Goal: Task Accomplishment & Management: Complete application form

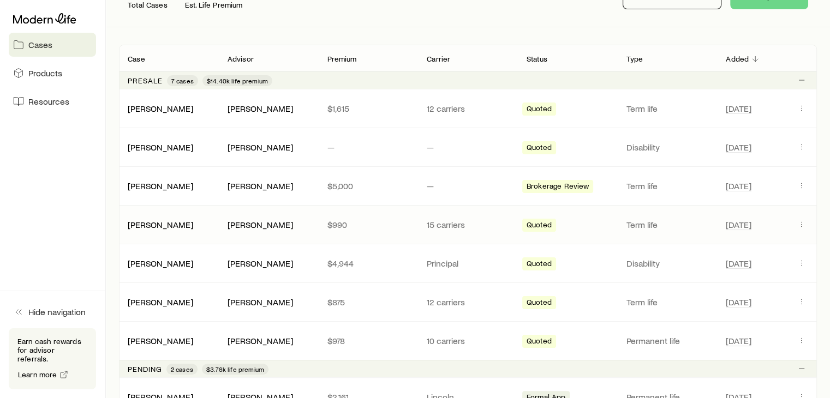
scroll to position [218, 0]
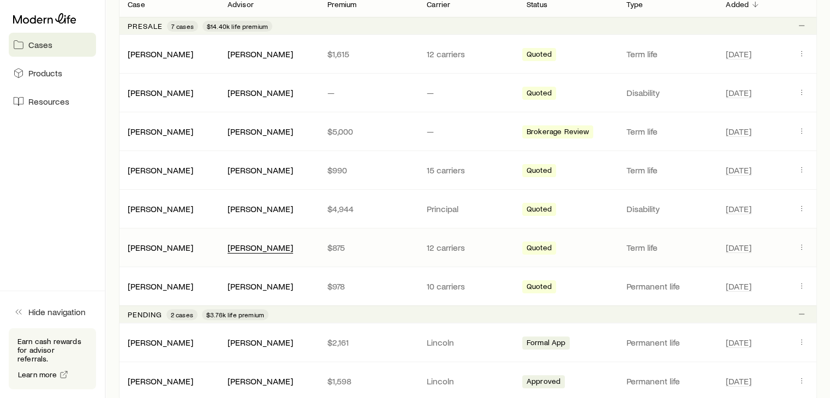
click at [234, 245] on div "[PERSON_NAME]" at bounding box center [260, 247] width 65 height 11
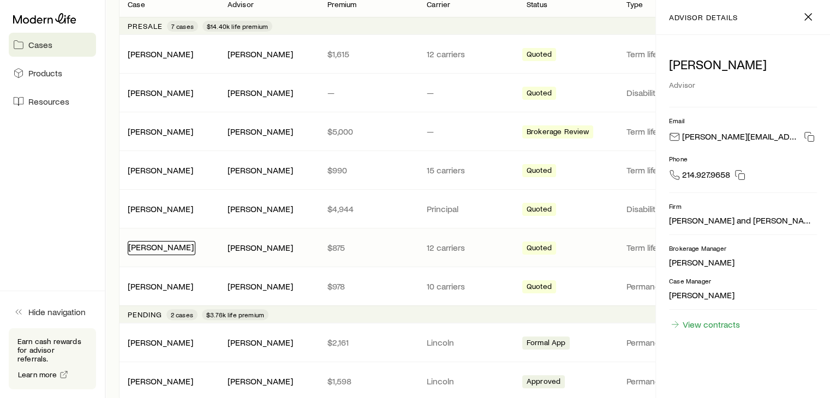
click at [172, 246] on link "[PERSON_NAME]" at bounding box center [160, 247] width 65 height 10
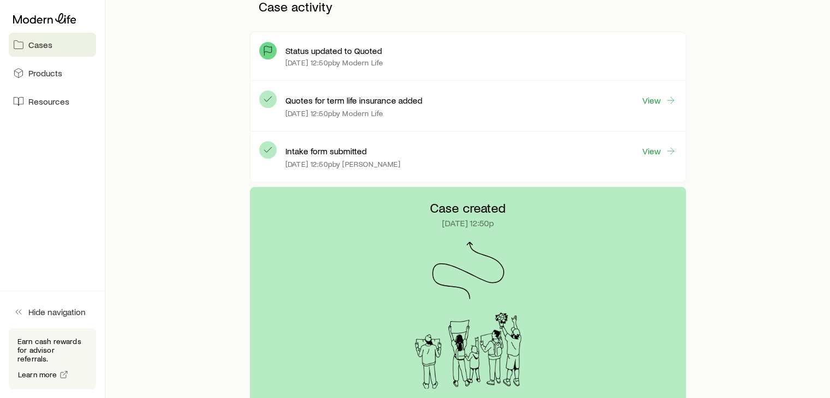
scroll to position [288, 0]
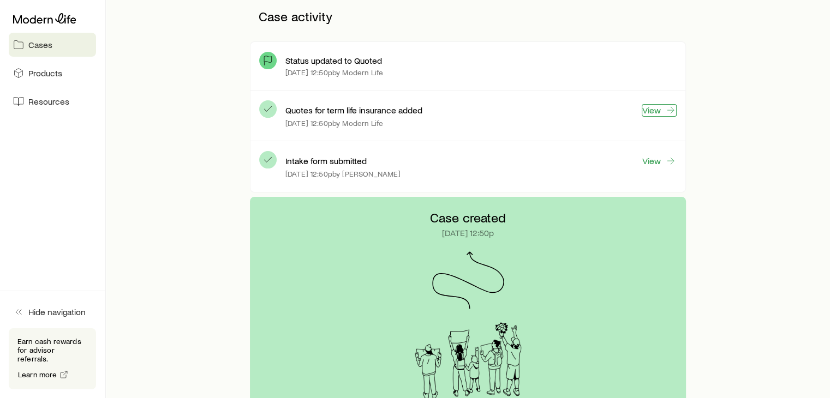
click at [659, 107] on link "View" at bounding box center [659, 110] width 35 height 13
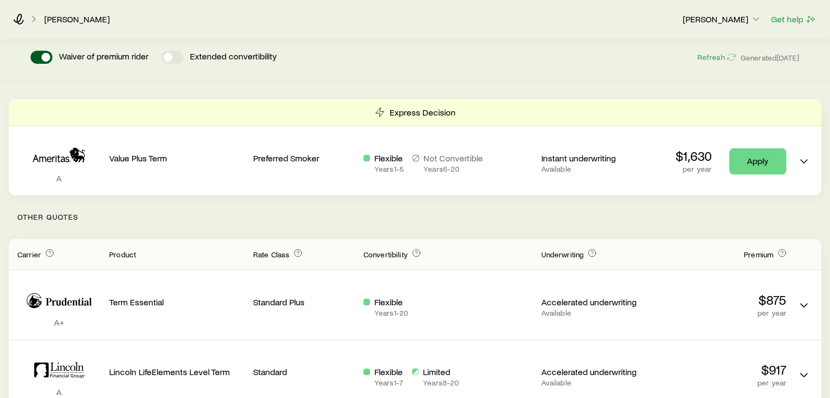
scroll to position [164, 0]
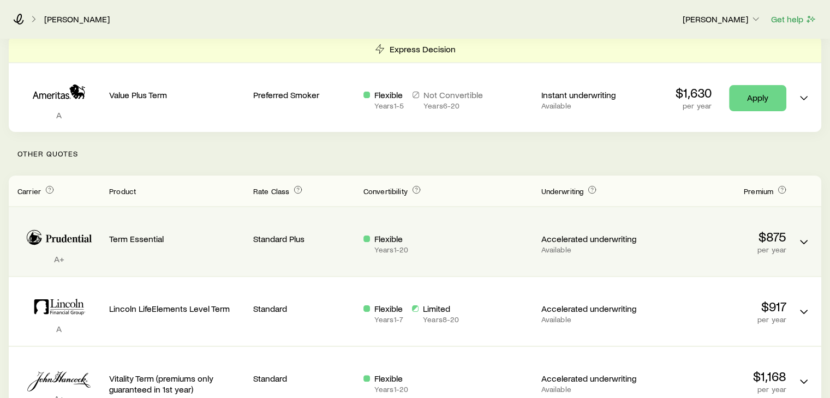
click at [619, 241] on p "Accelerated underwriting" at bounding box center [592, 239] width 102 height 11
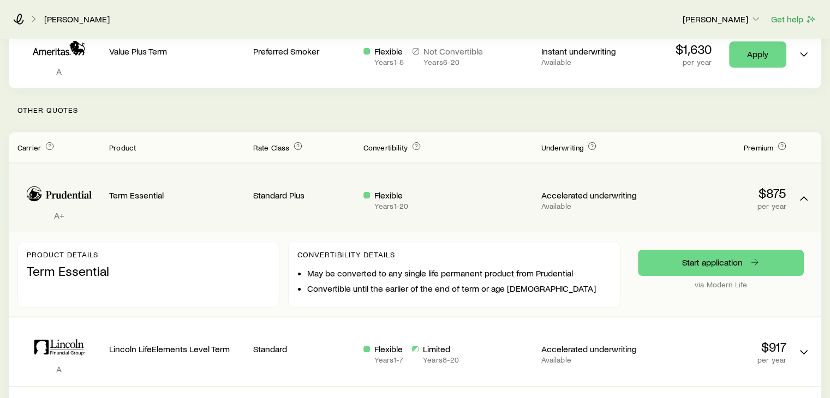
scroll to position [273, 0]
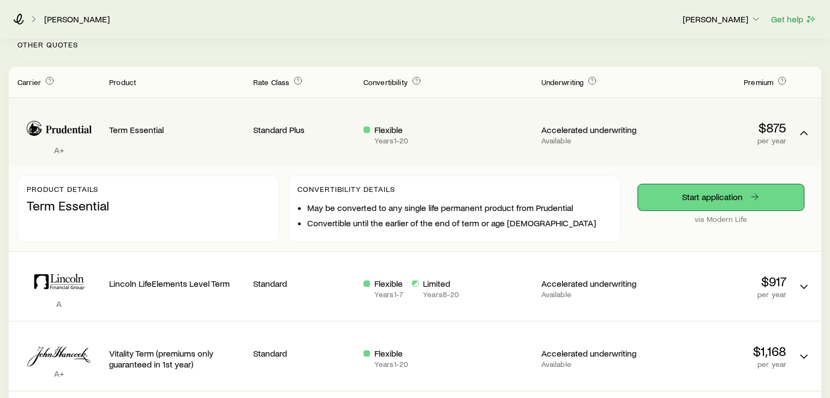
click at [713, 191] on link "Start application" at bounding box center [721, 197] width 166 height 26
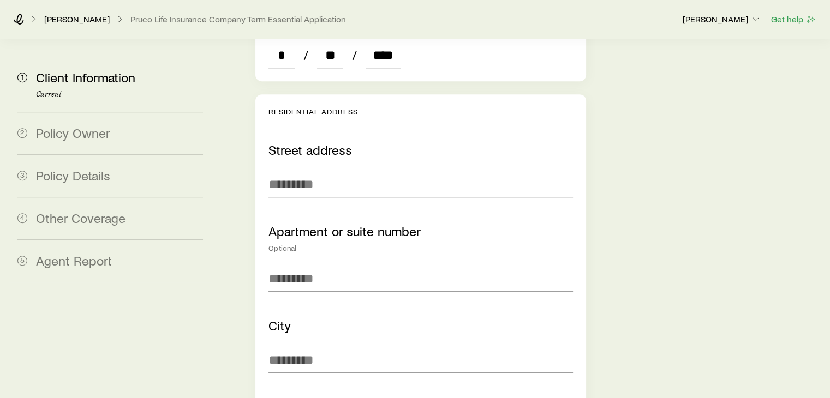
scroll to position [710, 0]
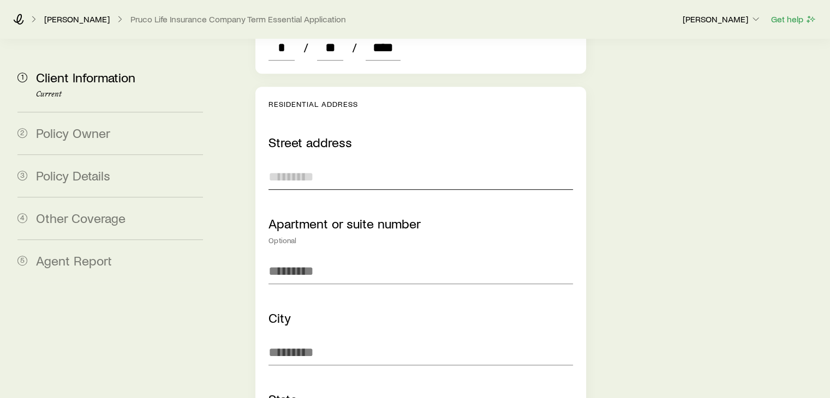
click at [346, 164] on input "text" at bounding box center [421, 177] width 304 height 26
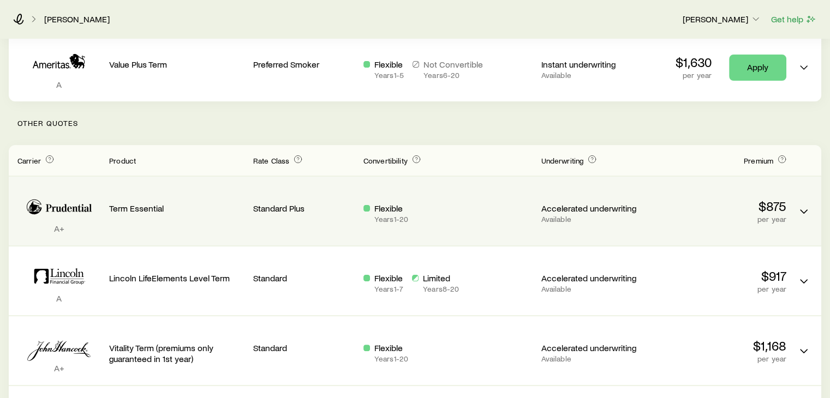
scroll to position [218, 0]
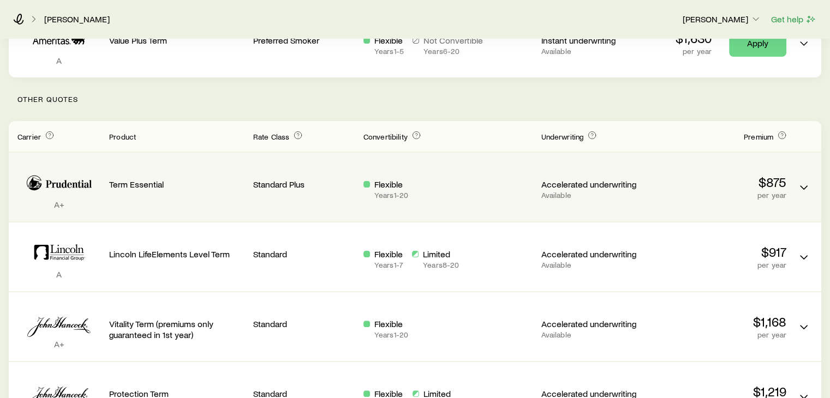
click at [771, 182] on p "$875" at bounding box center [718, 182] width 135 height 15
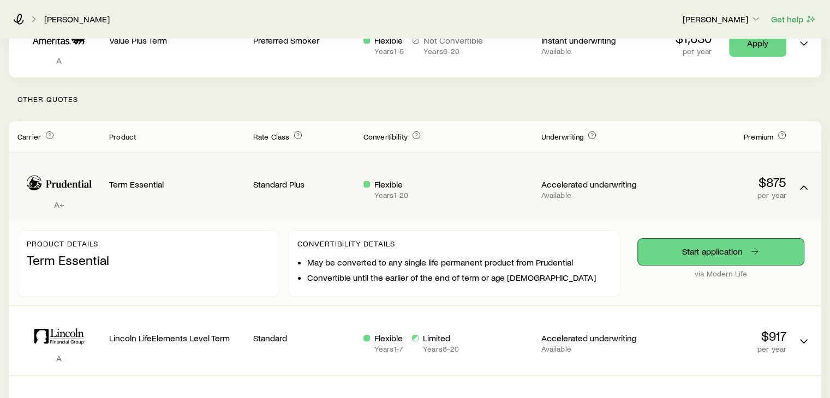
click at [719, 252] on link "Start application" at bounding box center [721, 252] width 166 height 26
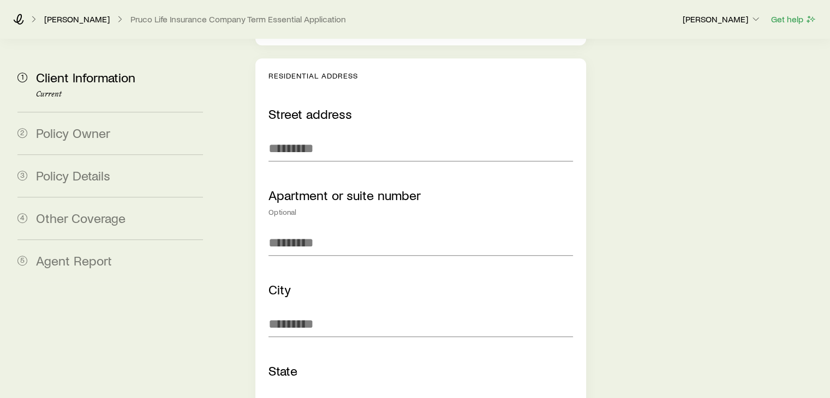
scroll to position [710, 0]
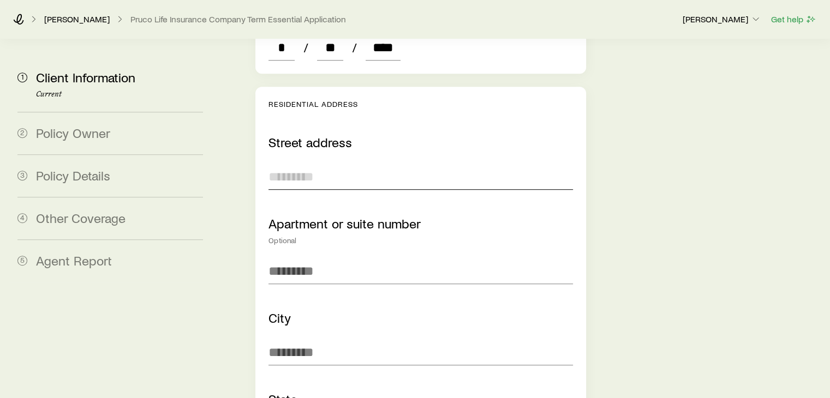
click at [312, 164] on input "text" at bounding box center [421, 177] width 304 height 26
paste input "**********"
type input "**********"
click at [328, 339] on input "text" at bounding box center [421, 352] width 304 height 26
type input "*"
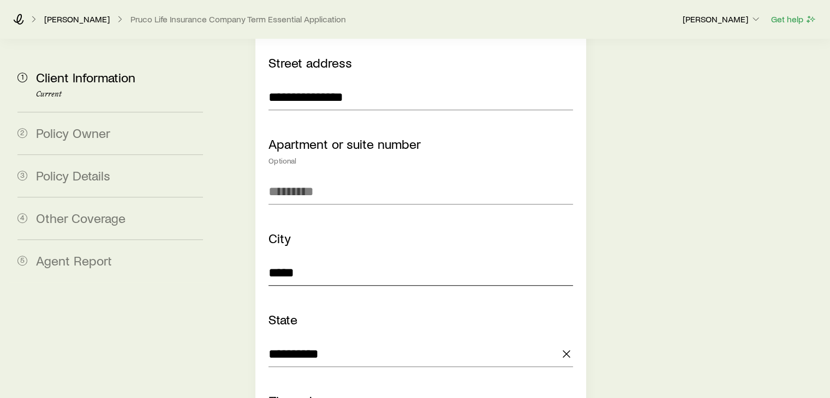
scroll to position [873, 0]
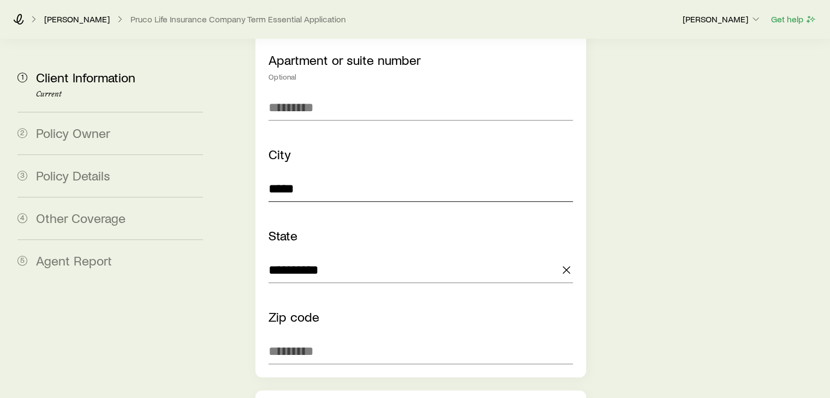
type input "*****"
click at [305, 338] on input "text" at bounding box center [421, 351] width 304 height 26
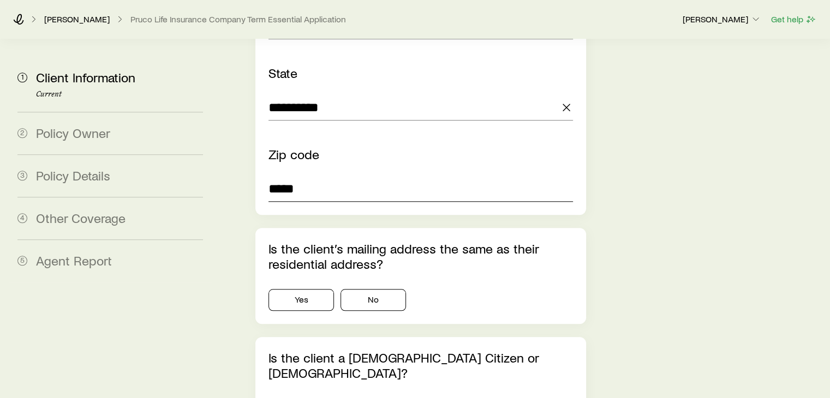
scroll to position [1037, 0]
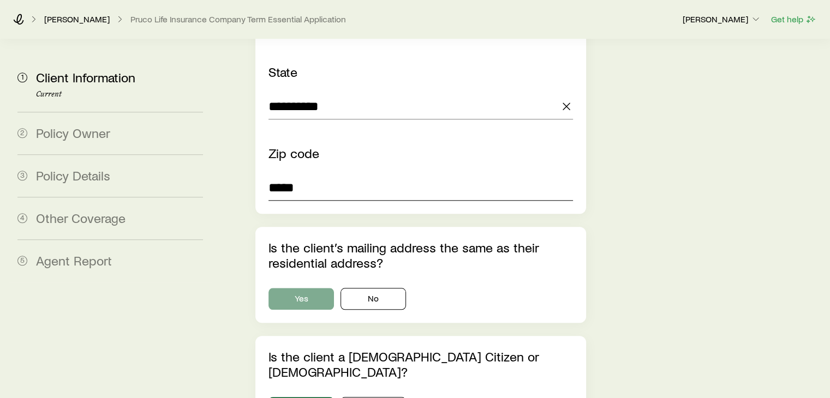
type input "*****"
click at [321, 288] on button "Yes" at bounding box center [301, 299] width 65 height 22
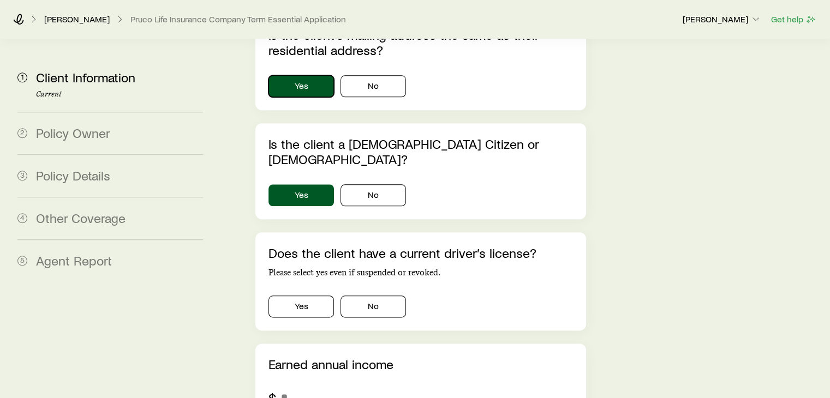
scroll to position [1255, 0]
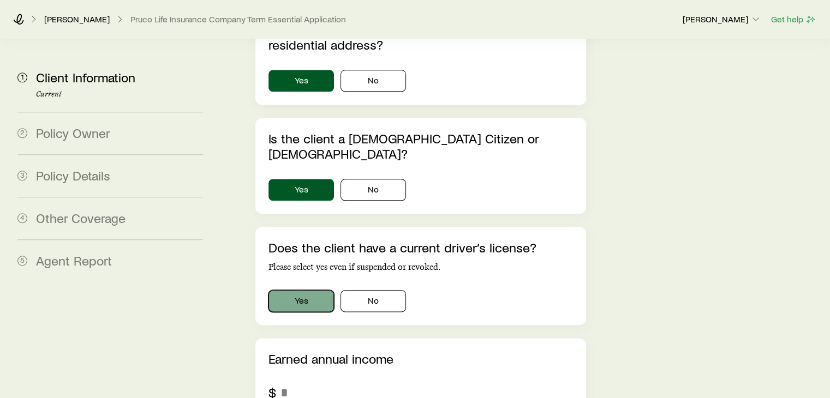
click at [314, 290] on button "Yes" at bounding box center [301, 301] width 65 height 22
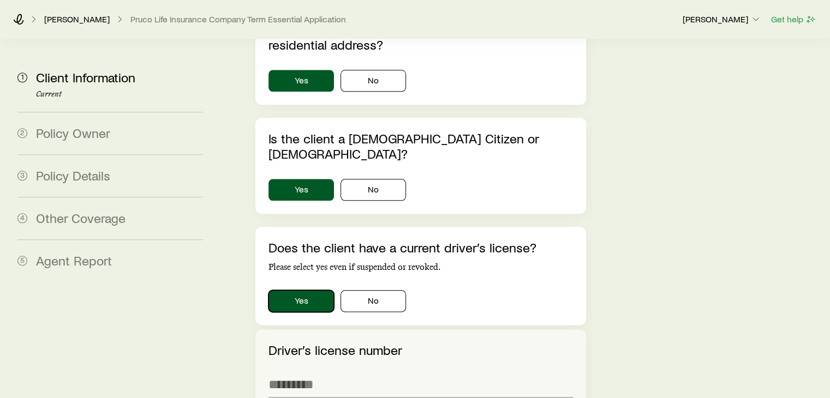
scroll to position [1310, 0]
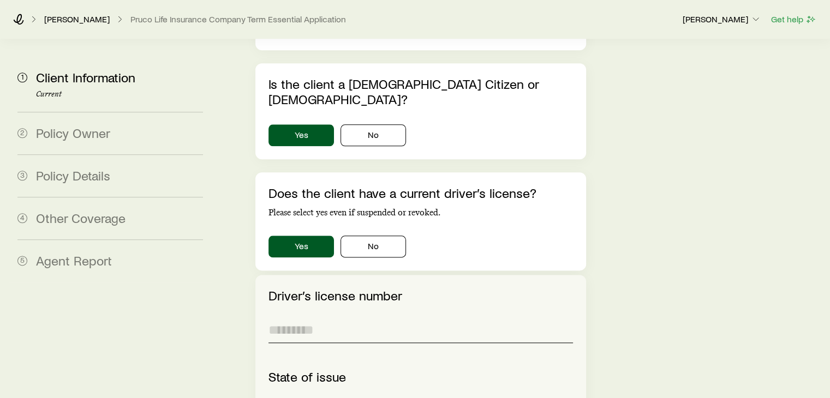
click at [354, 317] on input "text" at bounding box center [421, 330] width 304 height 26
paste input "********"
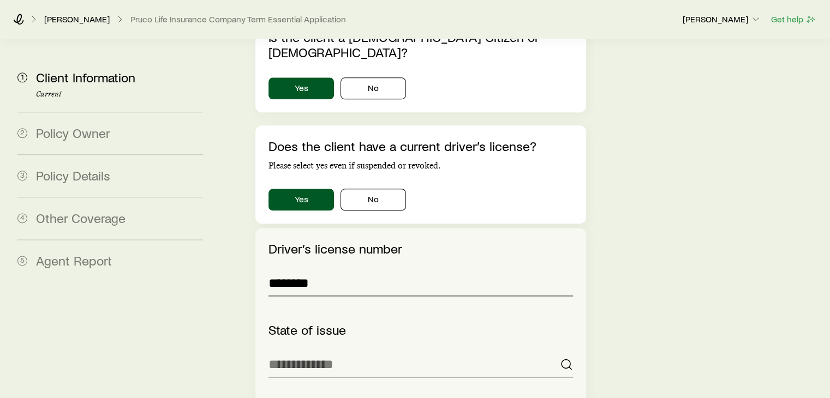
scroll to position [1419, 0]
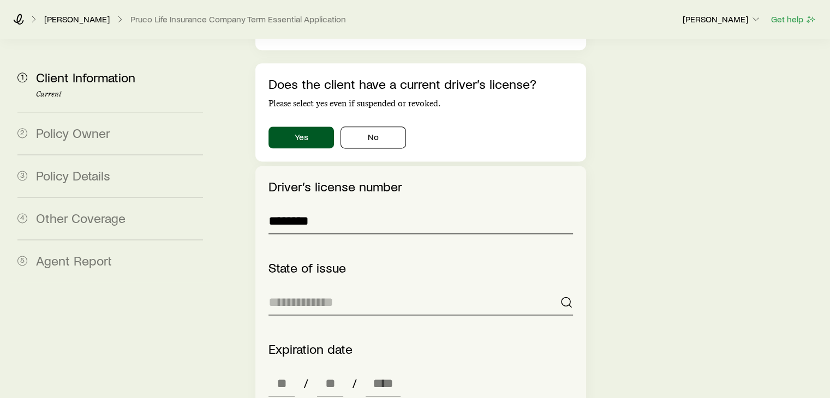
type input "********"
click at [378, 289] on input at bounding box center [421, 302] width 304 height 26
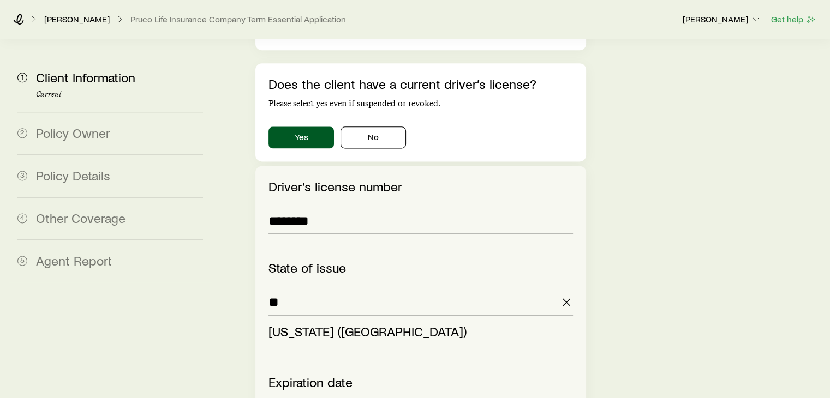
click at [305, 324] on span "[US_STATE] ([GEOGRAPHIC_DATA])" at bounding box center [368, 332] width 198 height 16
type input "**********"
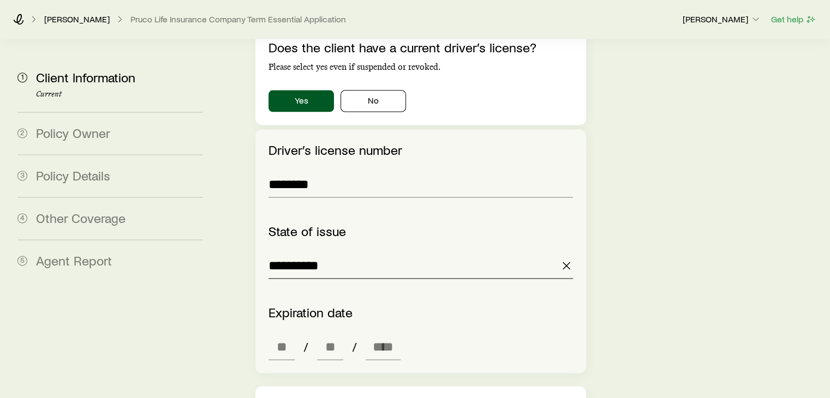
scroll to position [1474, 0]
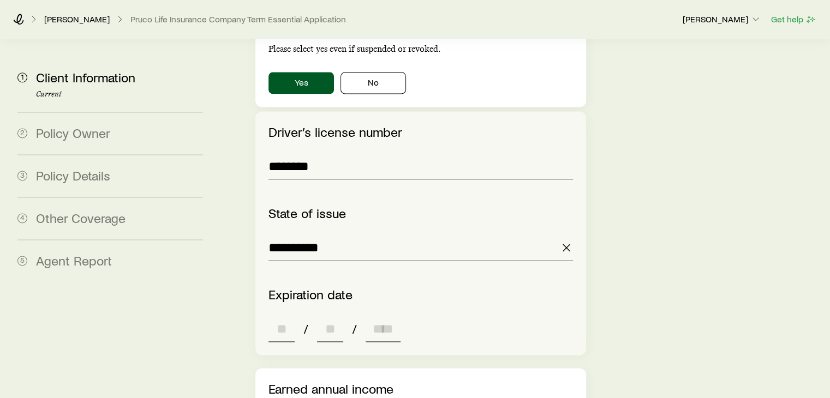
click at [286, 316] on input at bounding box center [282, 329] width 26 height 26
type input "**"
type input "****"
type input "*"
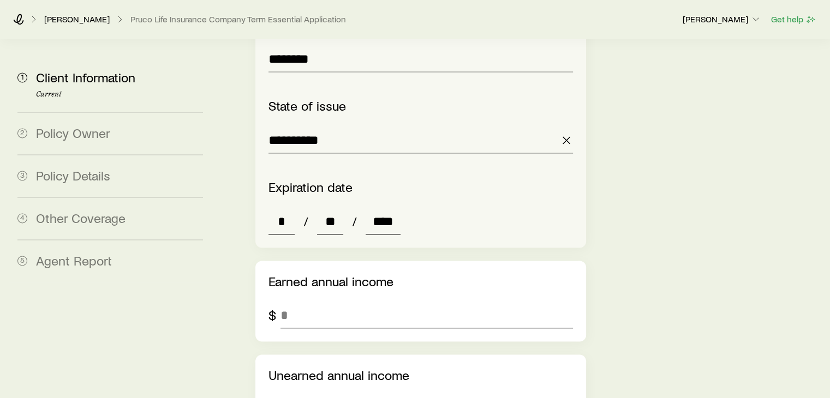
scroll to position [1583, 0]
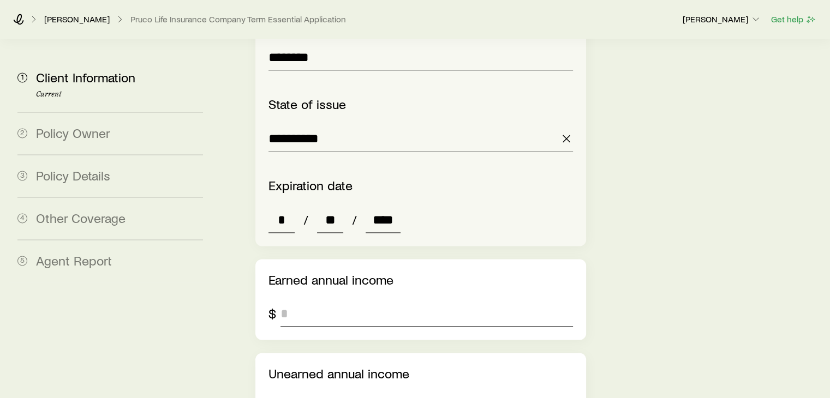
type input "****"
click at [297, 301] on input "tel" at bounding box center [427, 314] width 292 height 26
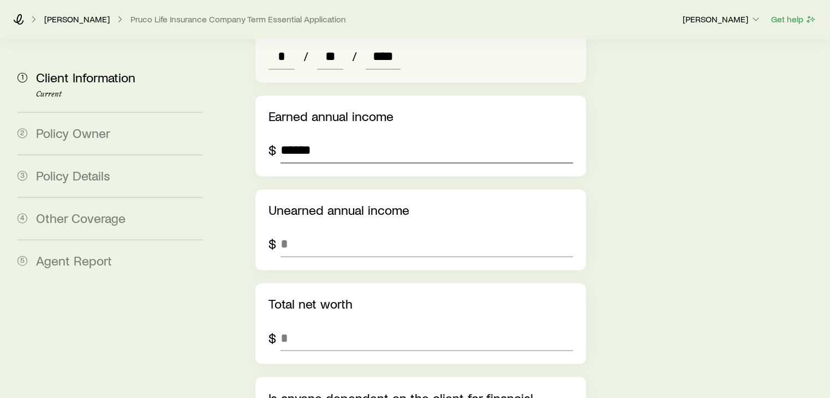
scroll to position [1801, 0]
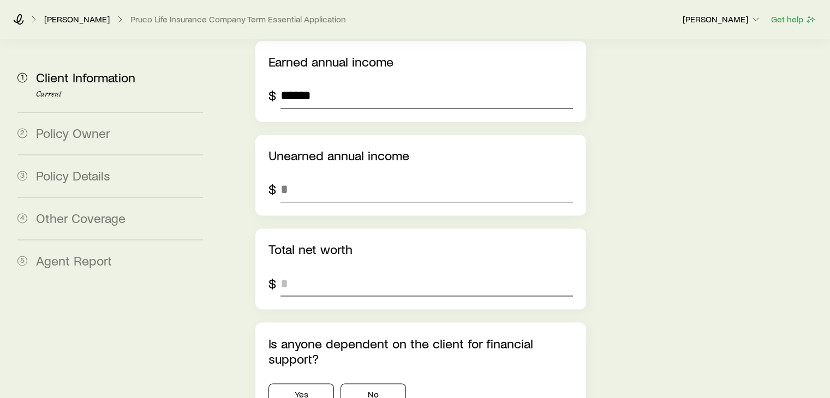
type input "******"
click at [346, 270] on input "tel" at bounding box center [427, 283] width 292 height 26
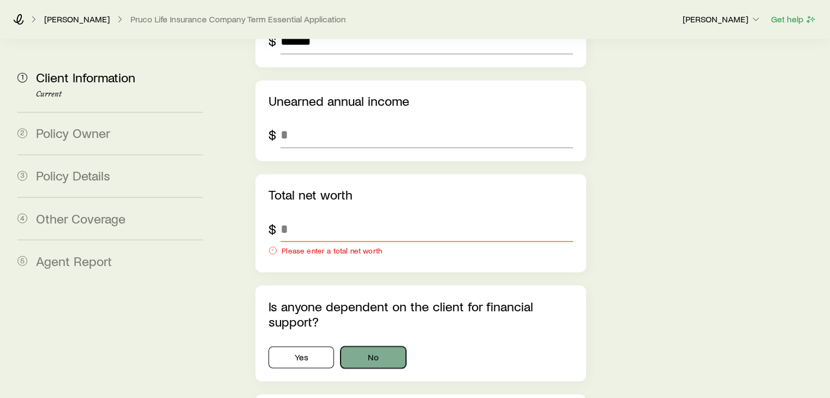
click at [363, 285] on div "Is anyone dependent on the client for financial support? Yes No" at bounding box center [420, 333] width 330 height 96
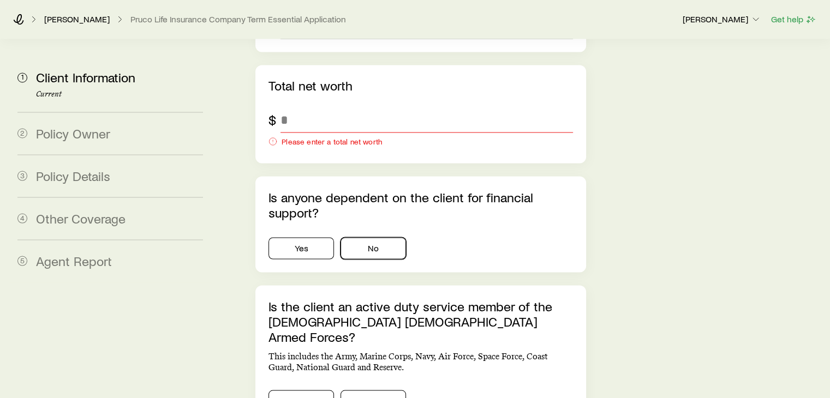
scroll to position [2019, 0]
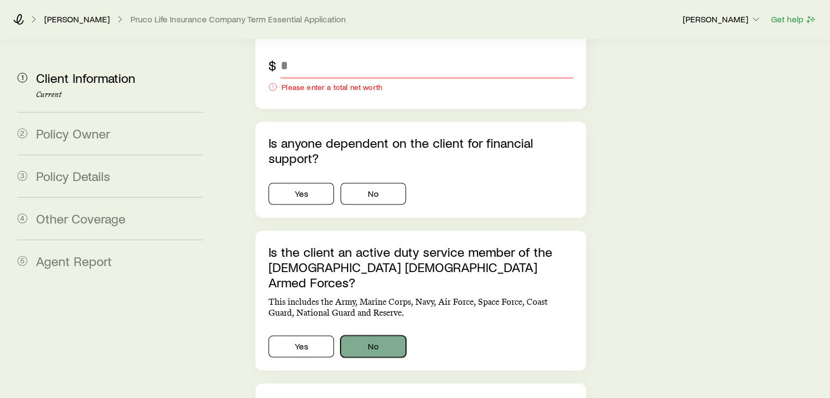
click at [353, 336] on button "No" at bounding box center [373, 347] width 65 height 22
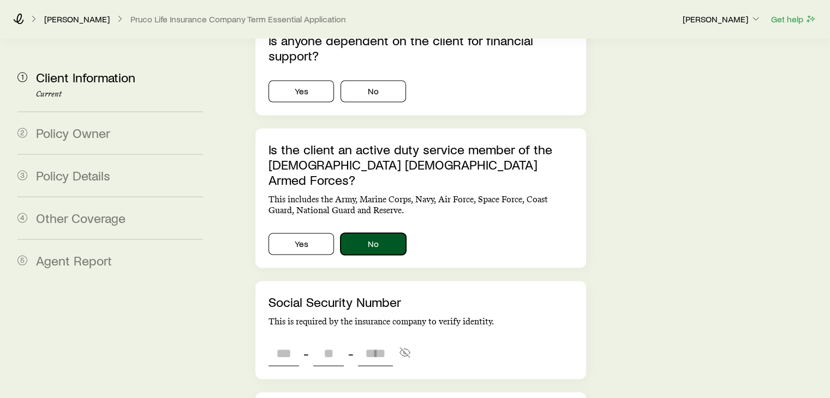
scroll to position [2129, 0]
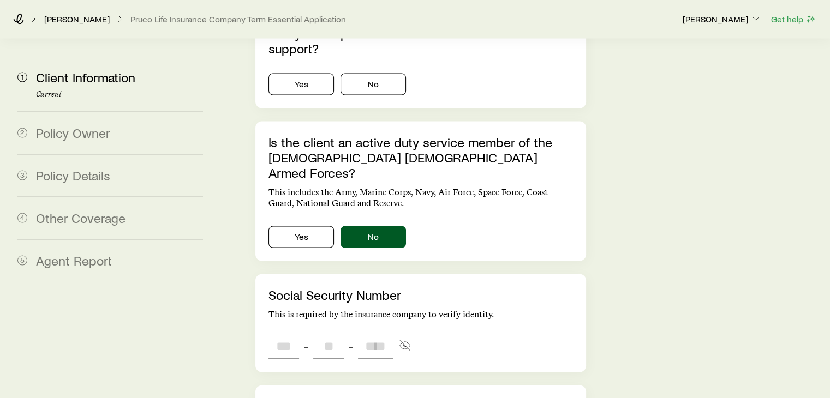
click at [277, 333] on input "tel" at bounding box center [284, 346] width 31 height 26
paste input "****"
type input "***"
type input "**"
type input "****"
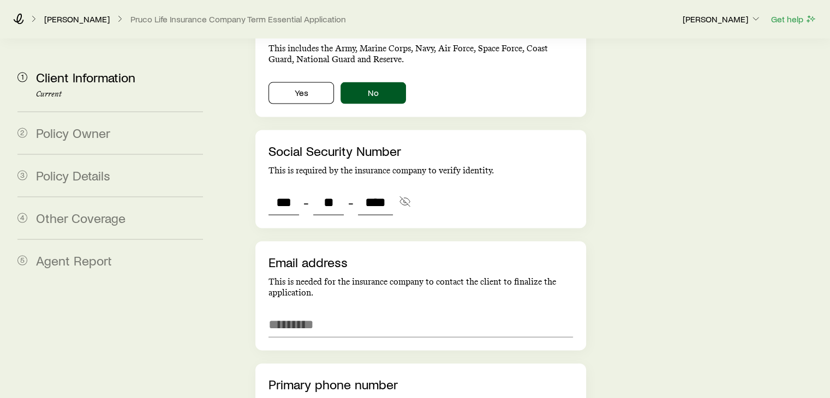
scroll to position [2292, 0]
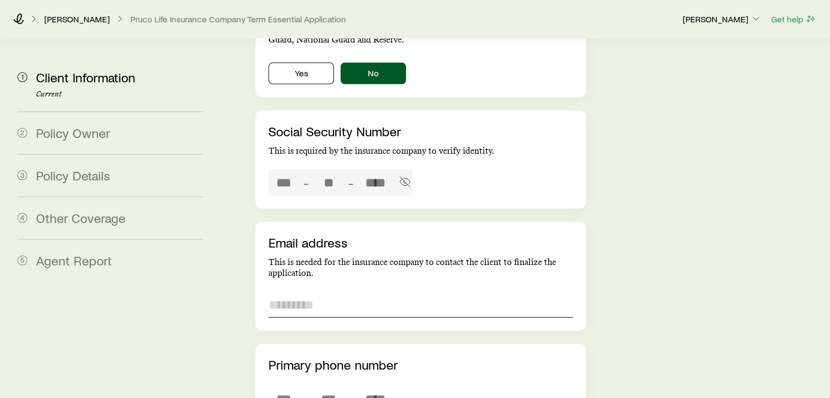
click at [380, 292] on input "email" at bounding box center [421, 305] width 304 height 26
type input "***"
type input "**"
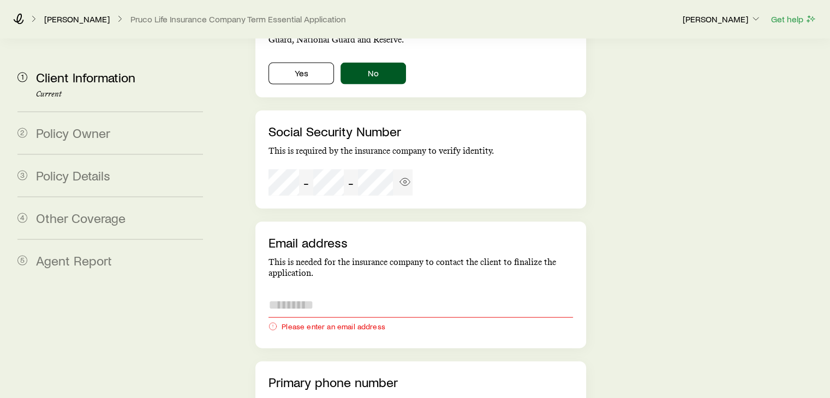
paste input "**********"
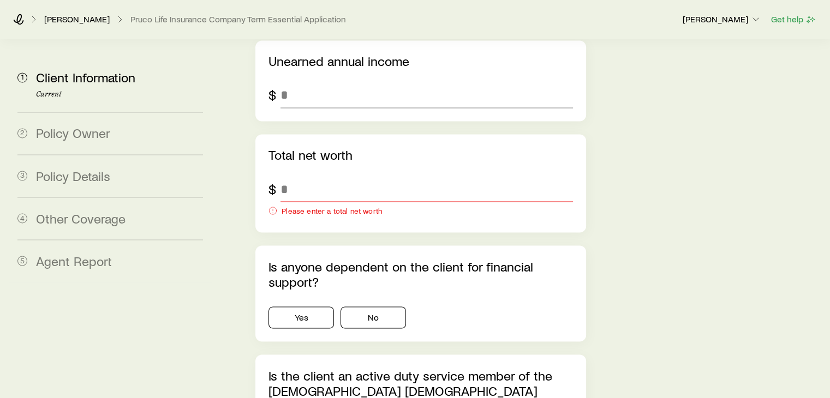
scroll to position [1910, 0]
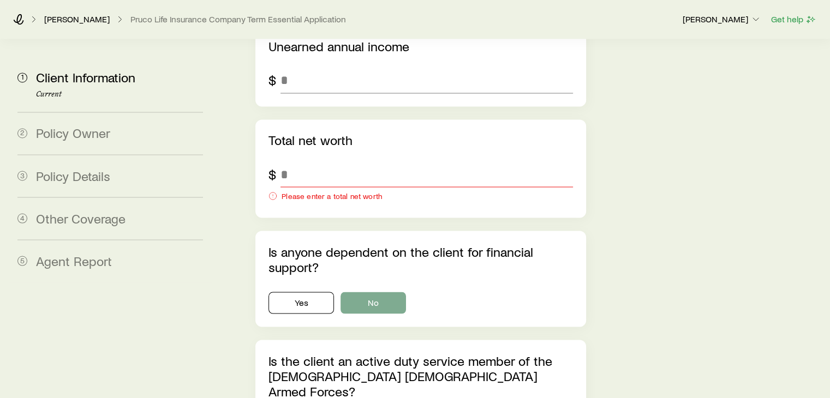
type input "**********"
click at [391, 292] on button "No" at bounding box center [373, 303] width 65 height 22
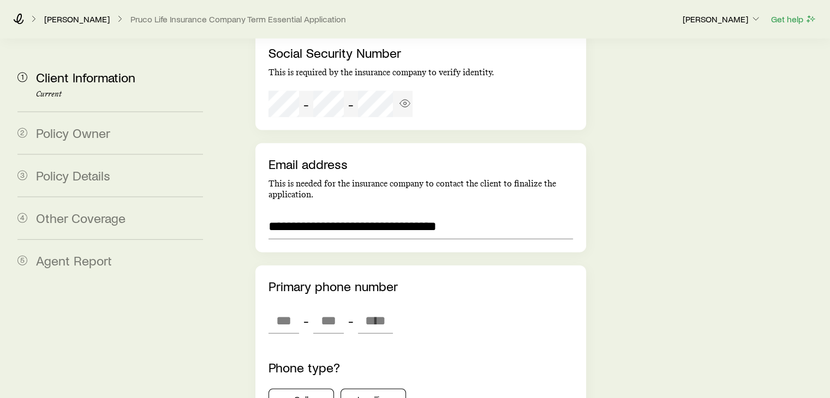
scroll to position [2401, 0]
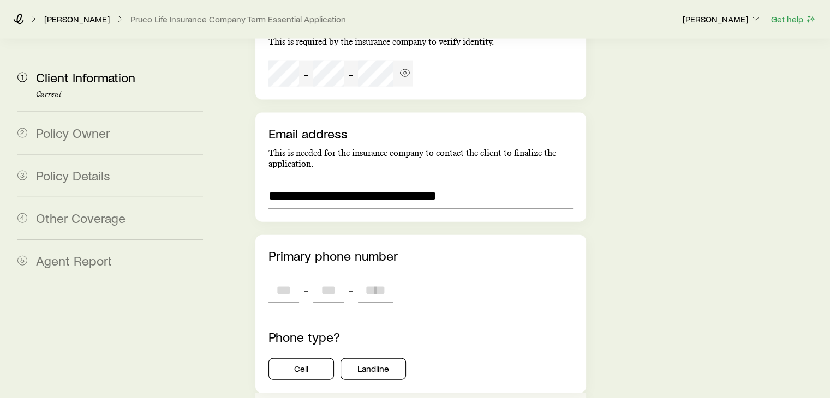
click at [287, 277] on input "tel" at bounding box center [284, 290] width 31 height 26
paste input "****"
type input "***"
type input "****"
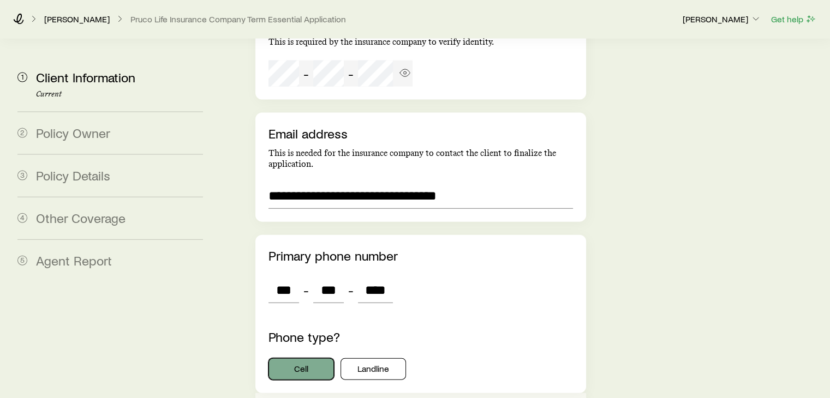
click at [299, 359] on button "Cell" at bounding box center [301, 370] width 65 height 22
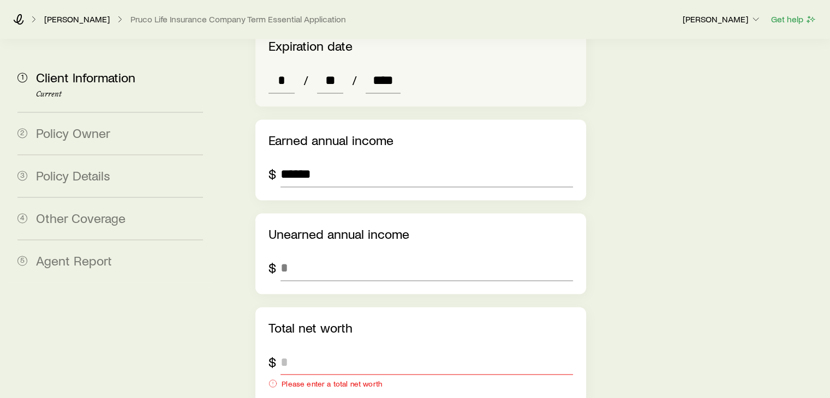
scroll to position [1718, 0]
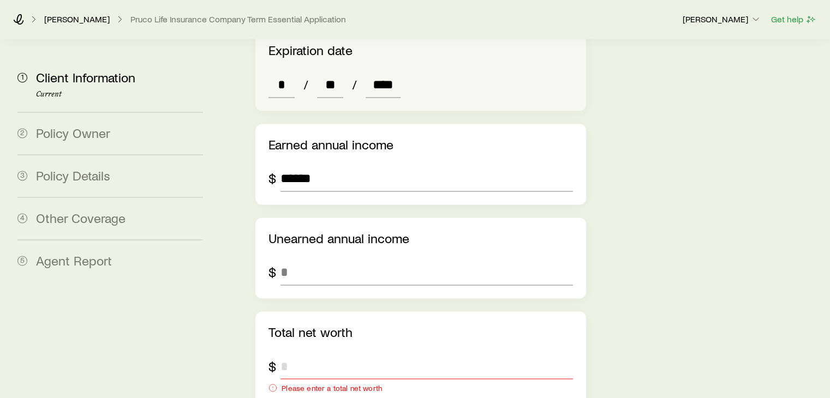
click at [373, 353] on input "tel" at bounding box center [427, 366] width 292 height 26
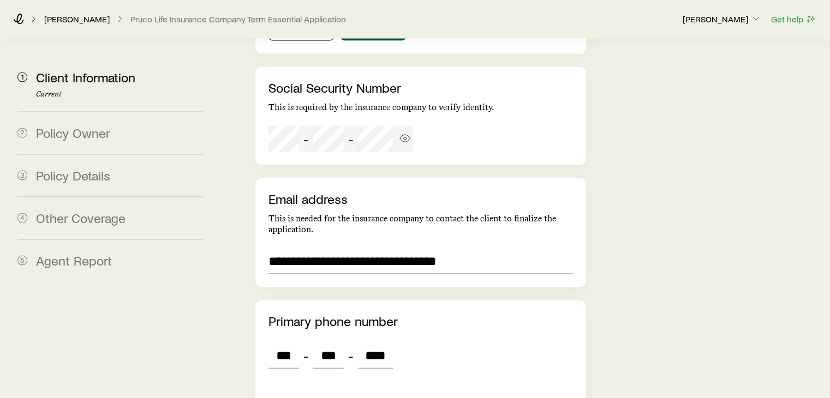
scroll to position [2465, 0]
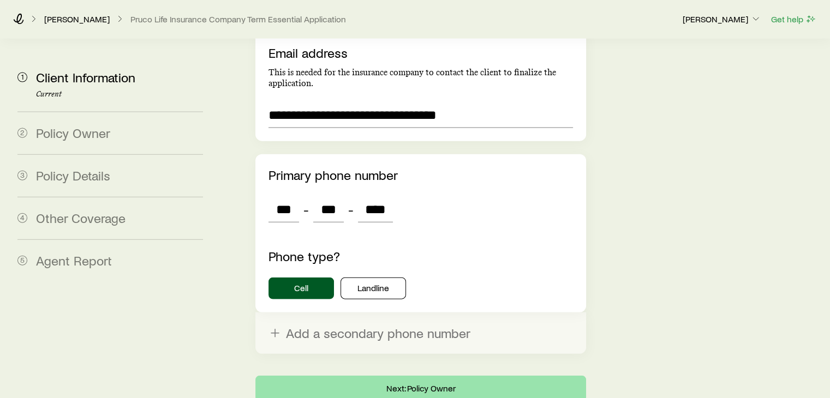
type input "*******"
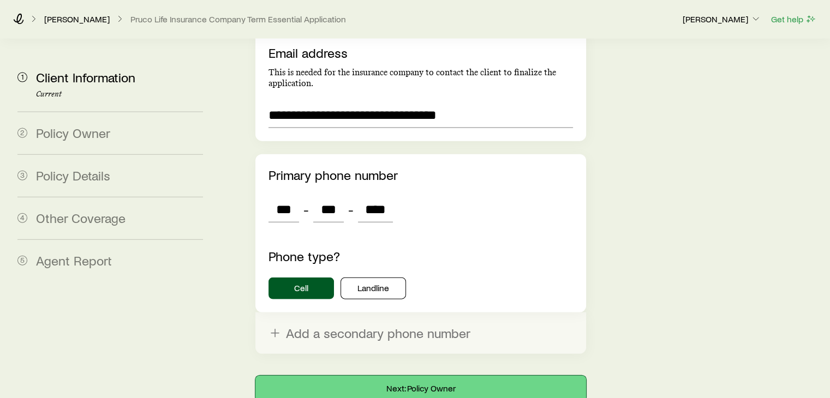
click at [356, 376] on button "Next: Policy Owner" at bounding box center [420, 389] width 330 height 26
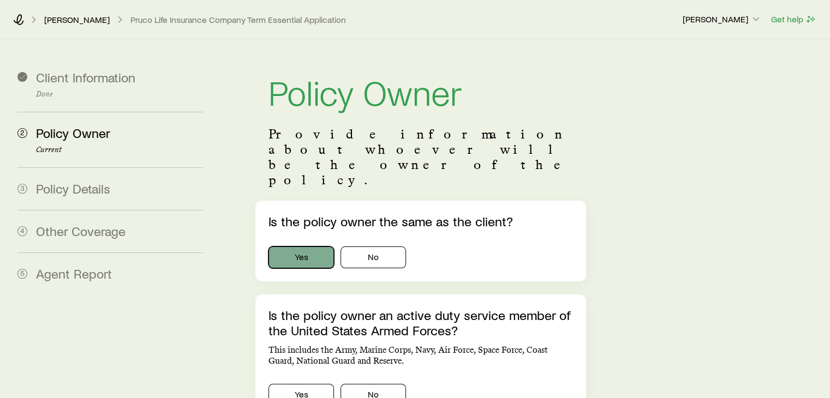
click at [295, 247] on button "Yes" at bounding box center [301, 258] width 65 height 22
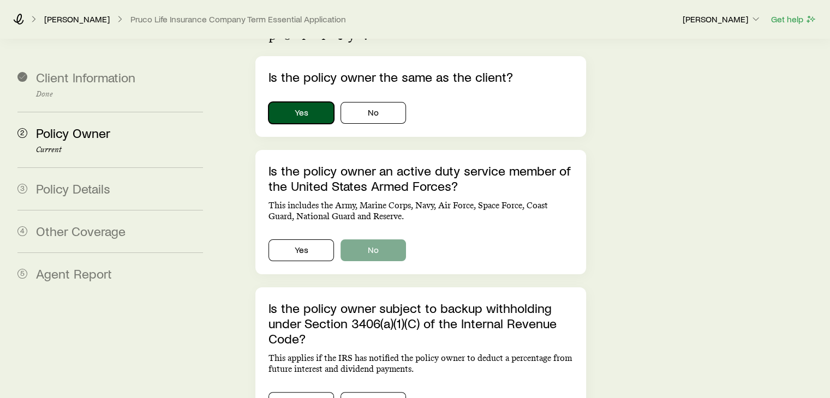
scroll to position [164, 0]
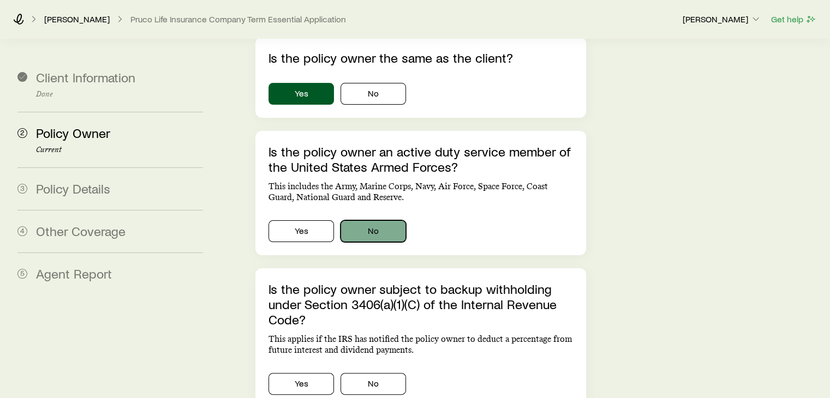
click at [373, 220] on button "No" at bounding box center [373, 231] width 65 height 22
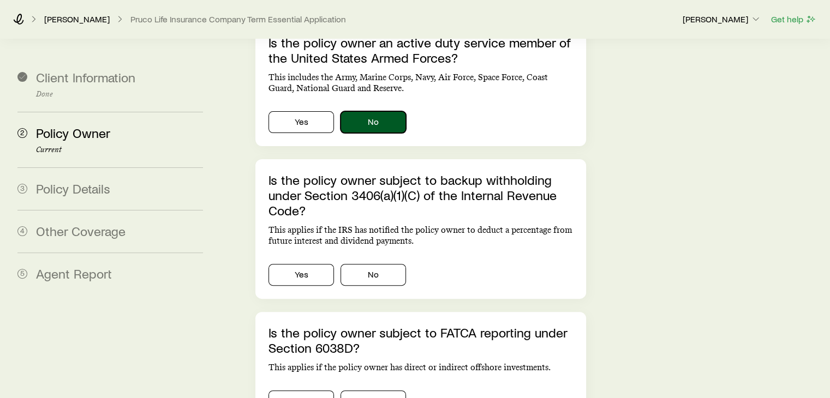
scroll to position [327, 0]
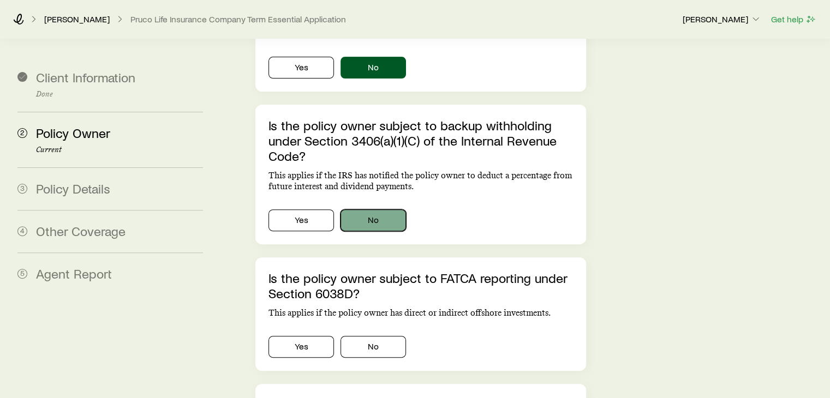
click at [372, 210] on button "No" at bounding box center [373, 221] width 65 height 22
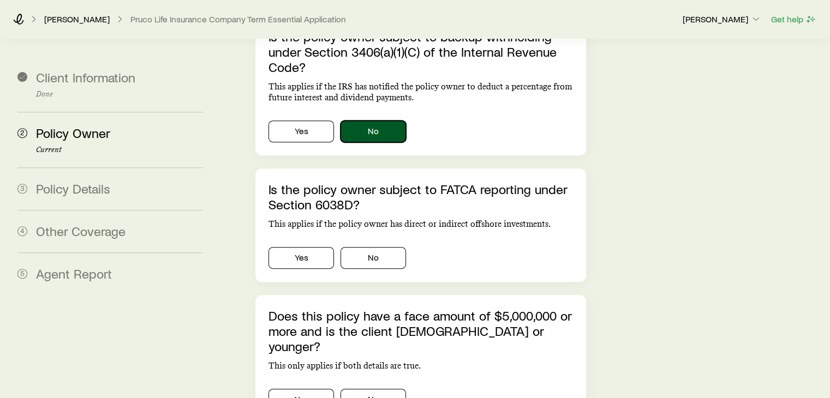
scroll to position [437, 0]
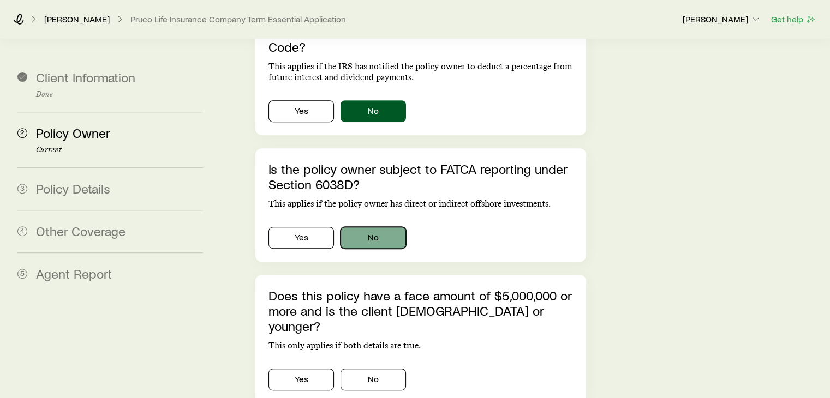
click at [376, 227] on button "No" at bounding box center [373, 238] width 65 height 22
click at [373, 369] on button "No" at bounding box center [373, 380] width 65 height 22
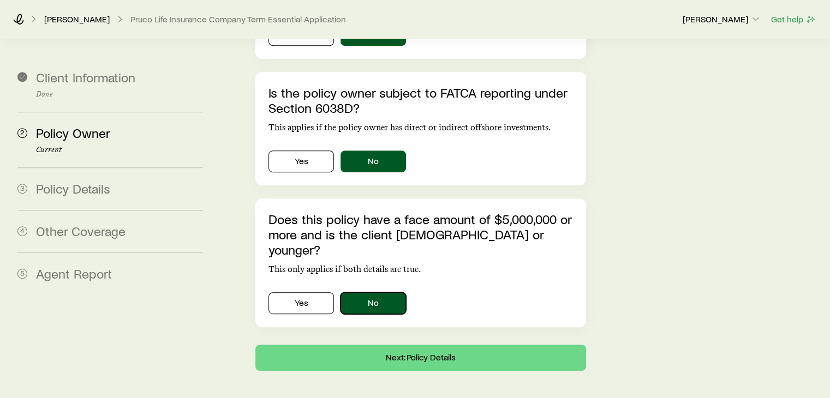
scroll to position [514, 0]
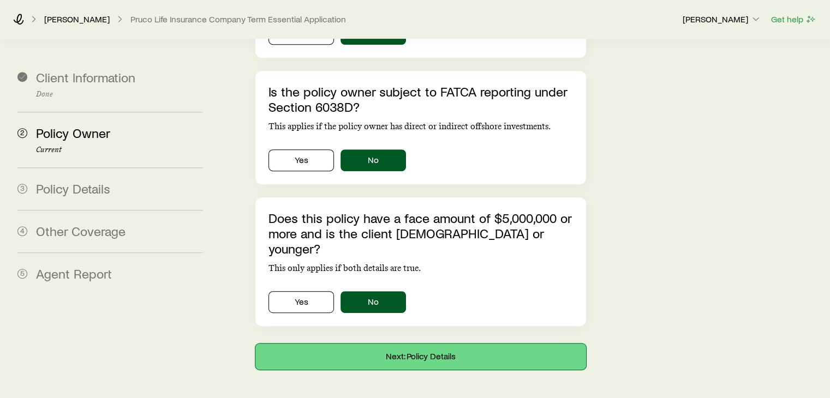
click at [400, 344] on button "Next: Policy Details" at bounding box center [420, 357] width 330 height 26
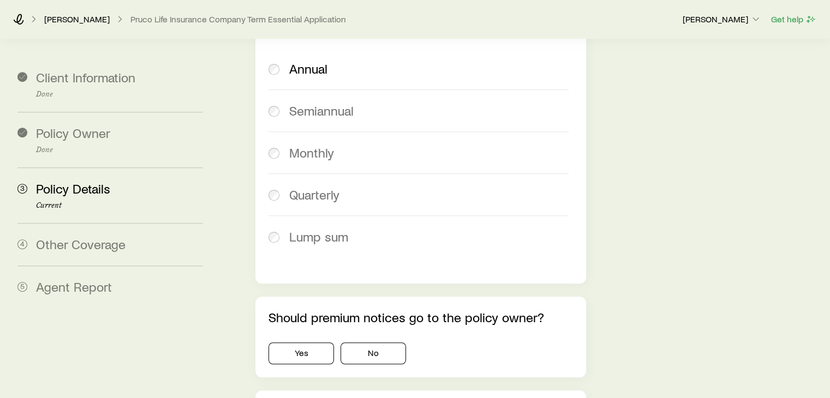
scroll to position [655, 0]
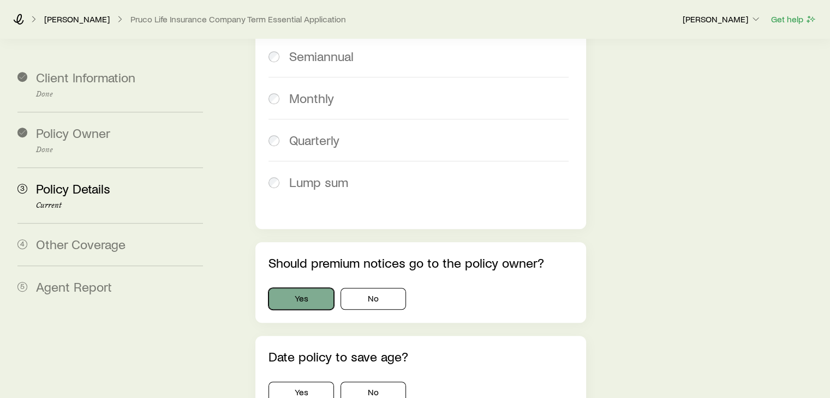
click at [321, 288] on button "Yes" at bounding box center [301, 299] width 65 height 22
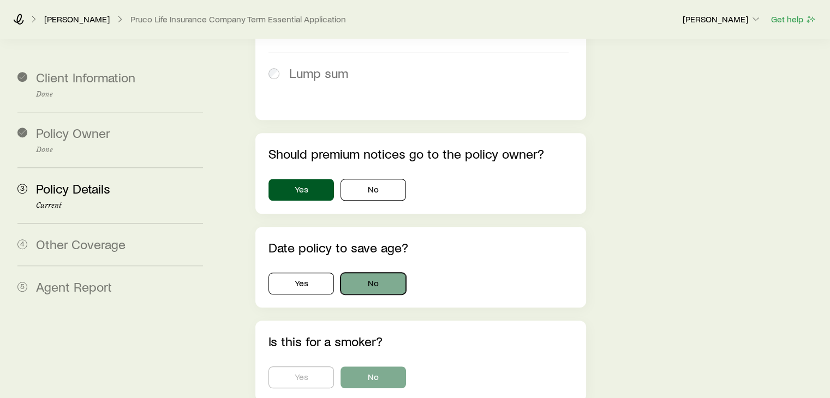
click at [363, 273] on button "No" at bounding box center [373, 284] width 65 height 22
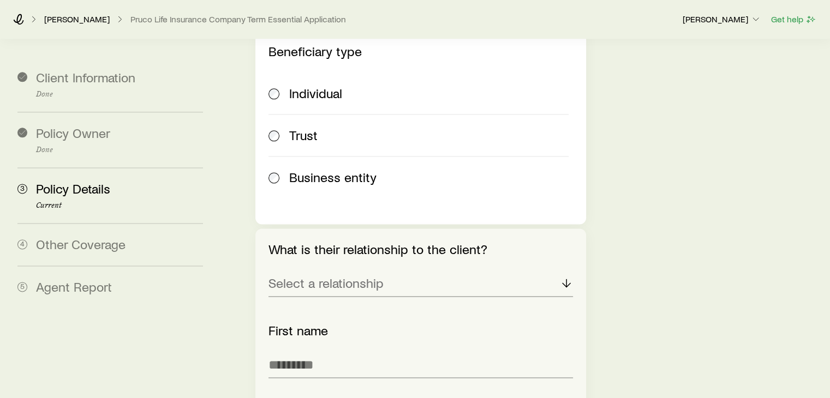
scroll to position [1419, 0]
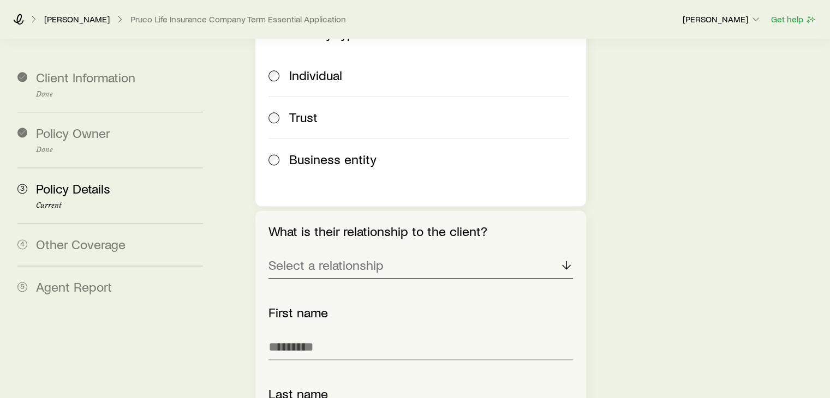
click at [385, 253] on div "Select a relationship" at bounding box center [421, 266] width 304 height 26
click at [358, 283] on li "Spouse" at bounding box center [417, 295] width 297 height 25
click at [362, 334] on input "text" at bounding box center [421, 347] width 304 height 26
type input "*******"
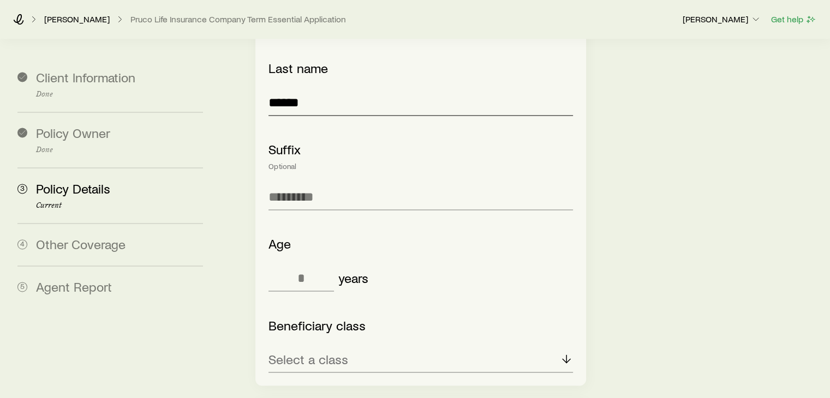
scroll to position [1747, 0]
type input "******"
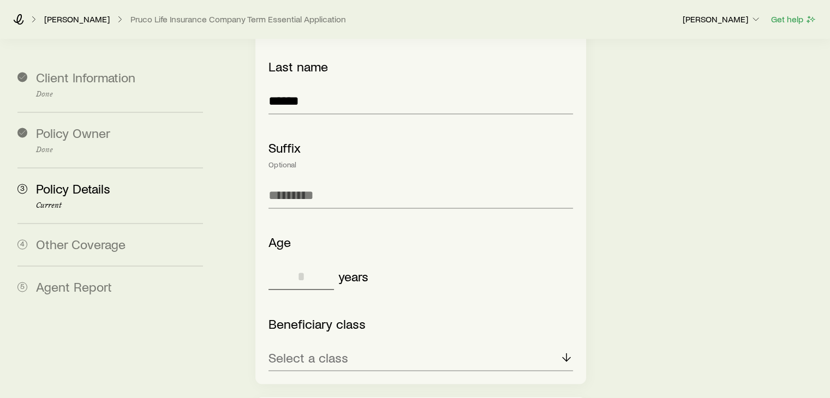
click at [318, 264] on input "tel" at bounding box center [301, 277] width 65 height 26
type input "**"
click at [396, 345] on div "Select a class" at bounding box center [421, 358] width 304 height 26
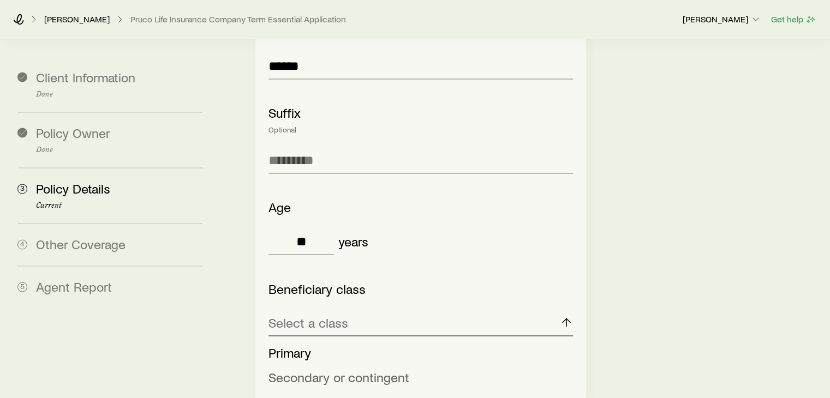
scroll to position [1801, 0]
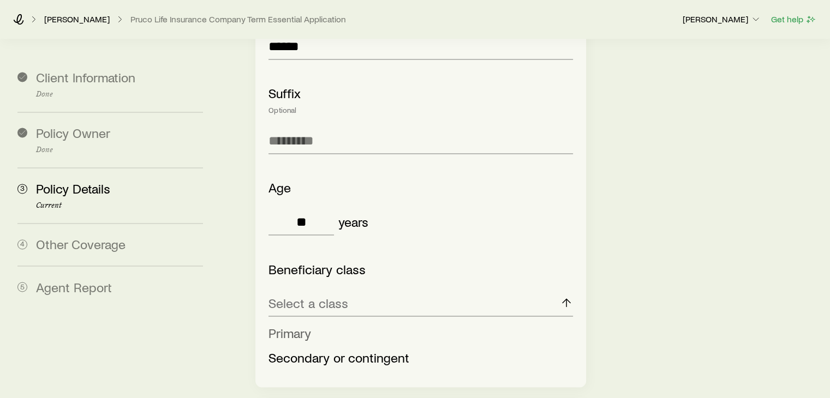
click at [314, 321] on li "Primary" at bounding box center [417, 333] width 297 height 25
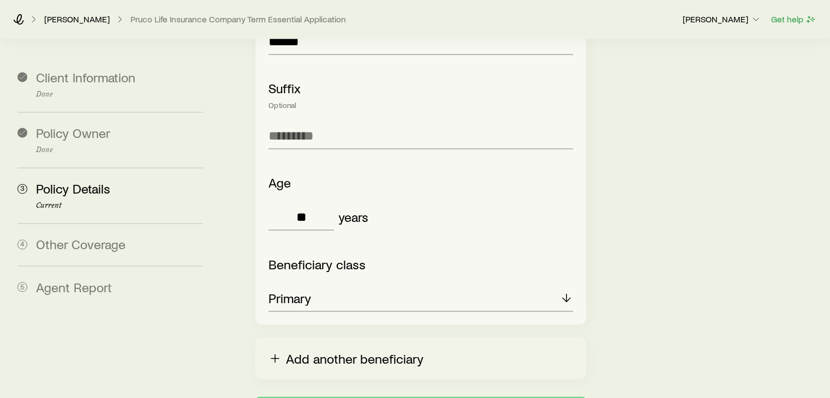
scroll to position [1842, 0]
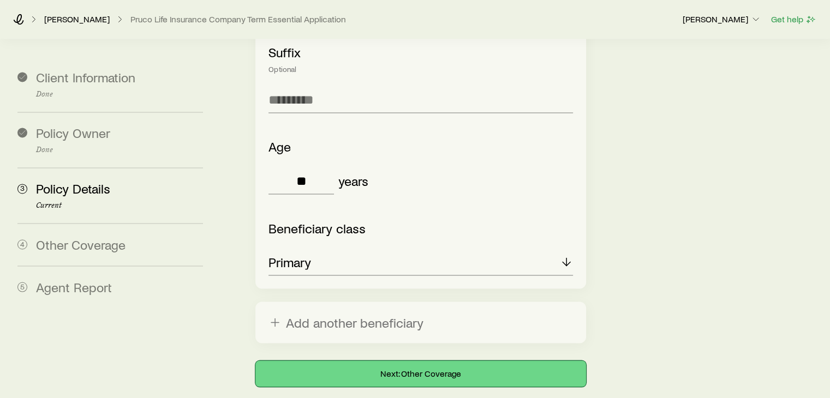
click at [430, 361] on button "Next: Other Coverage" at bounding box center [420, 374] width 330 height 26
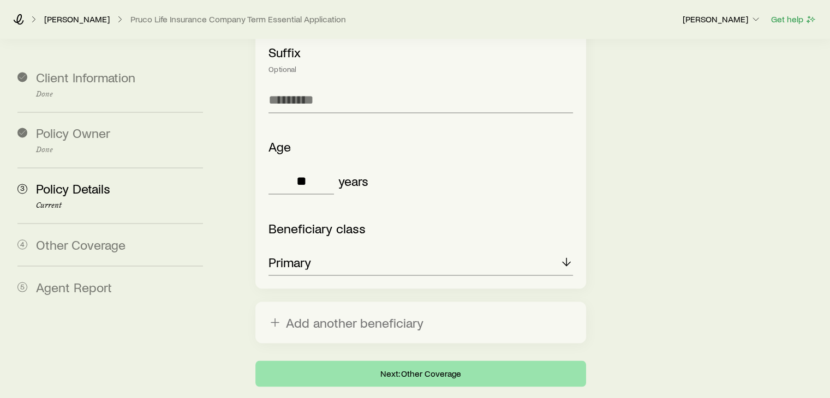
scroll to position [0, 0]
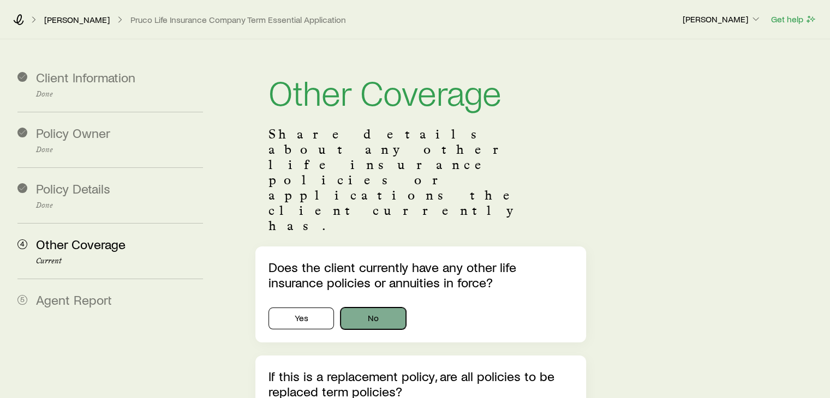
click at [367, 308] on button "No" at bounding box center [373, 319] width 65 height 22
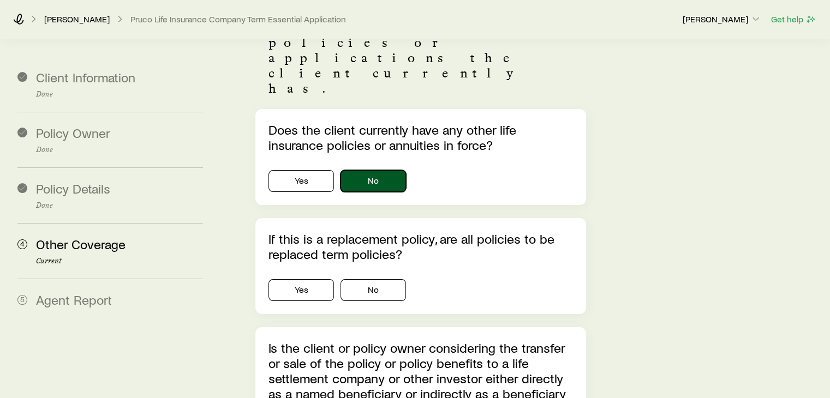
scroll to position [164, 0]
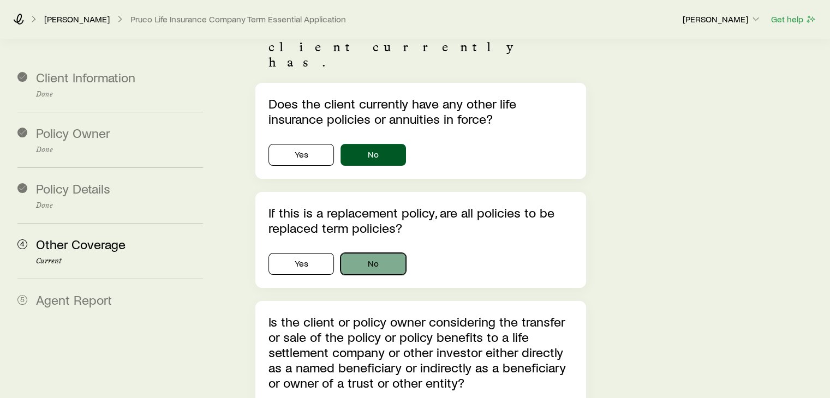
click at [376, 253] on button "No" at bounding box center [373, 264] width 65 height 22
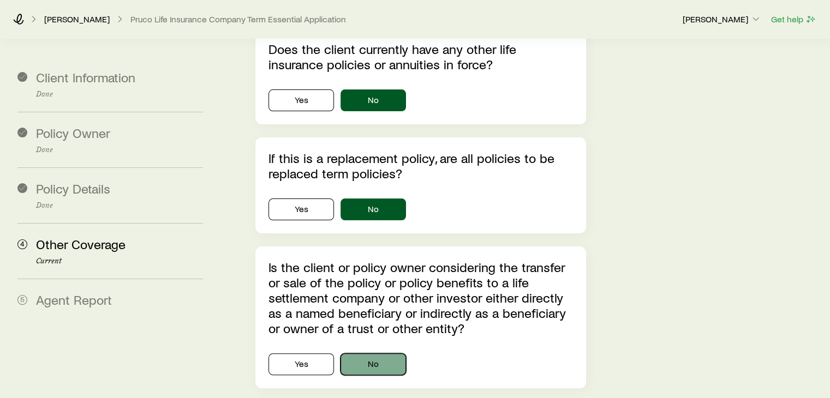
click at [393, 354] on button "No" at bounding box center [373, 365] width 65 height 22
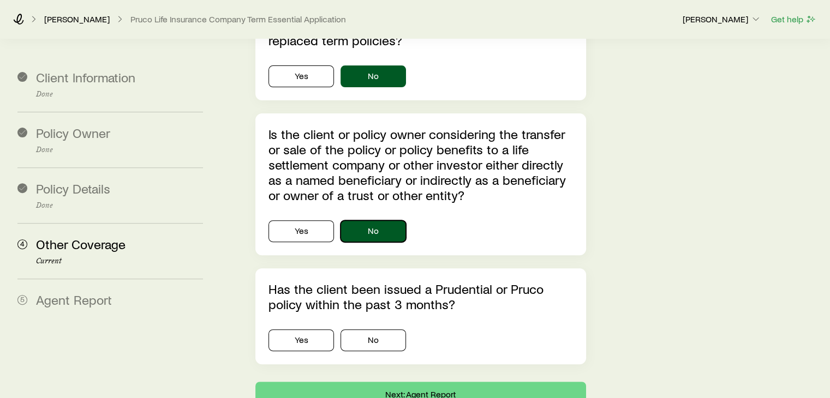
scroll to position [359, 0]
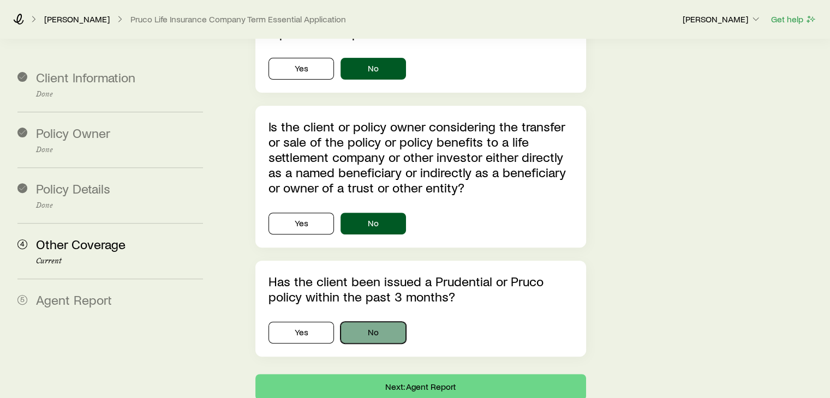
click at [395, 322] on button "No" at bounding box center [373, 333] width 65 height 22
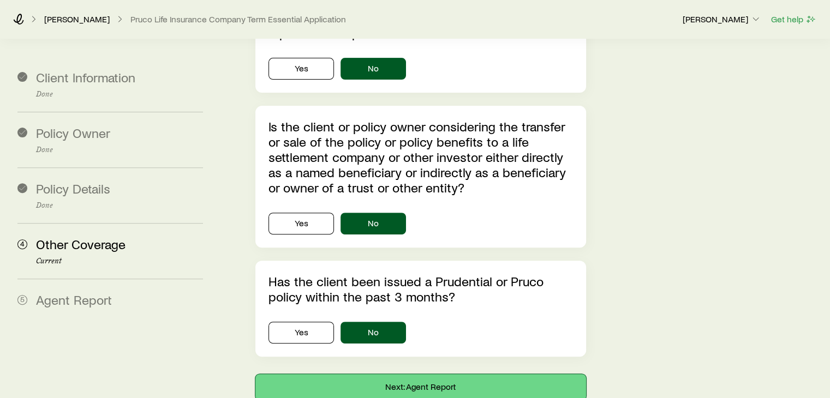
click at [439, 374] on button "Next: Agent Report" at bounding box center [420, 387] width 330 height 26
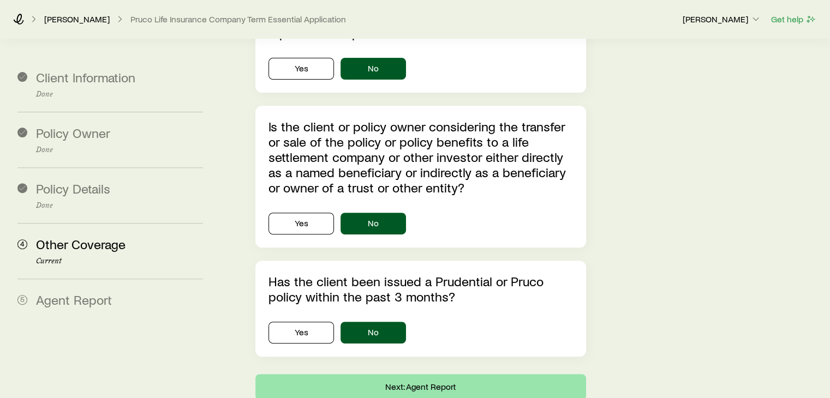
scroll to position [0, 0]
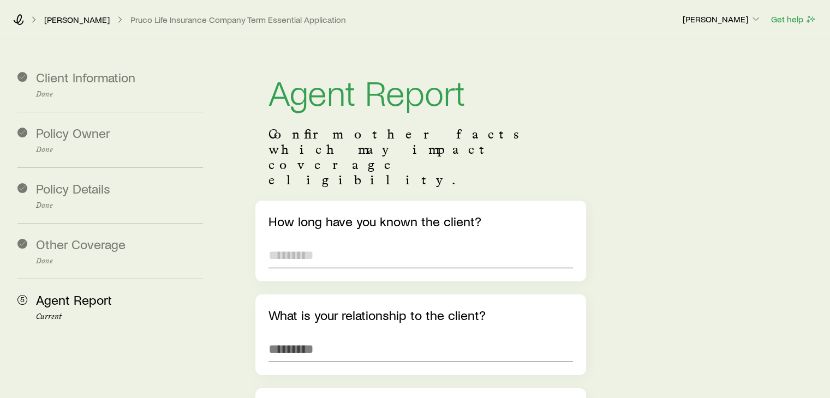
click at [393, 242] on input "text" at bounding box center [421, 255] width 304 height 26
type input "********"
click at [379, 336] on input "text" at bounding box center [421, 349] width 304 height 26
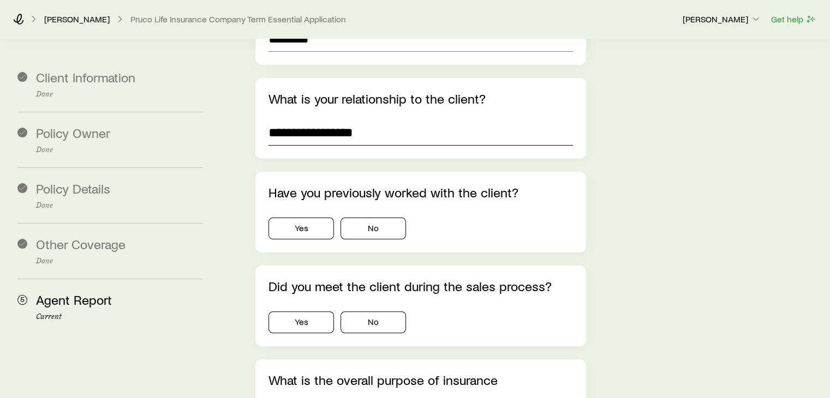
scroll to position [218, 0]
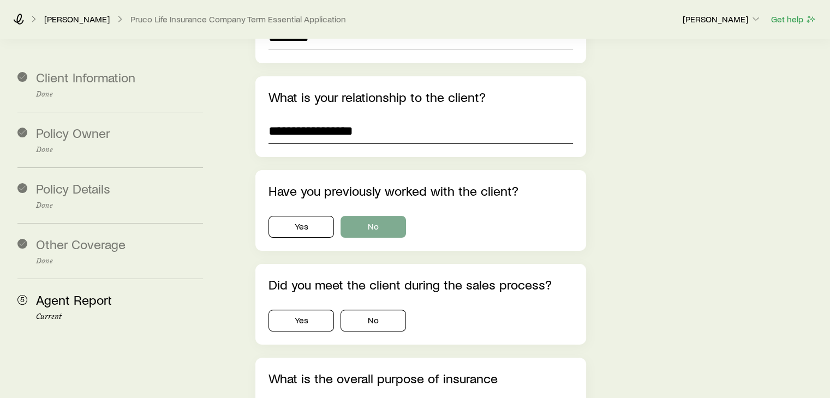
type input "**********"
click at [366, 216] on button "No" at bounding box center [373, 227] width 65 height 22
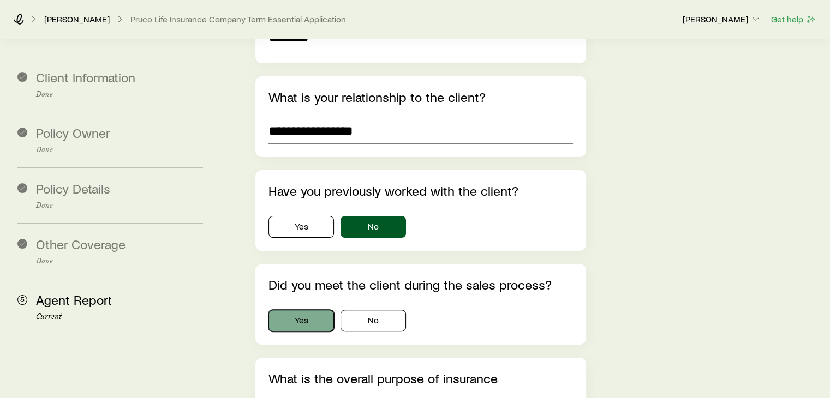
click at [323, 310] on button "Yes" at bounding box center [301, 321] width 65 height 22
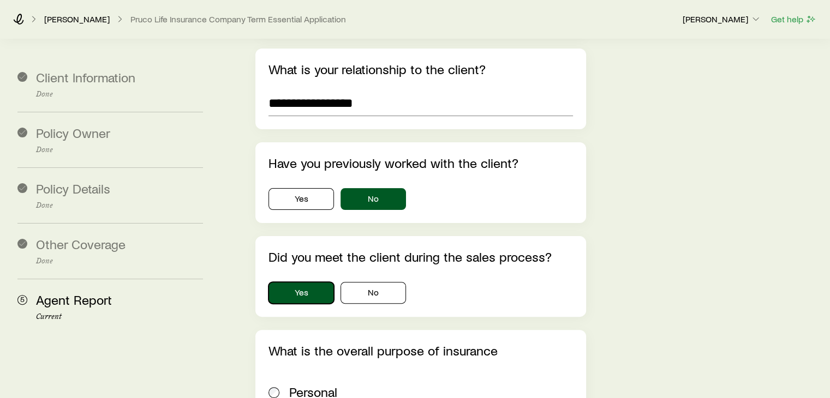
scroll to position [273, 0]
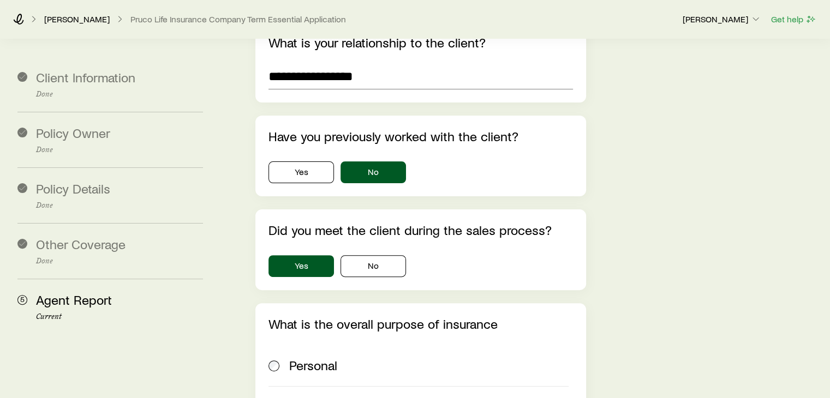
click at [388, 358] on div "Personal" at bounding box center [428, 365] width 279 height 15
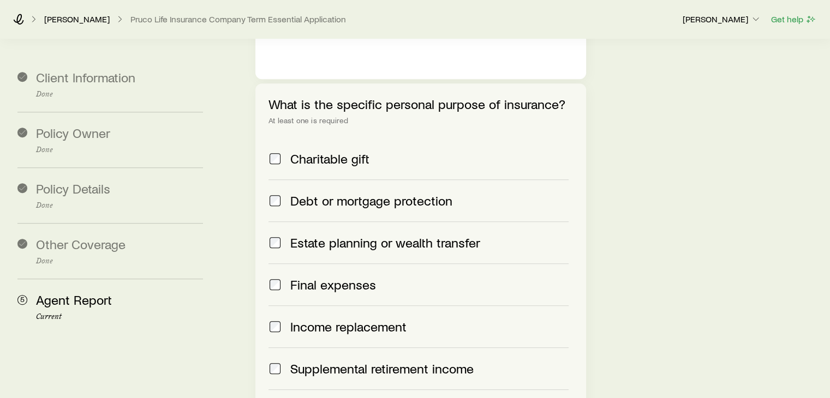
scroll to position [710, 0]
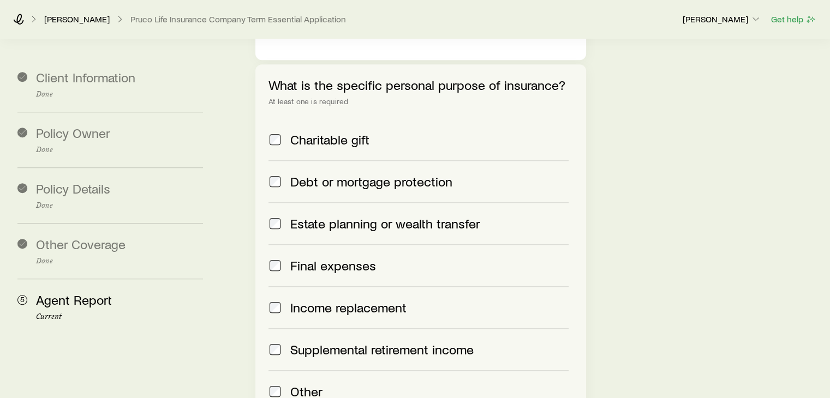
click at [282, 174] on span at bounding box center [275, 181] width 13 height 15
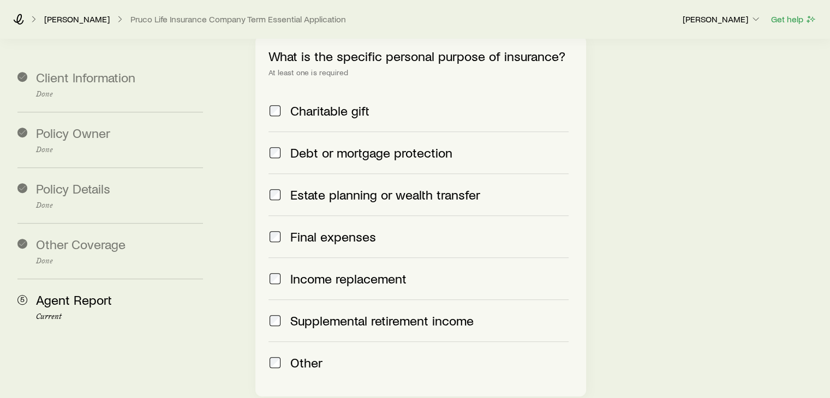
scroll to position [764, 0]
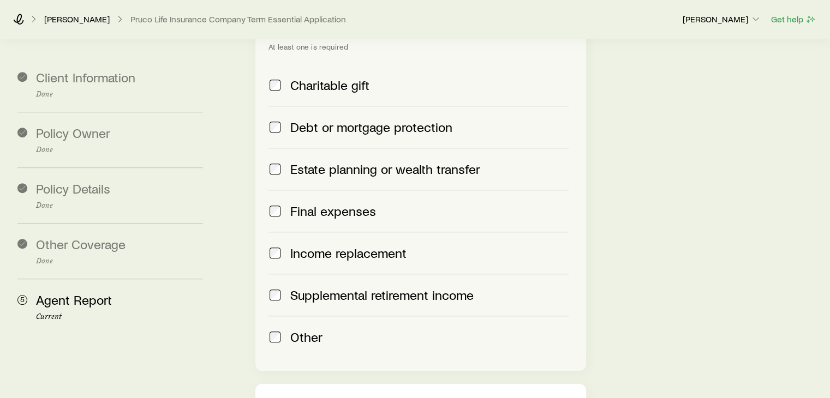
click at [278, 246] on span at bounding box center [275, 253] width 13 height 15
click at [279, 190] on label "Final expenses" at bounding box center [419, 211] width 300 height 42
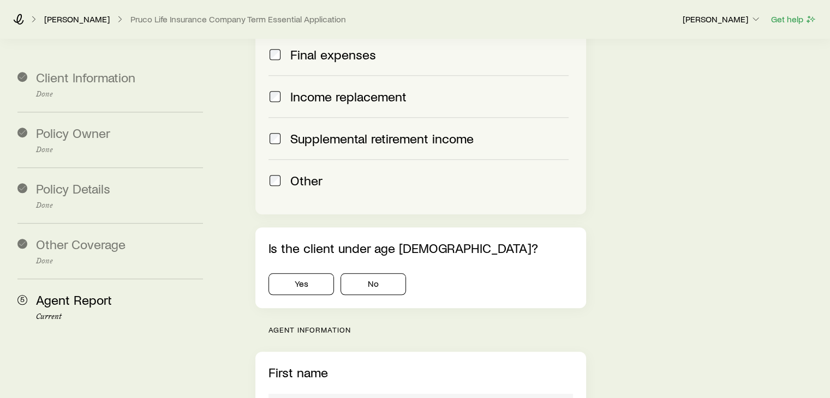
scroll to position [928, 0]
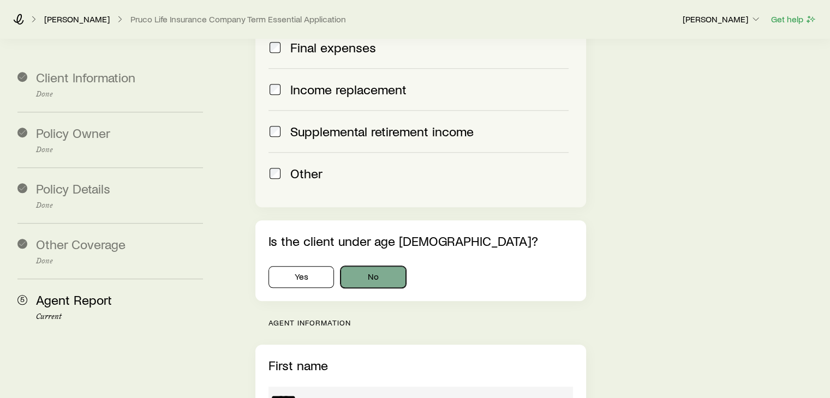
click at [386, 266] on button "No" at bounding box center [373, 277] width 65 height 22
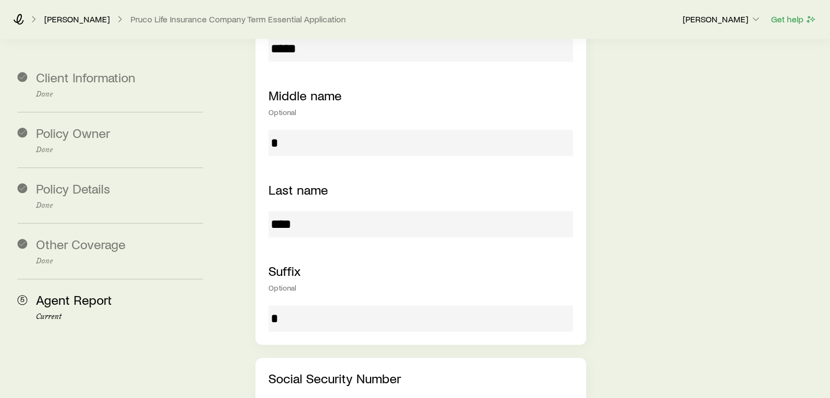
scroll to position [1146, 0]
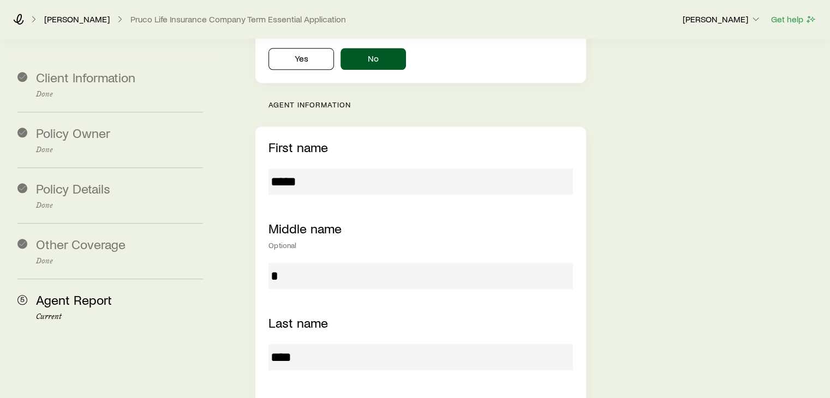
drag, startPoint x: 307, startPoint y: 156, endPoint x: 297, endPoint y: 153, distance: 9.7
click at [297, 169] on input "*****" at bounding box center [421, 182] width 304 height 26
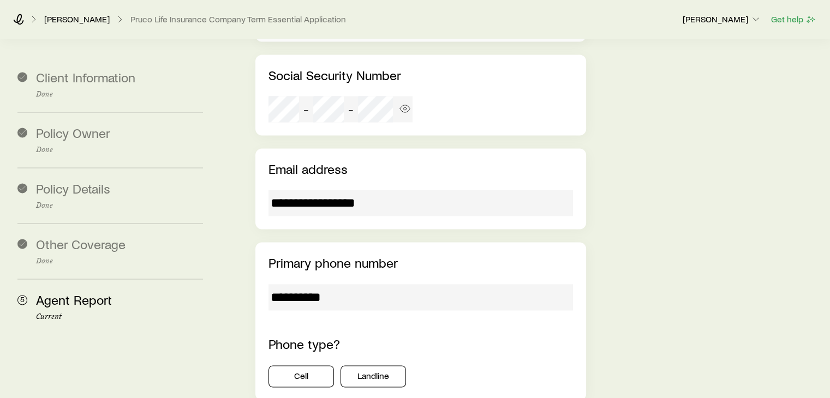
scroll to position [1801, 0]
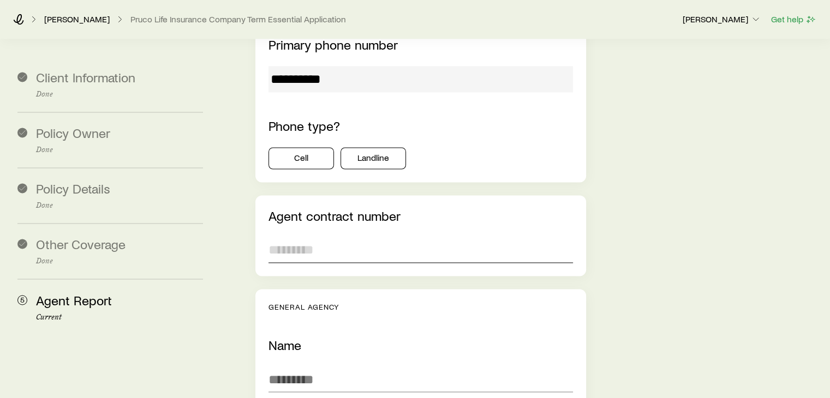
click at [315, 237] on input "text" at bounding box center [421, 250] width 304 height 26
click at [310, 147] on button "Cell" at bounding box center [301, 158] width 65 height 22
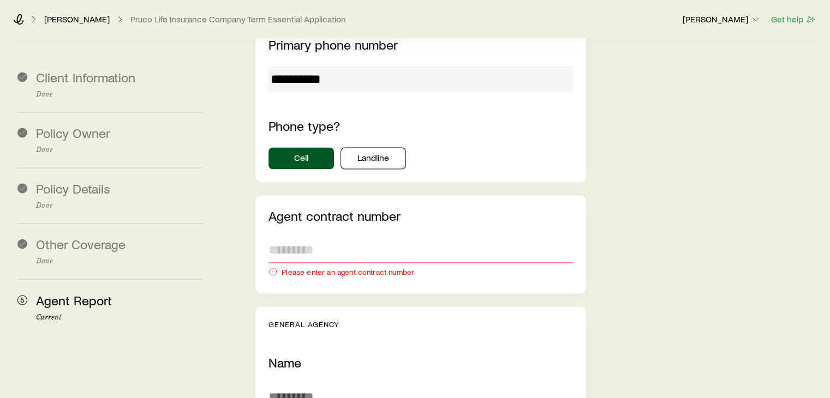
click at [337, 237] on input "text" at bounding box center [421, 250] width 304 height 26
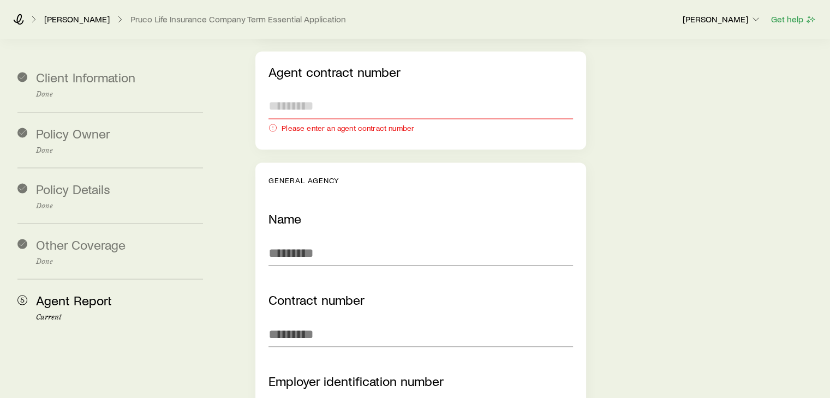
scroll to position [1965, 0]
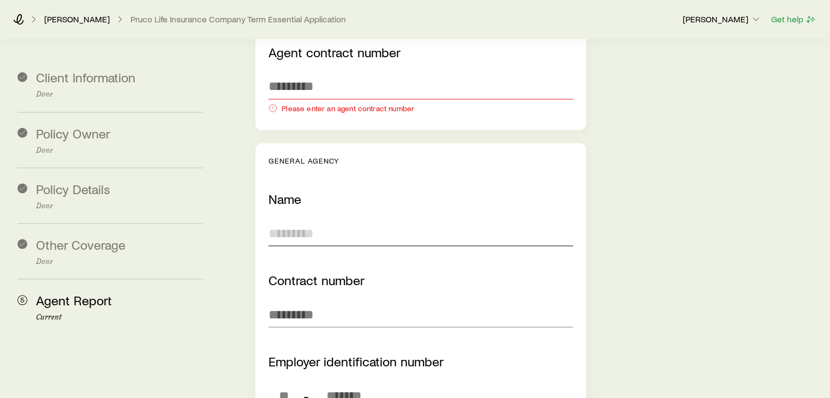
click at [335, 220] on input "text" at bounding box center [421, 233] width 304 height 26
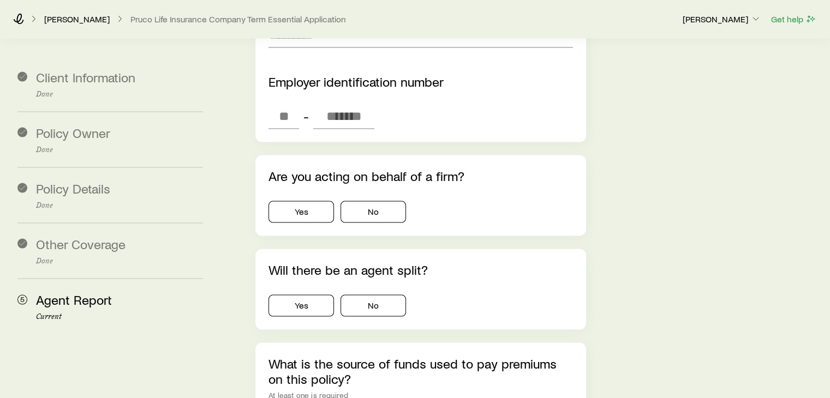
scroll to position [2238, 0]
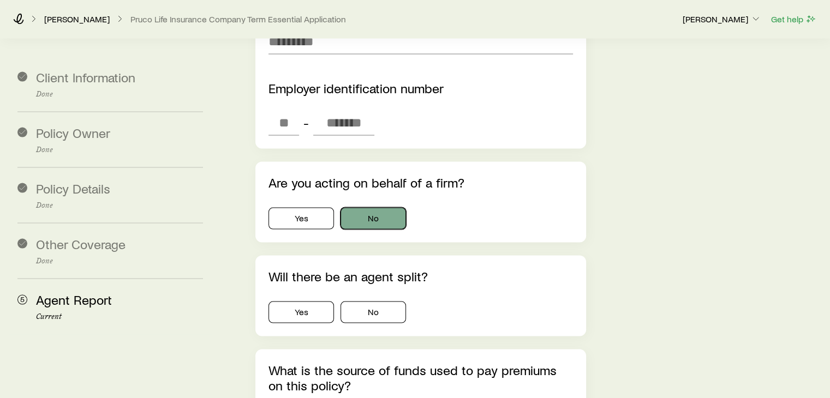
click at [347, 208] on button "No" at bounding box center [373, 219] width 65 height 22
click at [361, 302] on button "No" at bounding box center [373, 313] width 65 height 22
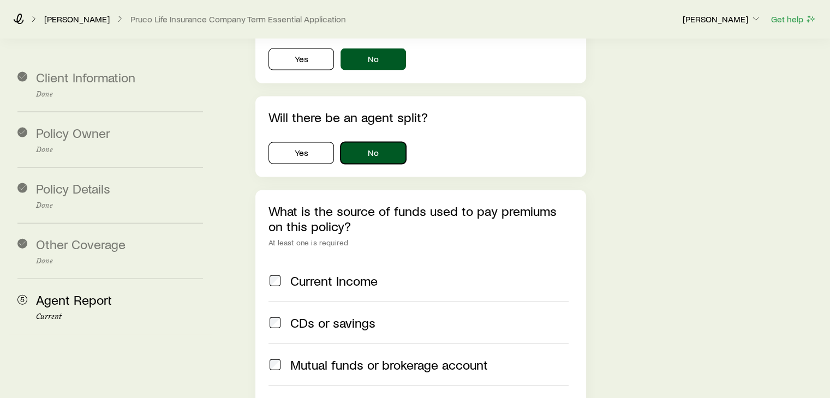
scroll to position [2456, 0]
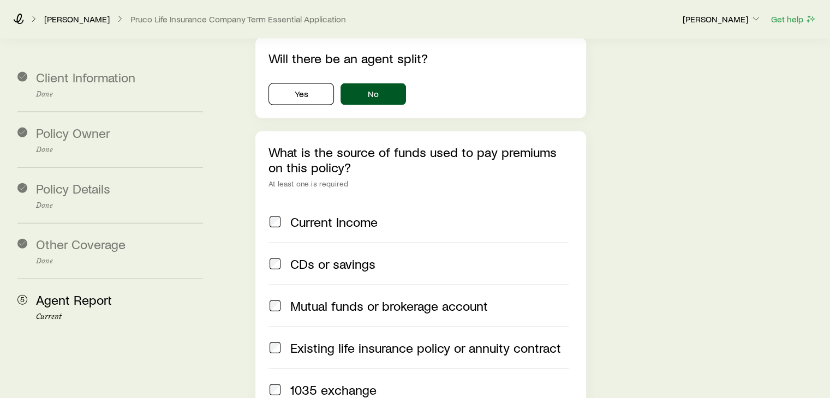
click at [266, 183] on div "What is the source of funds used to pay premiums on this policy? At least one i…" at bounding box center [420, 278] width 330 height 293
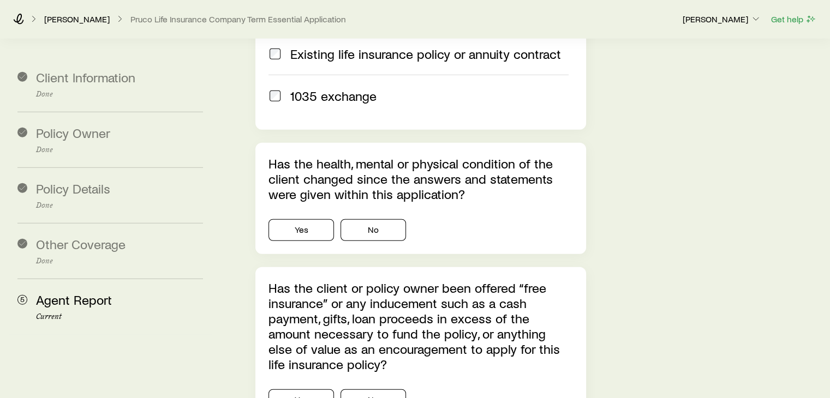
scroll to position [2784, 0]
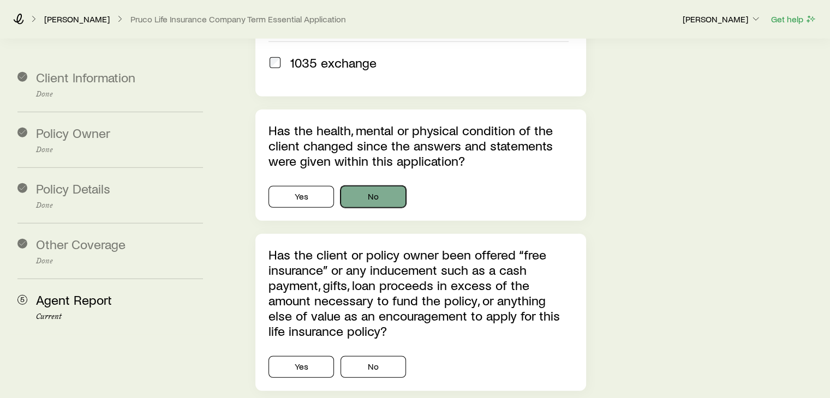
click at [382, 186] on button "No" at bounding box center [373, 197] width 65 height 22
click at [379, 356] on button "No" at bounding box center [373, 367] width 65 height 22
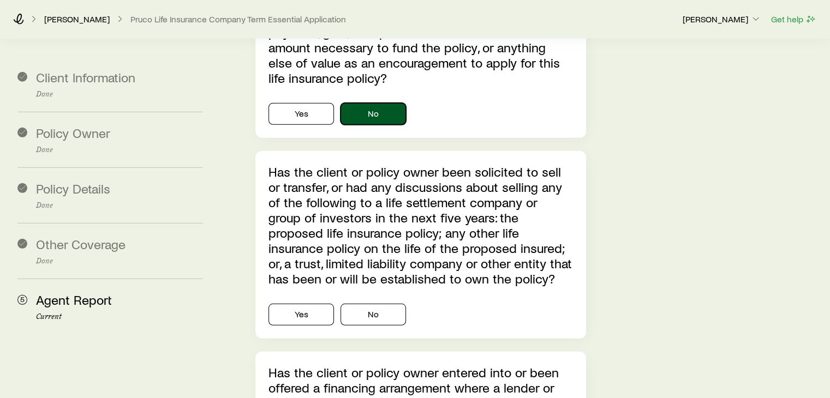
scroll to position [3056, 0]
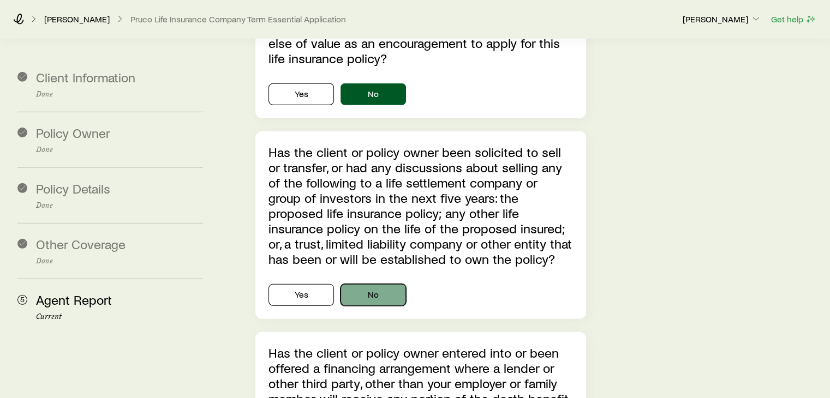
click at [350, 284] on button "No" at bounding box center [373, 295] width 65 height 22
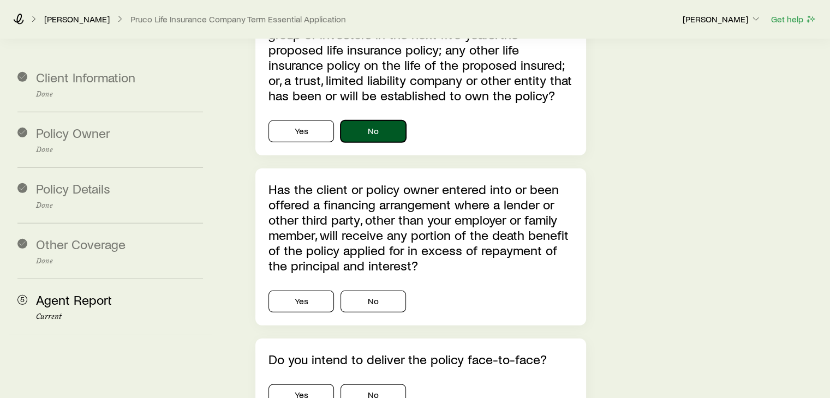
scroll to position [3166, 0]
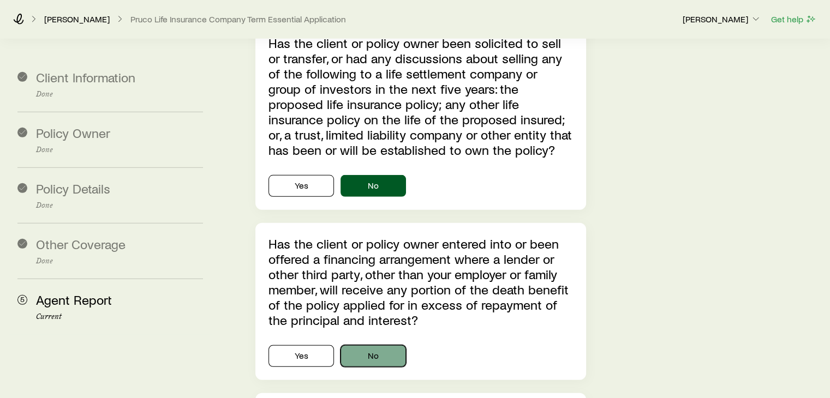
click at [355, 345] on button "No" at bounding box center [373, 356] width 65 height 22
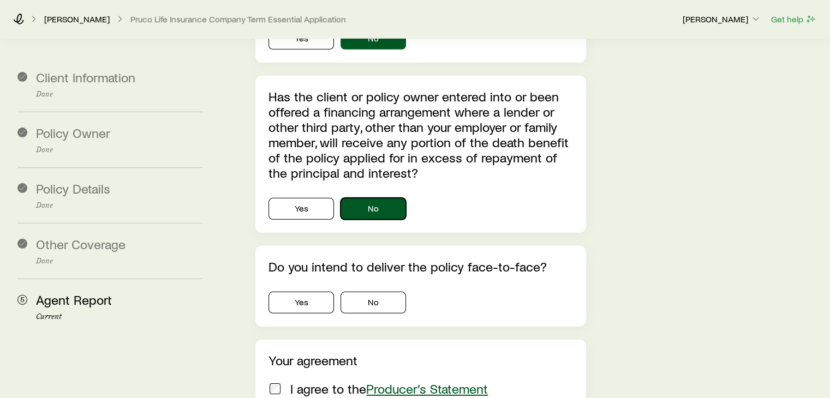
scroll to position [3329, 0]
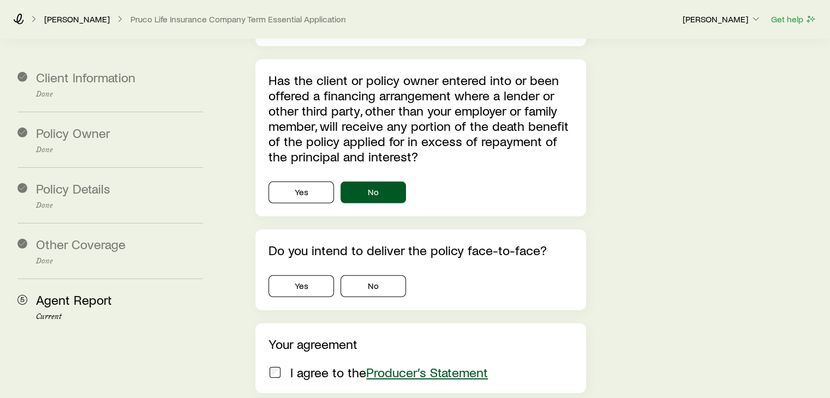
click at [290, 267] on div "Do you intend to deliver the policy face-to-face? Yes No" at bounding box center [420, 270] width 330 height 81
click at [297, 276] on button "Yes" at bounding box center [301, 287] width 65 height 22
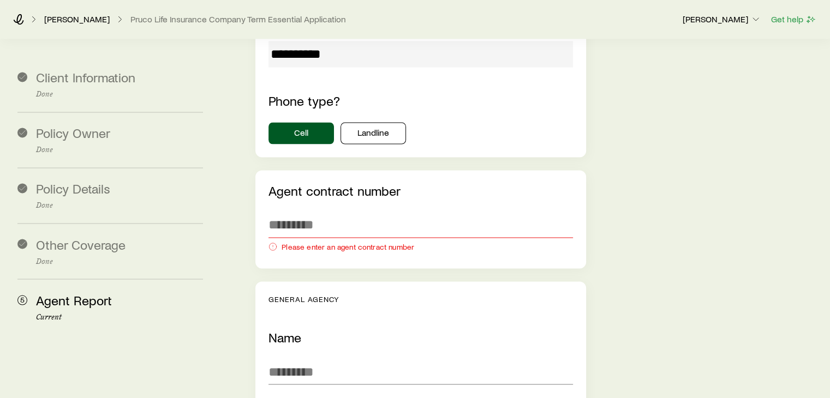
scroll to position [1801, 0]
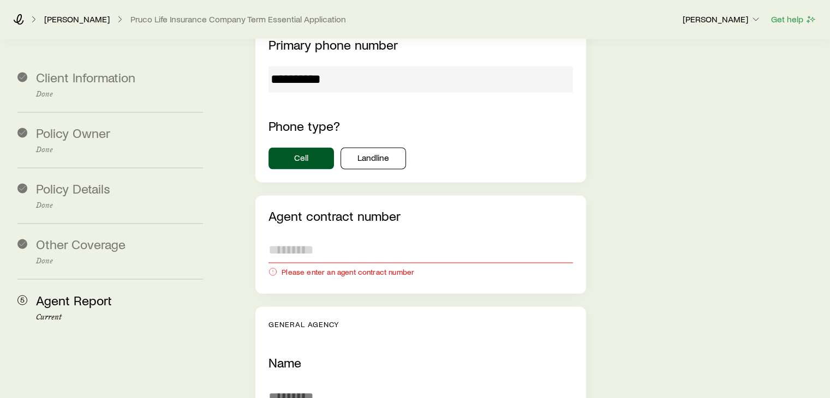
click at [342, 237] on input "text" at bounding box center [421, 250] width 304 height 26
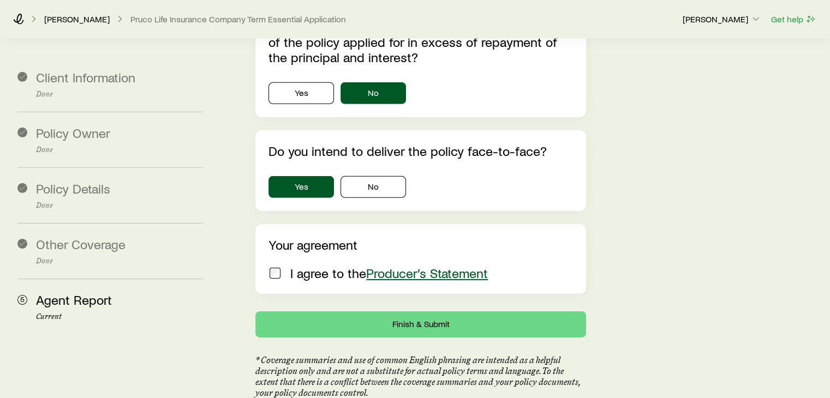
scroll to position [3362, 0]
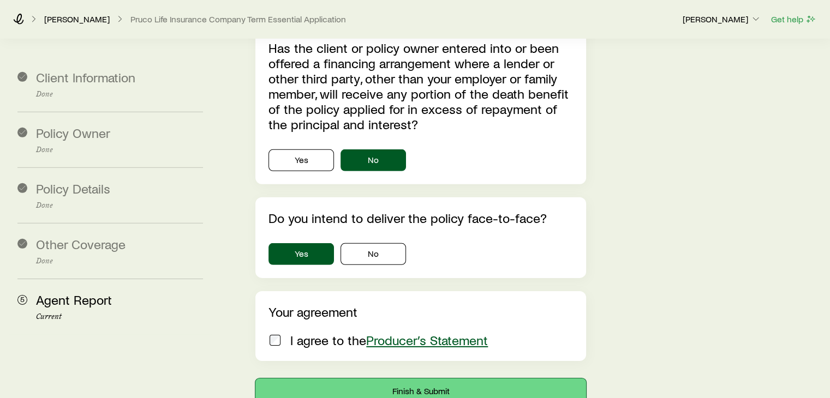
click at [437, 379] on button "Finish & Submit" at bounding box center [420, 392] width 330 height 26
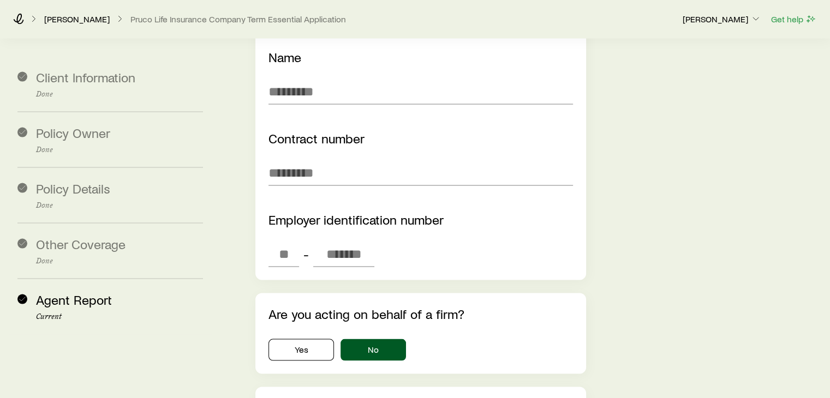
scroll to position [1833, 0]
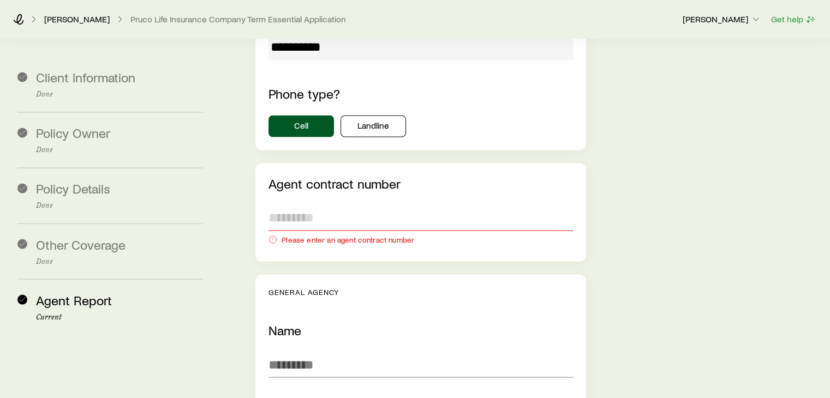
click at [324, 205] on input "text" at bounding box center [421, 218] width 304 height 26
paste input "******"
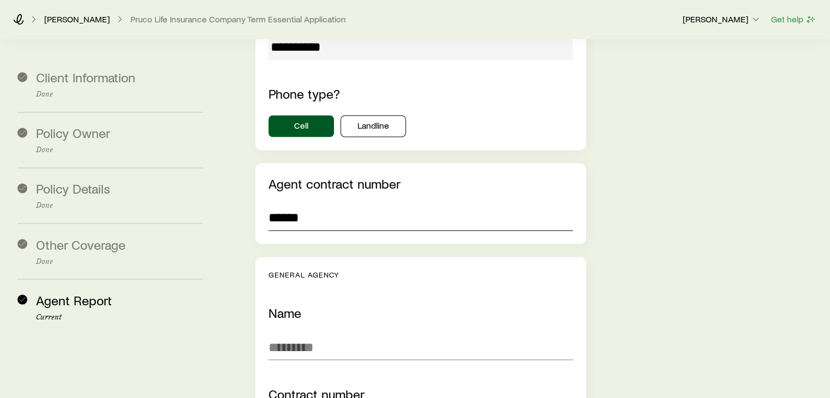
click at [548, 205] on input "******" at bounding box center [421, 218] width 304 height 26
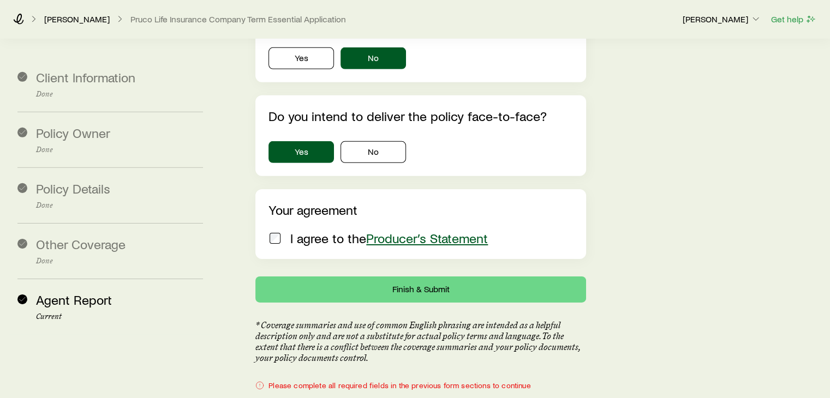
scroll to position [3484, 0]
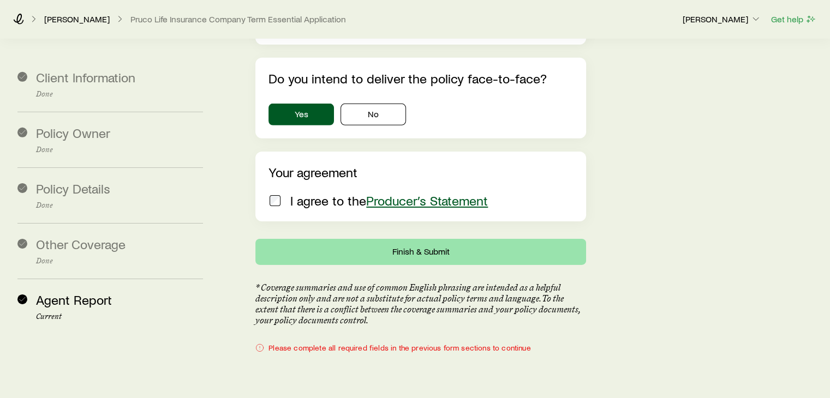
type input "******"
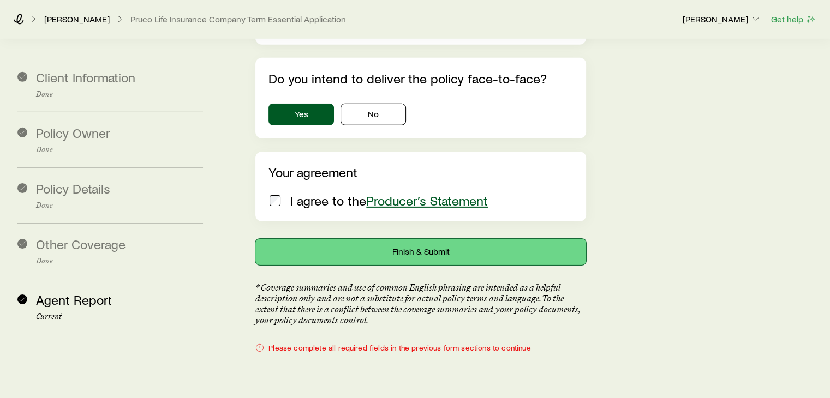
click at [435, 239] on button "Finish & Submit" at bounding box center [420, 252] width 330 height 26
click at [401, 239] on button "Finish & Submit" at bounding box center [420, 252] width 330 height 26
click at [384, 239] on button "Finish & Submit" at bounding box center [420, 252] width 330 height 26
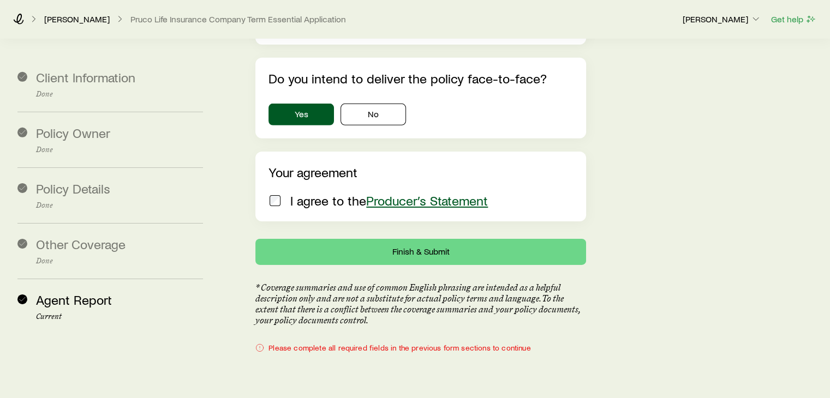
click at [445, 193] on span "Producer’s Statement" at bounding box center [427, 201] width 122 height 16
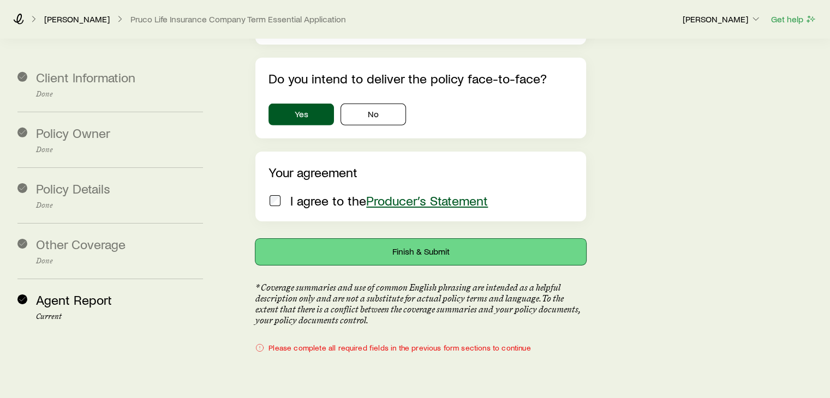
click at [382, 239] on button "Finish & Submit" at bounding box center [420, 252] width 330 height 26
click at [383, 239] on button "Finish & Submit" at bounding box center [420, 252] width 330 height 26
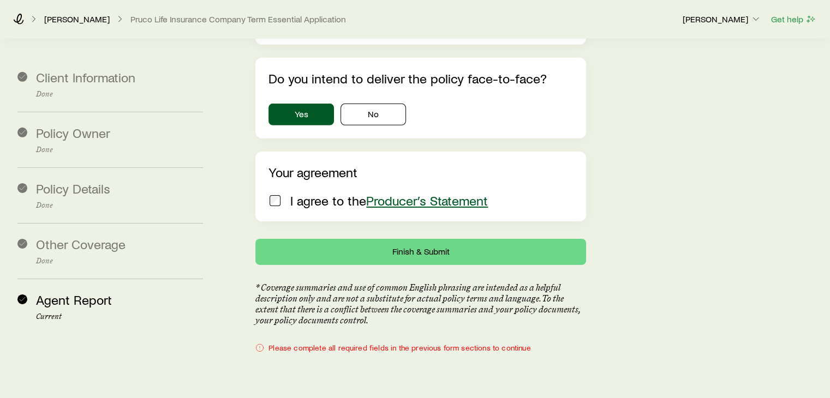
click at [269, 193] on span at bounding box center [275, 200] width 13 height 15
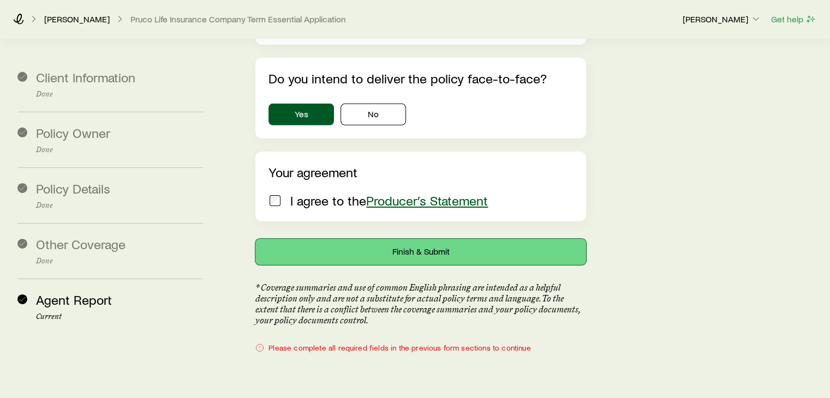
click at [417, 239] on button "Finish & Submit" at bounding box center [420, 252] width 330 height 26
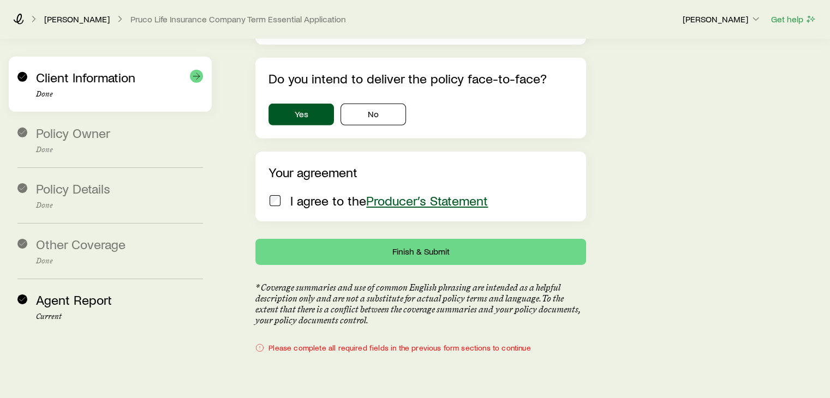
click at [101, 90] on p "Done" at bounding box center [119, 94] width 167 height 9
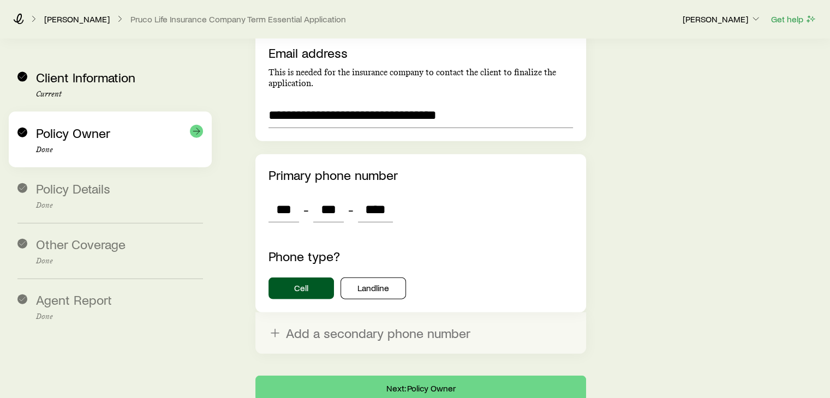
click at [105, 125] on span "Policy Owner" at bounding box center [73, 133] width 74 height 16
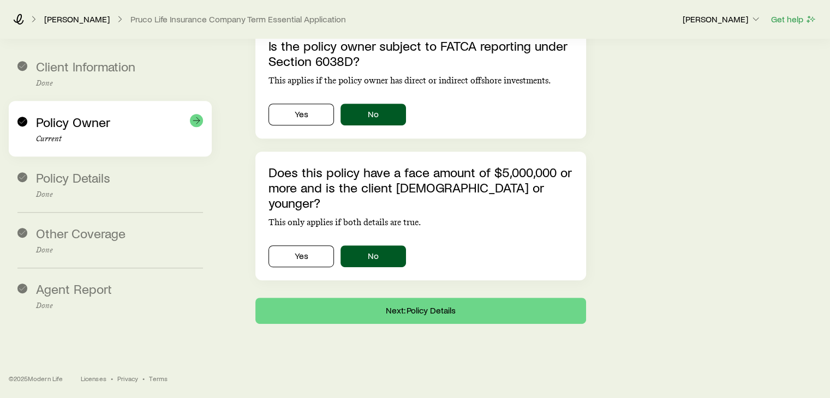
scroll to position [514, 0]
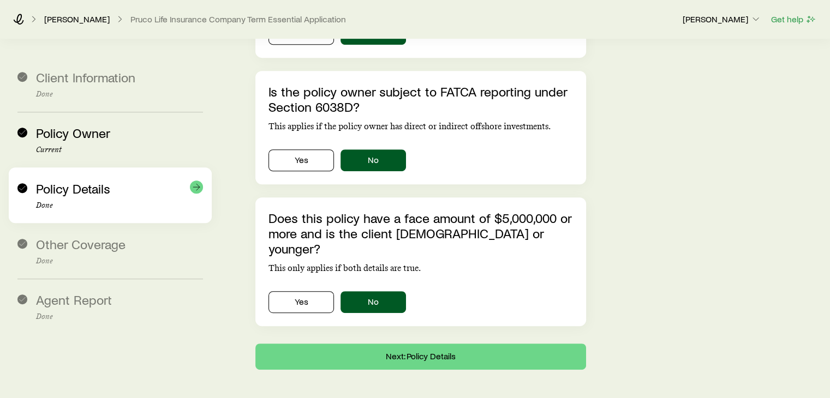
click at [105, 168] on div "Policy Details Done" at bounding box center [110, 196] width 186 height 56
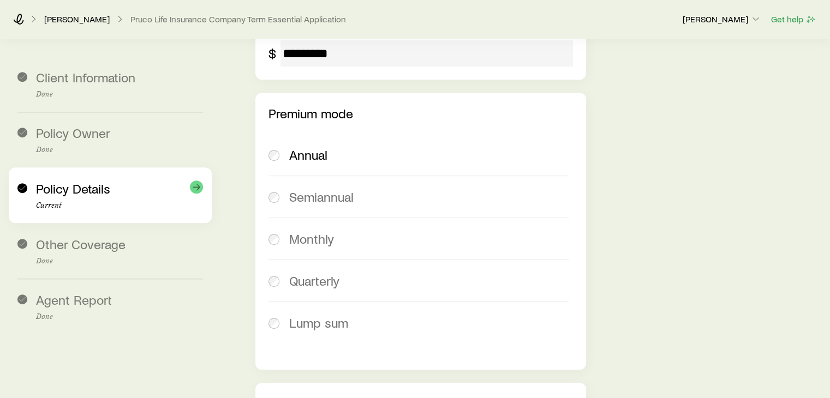
scroll to position [1842, 0]
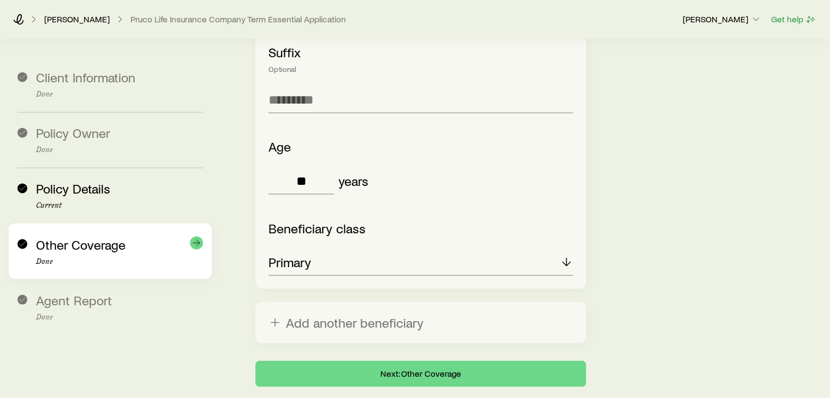
click at [97, 223] on div "Other Coverage Done" at bounding box center [110, 251] width 186 height 56
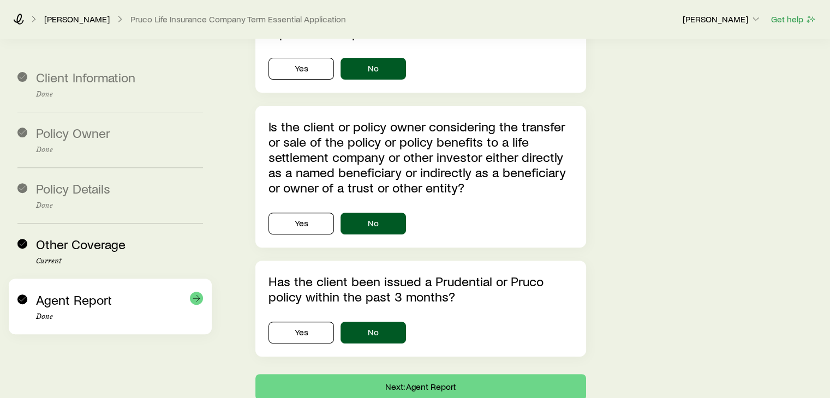
click at [79, 292] on span "Agent Report" at bounding box center [74, 300] width 76 height 16
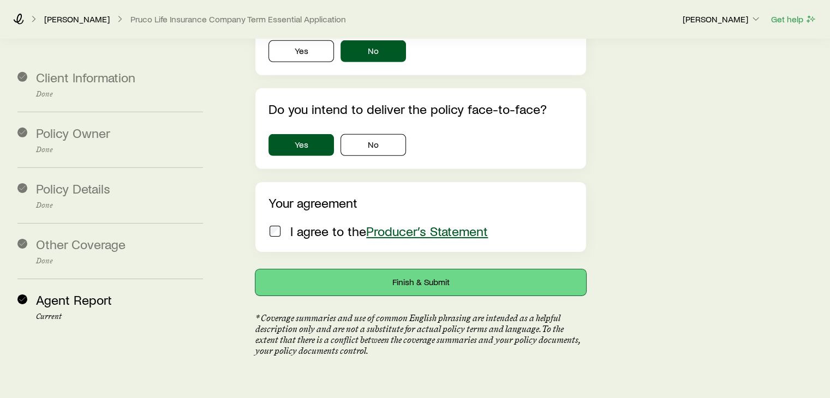
click at [420, 270] on button "Finish & Submit" at bounding box center [420, 283] width 330 height 26
click at [418, 270] on button "Finish & Submit" at bounding box center [420, 283] width 330 height 26
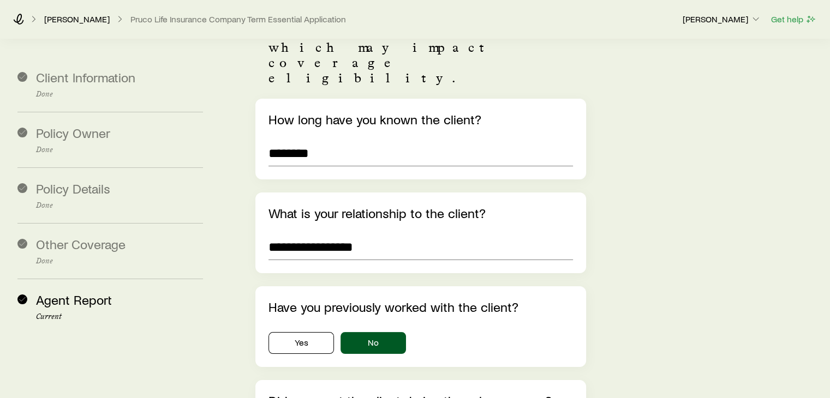
scroll to position [0, 0]
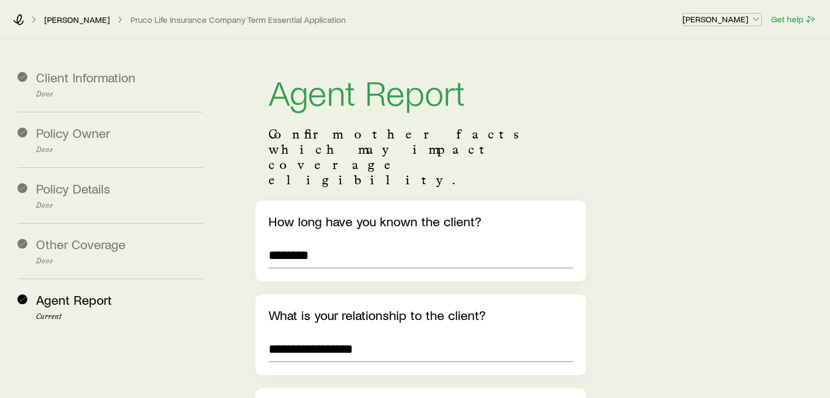
click at [747, 25] on button "[PERSON_NAME]" at bounding box center [722, 19] width 80 height 13
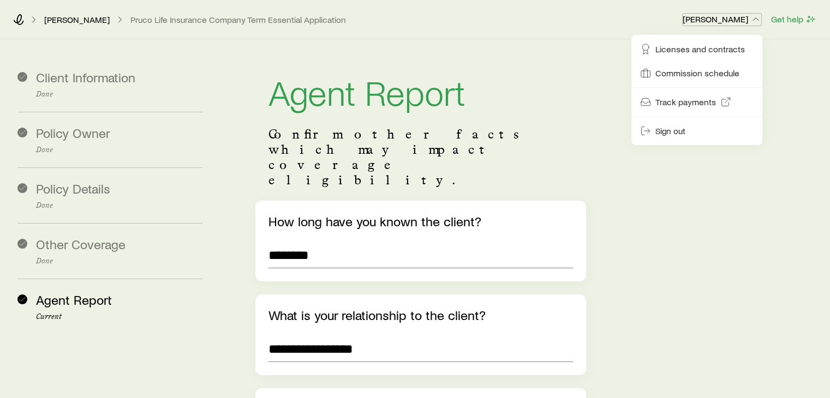
click at [746, 25] on button "[PERSON_NAME]" at bounding box center [722, 19] width 80 height 13
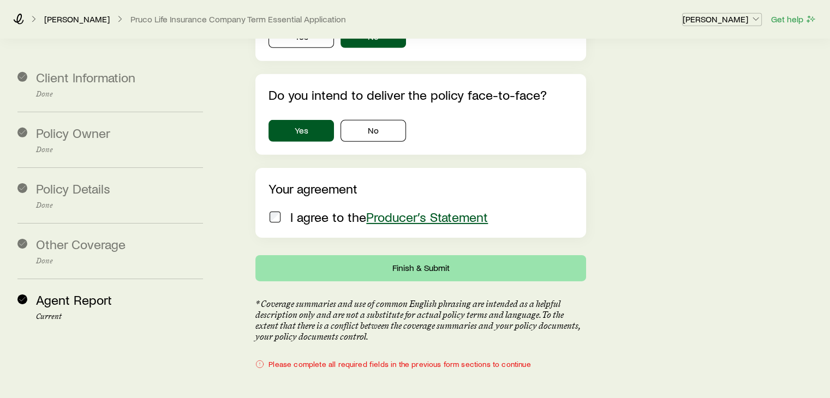
scroll to position [3484, 0]
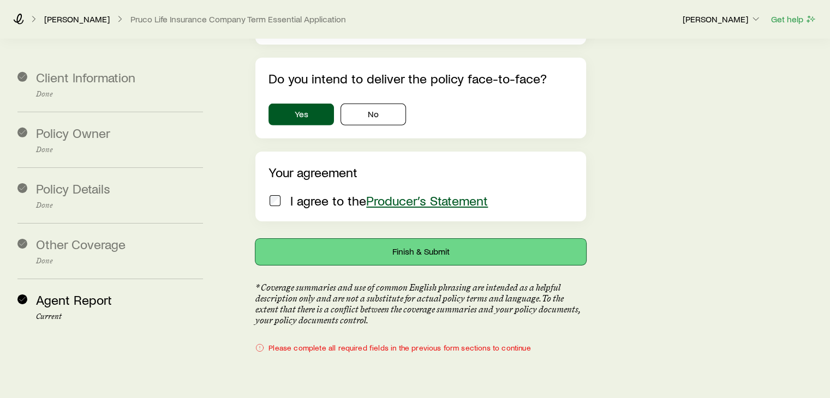
click at [457, 239] on button "Finish & Submit" at bounding box center [420, 252] width 330 height 26
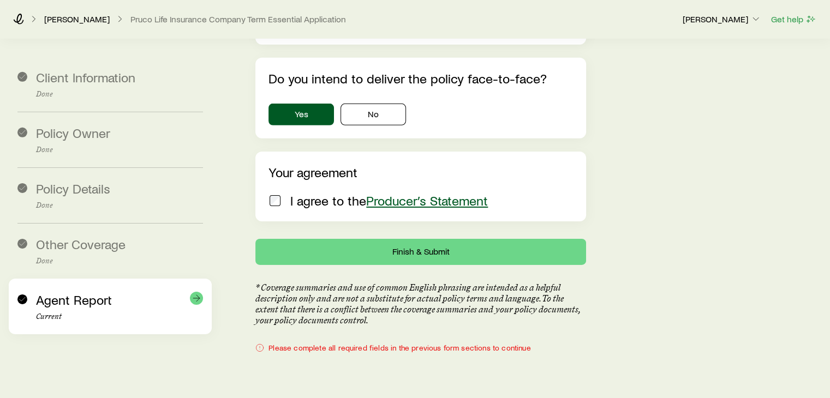
click at [94, 279] on div "Agent Report Current" at bounding box center [110, 307] width 186 height 56
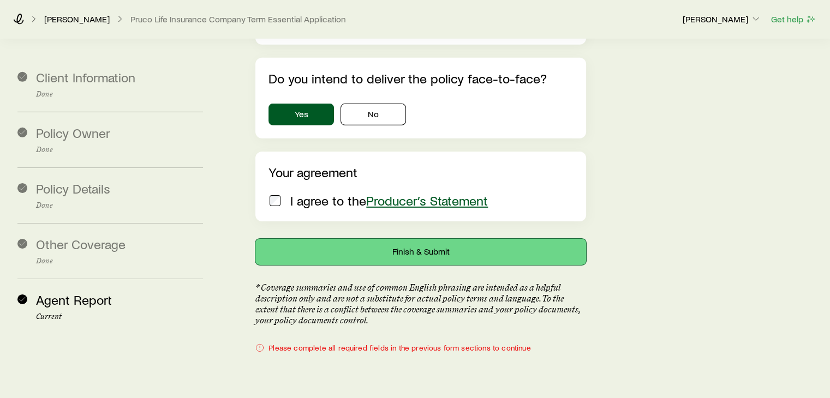
click at [389, 239] on button "Finish & Submit" at bounding box center [420, 252] width 330 height 26
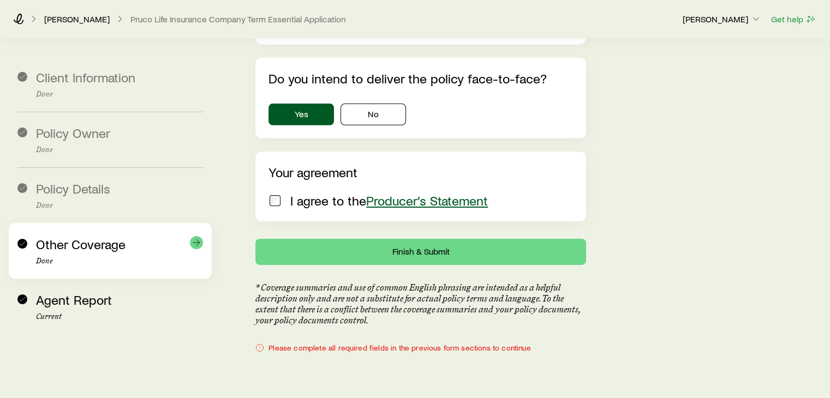
click at [46, 239] on span "Other Coverage" at bounding box center [81, 244] width 90 height 16
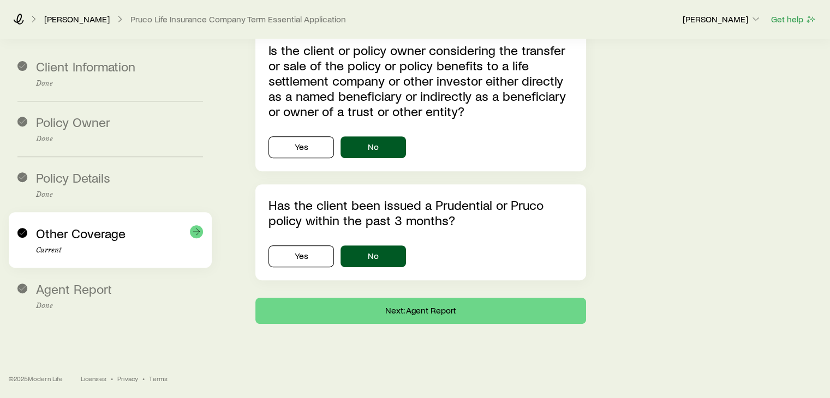
scroll to position [359, 0]
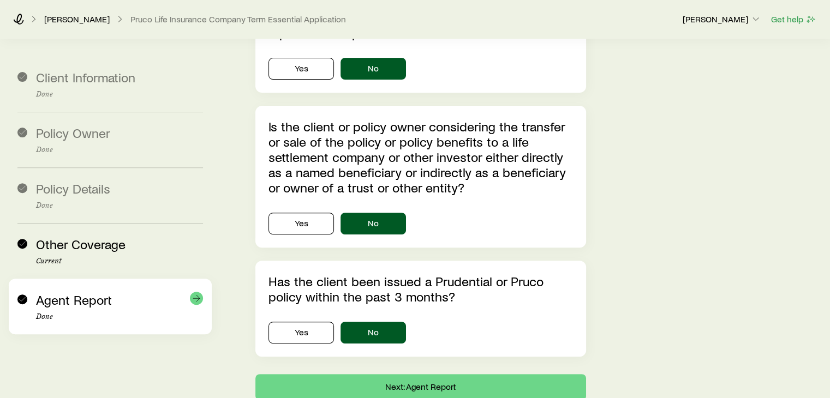
click at [63, 299] on div "Agent Report Done" at bounding box center [119, 307] width 167 height 29
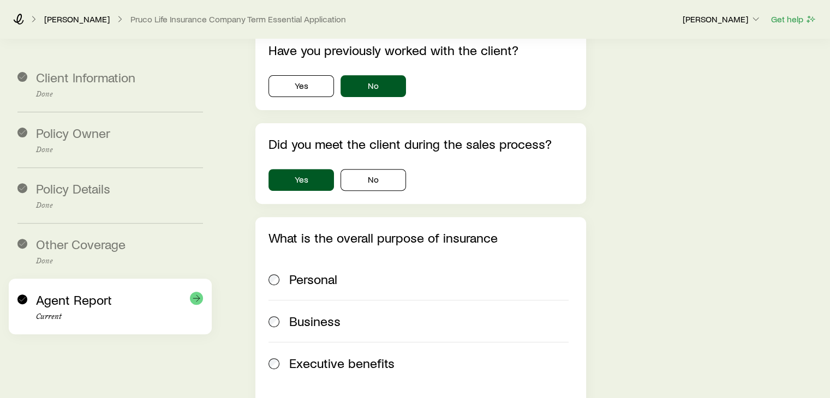
scroll to position [3453, 0]
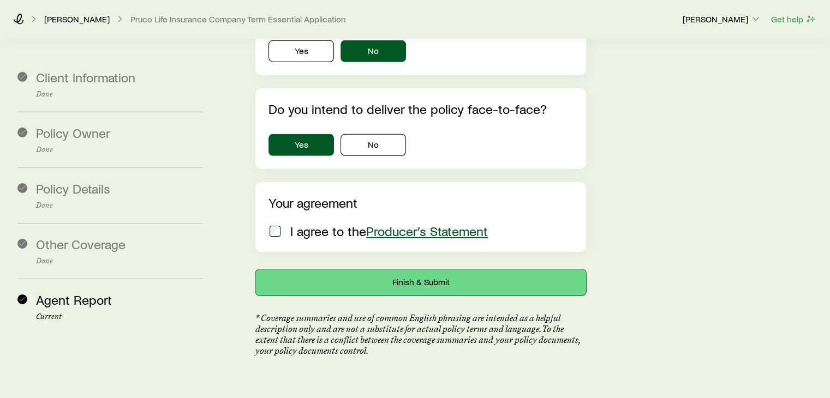
click at [379, 270] on button "Finish & Submit" at bounding box center [420, 283] width 330 height 26
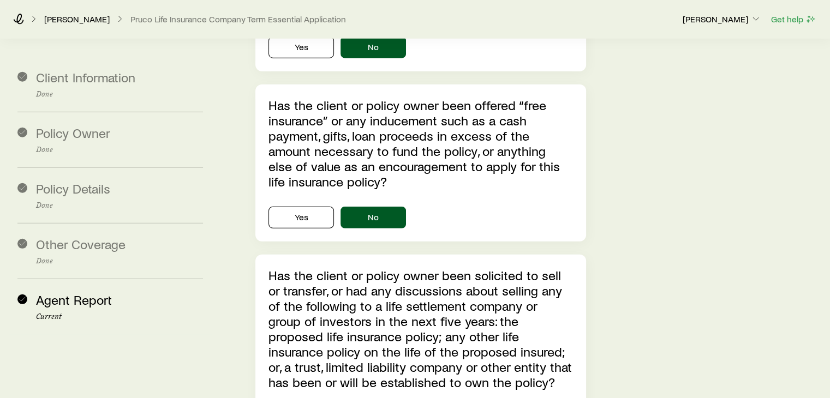
scroll to position [2798, 0]
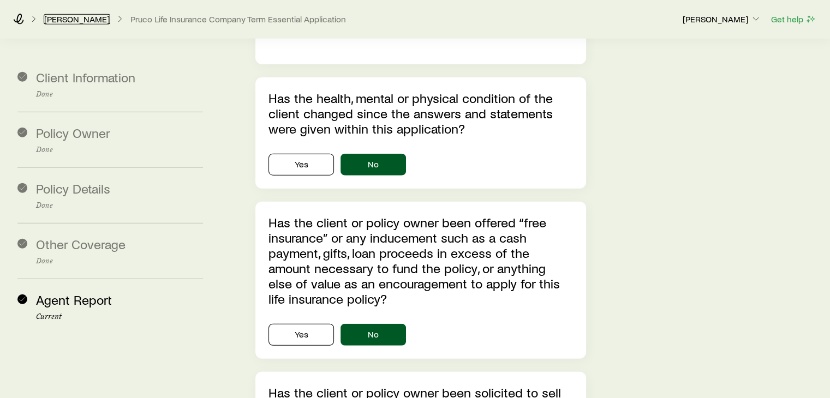
click at [90, 21] on link "[PERSON_NAME]" at bounding box center [77, 19] width 67 height 10
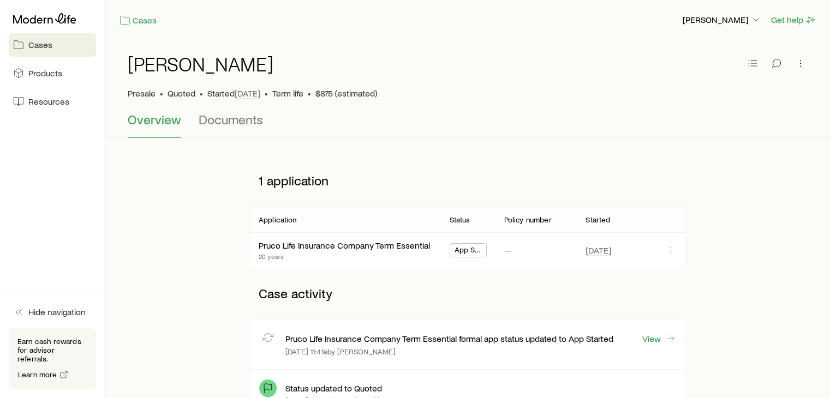
click at [475, 251] on span "App Started" at bounding box center [469, 251] width 28 height 11
click at [674, 249] on icon "button" at bounding box center [670, 250] width 9 height 9
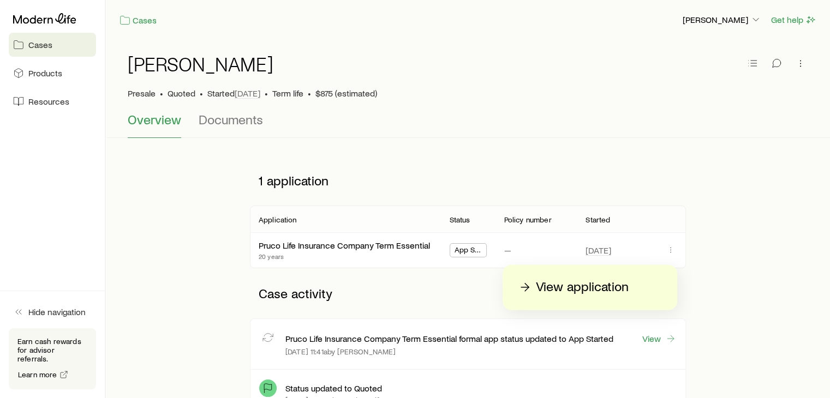
click at [596, 291] on p "View application" at bounding box center [582, 287] width 93 height 17
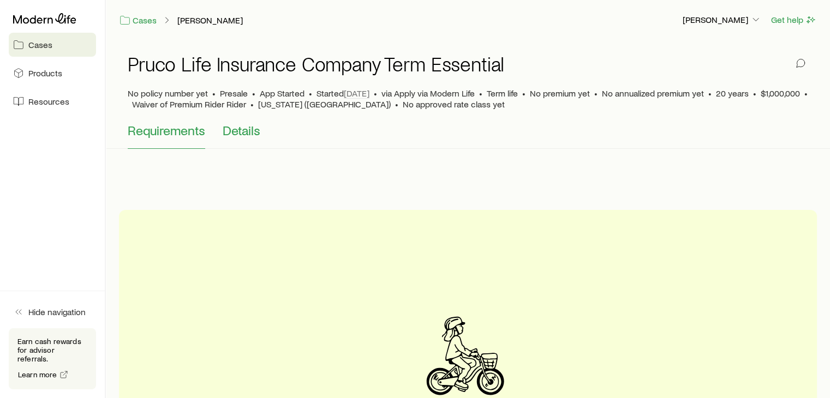
click at [239, 131] on span "Details" at bounding box center [242, 130] width 38 height 15
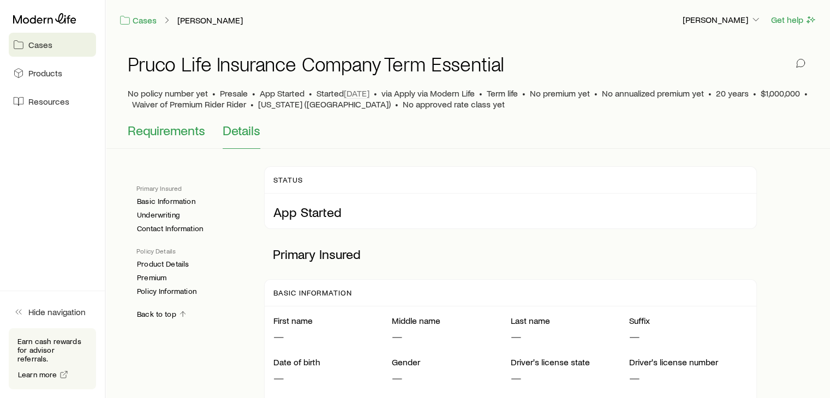
click at [186, 137] on span "Requirements" at bounding box center [167, 130] width 78 height 15
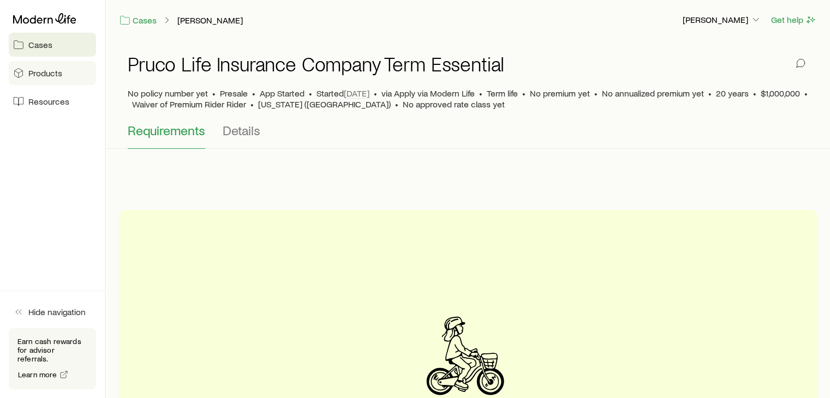
click at [48, 82] on link "Products" at bounding box center [52, 73] width 87 height 24
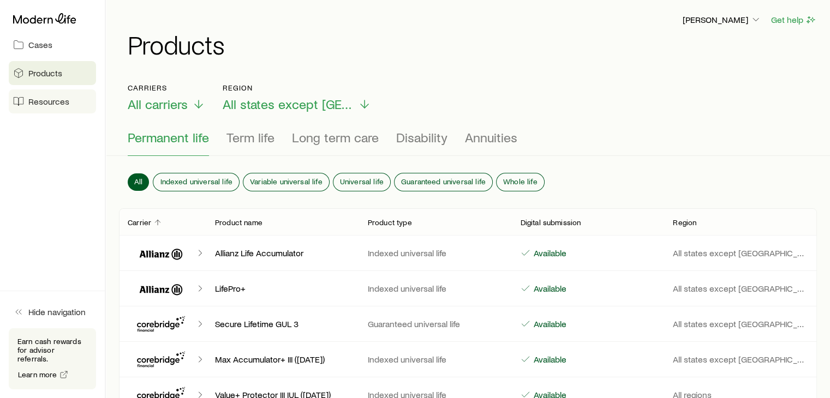
click at [54, 105] on span "Resources" at bounding box center [48, 101] width 41 height 11
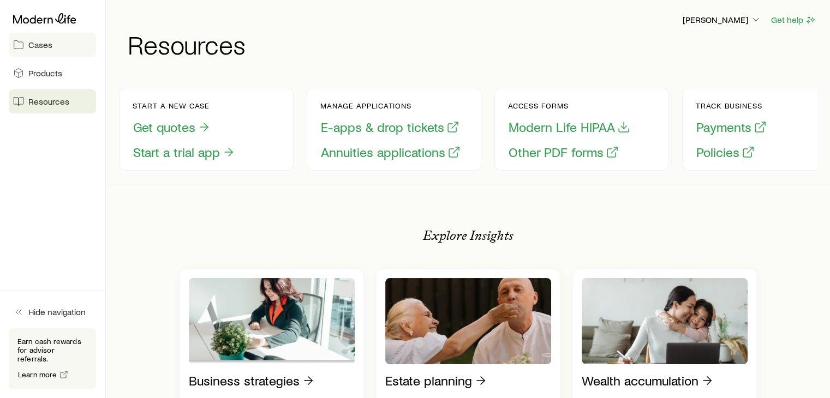
click at [52, 49] on link "Cases" at bounding box center [52, 45] width 87 height 24
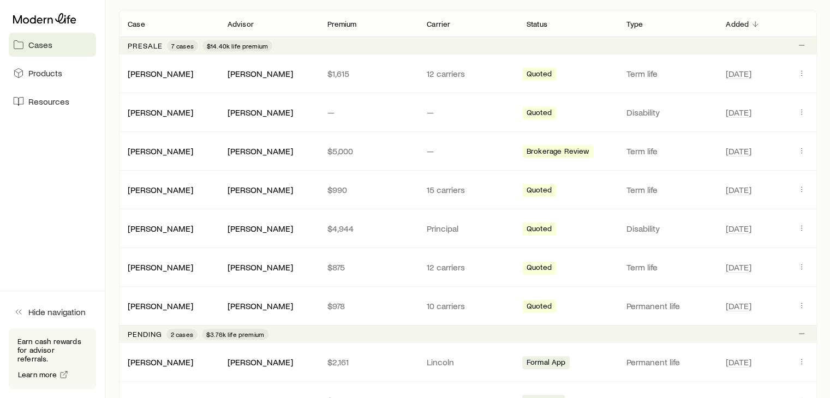
scroll to position [218, 0]
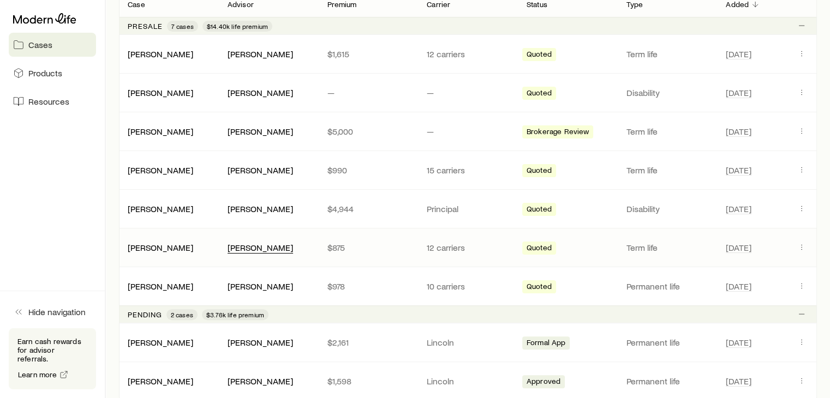
click at [236, 242] on div "[PERSON_NAME]" at bounding box center [260, 247] width 65 height 11
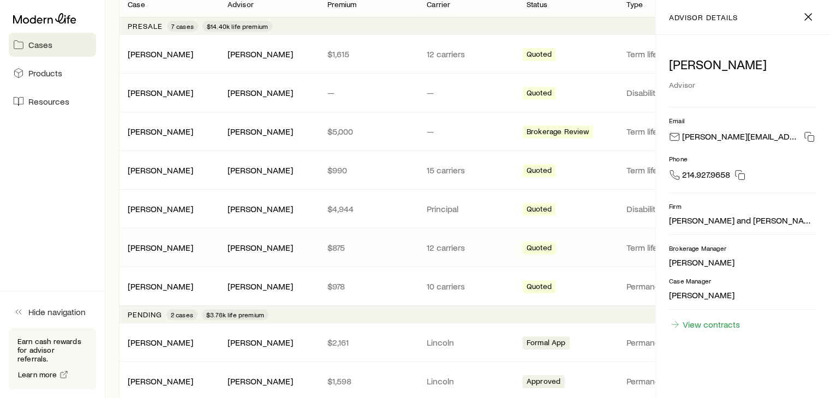
click at [183, 246] on div "[PERSON_NAME]" at bounding box center [169, 247] width 100 height 11
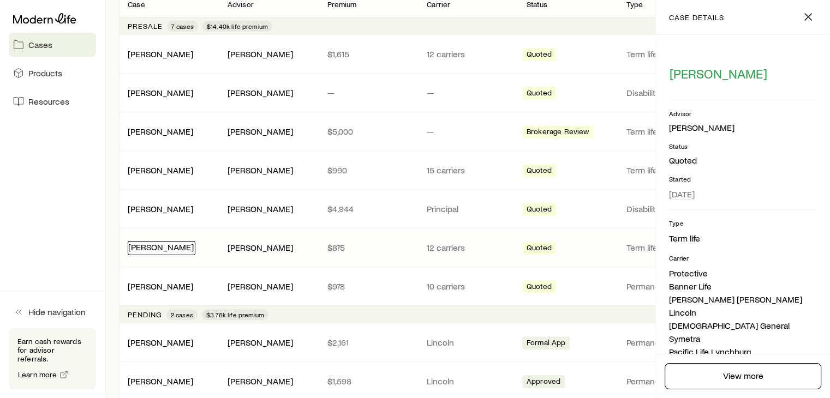
click at [170, 242] on link "[PERSON_NAME]" at bounding box center [160, 247] width 65 height 10
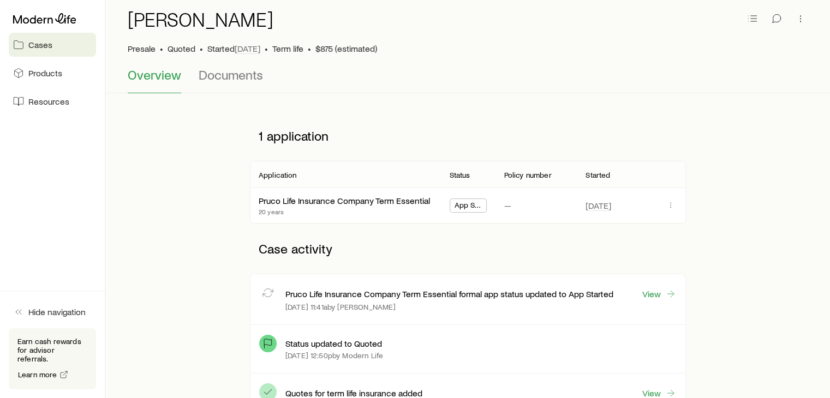
scroll to position [109, 0]
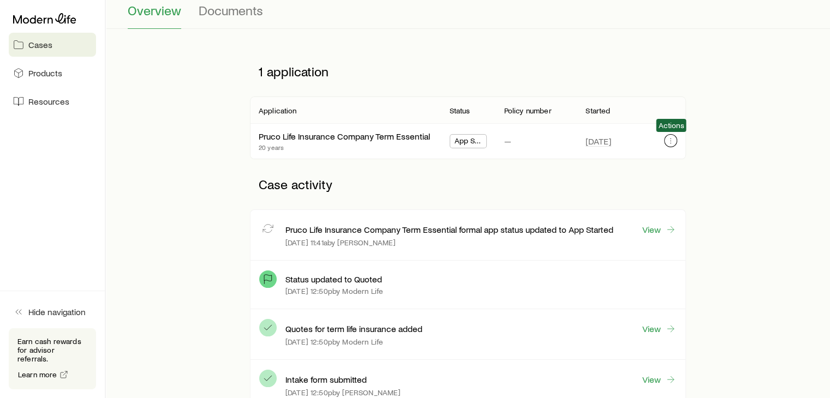
click at [676, 141] on button "button" at bounding box center [670, 140] width 13 height 13
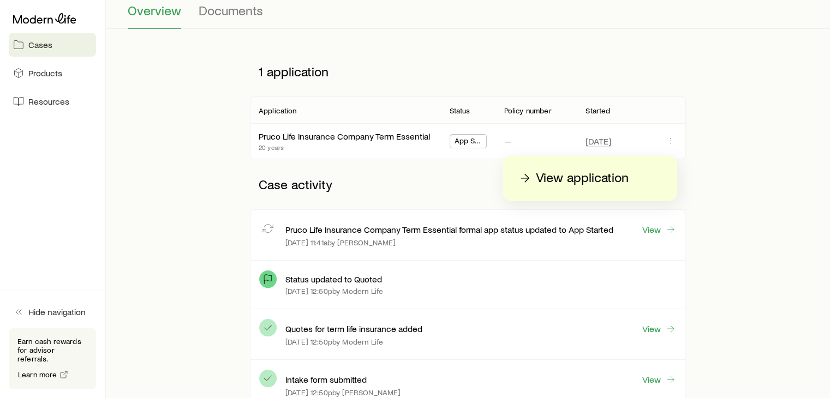
click at [617, 177] on p "View application" at bounding box center [582, 178] width 93 height 17
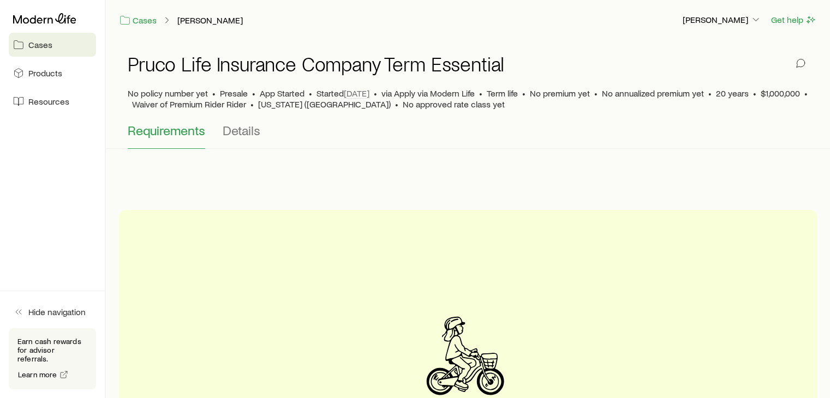
click at [176, 132] on span "Requirements" at bounding box center [167, 130] width 78 height 15
click at [239, 132] on span "Details" at bounding box center [242, 130] width 38 height 15
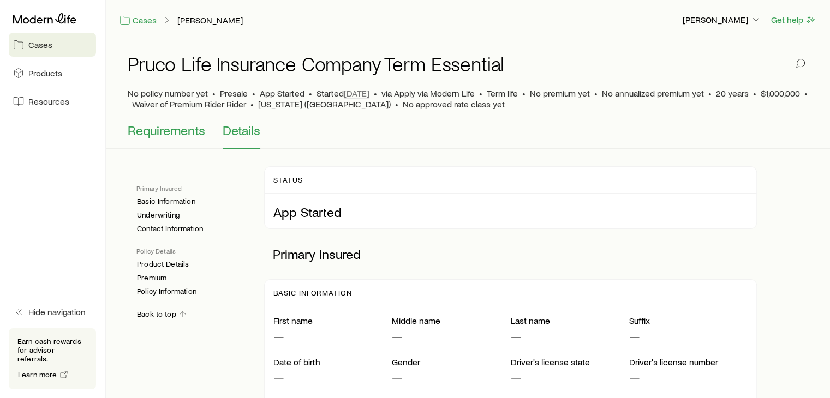
click at [194, 123] on span "Requirements" at bounding box center [167, 130] width 78 height 15
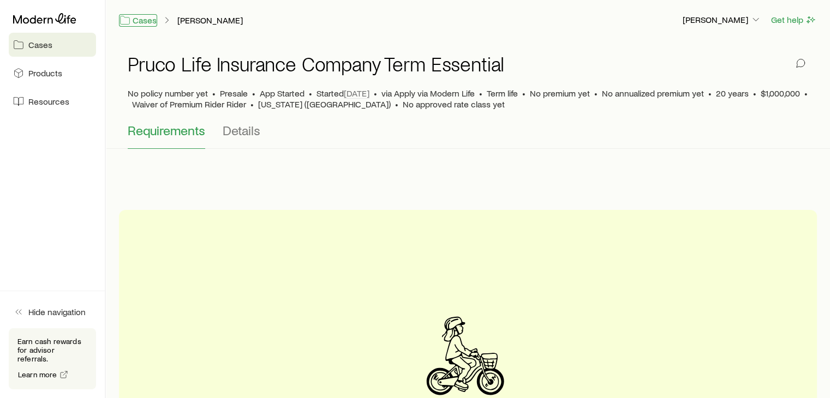
click at [127, 22] on icon at bounding box center [125, 20] width 11 height 11
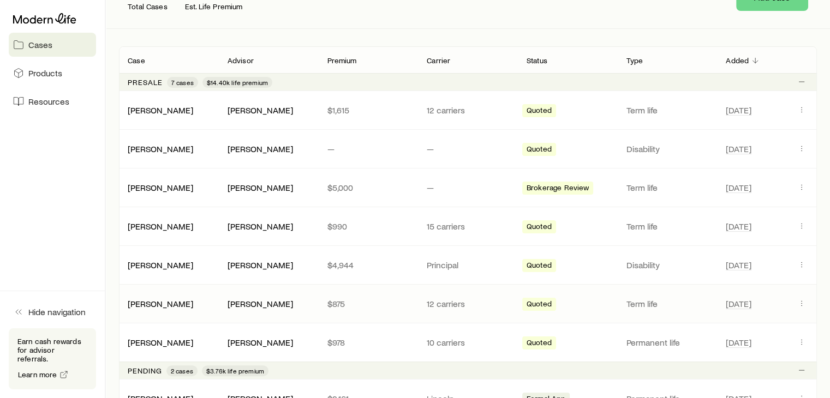
scroll to position [256, 0]
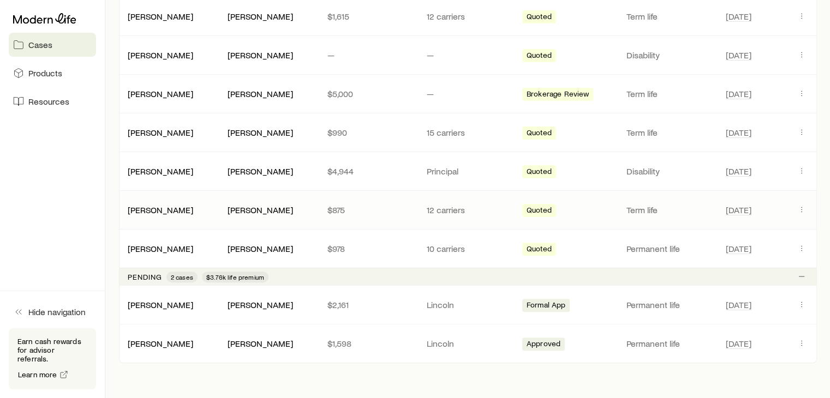
click at [197, 212] on div "[PERSON_NAME]" at bounding box center [169, 210] width 100 height 11
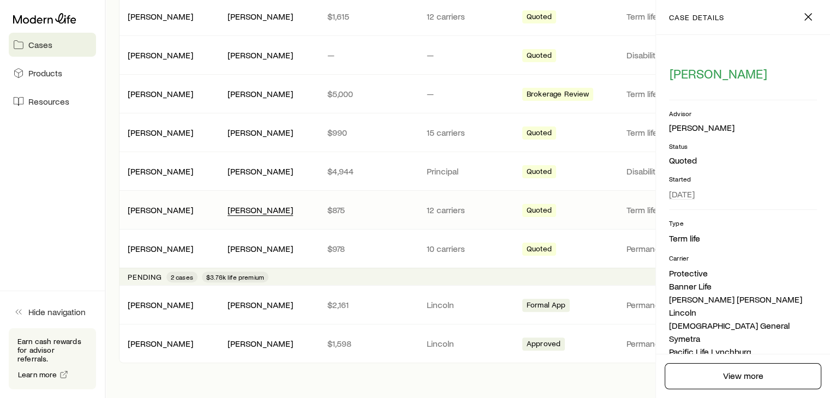
click at [230, 210] on div "[PERSON_NAME]" at bounding box center [260, 210] width 65 height 11
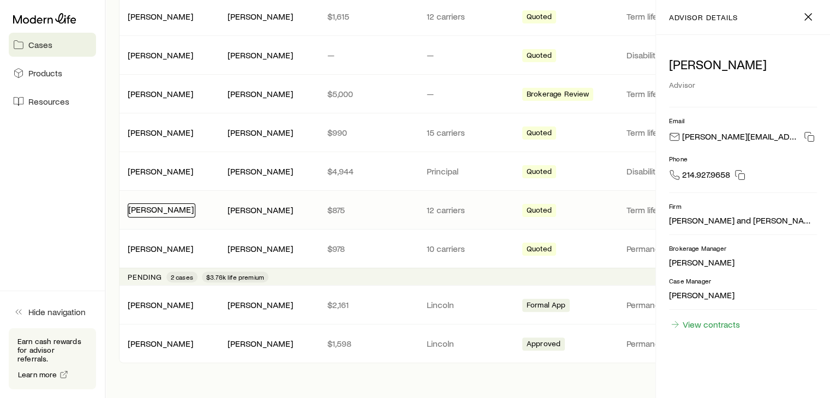
click at [181, 210] on link "[PERSON_NAME]" at bounding box center [160, 209] width 65 height 10
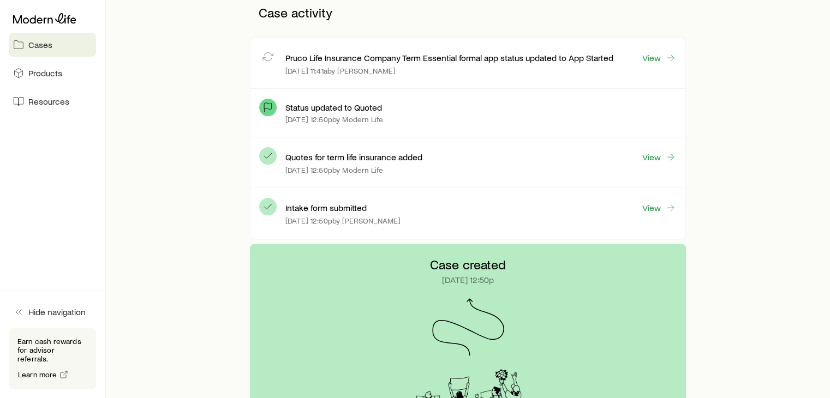
scroll to position [164, 0]
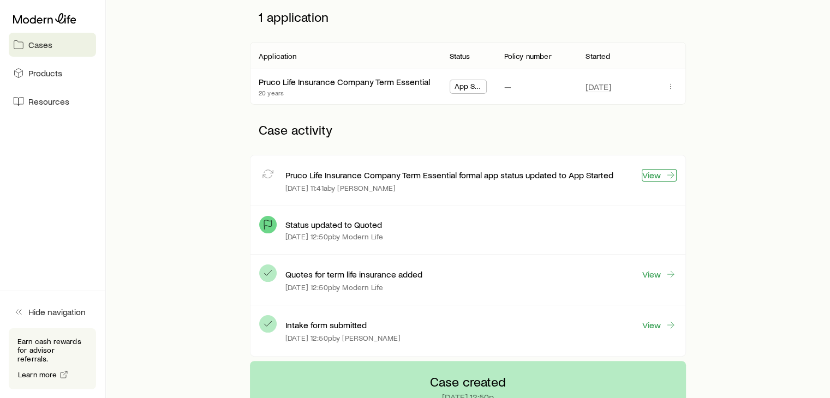
click at [657, 176] on link "View" at bounding box center [659, 175] width 35 height 13
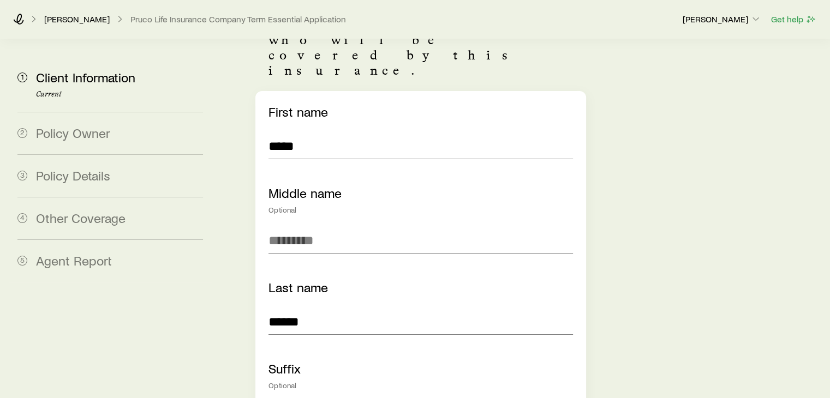
scroll to position [273, 0]
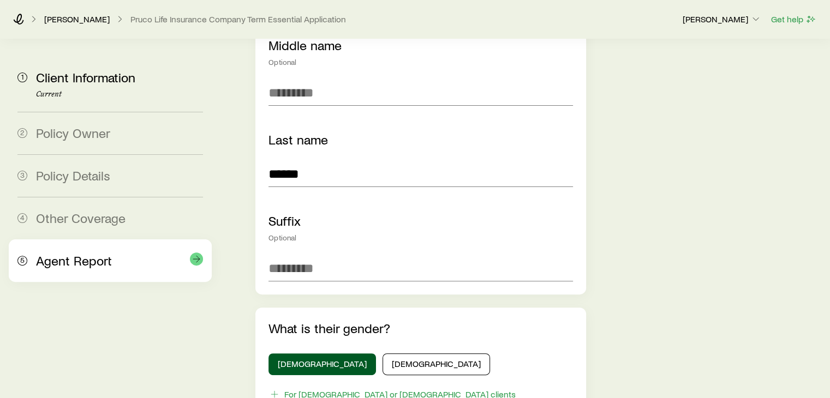
click at [93, 241] on div "5 Agent Report" at bounding box center [110, 261] width 186 height 43
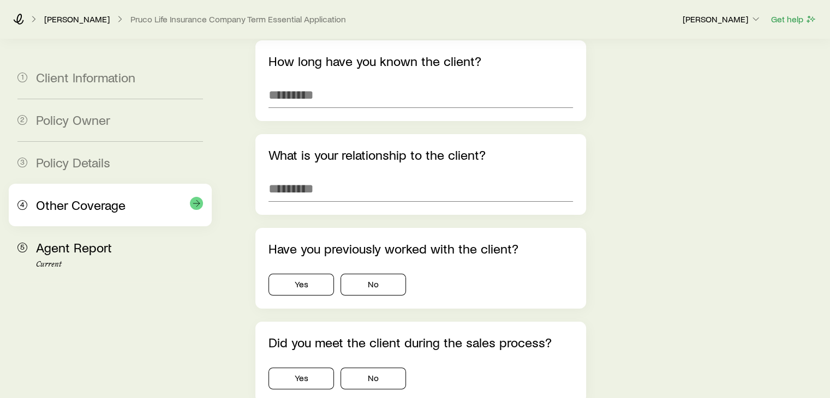
scroll to position [0, 0]
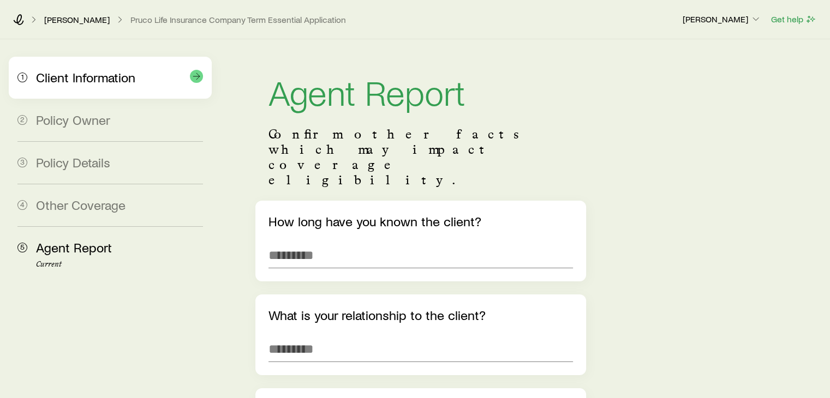
click at [63, 88] on div "1 Client Information" at bounding box center [110, 78] width 186 height 42
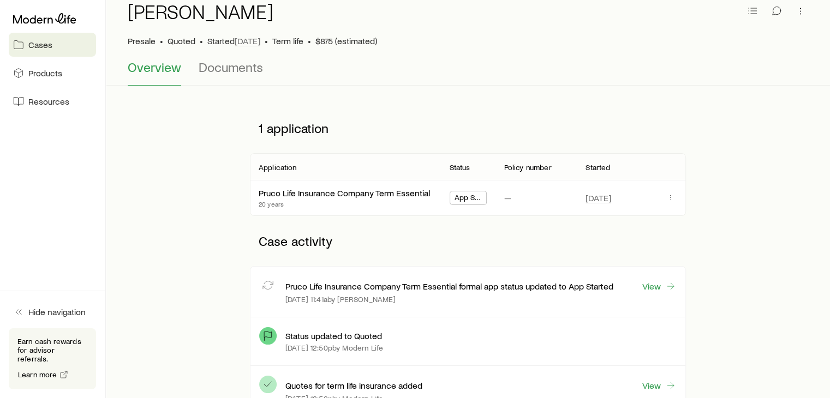
scroll to position [164, 0]
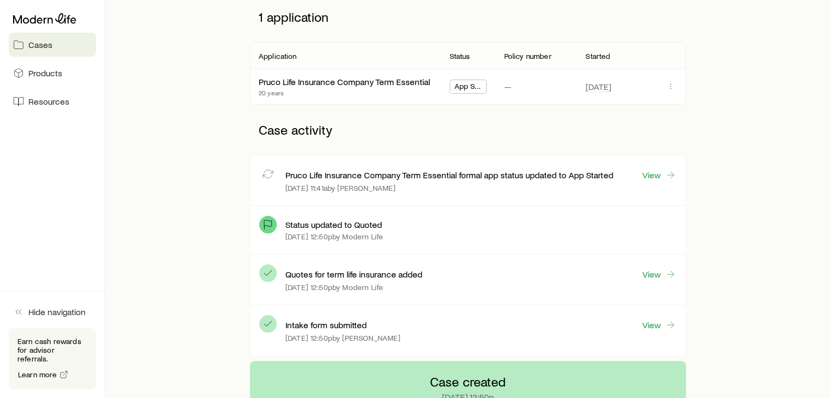
click at [457, 87] on span "App Started" at bounding box center [469, 87] width 28 height 11
click at [462, 87] on span "App Started" at bounding box center [469, 87] width 28 height 11
click at [669, 88] on icon "button" at bounding box center [670, 86] width 9 height 9
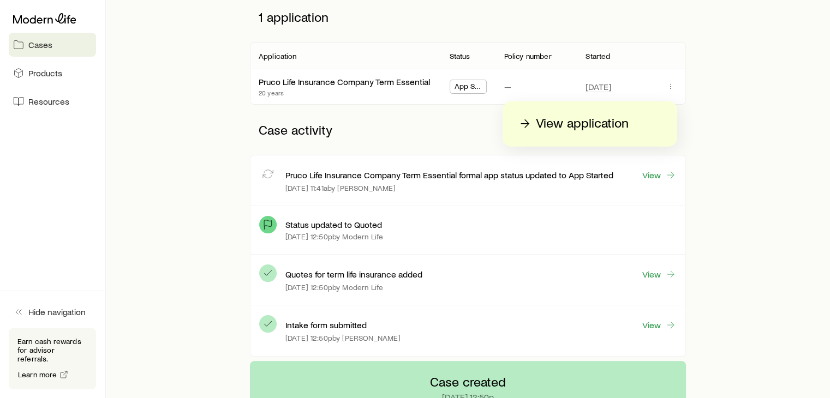
click at [607, 118] on p "View application" at bounding box center [582, 123] width 93 height 17
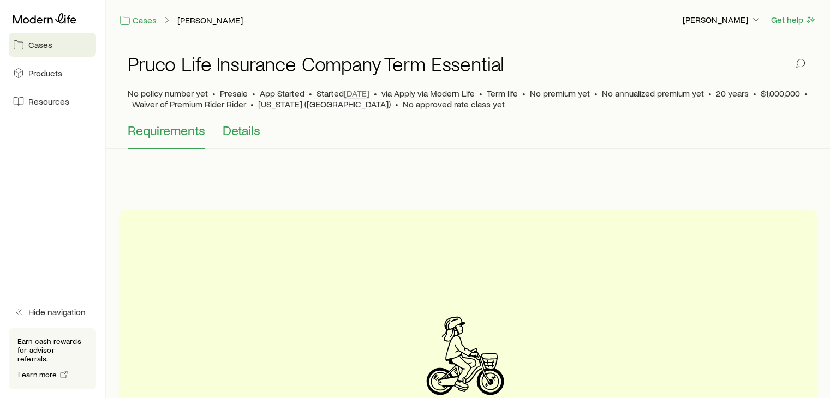
click at [228, 133] on span "Details" at bounding box center [242, 130] width 38 height 15
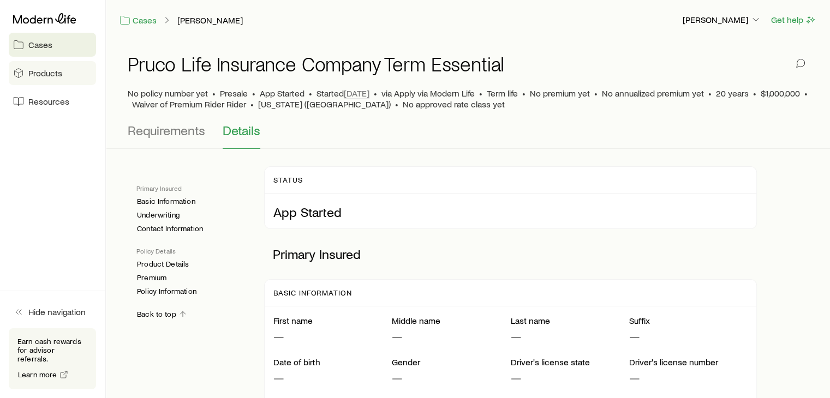
click at [71, 77] on link "Products" at bounding box center [52, 73] width 87 height 24
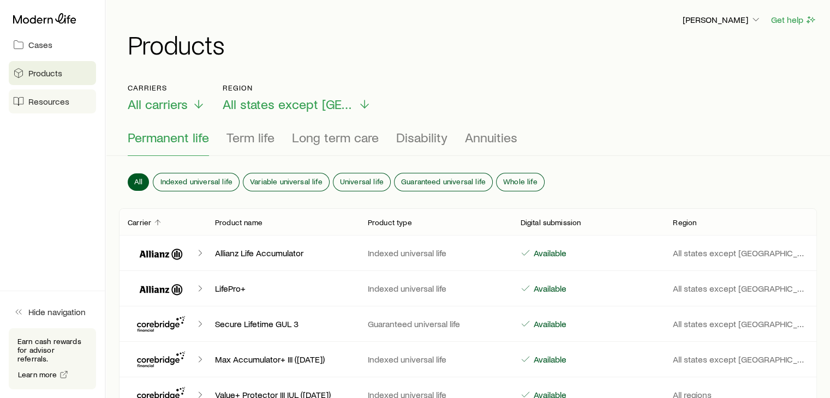
click at [61, 96] on span "Resources" at bounding box center [48, 101] width 41 height 11
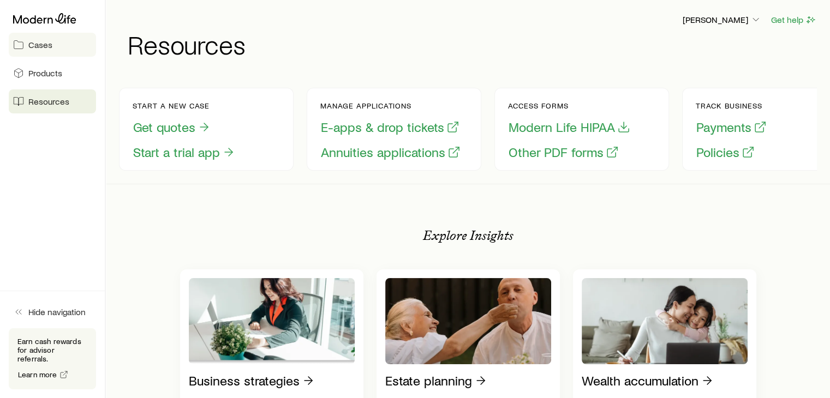
click at [49, 43] on span "Cases" at bounding box center [40, 44] width 24 height 11
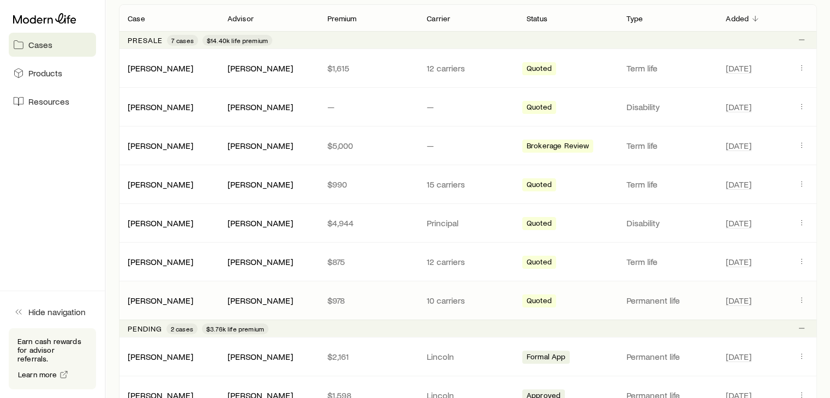
scroll to position [327, 0]
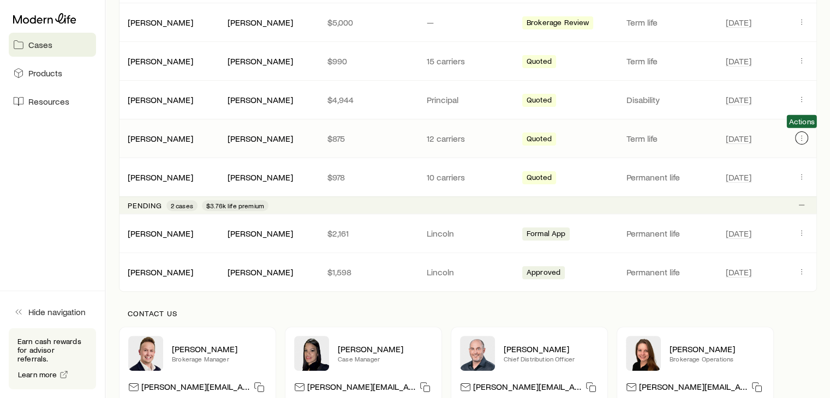
click at [800, 136] on icon "Client cases" at bounding box center [801, 138] width 9 height 9
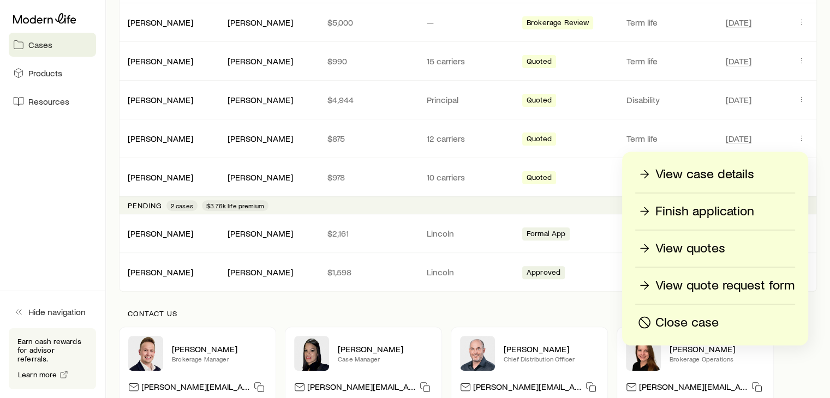
click at [664, 205] on p "Finish application" at bounding box center [704, 210] width 99 height 17
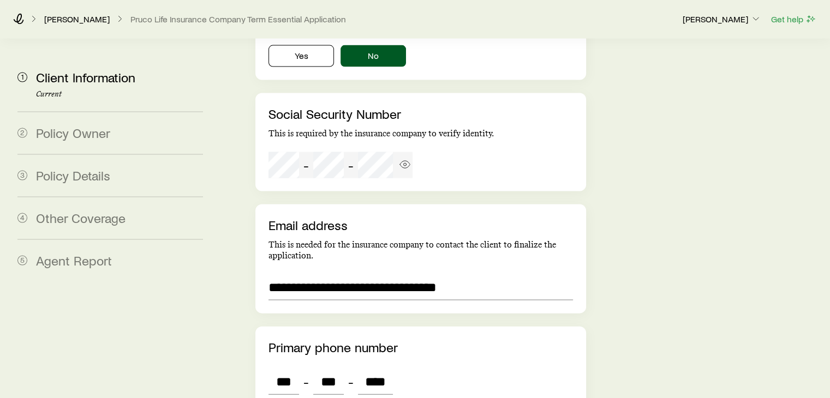
scroll to position [2465, 0]
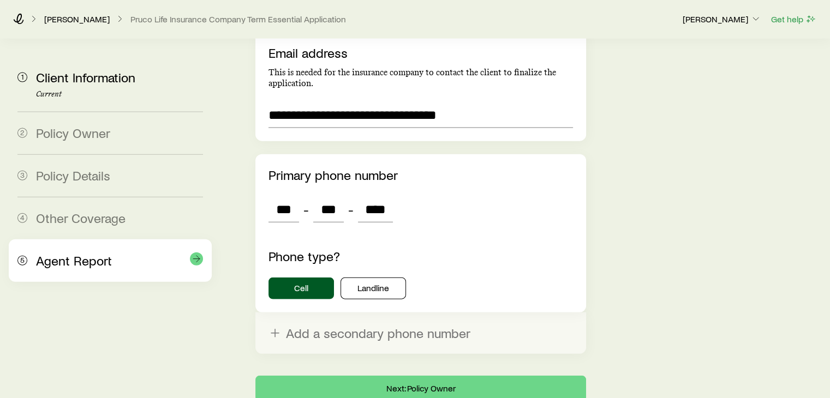
click at [137, 259] on div "Agent Report" at bounding box center [119, 261] width 167 height 16
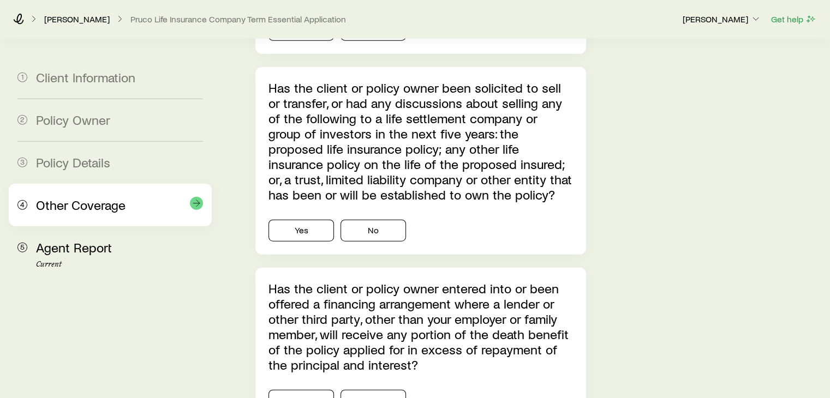
click at [85, 197] on span "Other Coverage" at bounding box center [81, 205] width 90 height 16
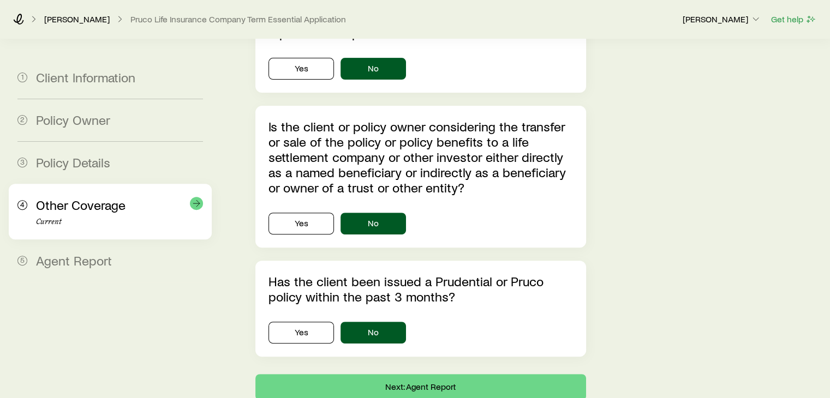
scroll to position [305, 0]
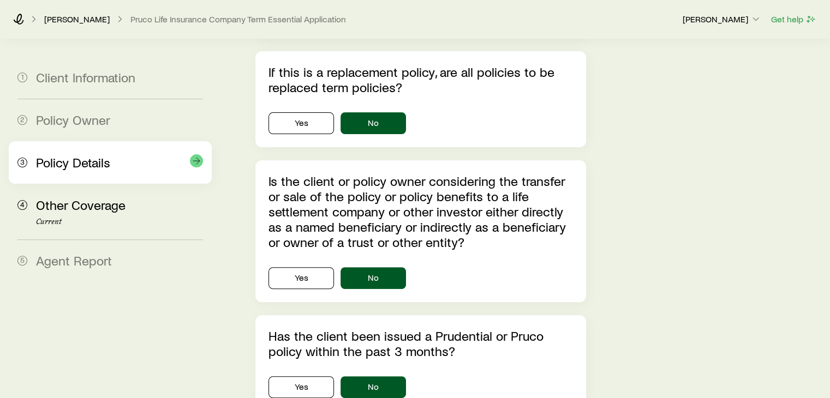
click at [112, 149] on div "3 Policy Details" at bounding box center [110, 162] width 186 height 43
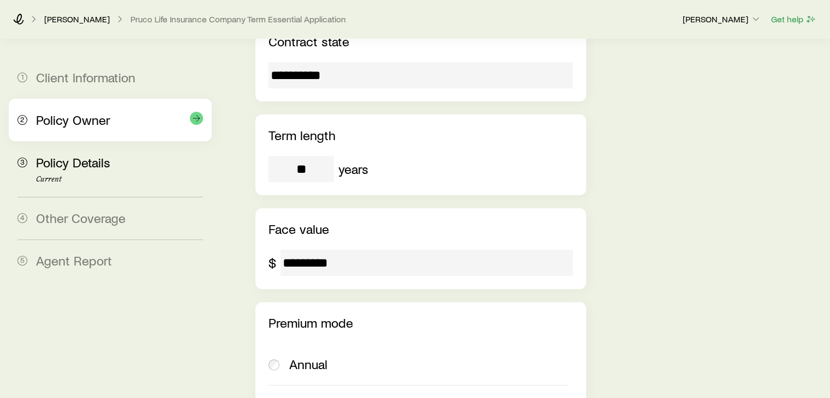
click at [115, 129] on div "2 Policy Owner" at bounding box center [110, 120] width 186 height 43
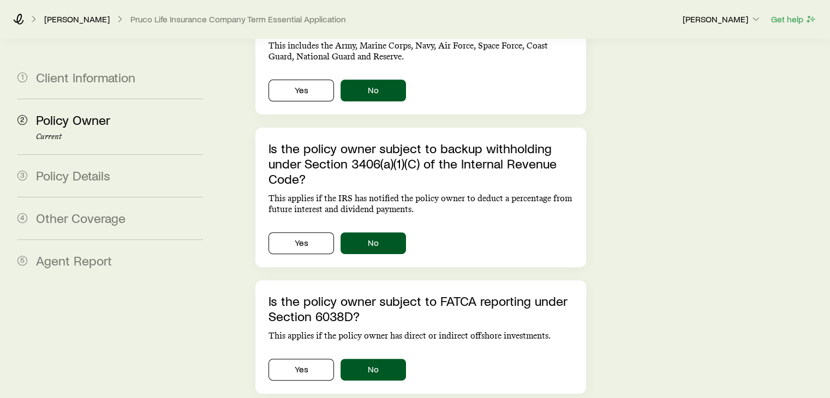
click at [116, 51] on aside "1 Client Information 2 Policy Owner Current 3 Policy Details 4 Other Coverage 5…" at bounding box center [110, 157] width 203 height 845
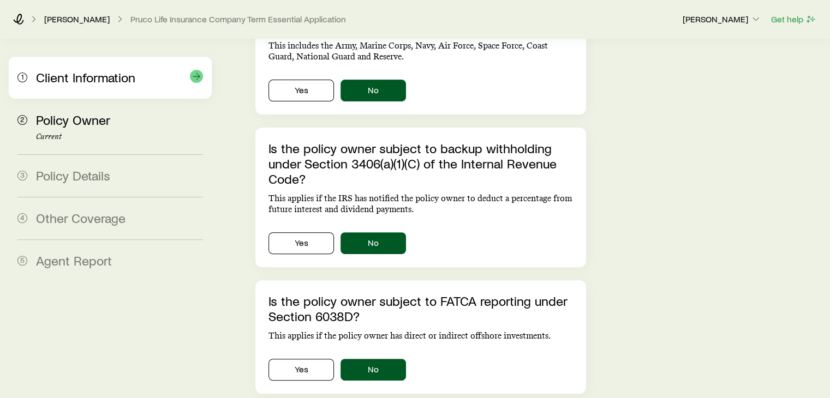
click at [118, 75] on span "Client Information" at bounding box center [85, 77] width 99 height 16
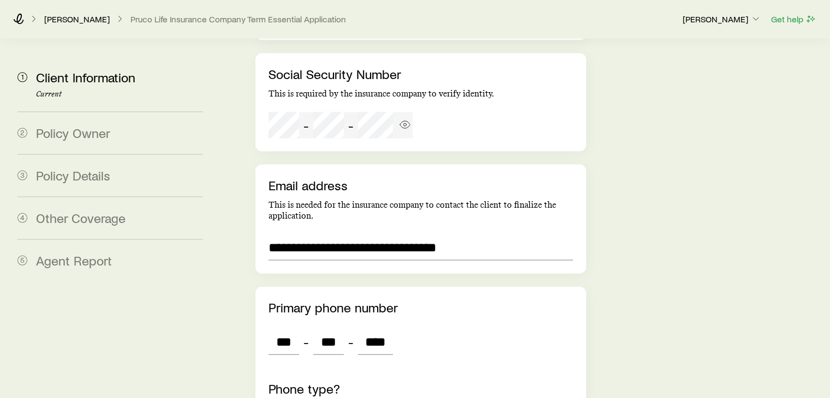
scroll to position [2465, 0]
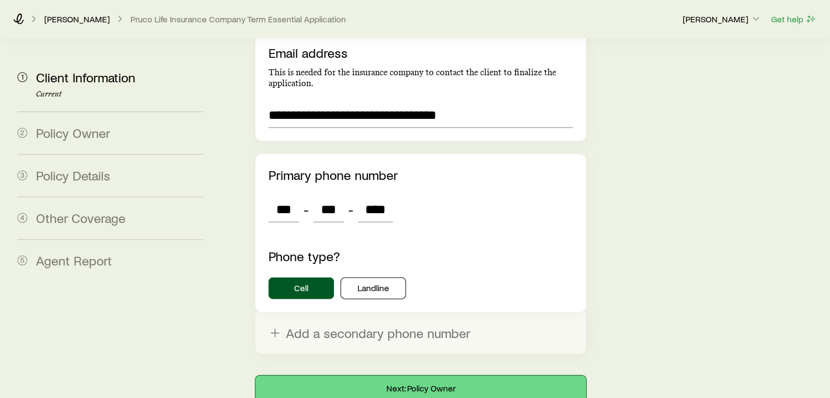
click at [434, 376] on button "Next: Policy Owner" at bounding box center [420, 389] width 330 height 26
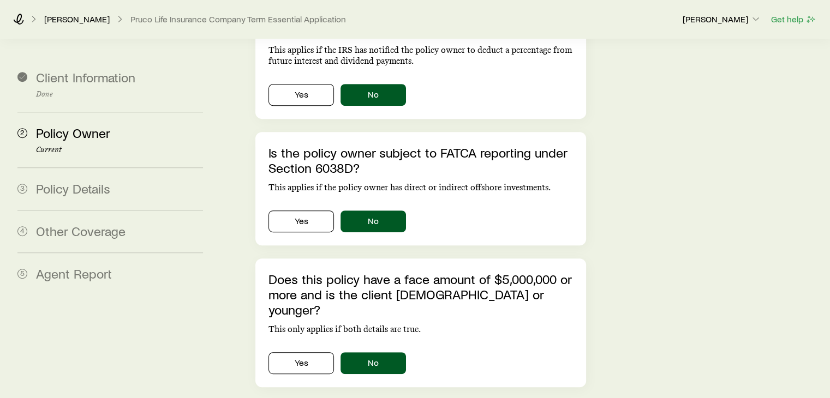
scroll to position [514, 0]
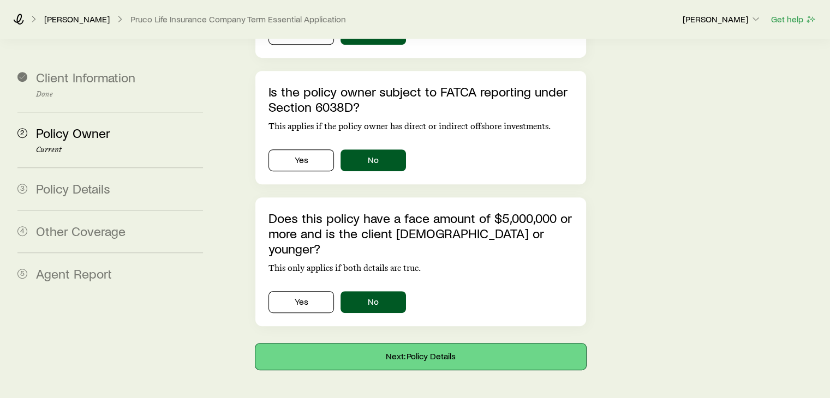
click at [437, 344] on button "Next: Policy Details" at bounding box center [420, 357] width 330 height 26
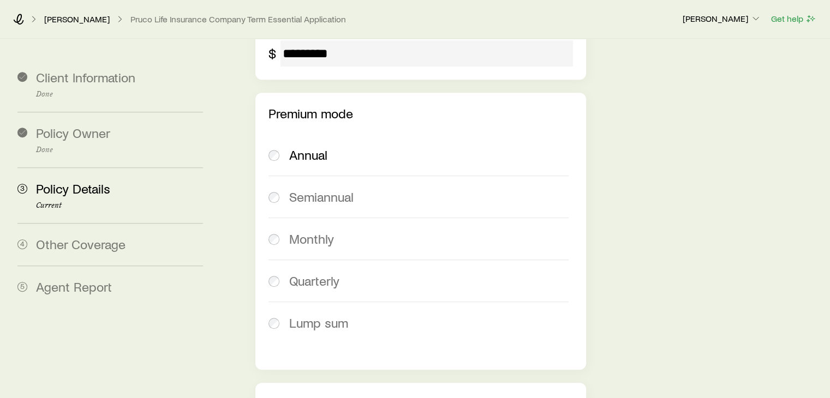
scroll to position [0, 0]
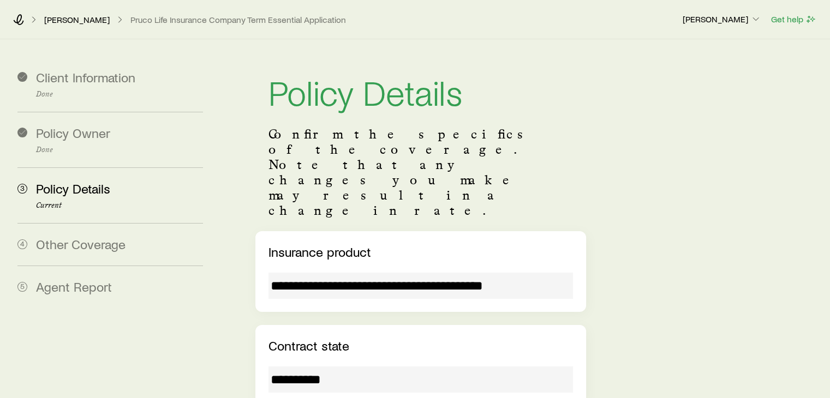
click at [448, 367] on input "**********" at bounding box center [421, 380] width 304 height 26
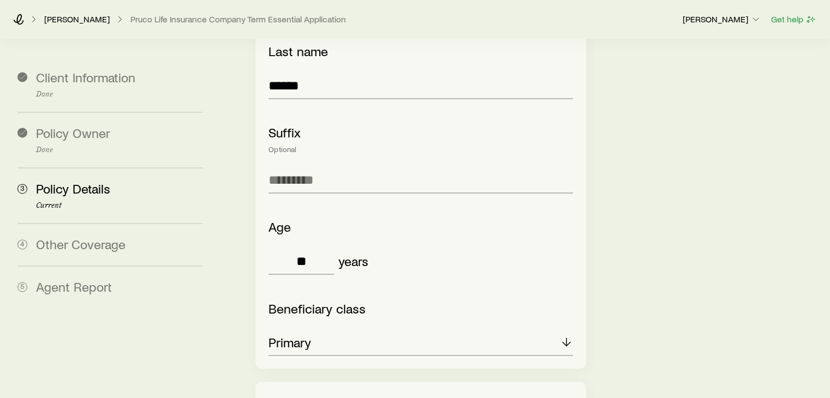
scroll to position [1842, 0]
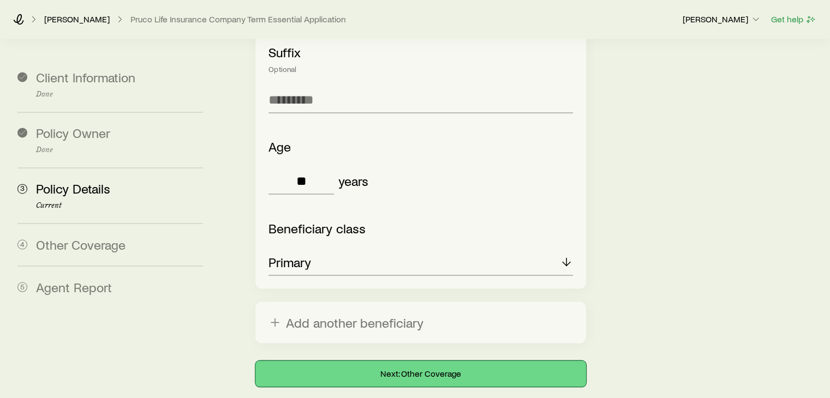
click at [446, 361] on button "Next: Other Coverage" at bounding box center [420, 374] width 330 height 26
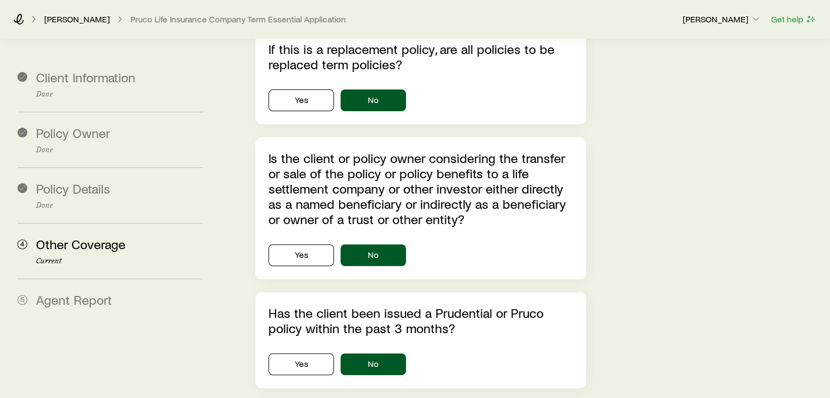
scroll to position [359, 0]
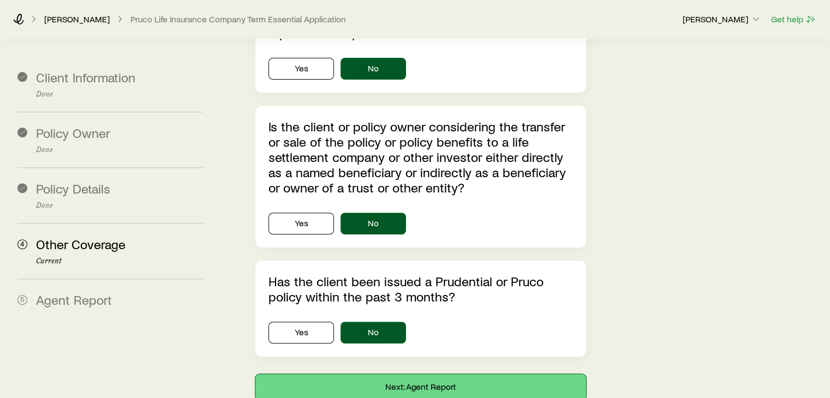
click at [417, 374] on button "Next: Agent Report" at bounding box center [420, 387] width 330 height 26
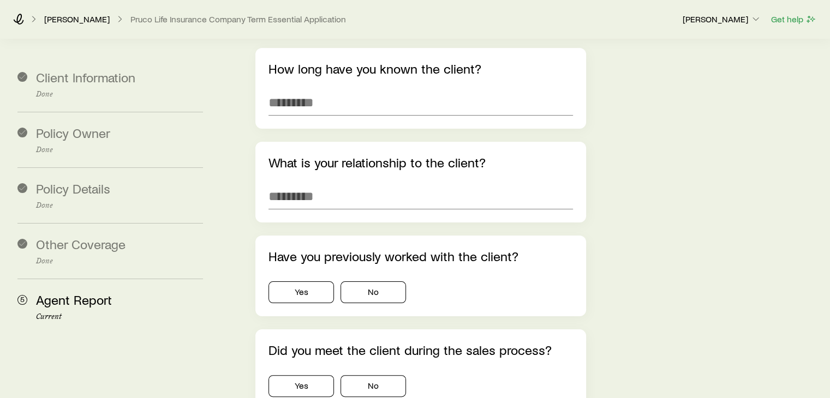
scroll to position [55, 0]
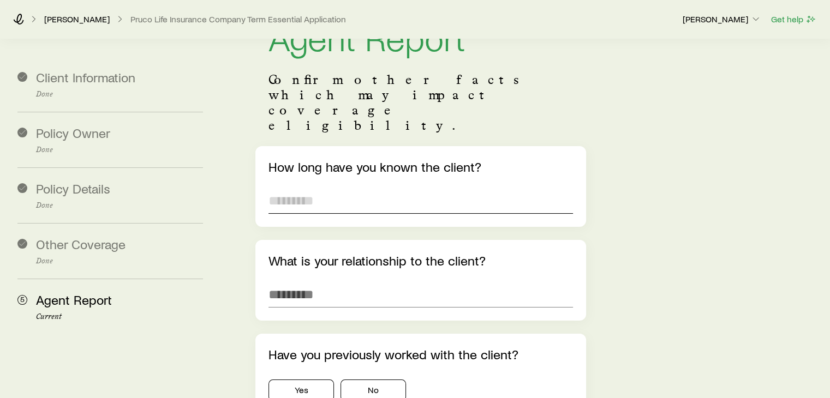
click at [362, 188] on input "text" at bounding box center [421, 201] width 304 height 26
type input "********"
type input "**********"
click at [373, 380] on button "No" at bounding box center [373, 391] width 65 height 22
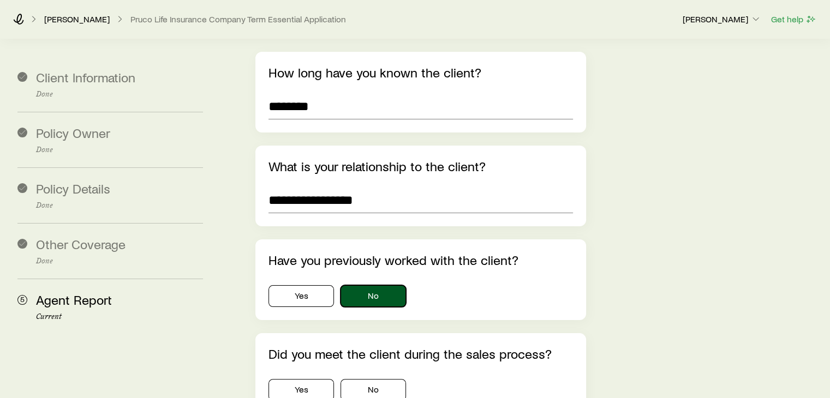
scroll to position [218, 0]
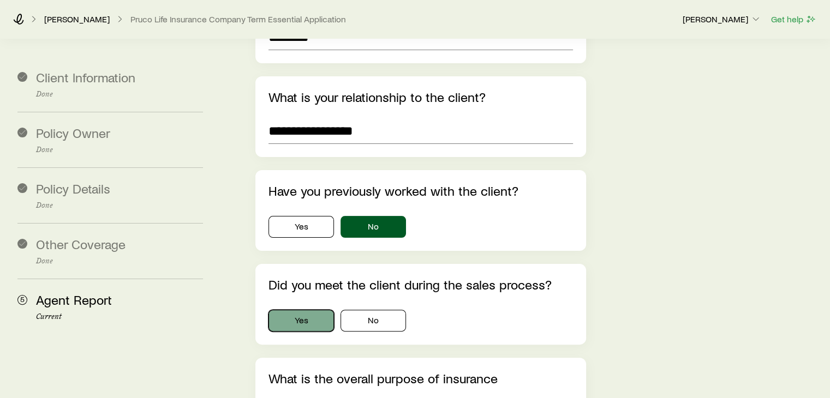
click at [300, 310] on button "Yes" at bounding box center [301, 321] width 65 height 22
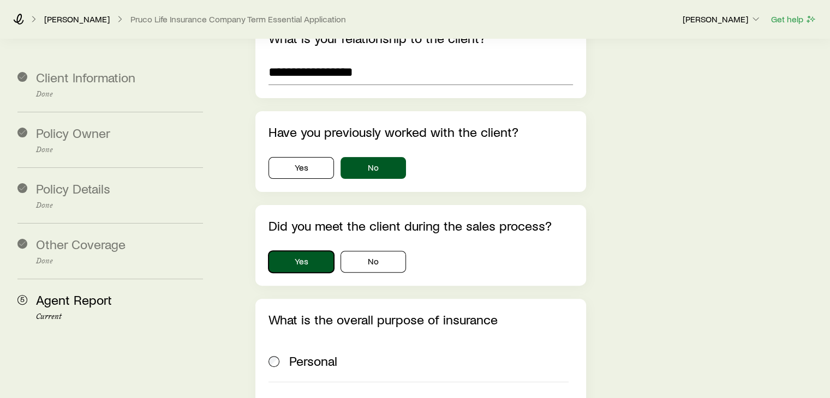
scroll to position [382, 0]
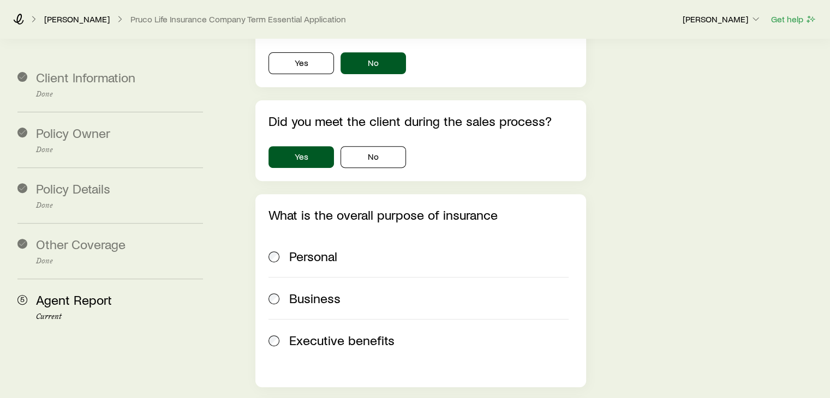
click at [279, 249] on span at bounding box center [275, 256] width 12 height 15
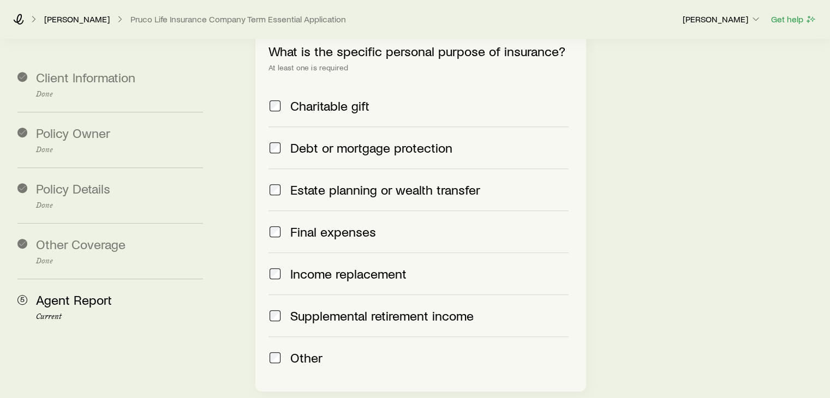
scroll to position [764, 0]
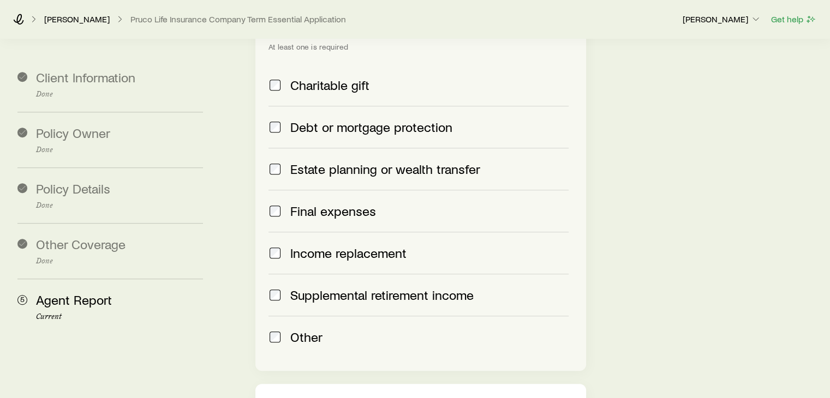
click at [273, 246] on span at bounding box center [275, 253] width 13 height 15
click at [280, 108] on label "Debt or mortgage protection" at bounding box center [419, 127] width 300 height 42
click at [277, 120] on span at bounding box center [275, 127] width 13 height 15
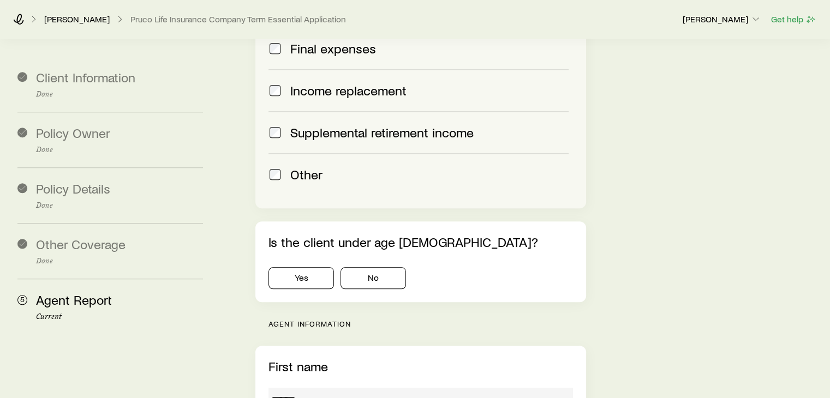
scroll to position [928, 0]
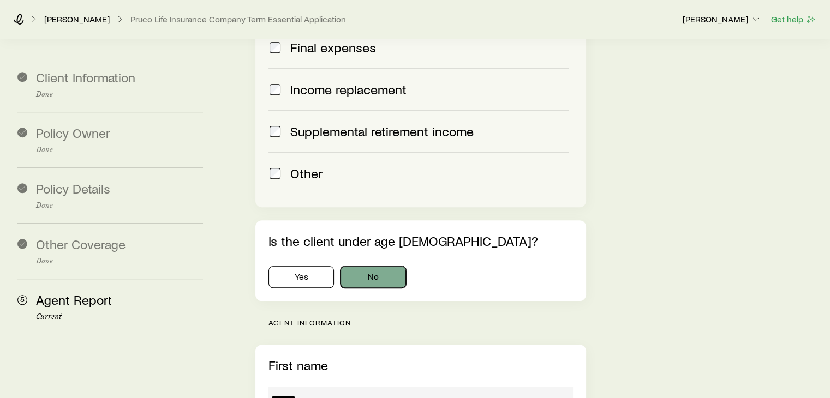
click at [389, 266] on button "No" at bounding box center [373, 277] width 65 height 22
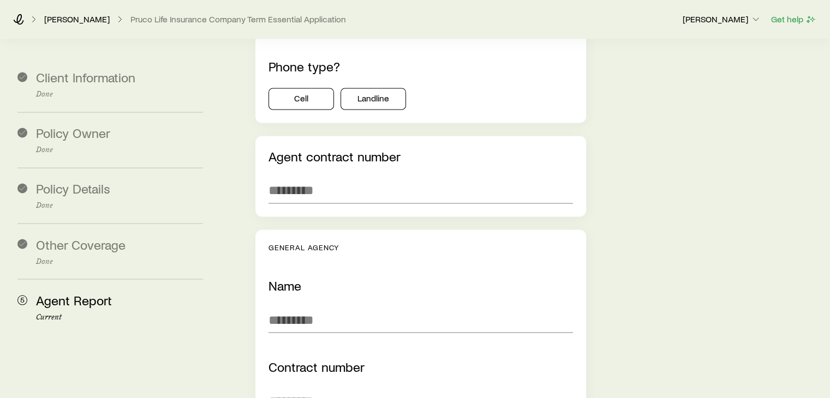
scroll to position [1856, 0]
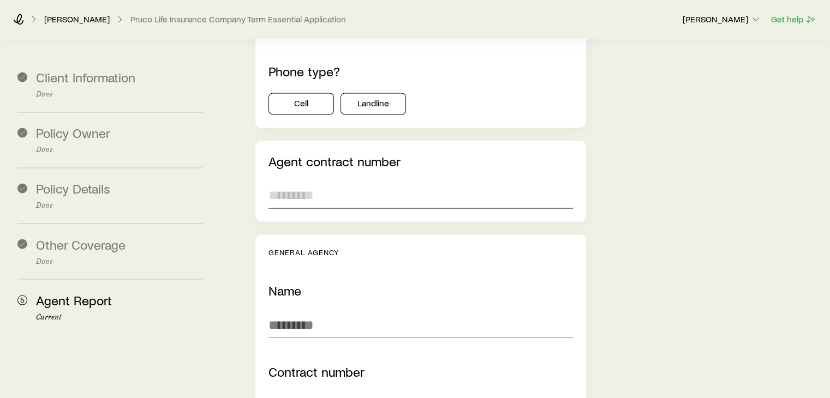
paste input "******"
type input "******"
click at [348, 235] on div "General agency Name Contract number Employer identification number -" at bounding box center [420, 374] width 330 height 279
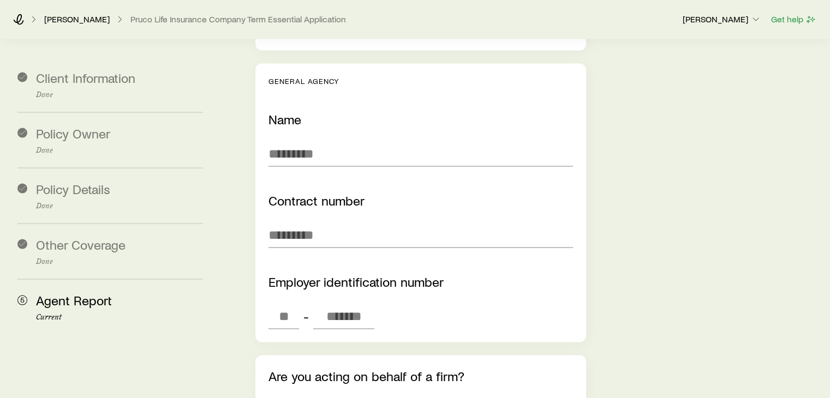
scroll to position [2129, 0]
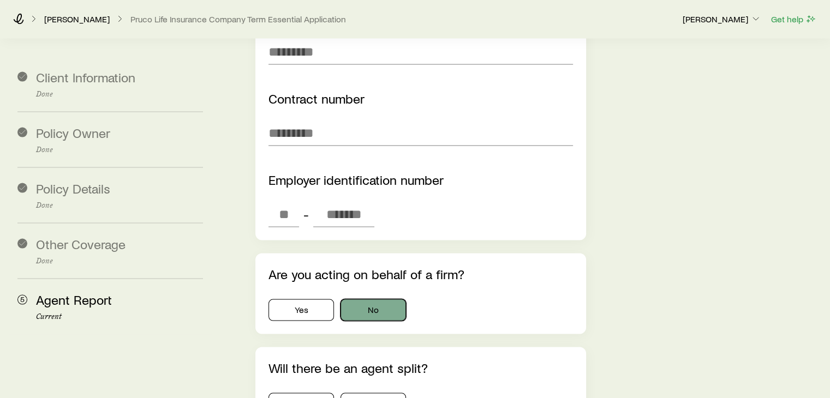
click at [379, 300] on button "No" at bounding box center [373, 311] width 65 height 22
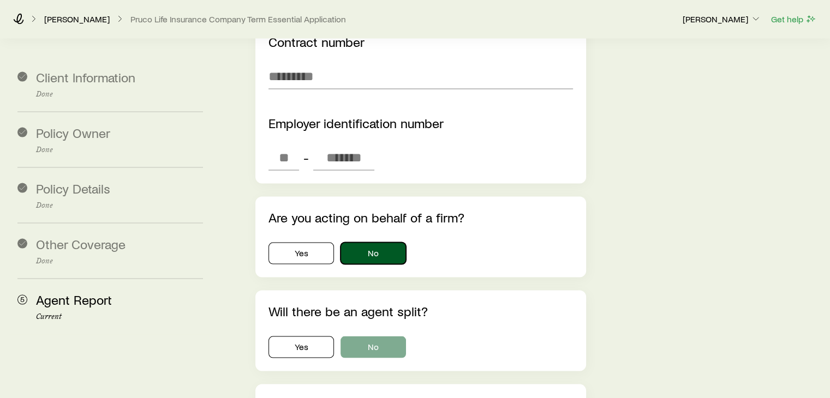
scroll to position [2238, 0]
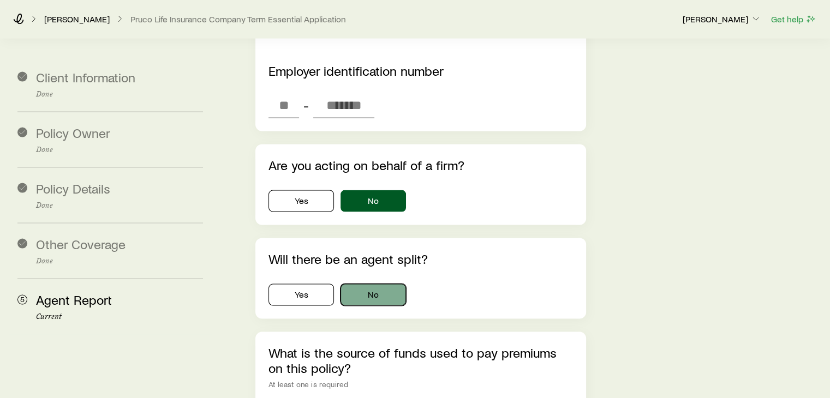
click at [367, 284] on button "No" at bounding box center [373, 295] width 65 height 22
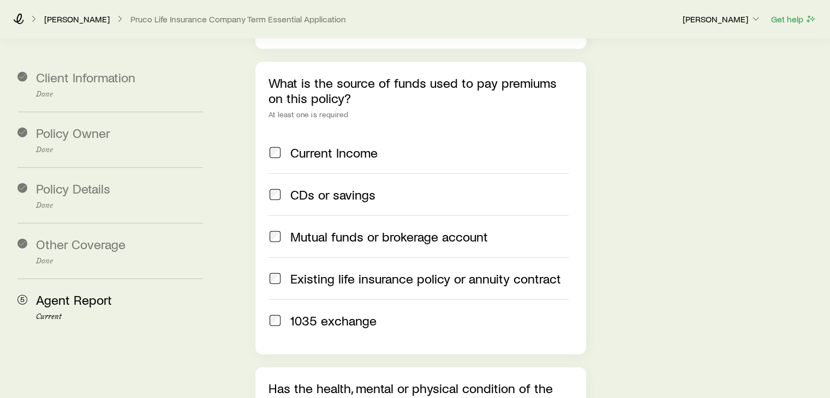
scroll to position [2511, 0]
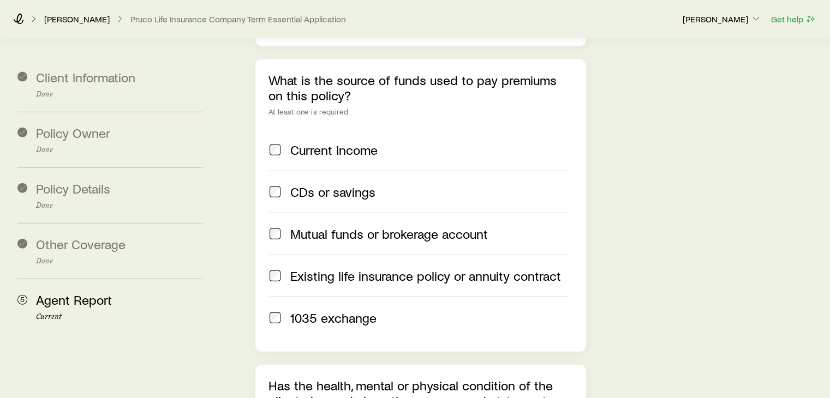
click at [281, 142] on span at bounding box center [275, 149] width 13 height 15
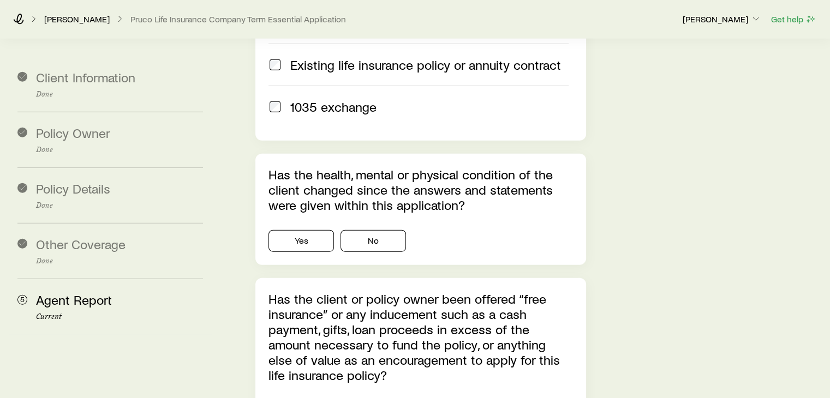
scroll to position [2729, 0]
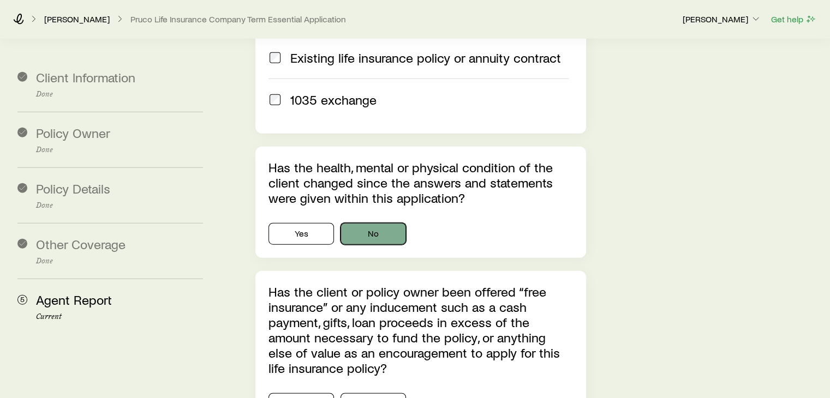
click at [375, 223] on button "No" at bounding box center [373, 234] width 65 height 22
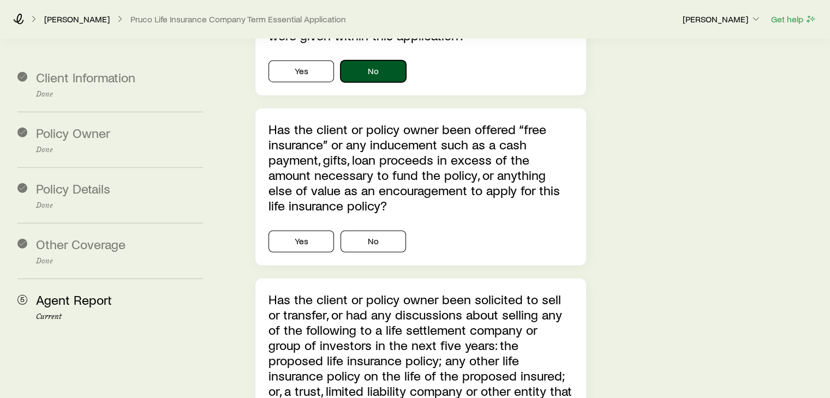
scroll to position [2893, 0]
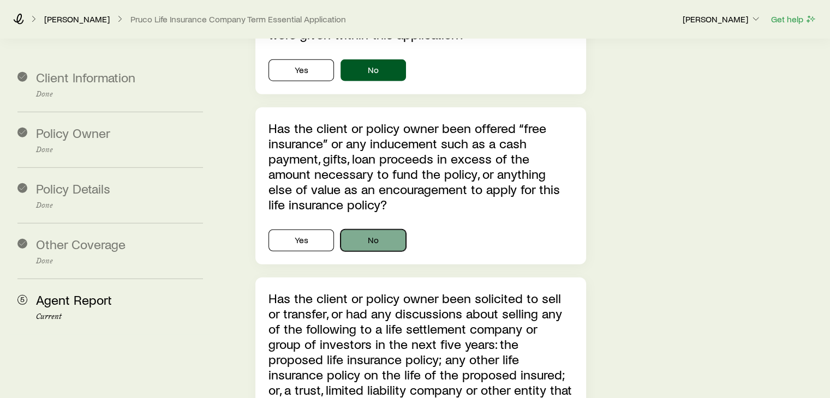
click at [373, 230] on button "No" at bounding box center [373, 241] width 65 height 22
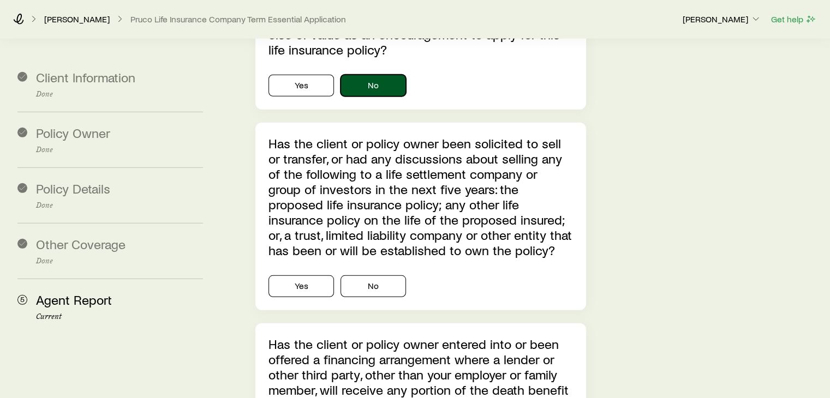
scroll to position [3056, 0]
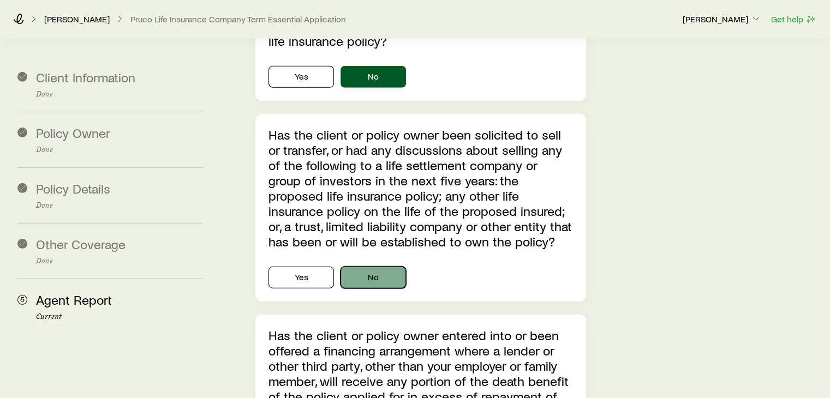
click at [359, 267] on button "No" at bounding box center [373, 278] width 65 height 22
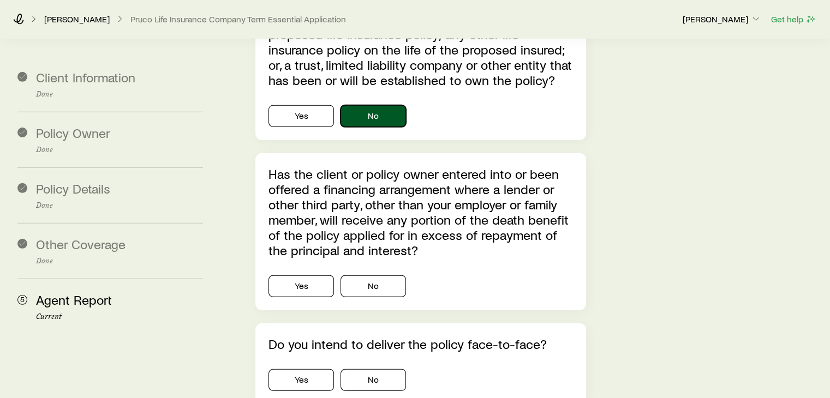
scroll to position [3220, 0]
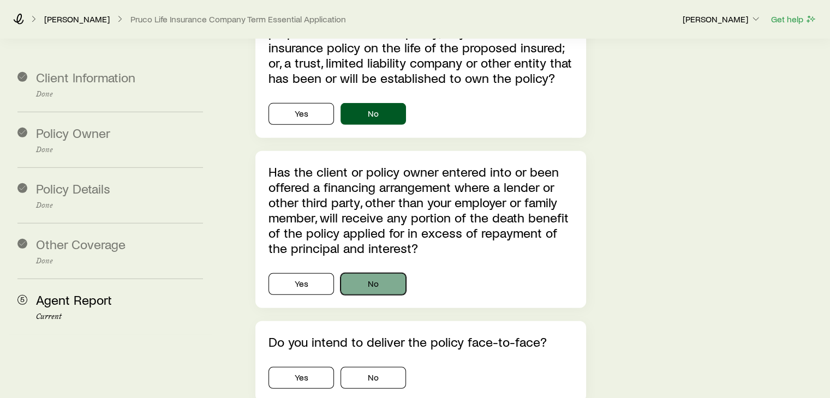
click at [386, 273] on button "No" at bounding box center [373, 284] width 65 height 22
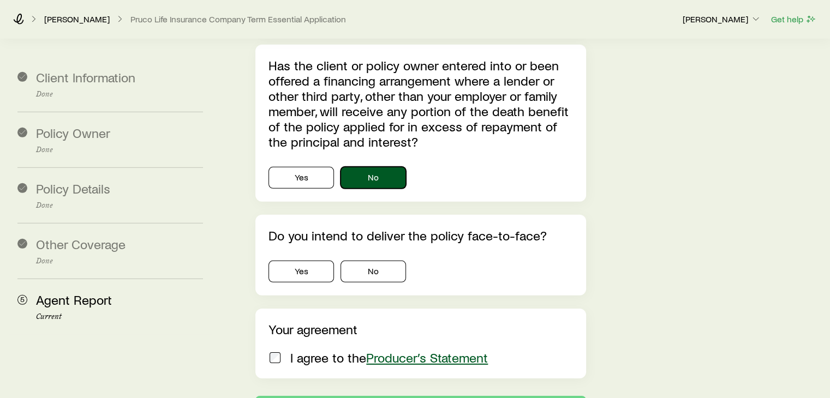
scroll to position [3329, 0]
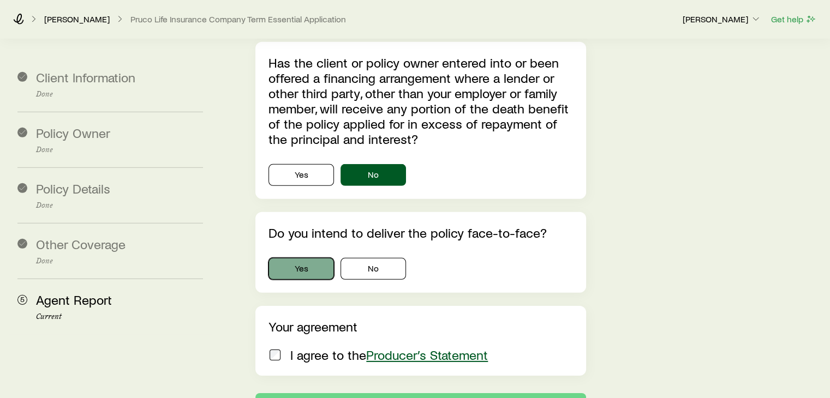
click at [306, 258] on button "Yes" at bounding box center [301, 269] width 65 height 22
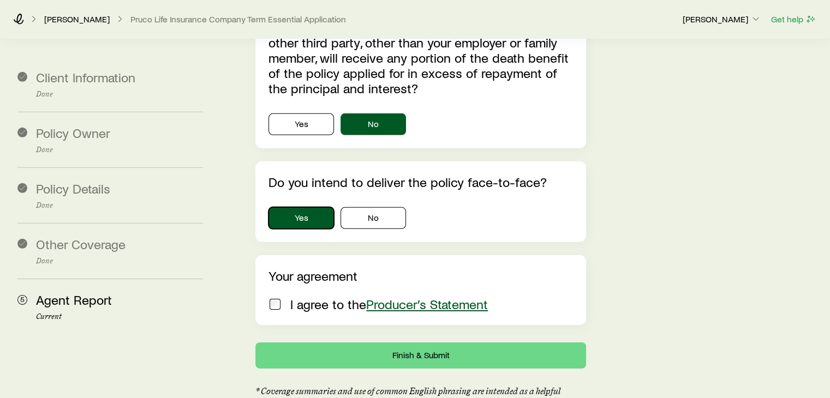
scroll to position [3438, 0]
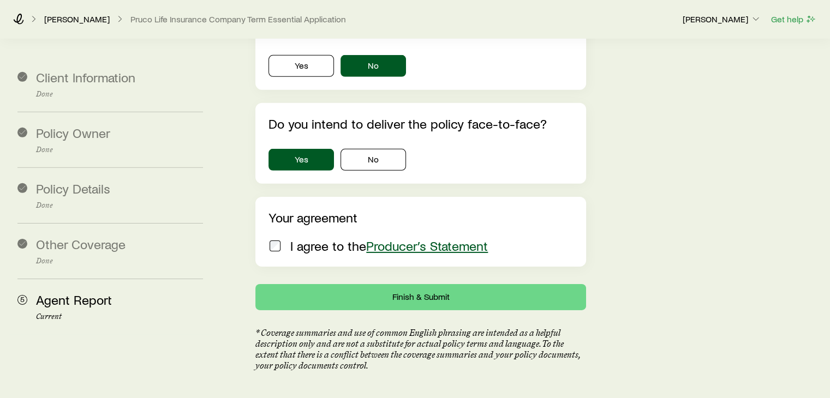
click at [282, 239] on div "I agree to the Producer’s Statement" at bounding box center [419, 246] width 300 height 15
click at [426, 284] on button "Finish & Submit" at bounding box center [420, 297] width 330 height 26
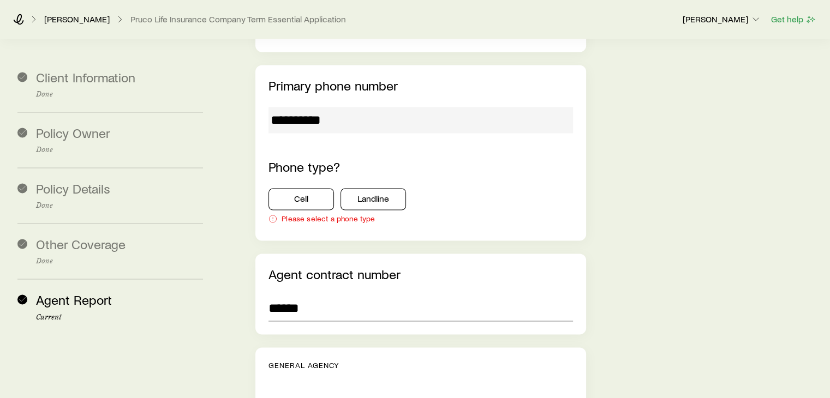
scroll to position [1747, 0]
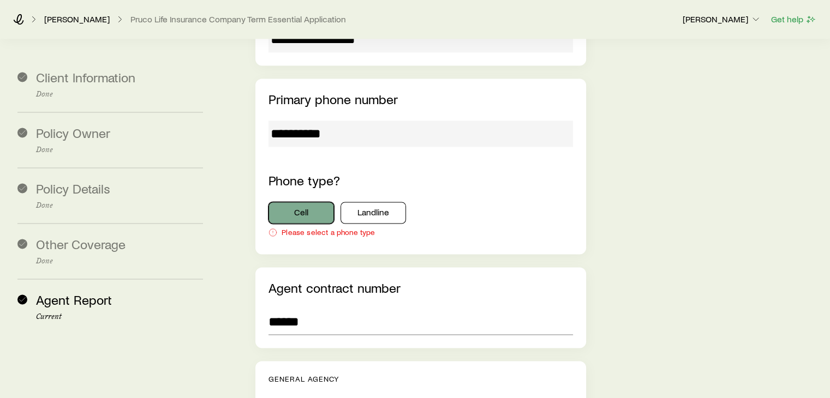
click at [309, 202] on button "Cell" at bounding box center [301, 213] width 65 height 22
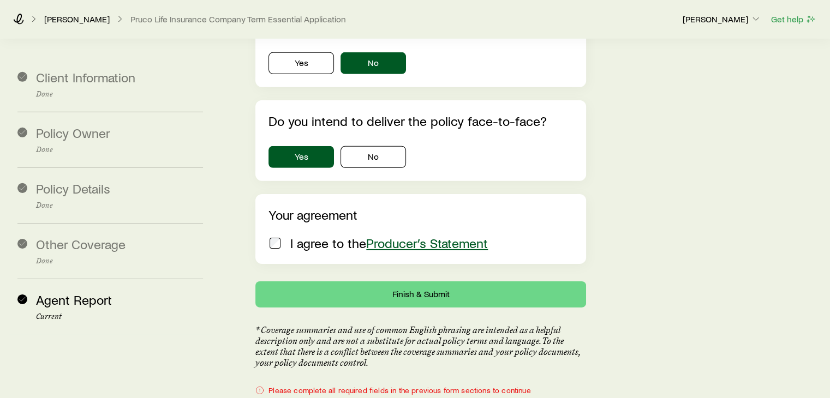
scroll to position [3484, 0]
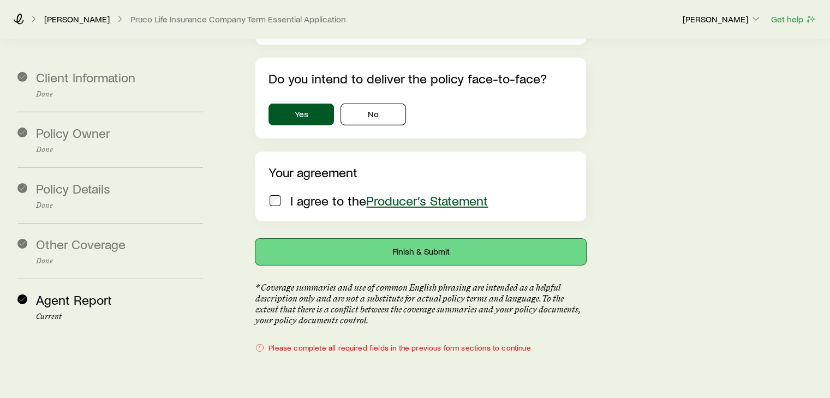
click at [411, 239] on button "Finish & Submit" at bounding box center [420, 252] width 330 height 26
click at [400, 239] on button "Finish & Submit" at bounding box center [420, 252] width 330 height 26
click at [401, 239] on button "Finish & Submit" at bounding box center [420, 252] width 330 height 26
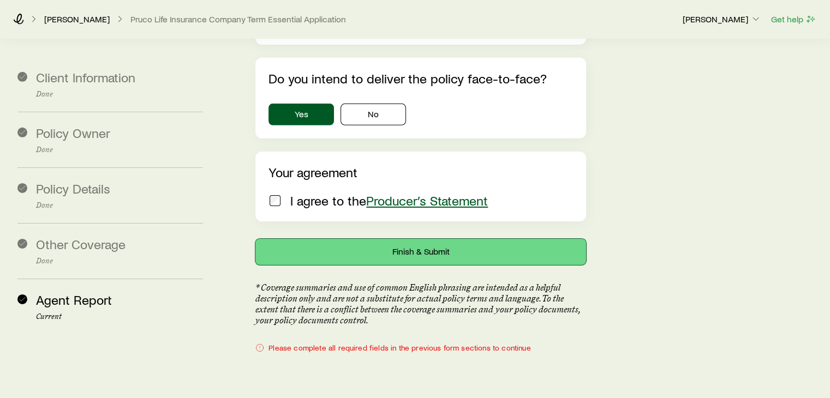
click at [379, 239] on button "Finish & Submit" at bounding box center [420, 252] width 330 height 26
click at [347, 239] on button "Finish & Submit" at bounding box center [420, 252] width 330 height 26
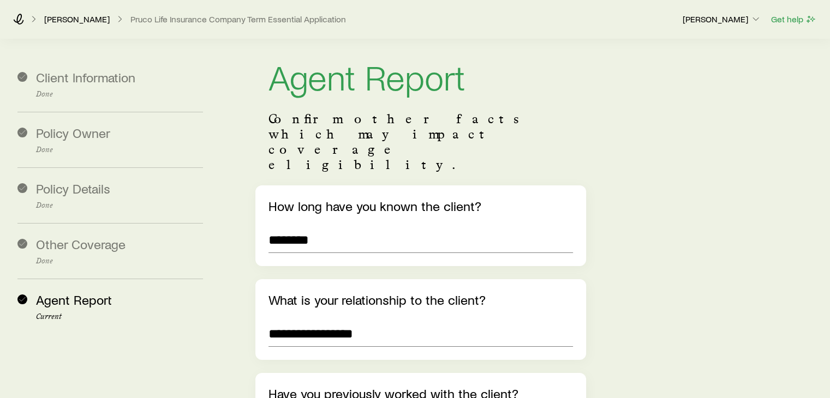
scroll to position [0, 0]
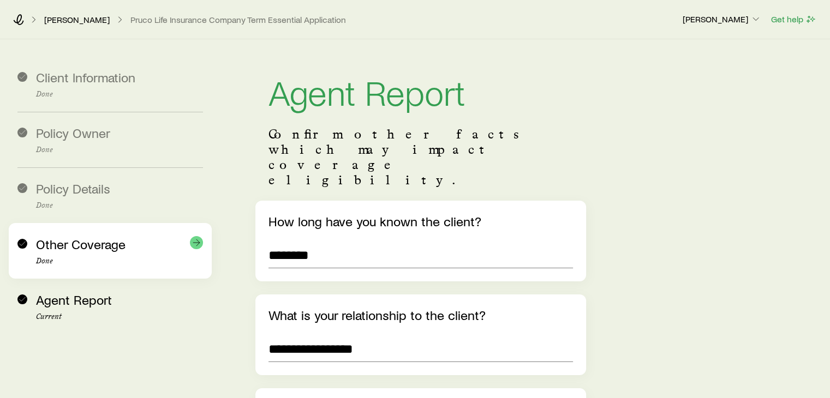
click at [86, 254] on div "Other Coverage Done" at bounding box center [119, 251] width 167 height 29
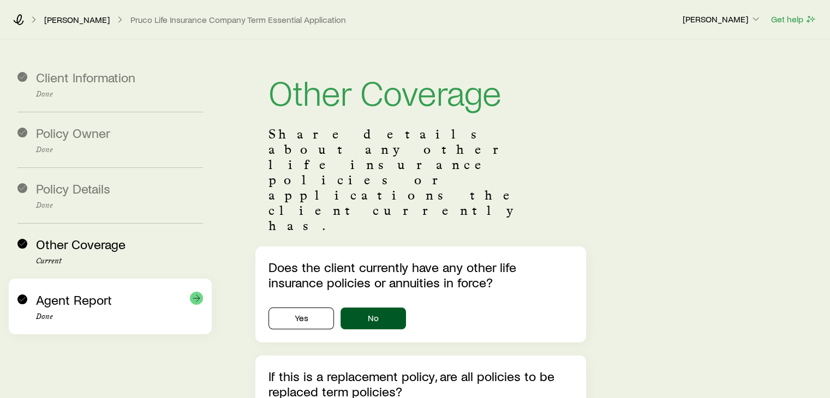
click at [74, 299] on span "Agent Report" at bounding box center [74, 300] width 76 height 16
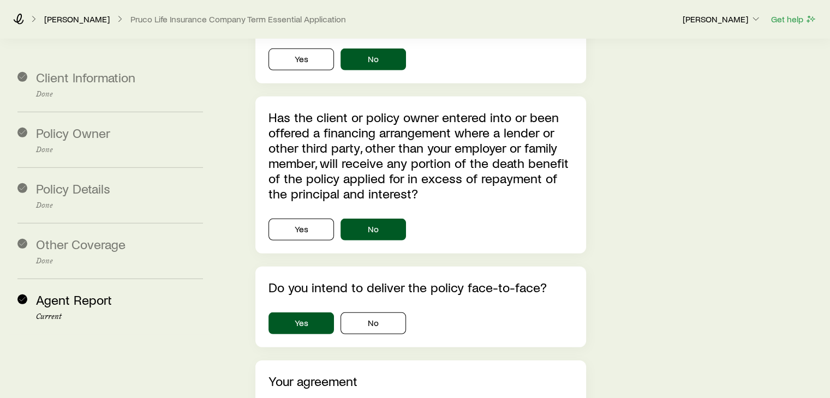
scroll to position [3453, 0]
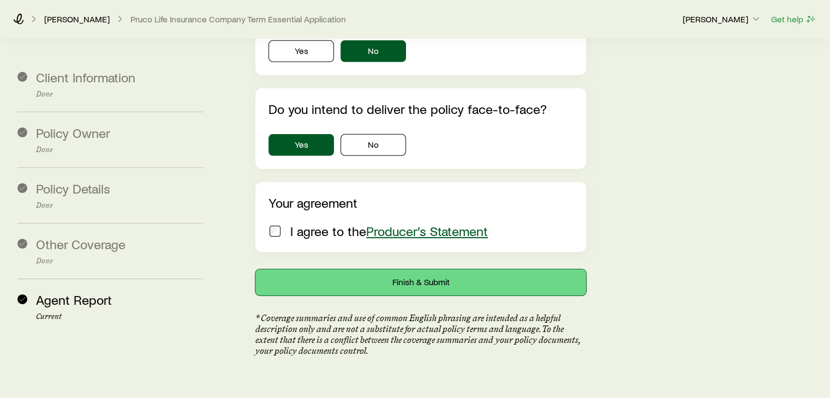
click at [400, 270] on button "Finish & Submit" at bounding box center [420, 283] width 330 height 26
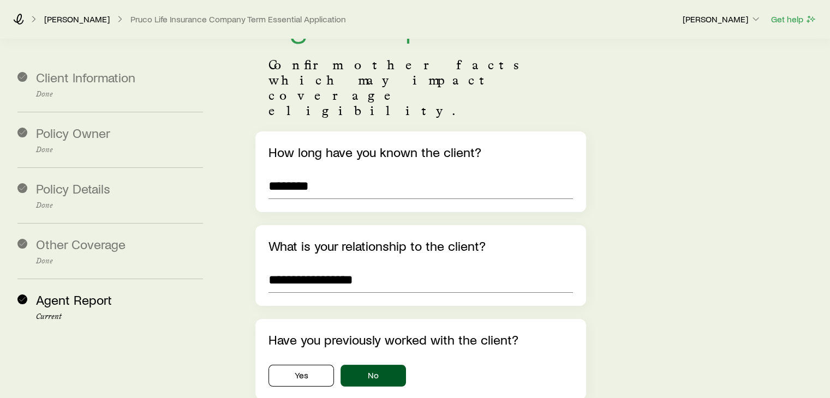
scroll to position [0, 0]
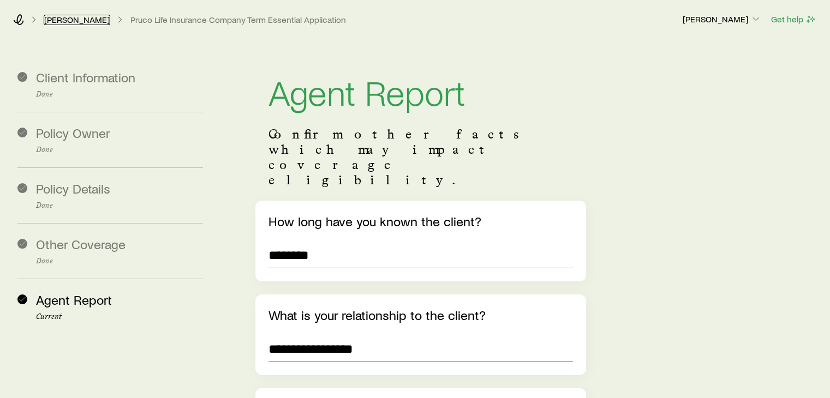
click at [87, 20] on link "[PERSON_NAME]" at bounding box center [77, 20] width 67 height 10
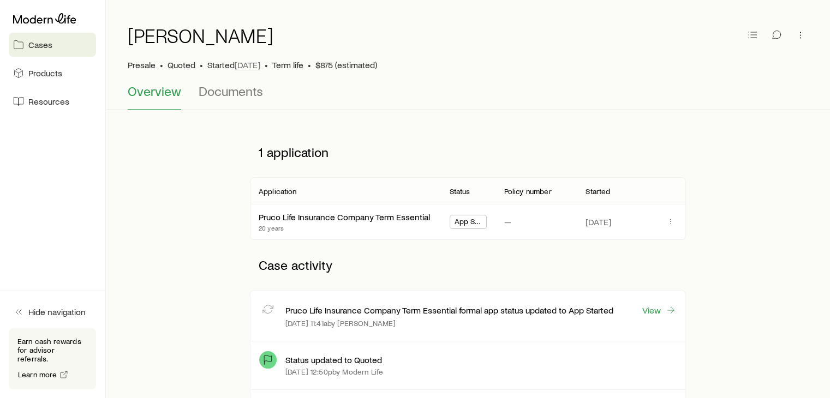
scroll to position [55, 0]
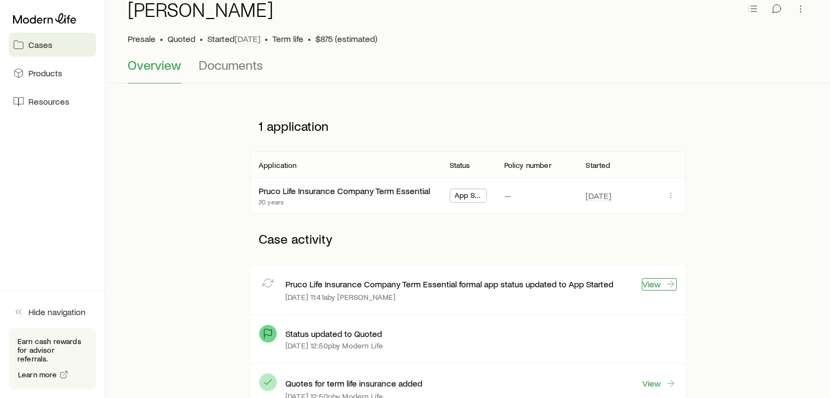
click at [653, 289] on link "View" at bounding box center [659, 284] width 35 height 13
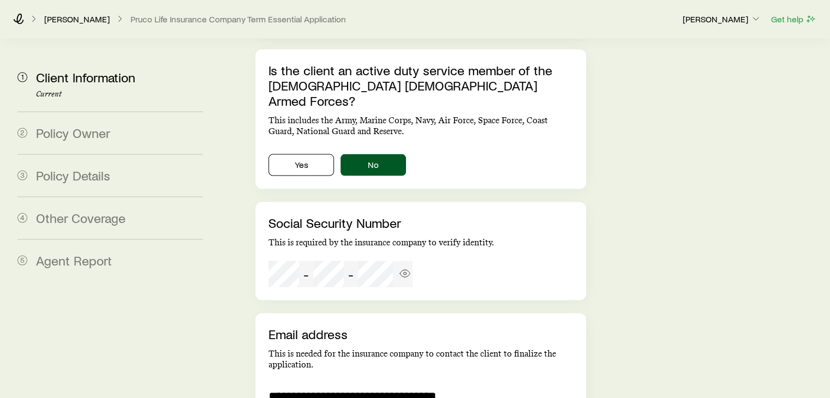
scroll to position [2465, 0]
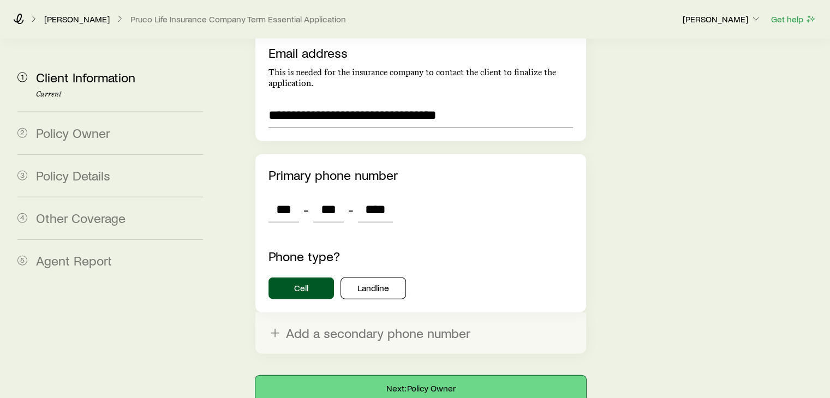
click at [403, 376] on button "Next: Policy Owner" at bounding box center [420, 389] width 330 height 26
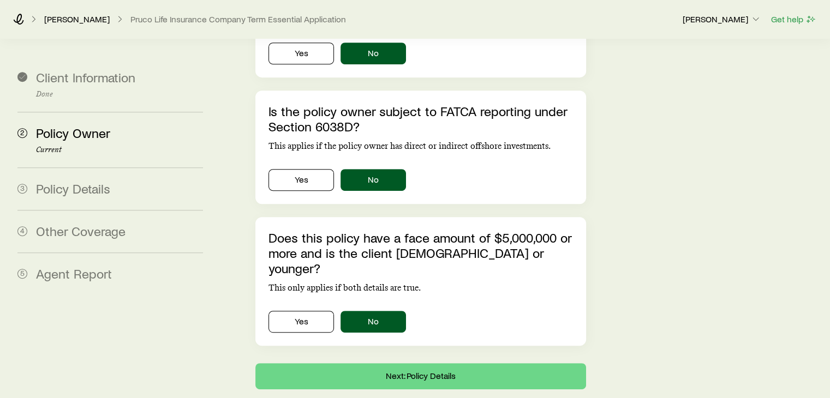
scroll to position [514, 0]
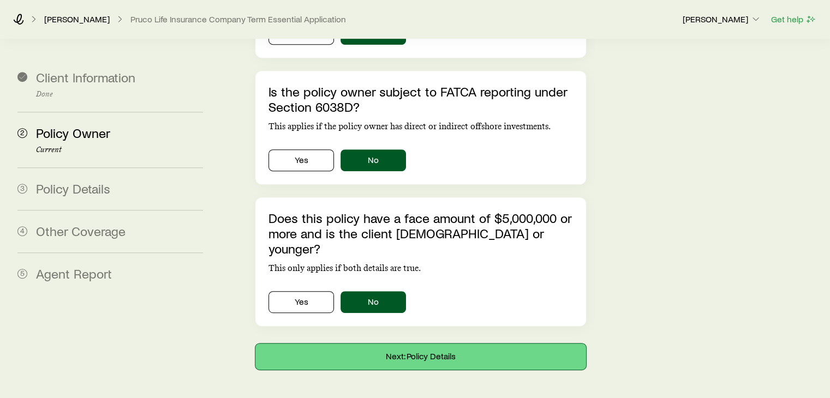
click at [447, 344] on button "Next: Policy Details" at bounding box center [420, 357] width 330 height 26
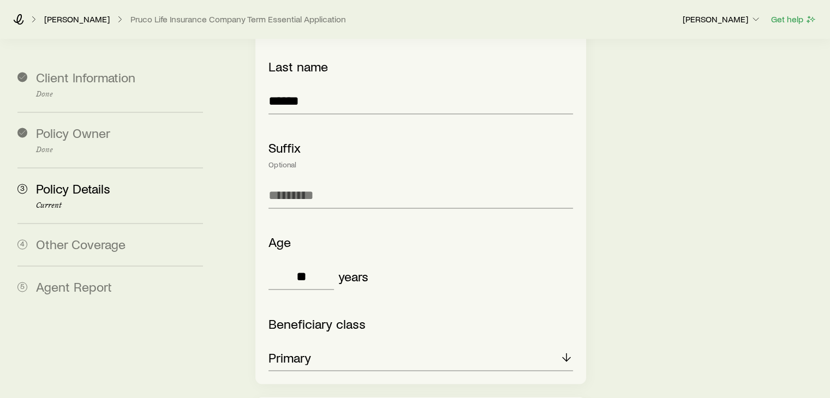
scroll to position [1842, 0]
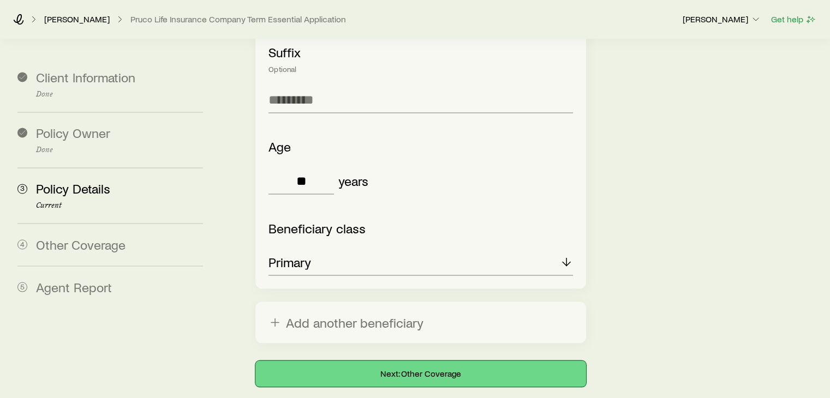
click at [458, 361] on button "Next: Other Coverage" at bounding box center [420, 374] width 330 height 26
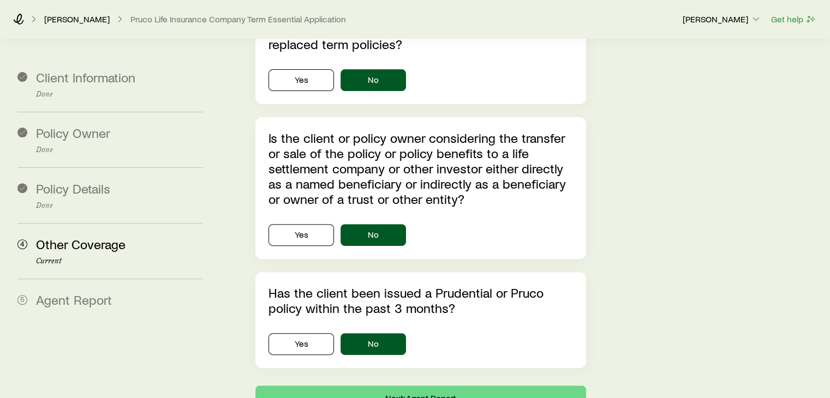
scroll to position [359, 0]
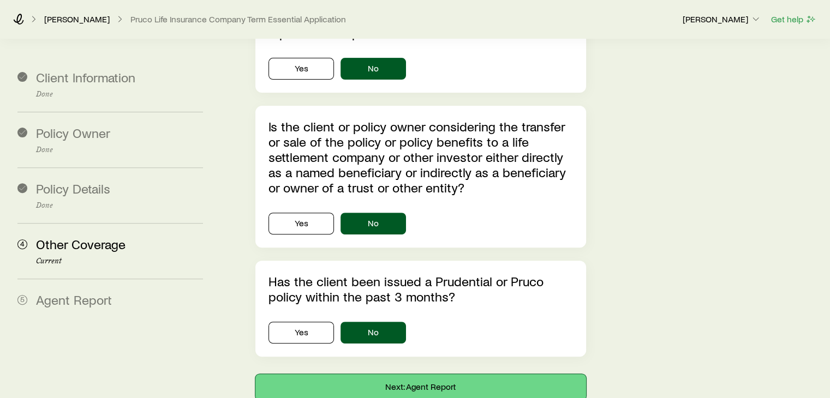
click at [436, 374] on button "Next: Agent Report" at bounding box center [420, 387] width 330 height 26
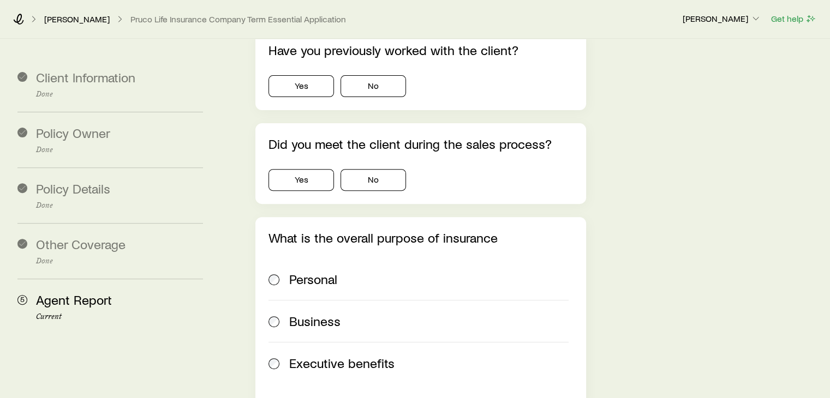
scroll to position [0, 0]
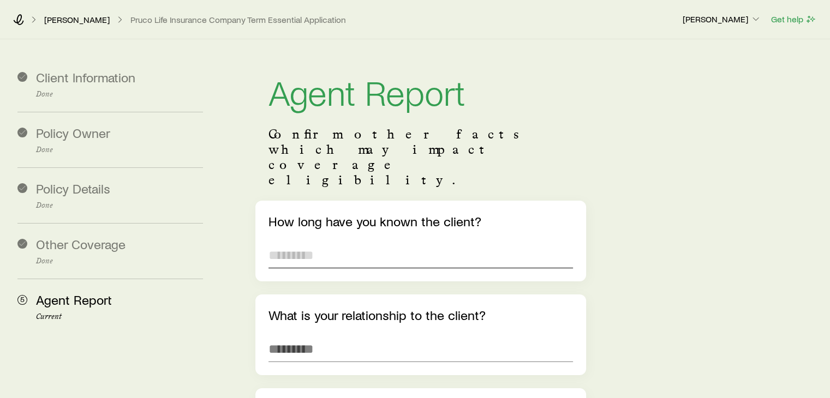
click at [431, 242] on input "text" at bounding box center [421, 255] width 304 height 26
type input "********"
type input "**********"
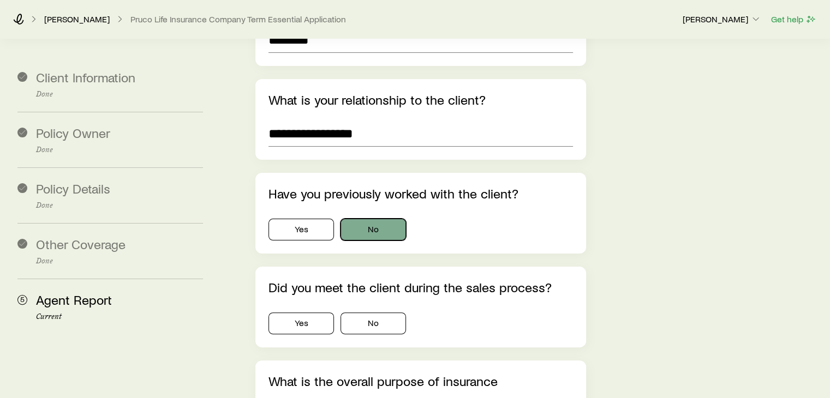
click at [375, 219] on button "No" at bounding box center [373, 230] width 65 height 22
click at [321, 313] on button "Yes" at bounding box center [301, 324] width 65 height 22
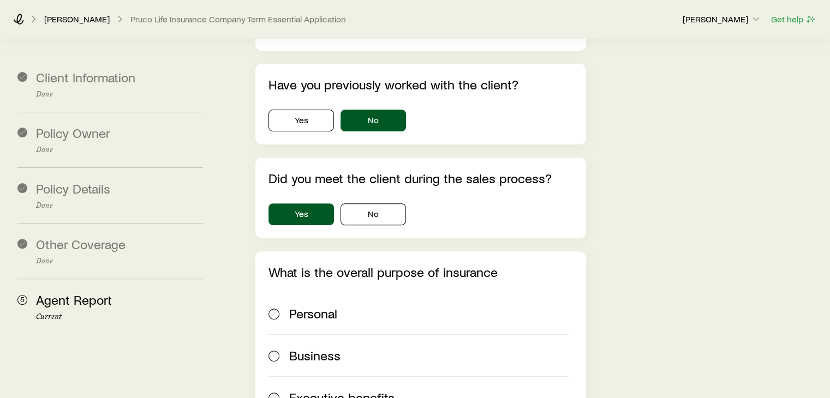
click at [297, 306] on span "Personal" at bounding box center [313, 313] width 48 height 15
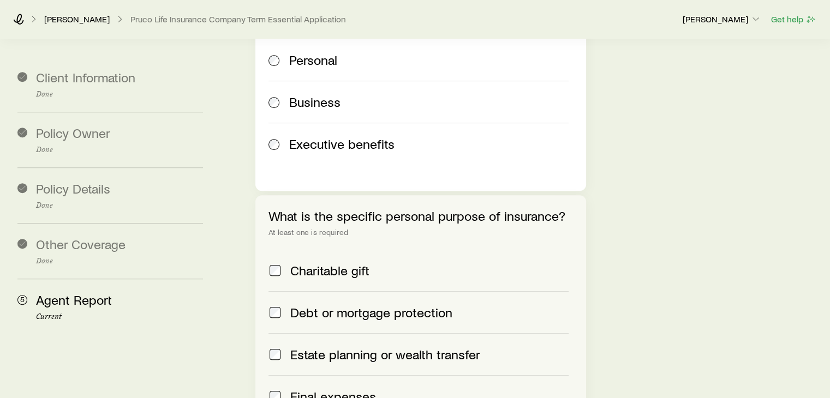
scroll to position [598, 0]
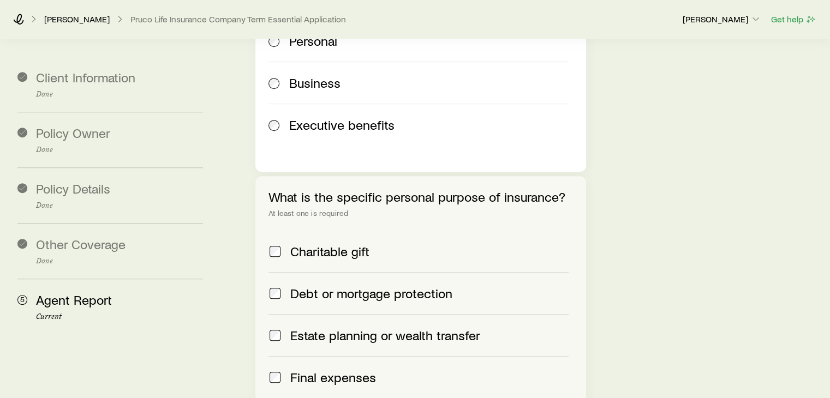
click at [329, 370] on span "Final expenses" at bounding box center [333, 377] width 86 height 15
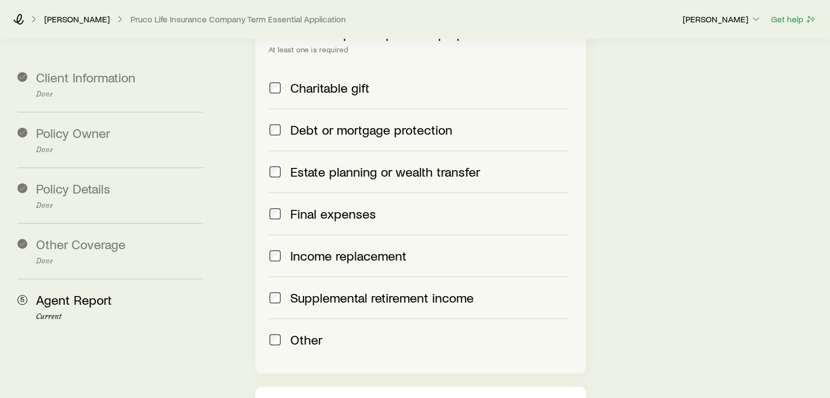
click at [308, 248] on span "Income replacement" at bounding box center [348, 255] width 116 height 15
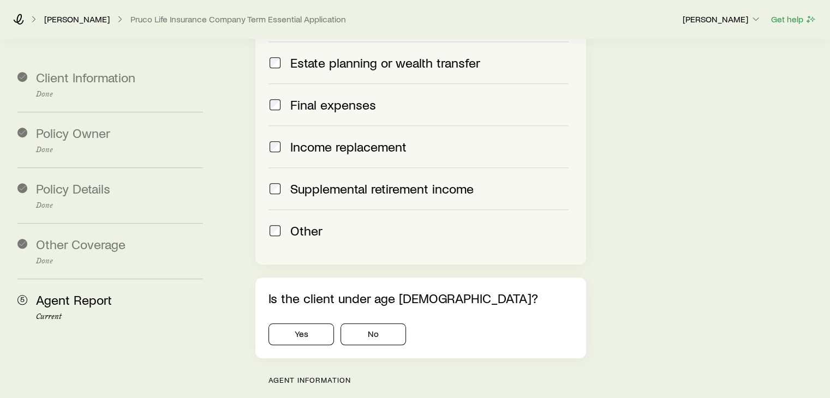
scroll to position [980, 0]
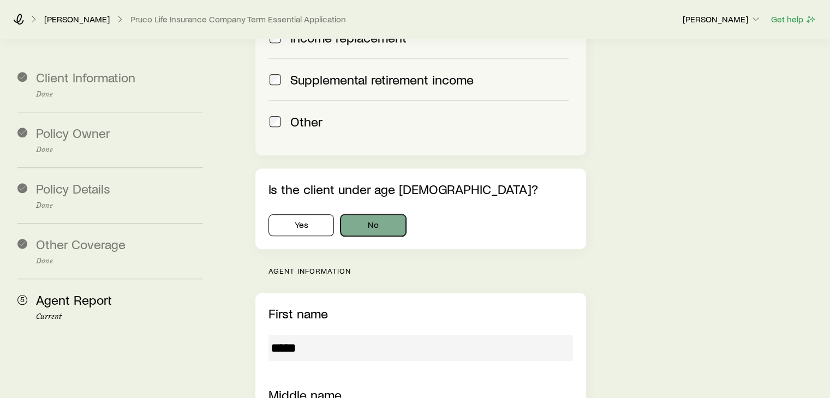
click at [378, 214] on button "No" at bounding box center [373, 225] width 65 height 22
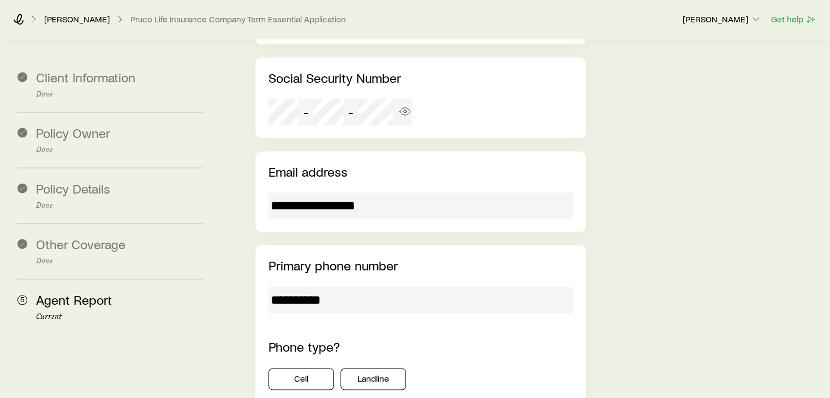
scroll to position [1689, 0]
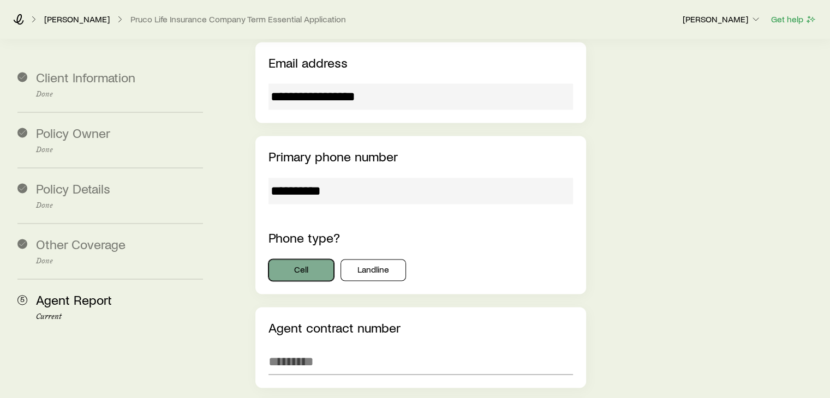
click at [325, 259] on button "Cell" at bounding box center [301, 270] width 65 height 22
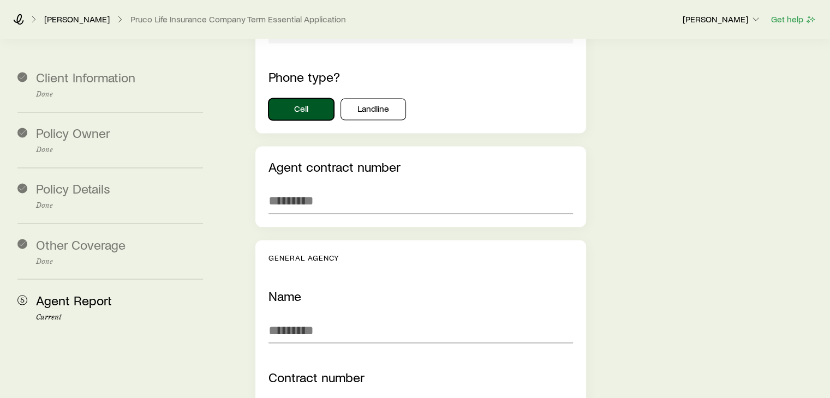
scroll to position [1853, 0]
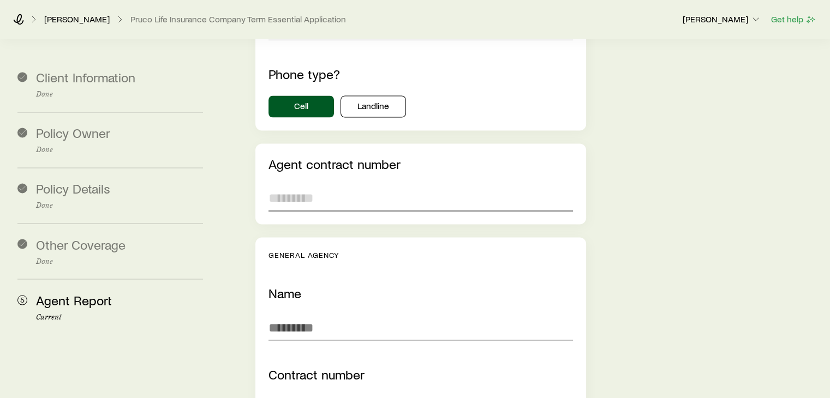
click at [335, 185] on input "text" at bounding box center [421, 198] width 304 height 26
paste input "******"
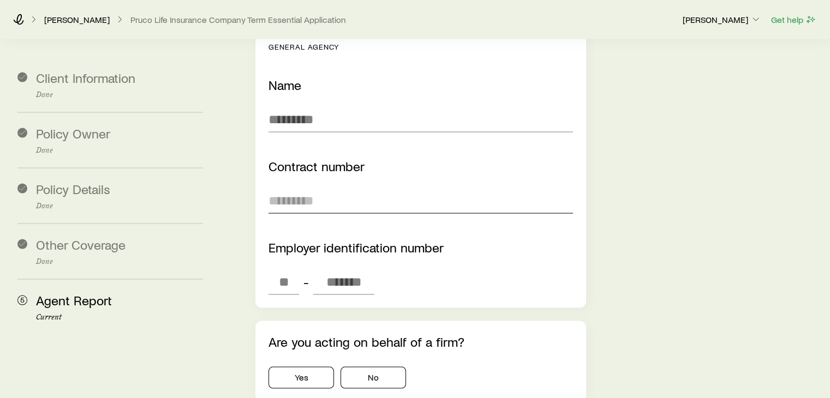
scroll to position [2126, 0]
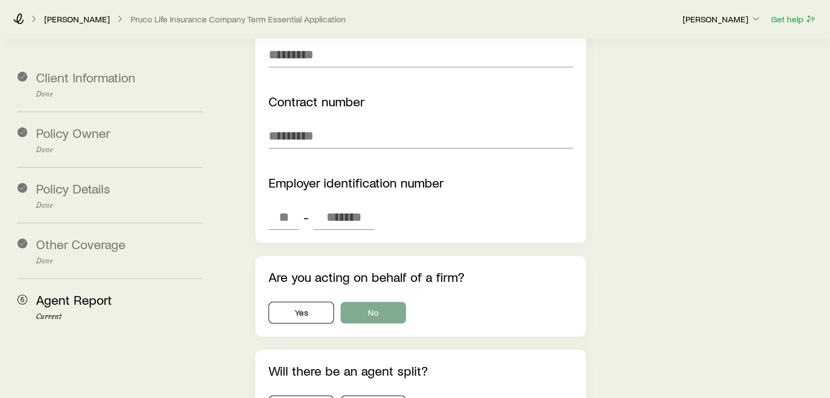
type input "******"
click at [367, 302] on button "No" at bounding box center [373, 313] width 65 height 22
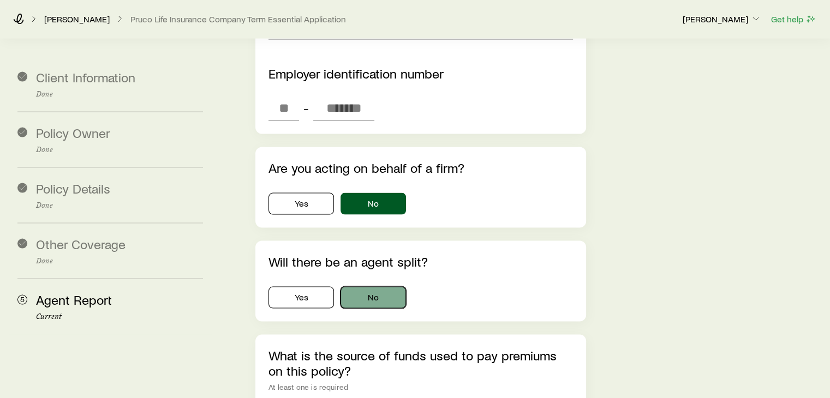
click at [366, 287] on button "No" at bounding box center [373, 298] width 65 height 22
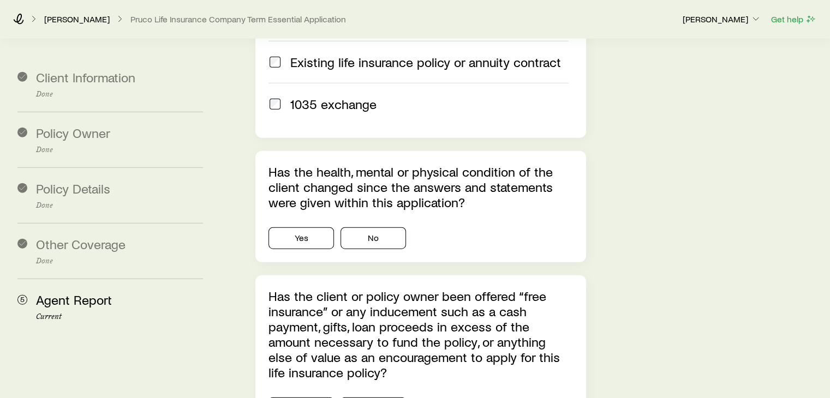
scroll to position [2726, 0]
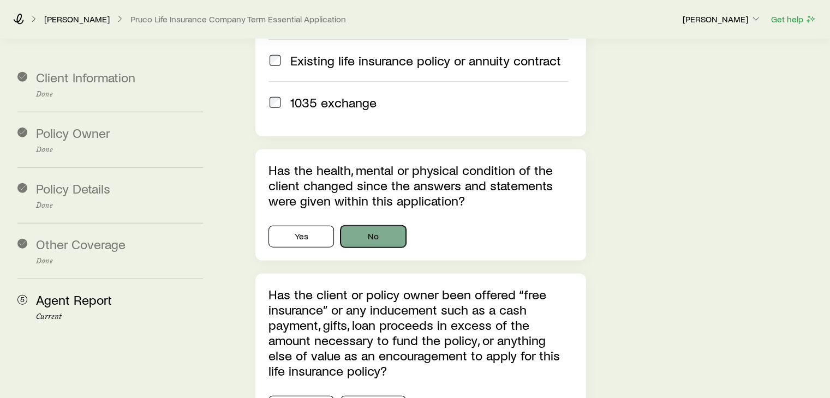
click at [379, 226] on button "No" at bounding box center [373, 237] width 65 height 22
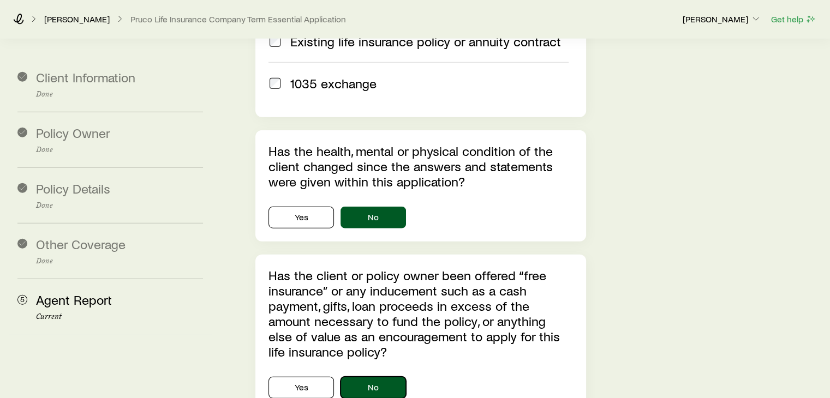
scroll to position [2945, 0]
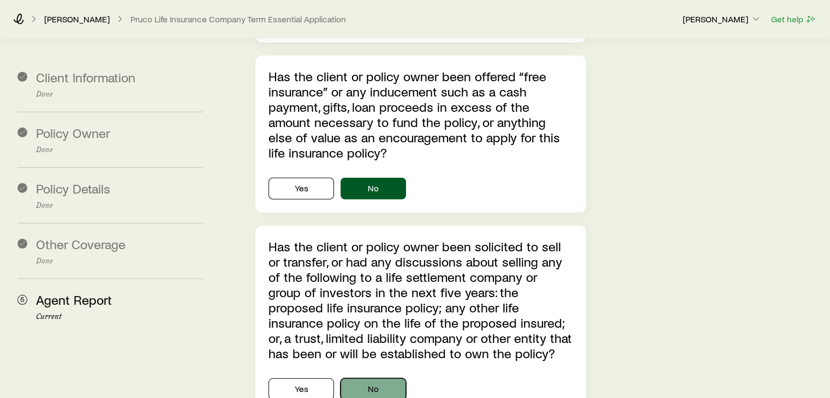
click at [386, 379] on button "No" at bounding box center [373, 390] width 65 height 22
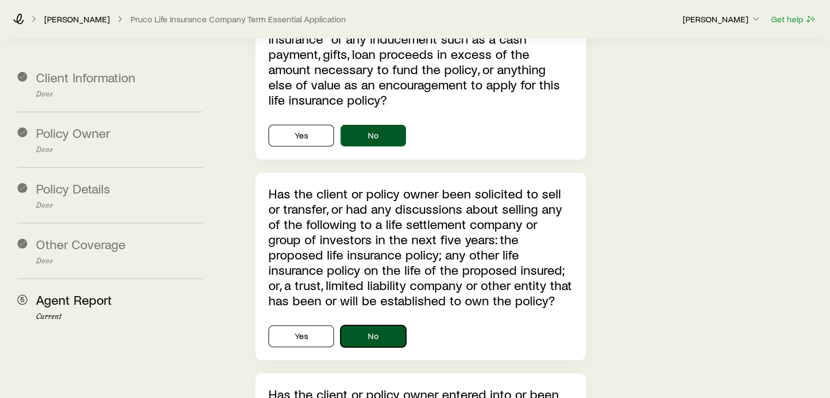
scroll to position [3108, 0]
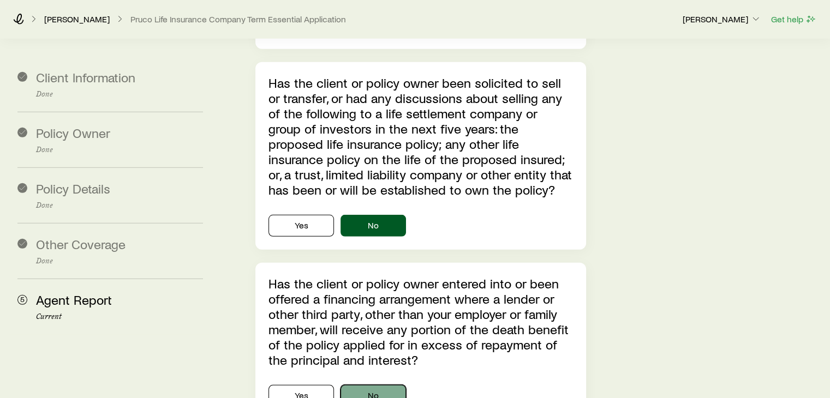
click at [387, 385] on button "No" at bounding box center [373, 396] width 65 height 22
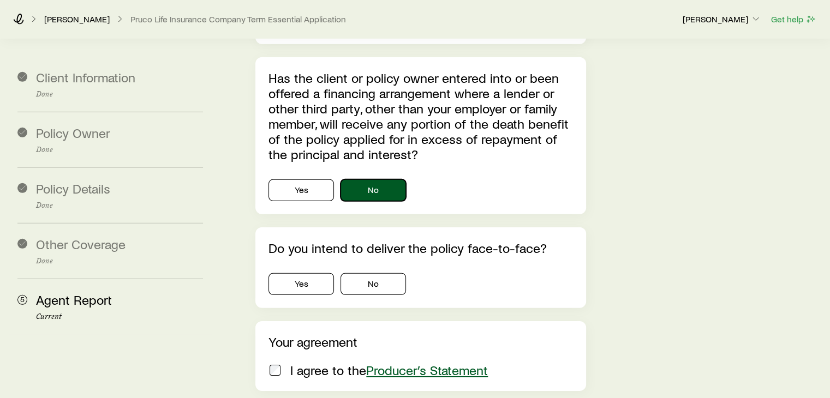
scroll to position [3327, 0]
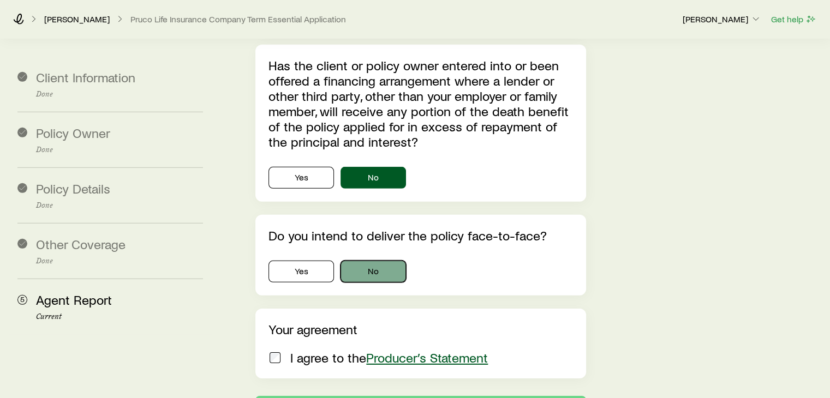
click at [383, 261] on button "No" at bounding box center [373, 272] width 65 height 22
click at [306, 261] on button "Yes" at bounding box center [301, 272] width 65 height 22
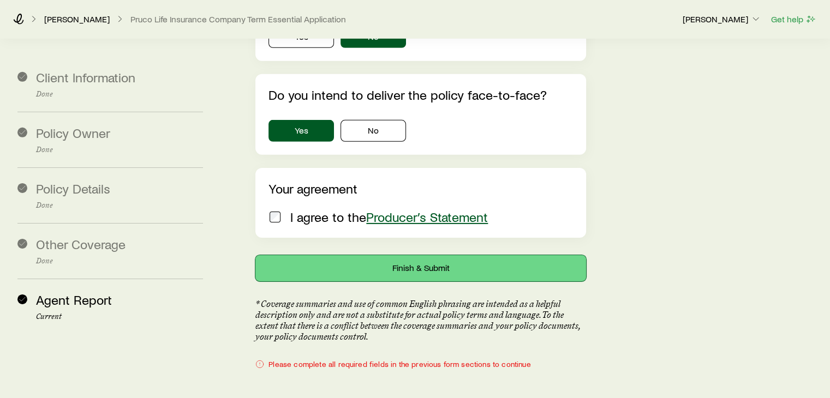
scroll to position [3484, 0]
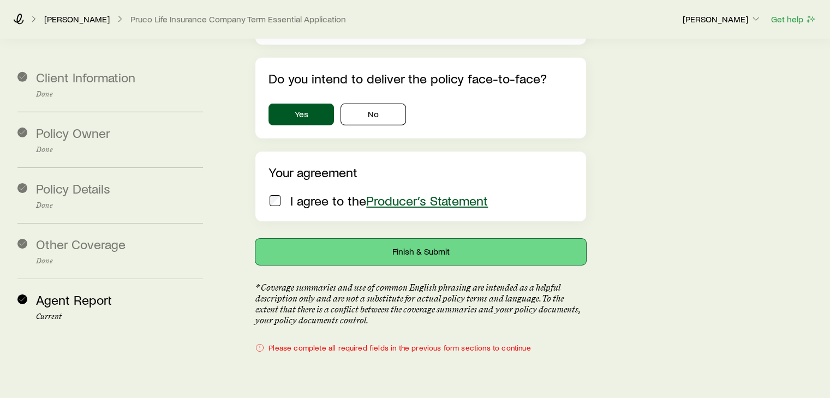
click at [401, 239] on button "Finish & Submit" at bounding box center [420, 252] width 330 height 26
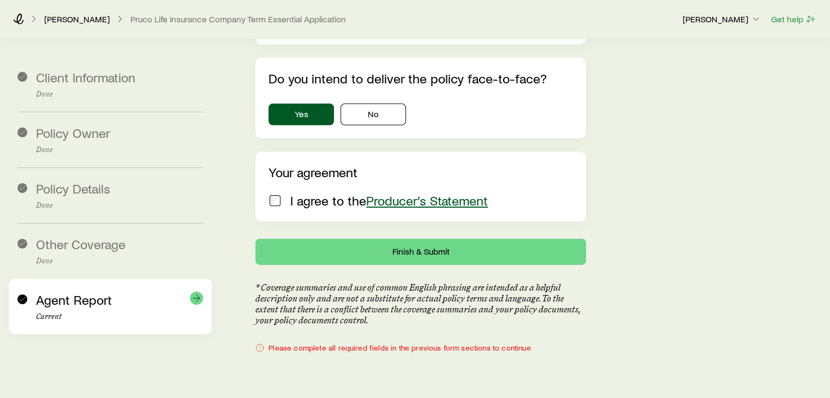
click at [39, 313] on p "Current" at bounding box center [119, 317] width 167 height 9
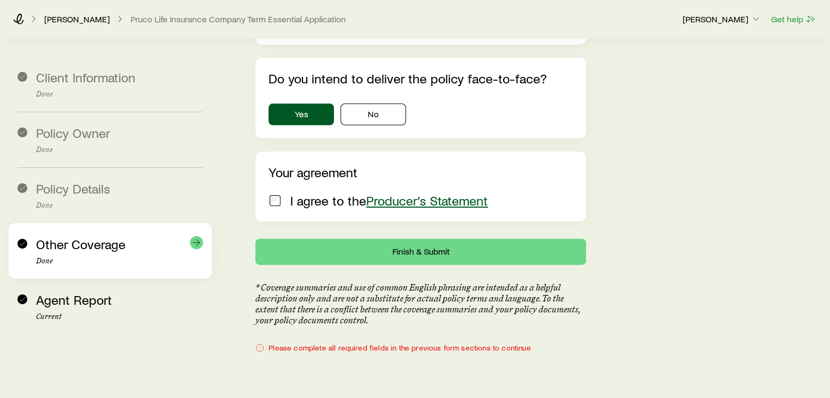
click at [62, 257] on p "Done" at bounding box center [119, 261] width 167 height 9
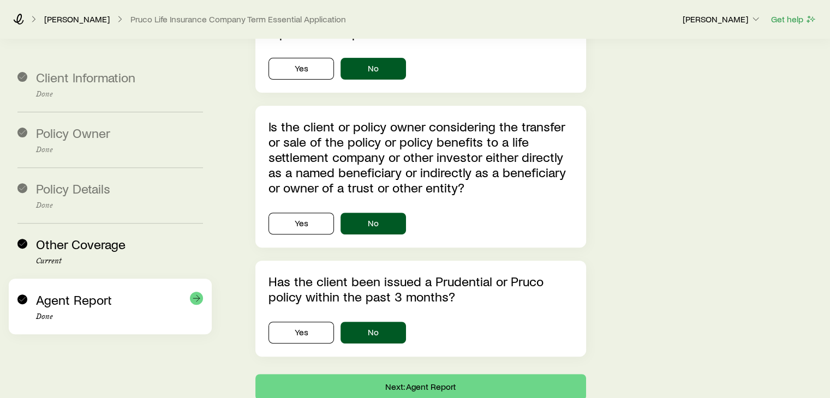
click at [49, 320] on div "Agent Report Done" at bounding box center [110, 307] width 186 height 56
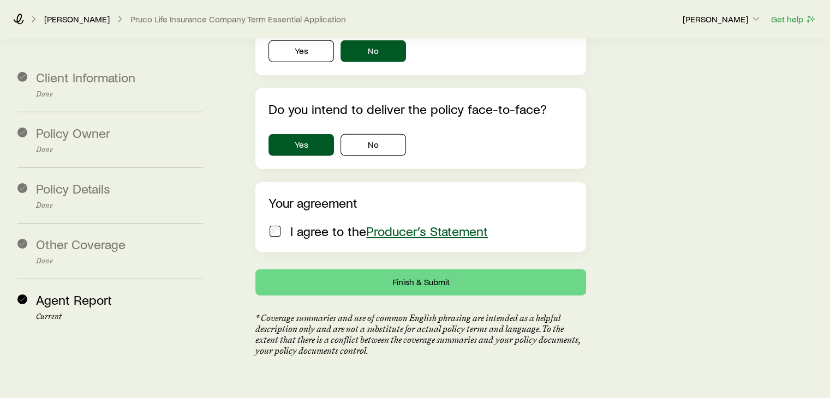
click at [282, 224] on div "I agree to the Producer’s Statement" at bounding box center [419, 231] width 300 height 15
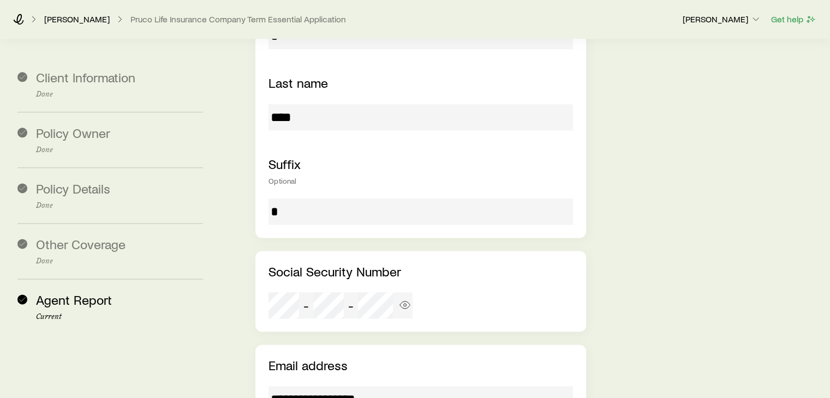
scroll to position [1379, 0]
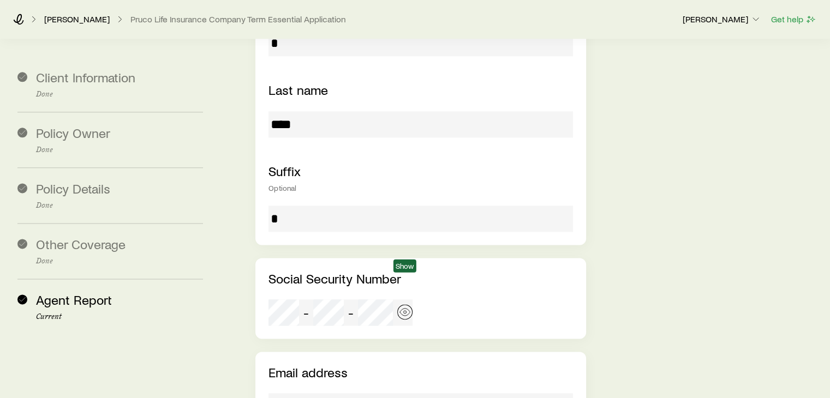
click at [408, 307] on icon "button" at bounding box center [405, 312] width 11 height 11
click at [290, 300] on div at bounding box center [284, 313] width 31 height 26
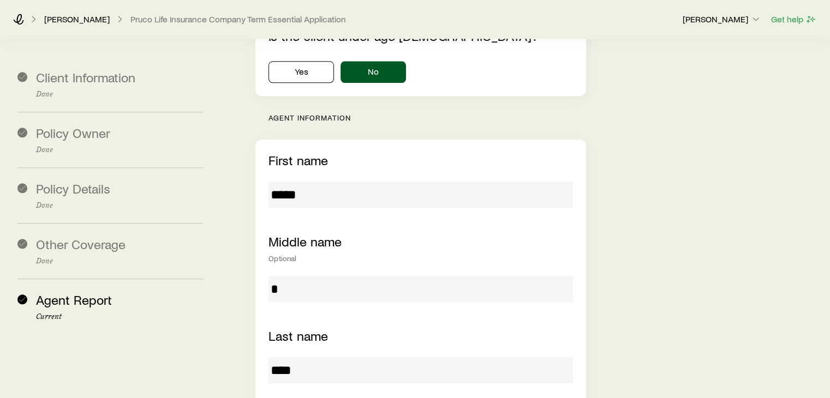
scroll to position [1106, 0]
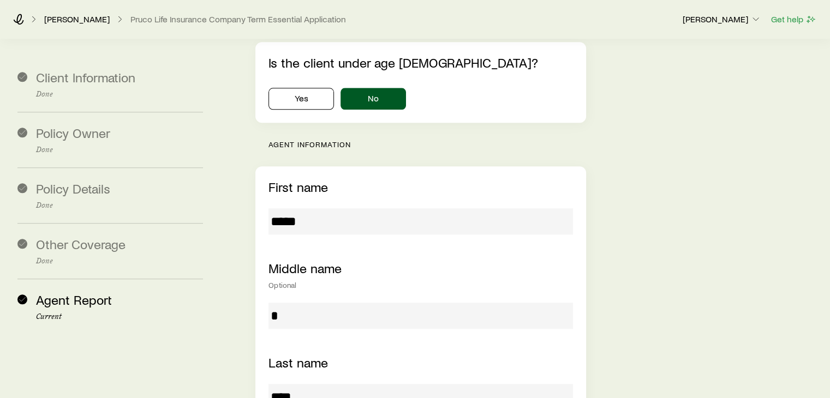
drag, startPoint x: 318, startPoint y: 195, endPoint x: 286, endPoint y: 188, distance: 32.3
click at [286, 208] on input "*****" at bounding box center [421, 221] width 304 height 26
click at [285, 208] on input "*****" at bounding box center [421, 221] width 304 height 26
click at [307, 208] on input "*****" at bounding box center [421, 221] width 304 height 26
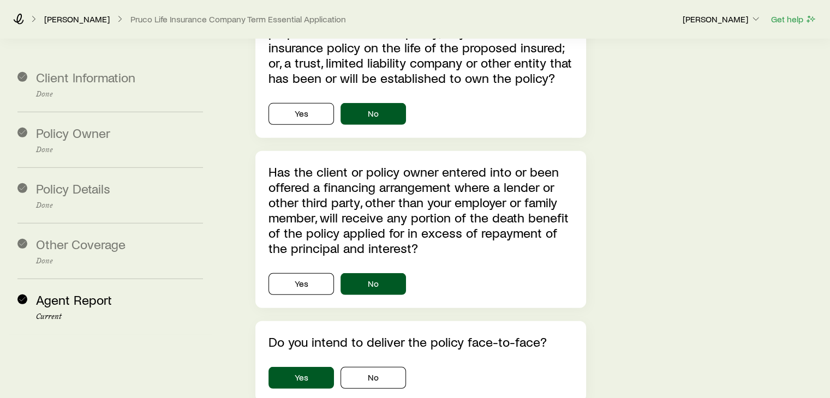
scroll to position [3453, 0]
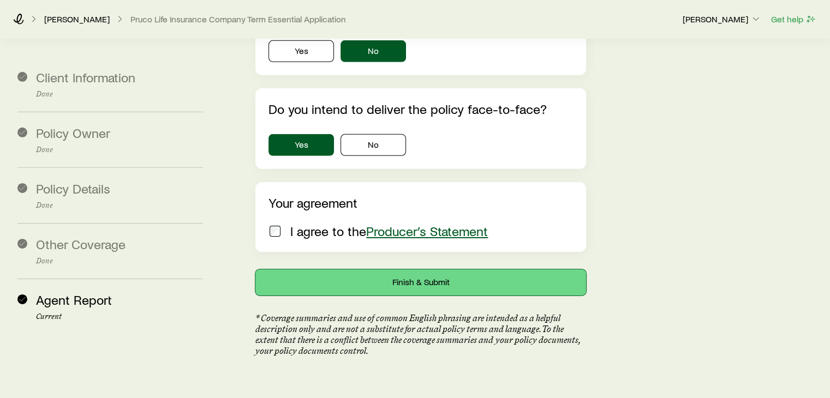
click at [416, 270] on button "Finish & Submit" at bounding box center [420, 283] width 330 height 26
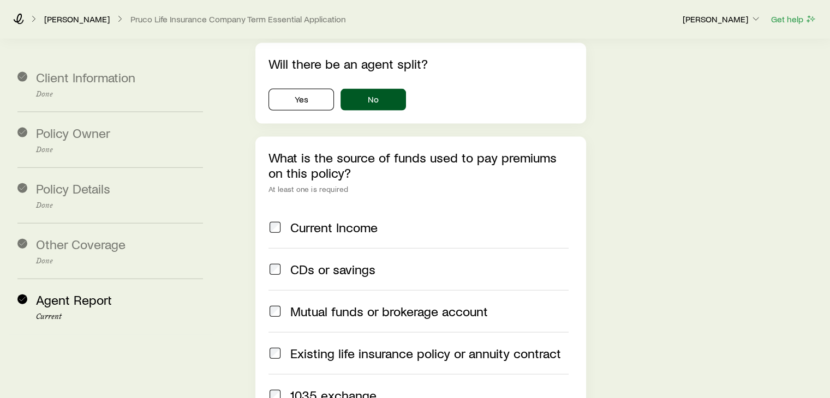
scroll to position [2252, 0]
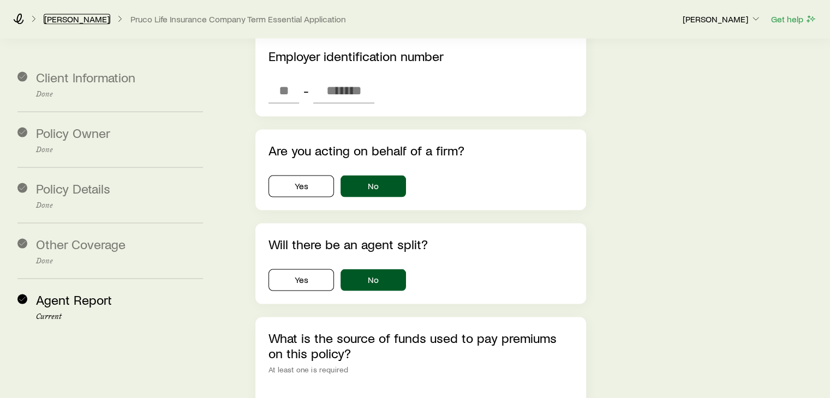
click at [80, 20] on link "[PERSON_NAME]" at bounding box center [77, 19] width 67 height 10
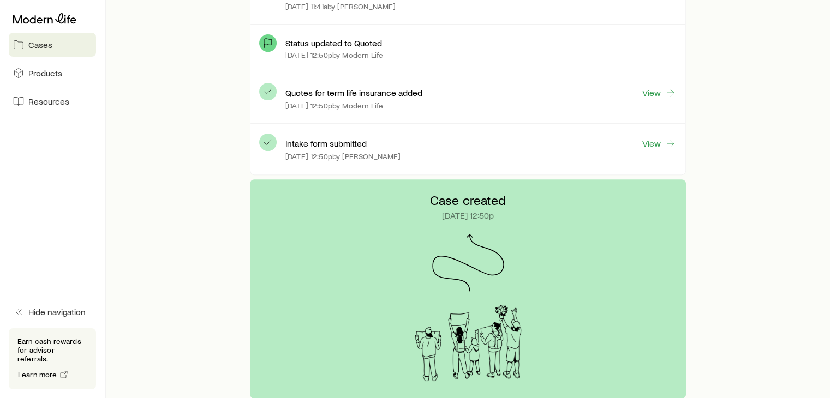
scroll to position [273, 0]
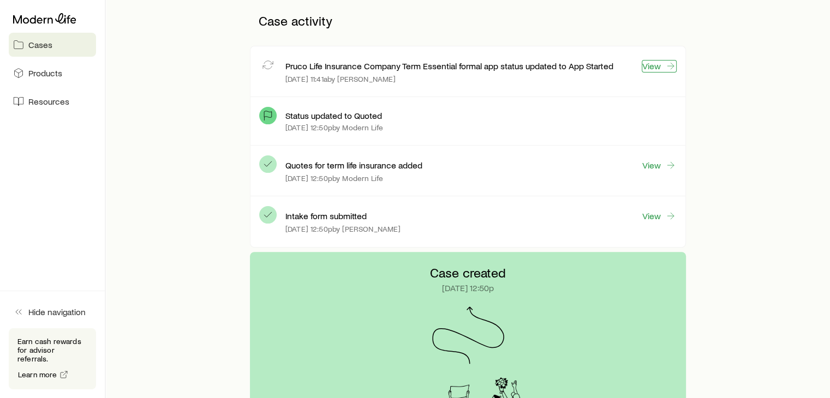
click at [646, 71] on link "View" at bounding box center [659, 66] width 35 height 13
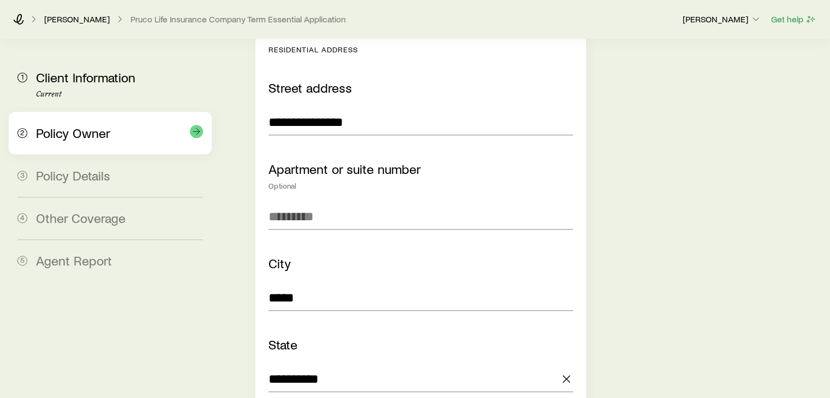
click at [56, 138] on span "Policy Owner" at bounding box center [73, 133] width 74 height 16
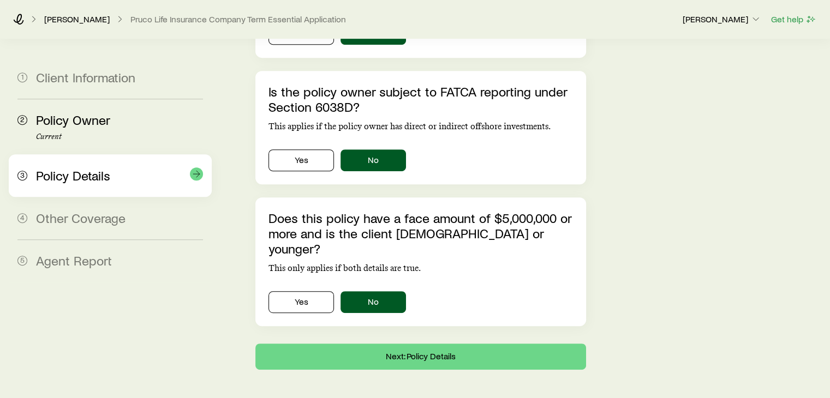
click at [52, 168] on span "Policy Details" at bounding box center [73, 176] width 74 height 16
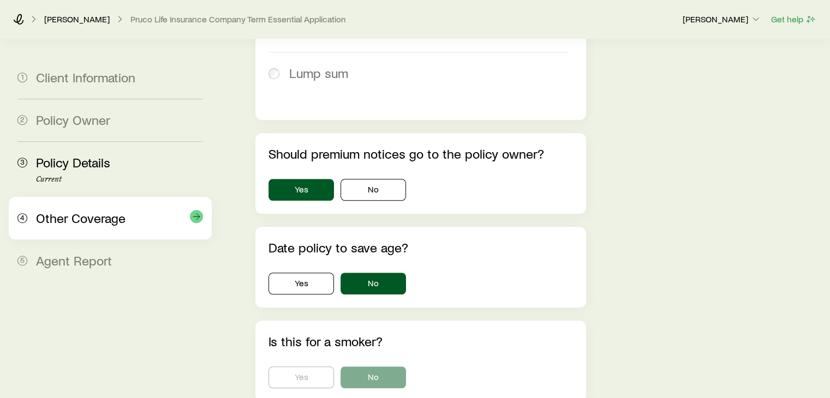
click at [50, 197] on div "4 Other Coverage" at bounding box center [110, 218] width 186 height 43
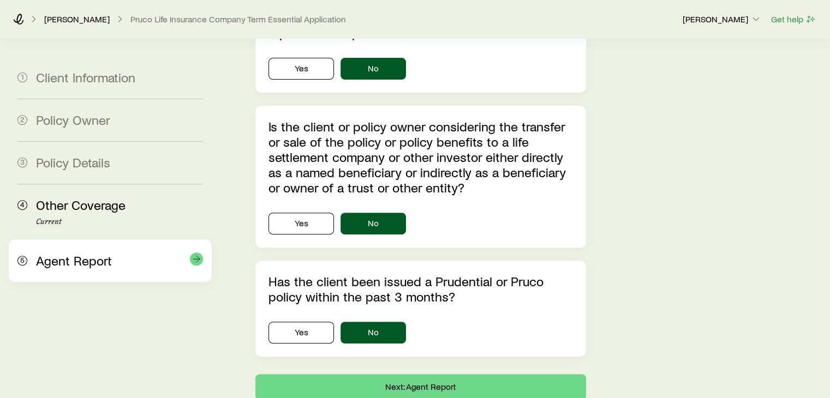
click at [56, 253] on span "Agent Report" at bounding box center [74, 261] width 76 height 16
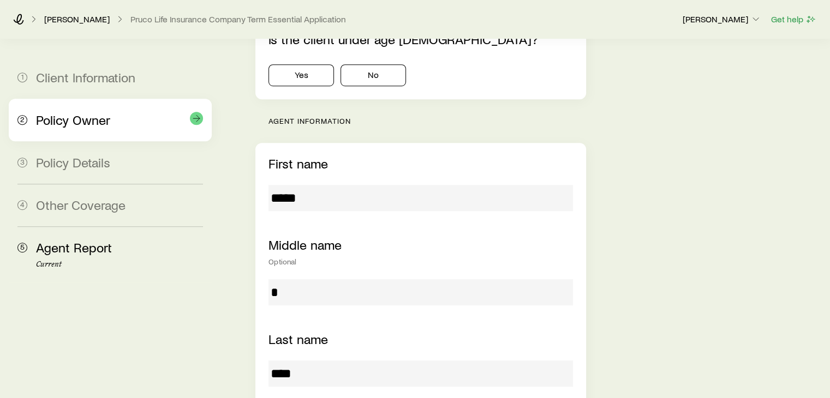
click at [88, 99] on div "2 Policy Owner" at bounding box center [110, 120] width 186 height 43
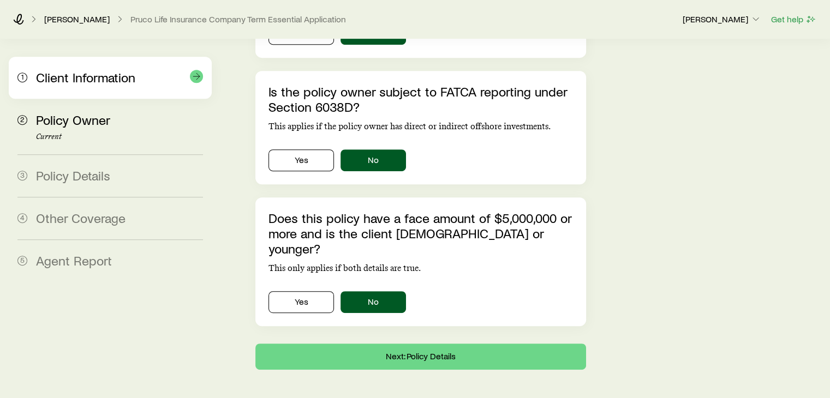
click at [91, 90] on div "1 Client Information" at bounding box center [110, 78] width 186 height 42
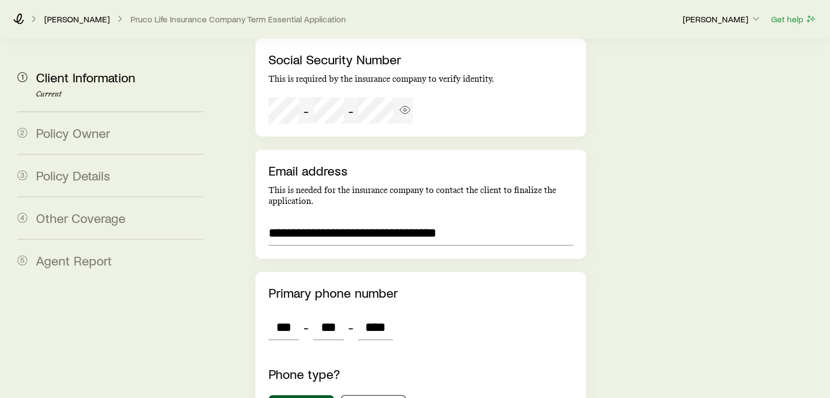
scroll to position [2465, 0]
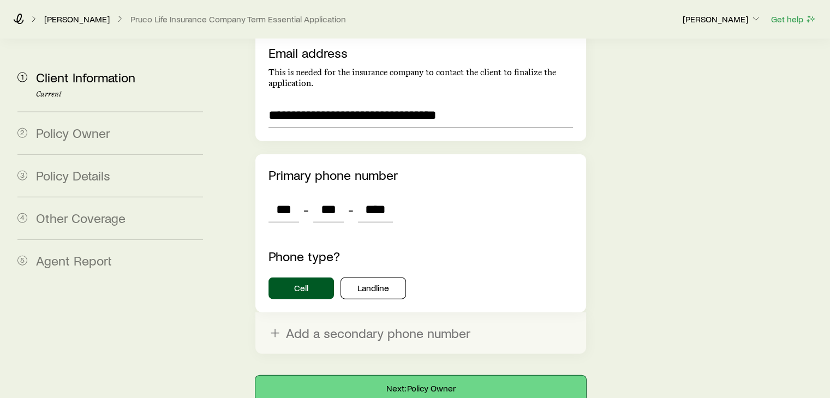
click at [411, 376] on button "Next: Policy Owner" at bounding box center [420, 389] width 330 height 26
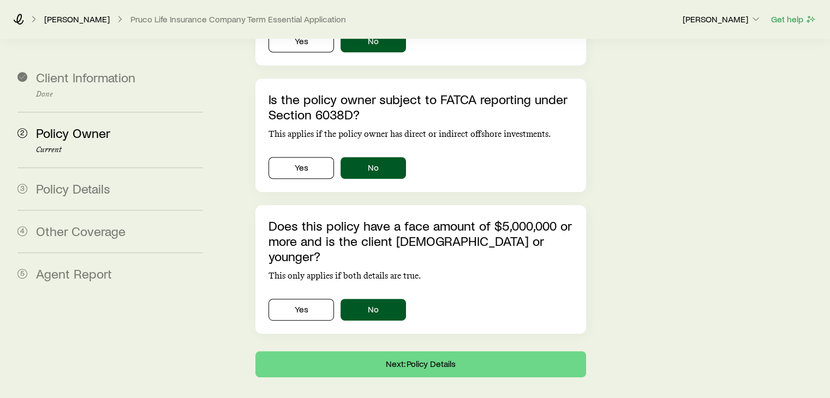
scroll to position [514, 0]
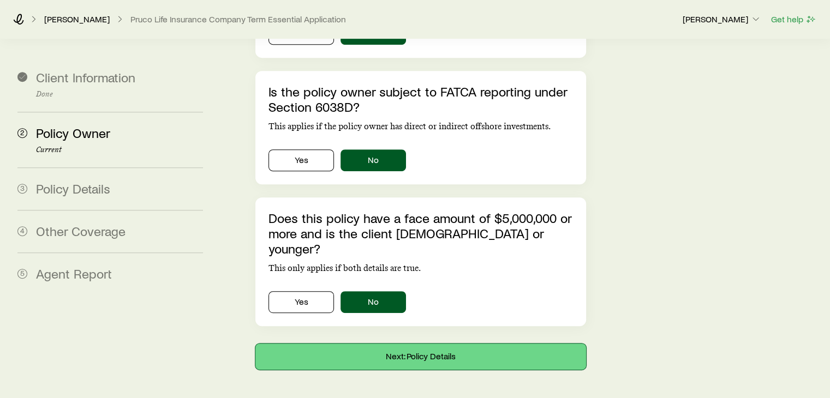
click at [428, 344] on button "Next: Policy Details" at bounding box center [420, 357] width 330 height 26
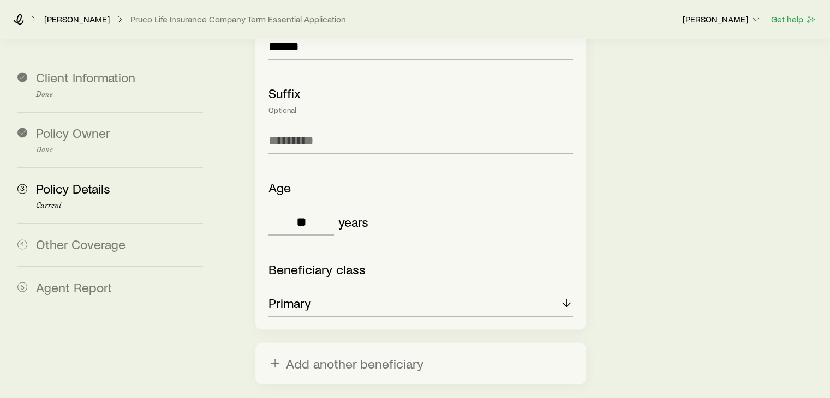
scroll to position [1842, 0]
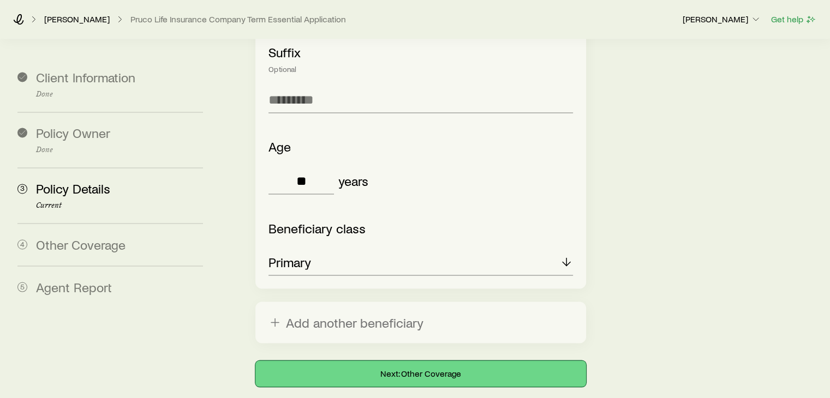
click at [419, 361] on button "Next: Other Coverage" at bounding box center [420, 374] width 330 height 26
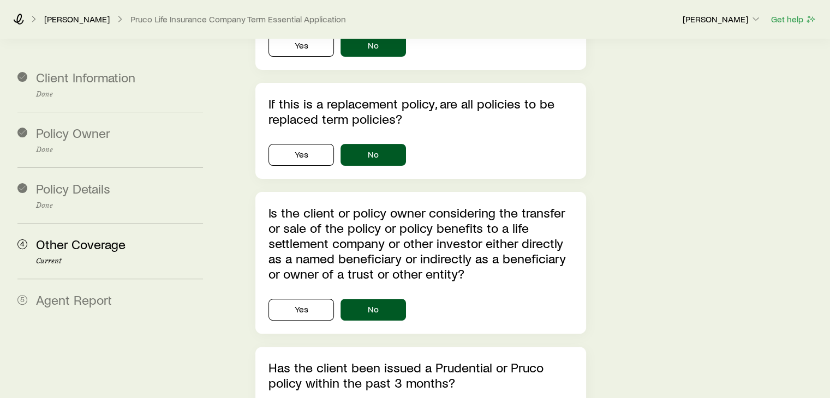
scroll to position [359, 0]
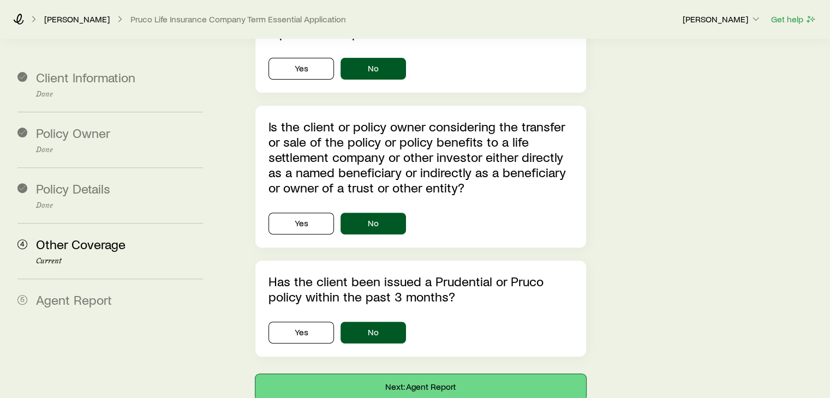
click at [400, 374] on button "Next: Agent Report" at bounding box center [420, 387] width 330 height 26
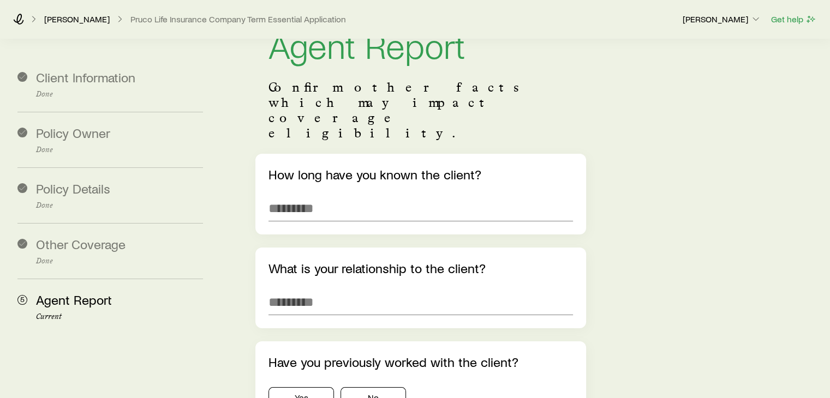
scroll to position [0, 0]
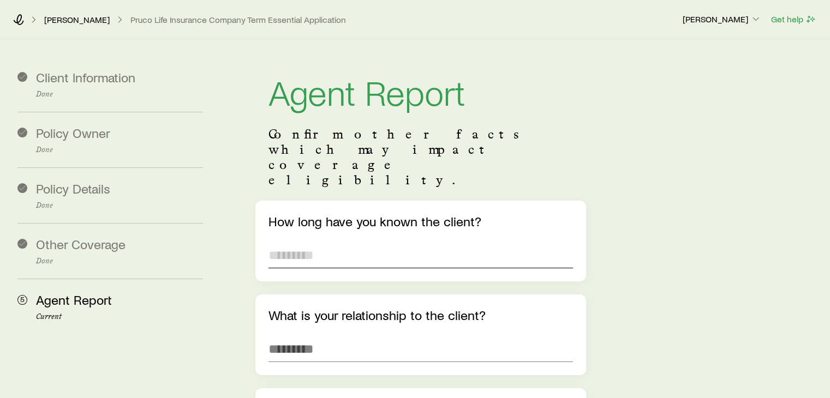
click at [432, 242] on input "text" at bounding box center [421, 255] width 304 height 26
type input "********"
type input "**********"
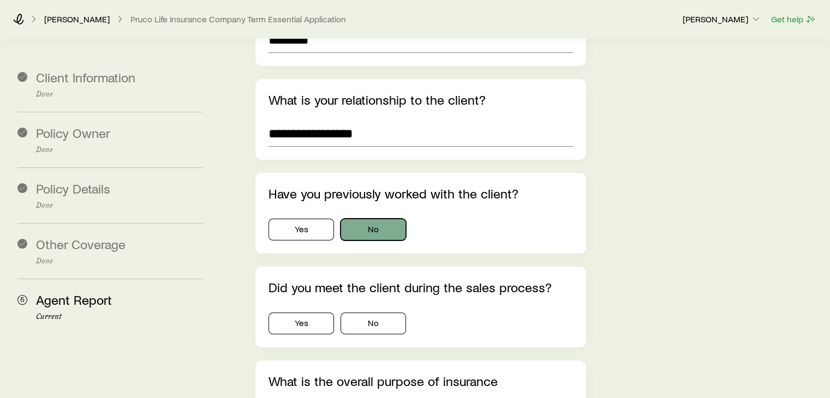
click at [382, 219] on button "No" at bounding box center [373, 230] width 65 height 22
click at [295, 313] on button "Yes" at bounding box center [301, 324] width 65 height 22
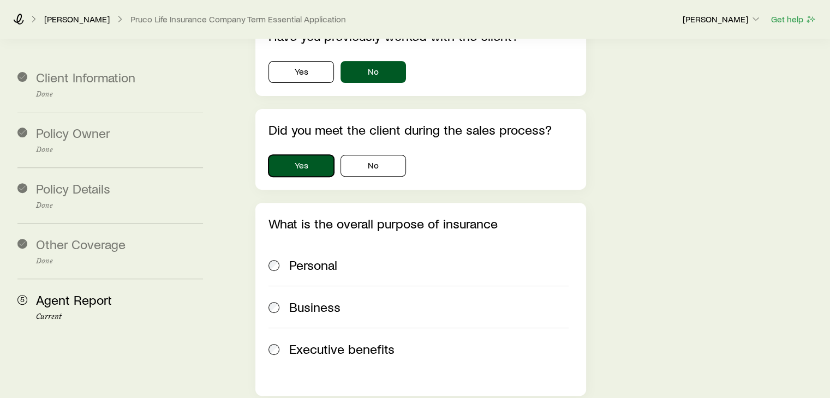
scroll to position [379, 0]
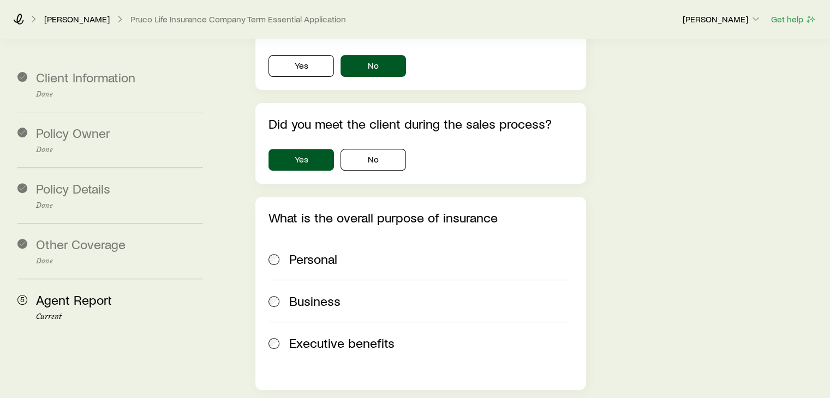
click at [286, 252] on div "Personal" at bounding box center [419, 259] width 300 height 15
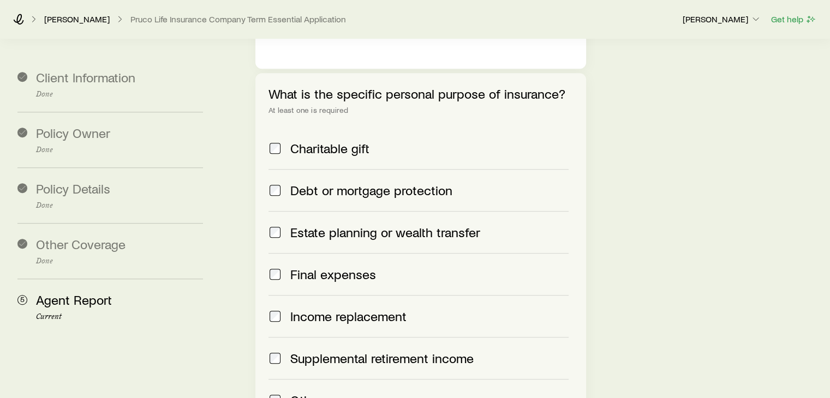
scroll to position [816, 0]
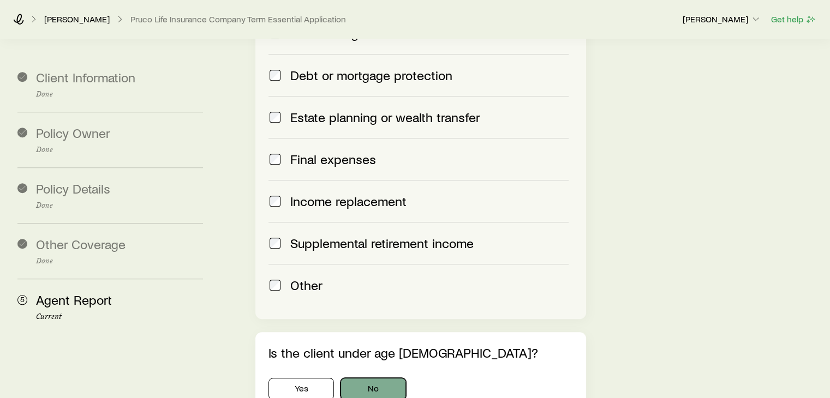
click at [368, 378] on button "No" at bounding box center [373, 389] width 65 height 22
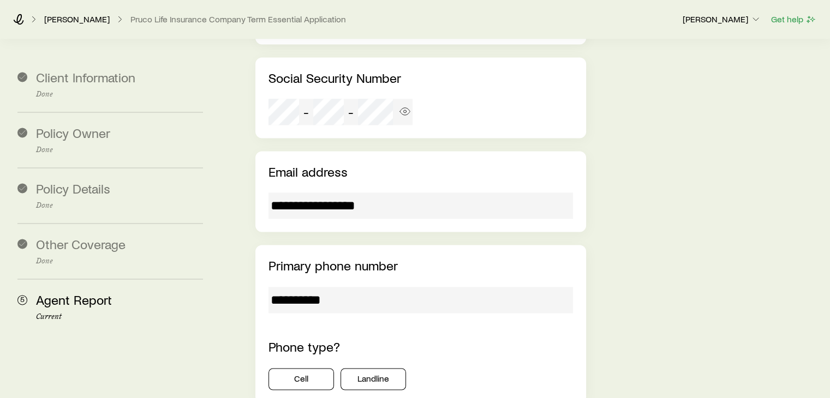
scroll to position [1635, 0]
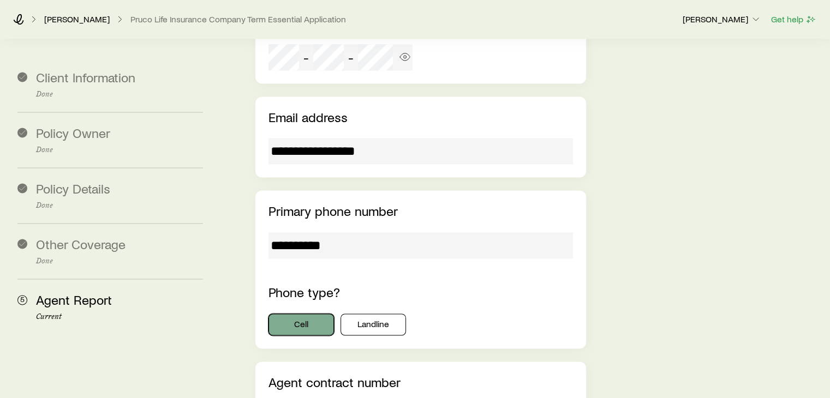
click at [334, 314] on button "Cell" at bounding box center [301, 325] width 65 height 22
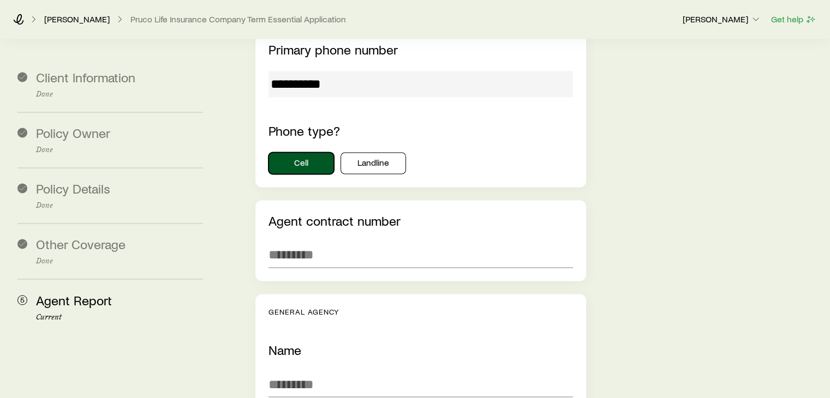
scroll to position [1798, 0]
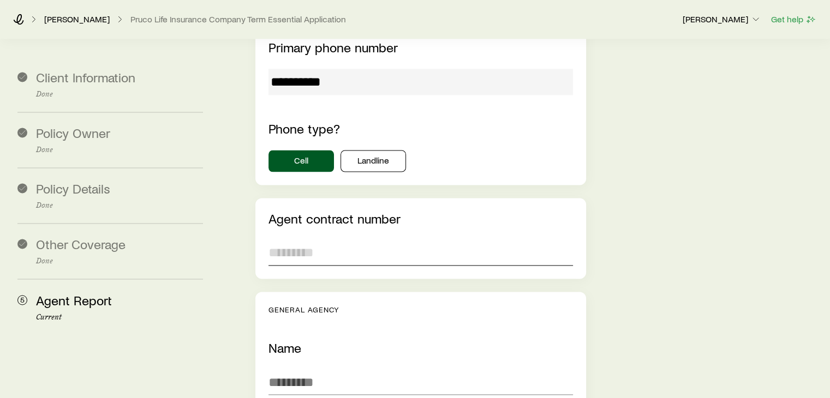
click at [319, 240] on input "text" at bounding box center [421, 253] width 304 height 26
paste input "******"
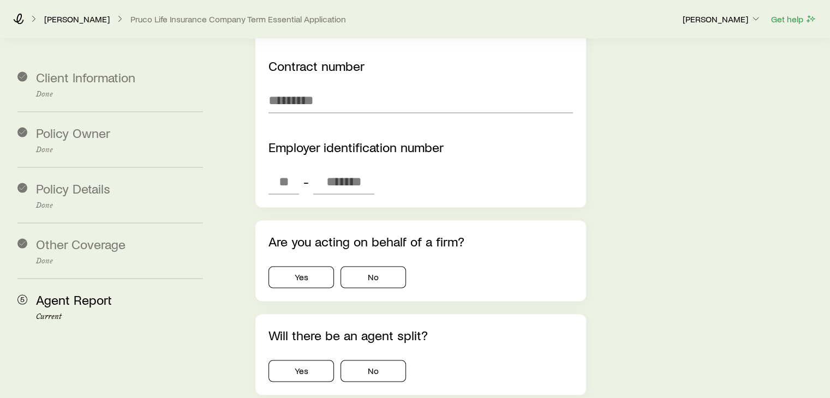
scroll to position [2180, 0]
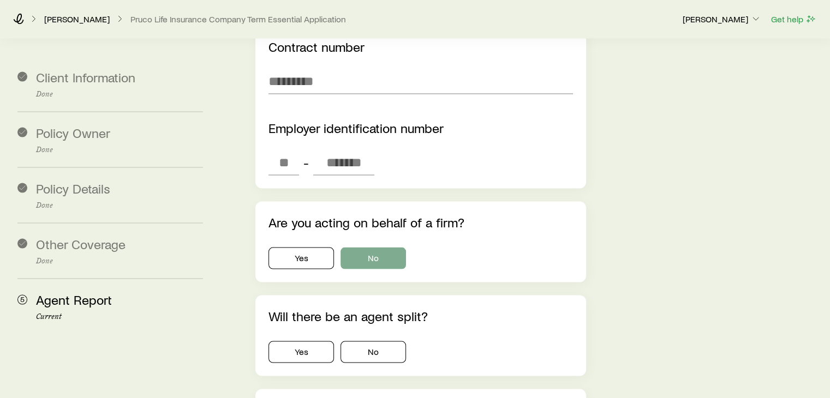
type input "******"
click at [396, 248] on button "No" at bounding box center [373, 259] width 65 height 22
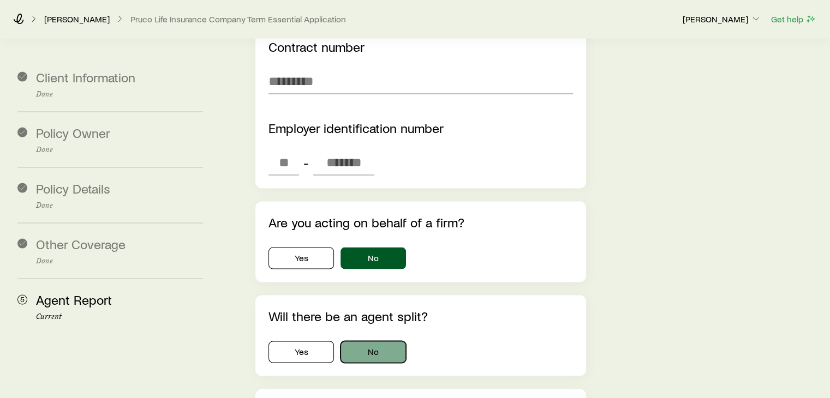
click at [354, 342] on button "No" at bounding box center [373, 353] width 65 height 22
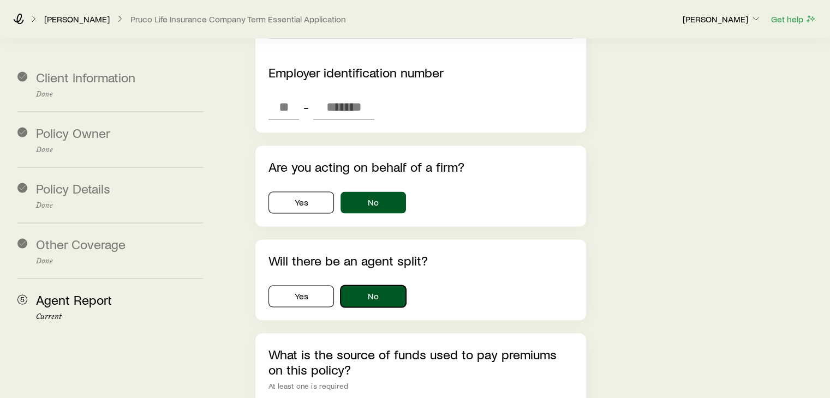
scroll to position [2344, 0]
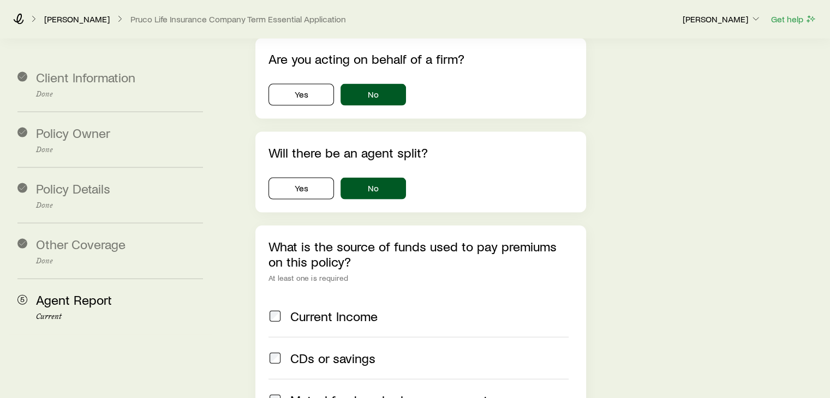
click at [314, 309] on span "Current Income" at bounding box center [333, 316] width 87 height 15
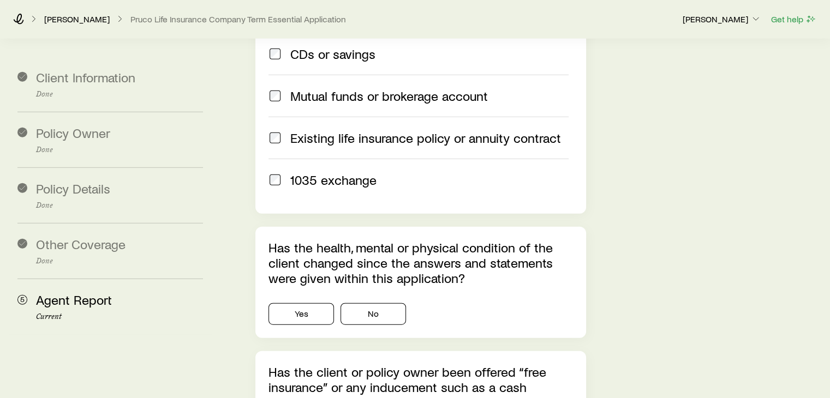
scroll to position [2672, 0]
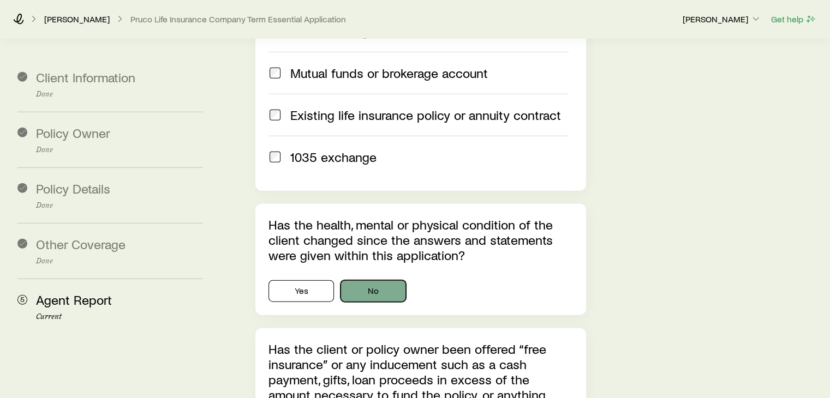
click at [369, 281] on button "No" at bounding box center [373, 292] width 65 height 22
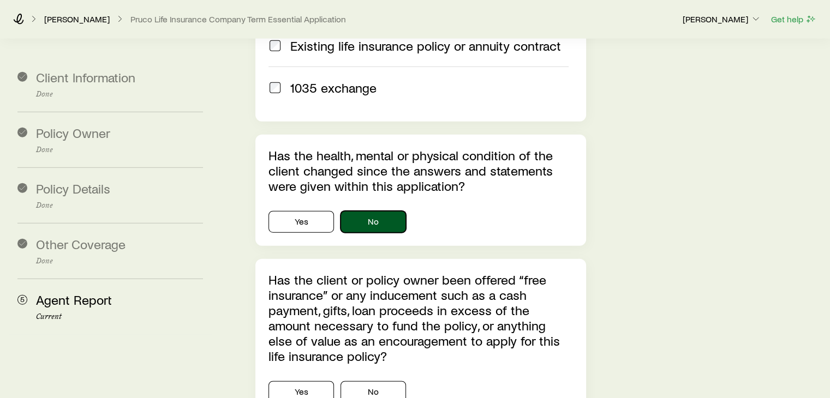
scroll to position [2835, 0]
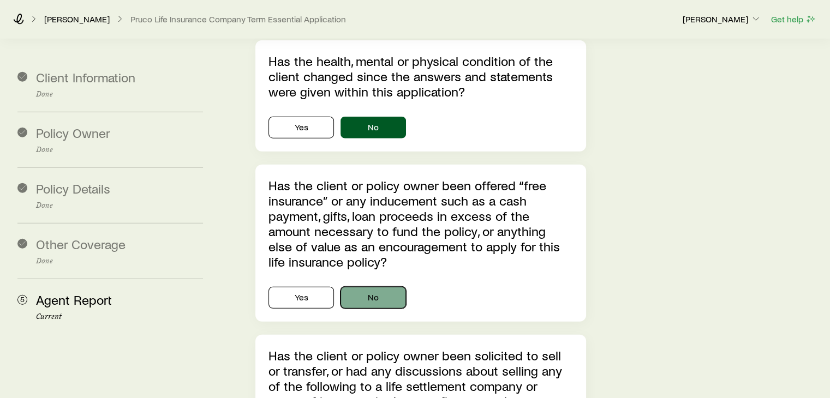
click at [370, 287] on button "No" at bounding box center [373, 298] width 65 height 22
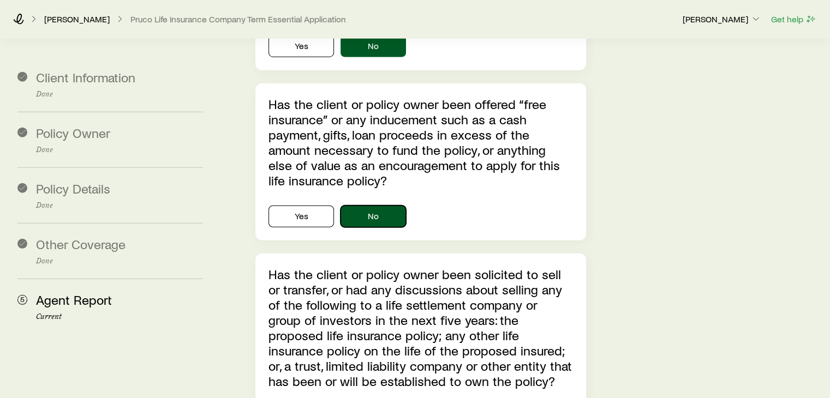
scroll to position [2999, 0]
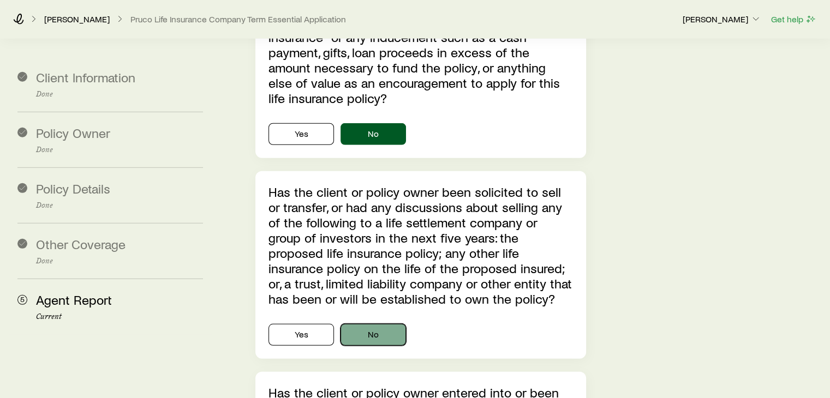
click at [376, 324] on button "No" at bounding box center [373, 335] width 65 height 22
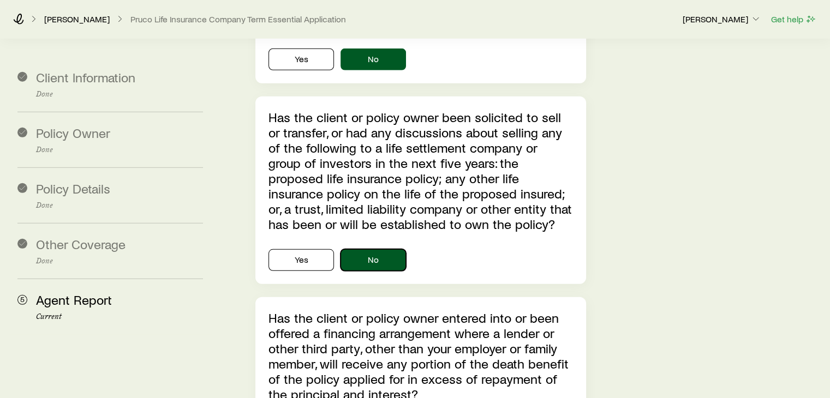
scroll to position [3217, 0]
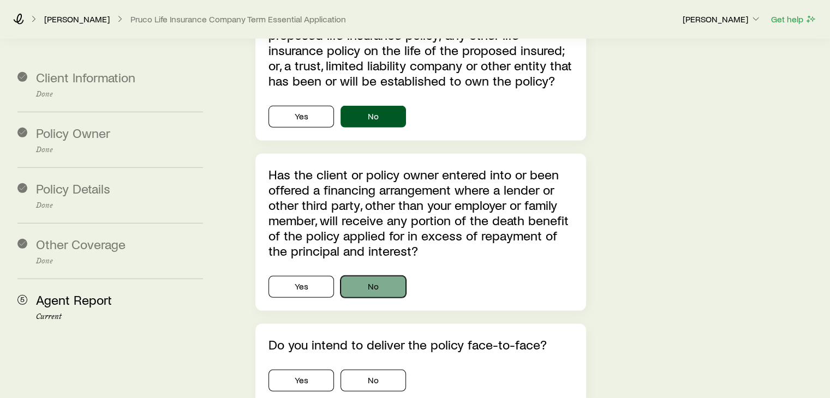
click at [379, 276] on button "No" at bounding box center [373, 287] width 65 height 22
click at [329, 370] on button "Yes" at bounding box center [301, 381] width 65 height 22
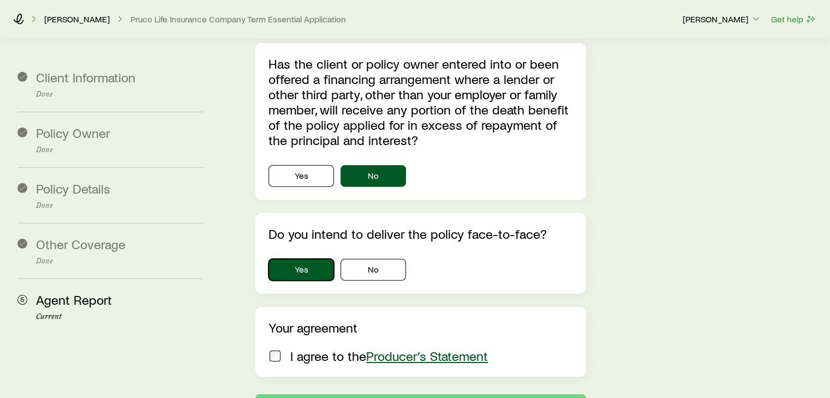
scroll to position [3436, 0]
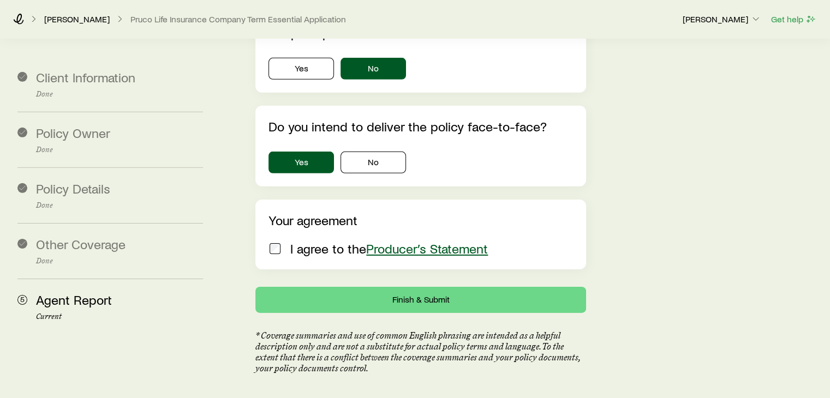
click at [415, 241] on span "Producer’s Statement" at bounding box center [427, 249] width 122 height 16
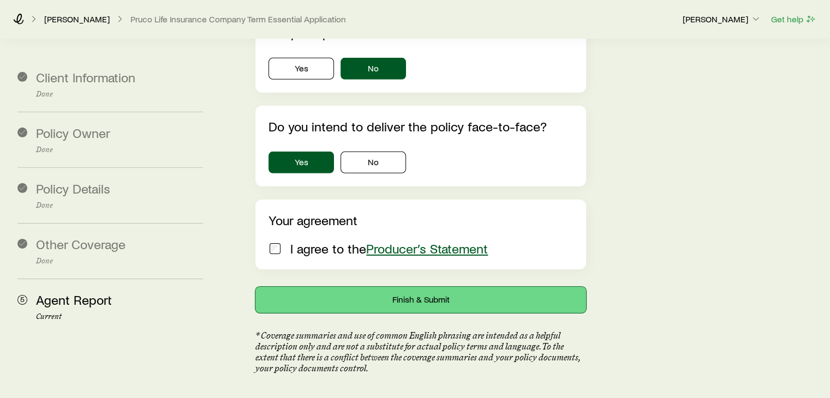
click at [369, 287] on button "Finish & Submit" at bounding box center [420, 300] width 330 height 26
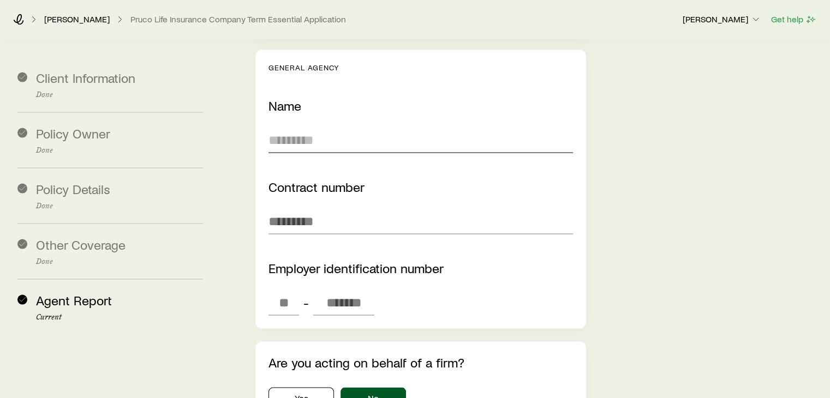
scroll to position [2129, 0]
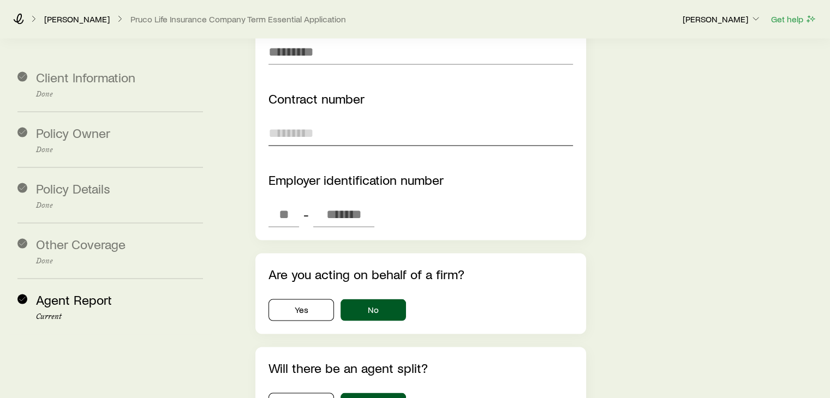
click at [303, 120] on input "text" at bounding box center [421, 133] width 304 height 26
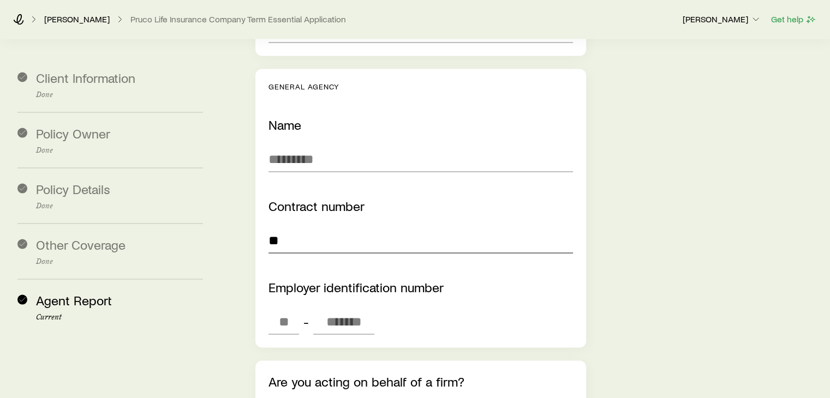
scroll to position [2019, 0]
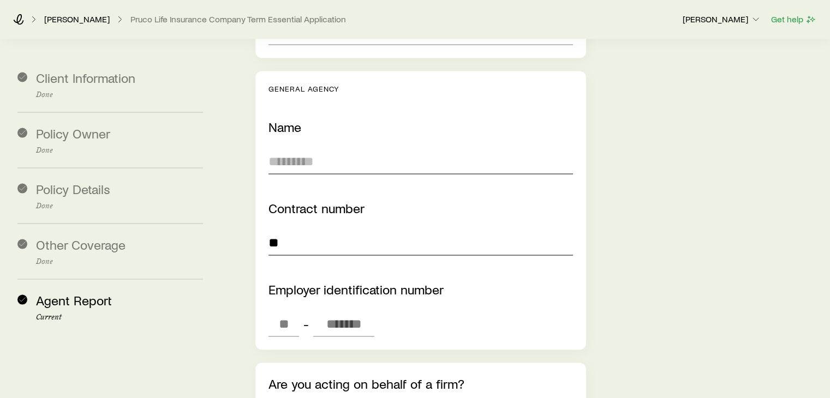
type input "**"
click at [287, 148] on input "text" at bounding box center [421, 161] width 304 height 26
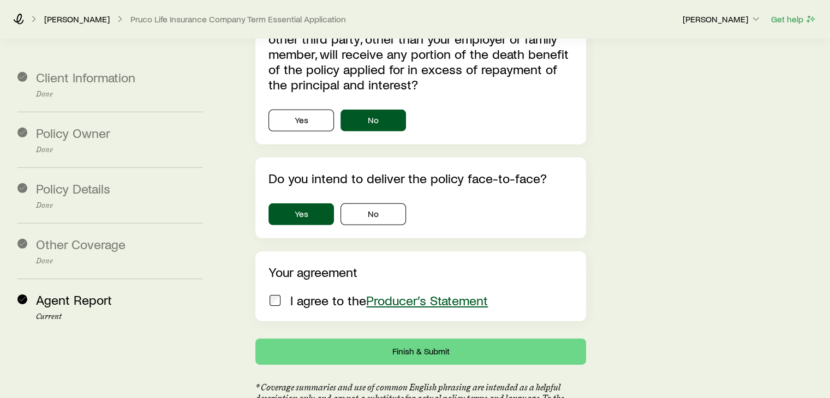
scroll to position [3484, 0]
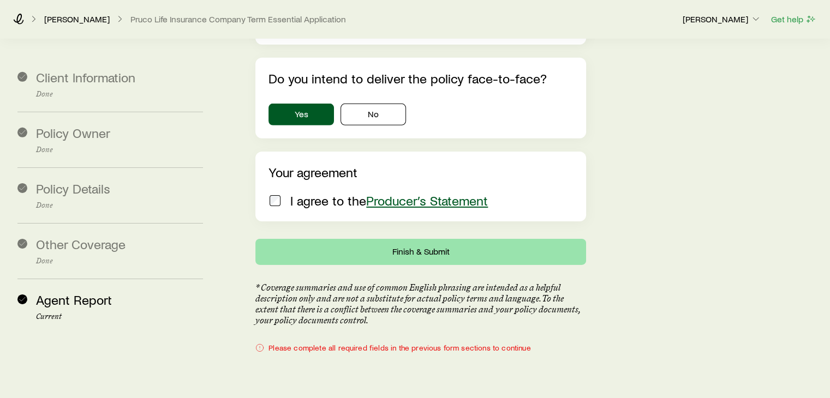
type input "**"
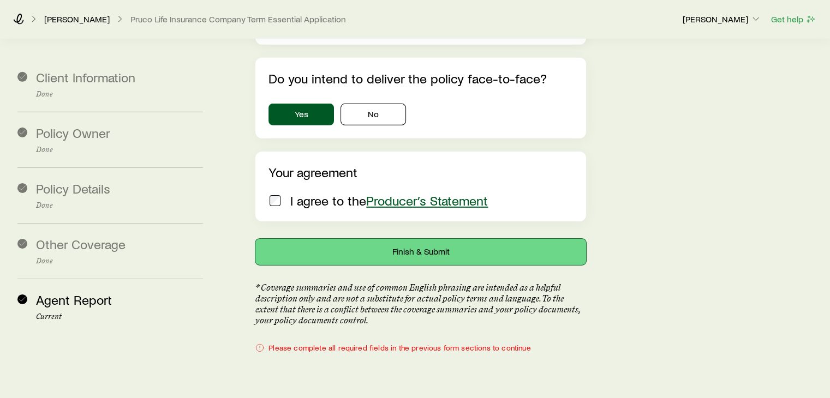
click at [424, 239] on button "Finish & Submit" at bounding box center [420, 252] width 330 height 26
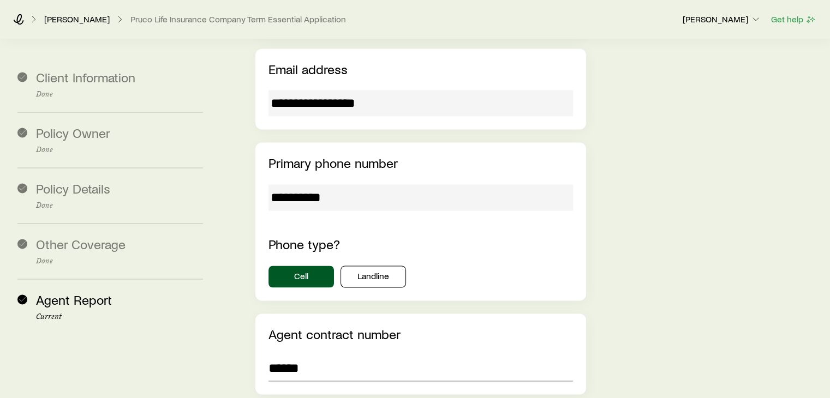
scroll to position [1846, 0]
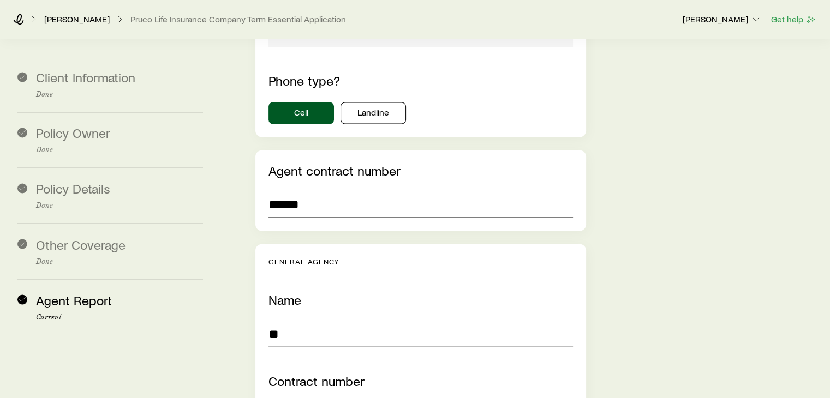
click at [339, 192] on input "******" at bounding box center [421, 205] width 304 height 26
click at [288, 192] on input "******" at bounding box center [421, 205] width 304 height 26
click at [331, 192] on input "******" at bounding box center [421, 205] width 304 height 26
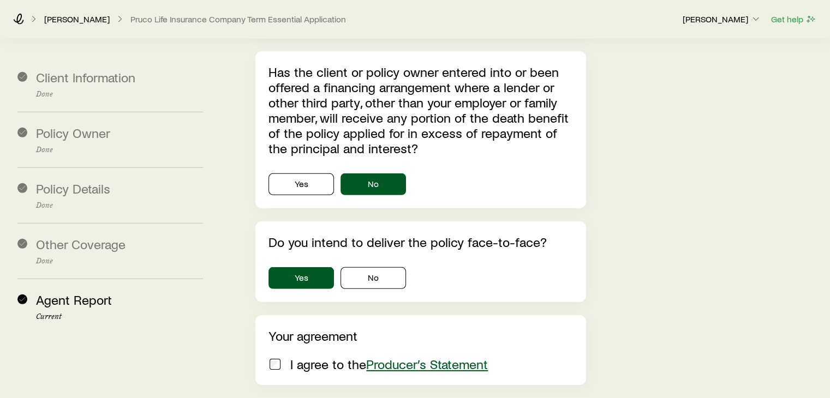
scroll to position [3484, 0]
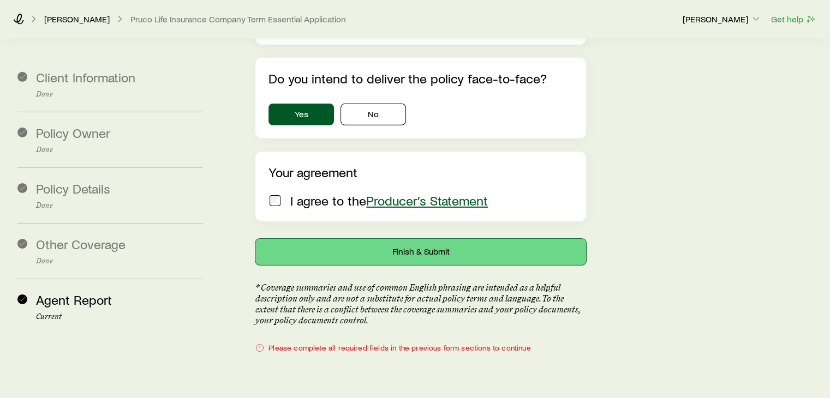
click at [428, 239] on button "Finish & Submit" at bounding box center [420, 252] width 330 height 26
click at [325, 239] on button "Finish & Submit" at bounding box center [420, 252] width 330 height 26
click at [405, 239] on button "Finish & Submit" at bounding box center [420, 252] width 330 height 26
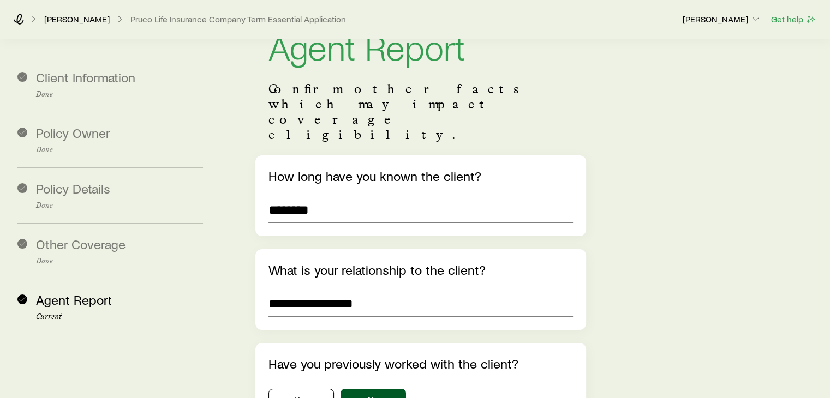
scroll to position [0, 0]
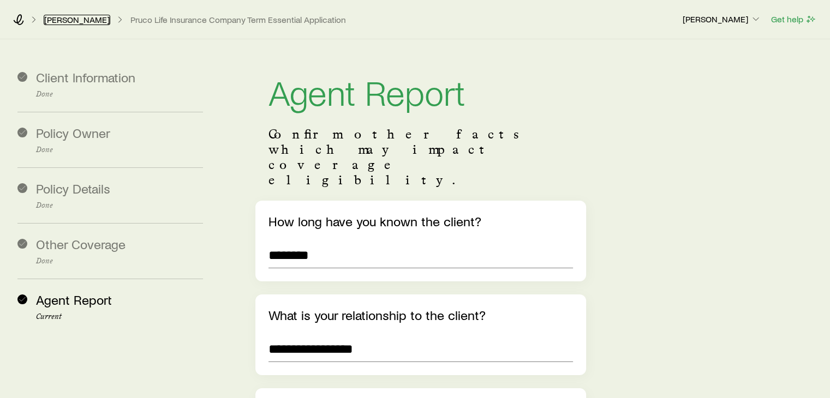
click at [92, 21] on link "[PERSON_NAME]" at bounding box center [77, 20] width 67 height 10
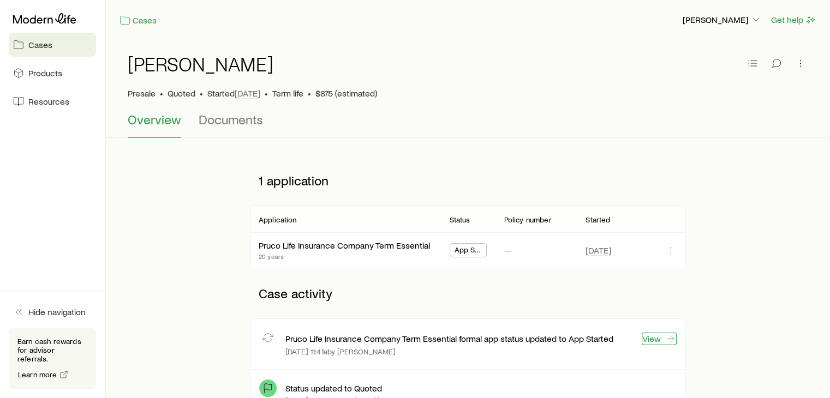
click at [661, 341] on link "View" at bounding box center [659, 339] width 35 height 13
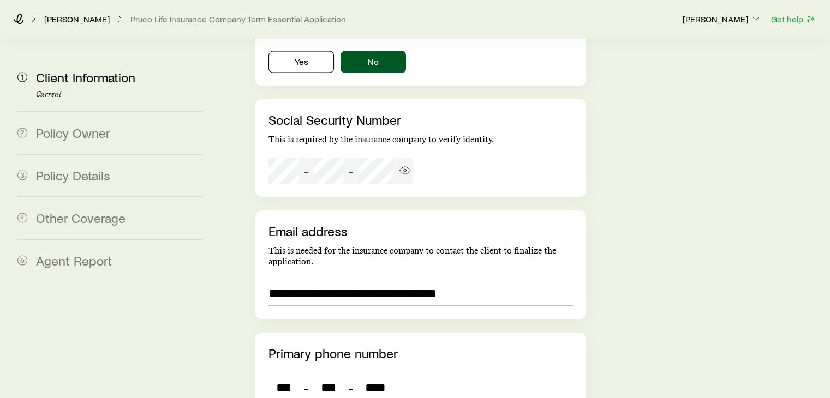
scroll to position [2465, 0]
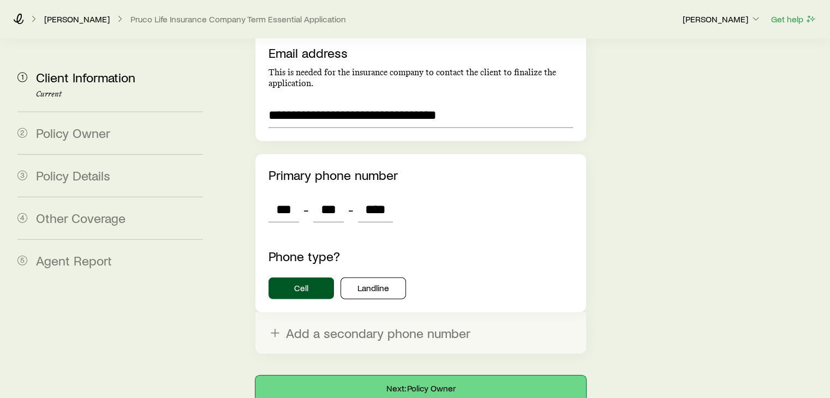
click at [400, 376] on button "Next: Policy Owner" at bounding box center [420, 389] width 330 height 26
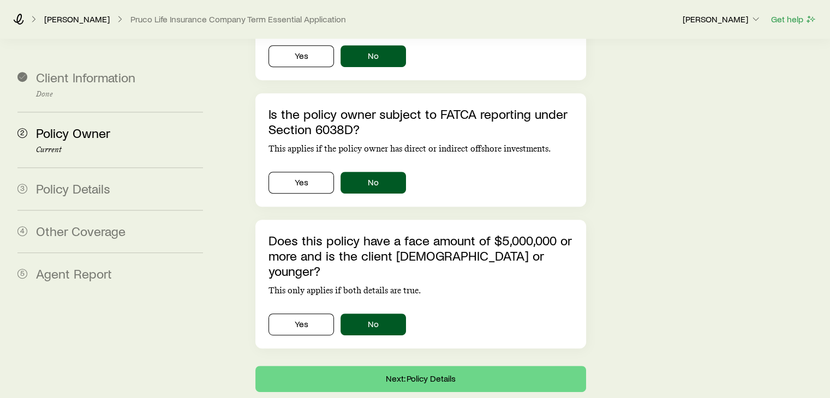
scroll to position [514, 0]
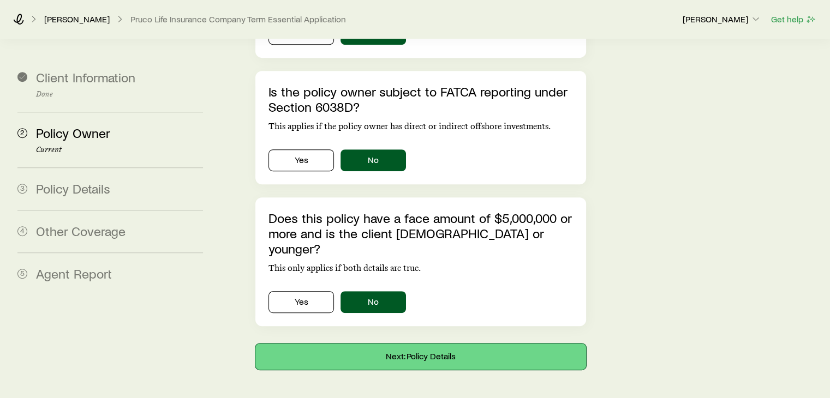
click at [421, 344] on button "Next: Policy Details" at bounding box center [420, 357] width 330 height 26
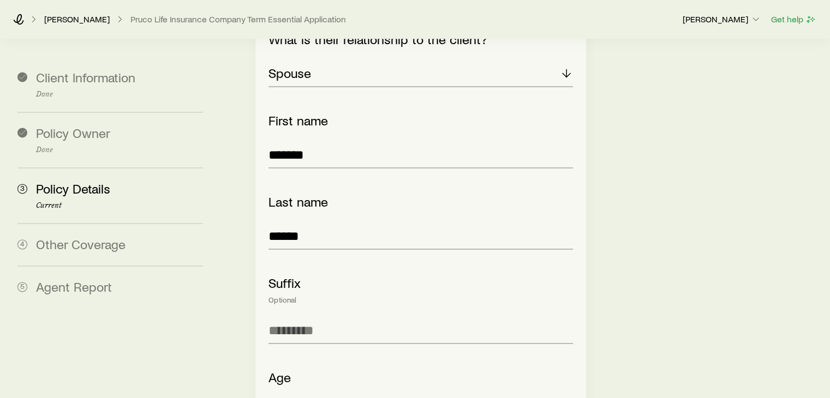
scroll to position [1842, 0]
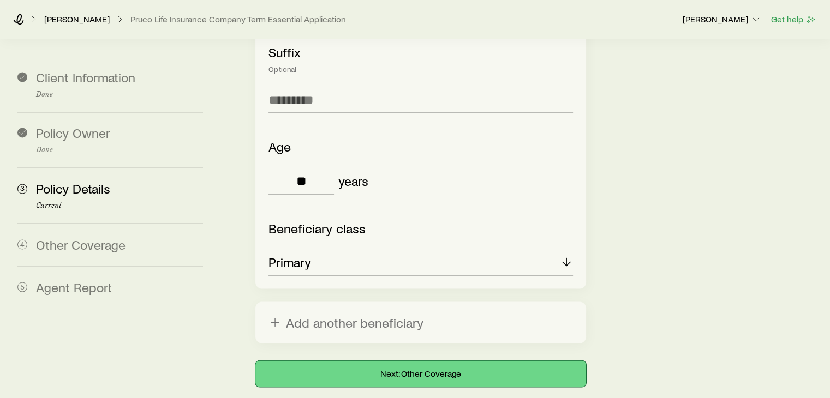
click at [386, 361] on button "Next: Other Coverage" at bounding box center [420, 374] width 330 height 26
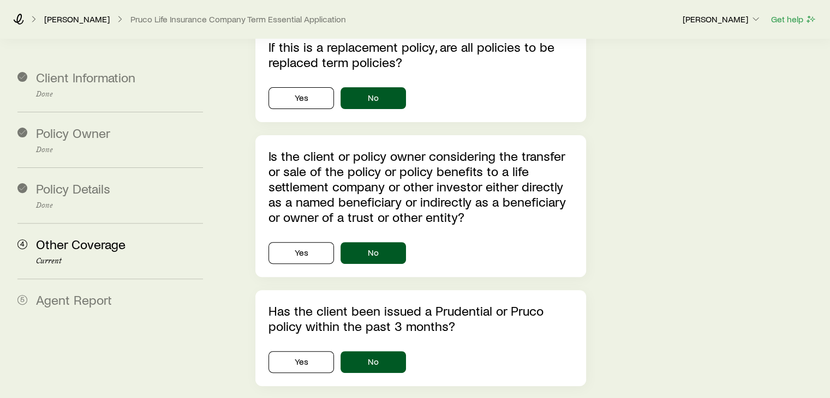
scroll to position [357, 0]
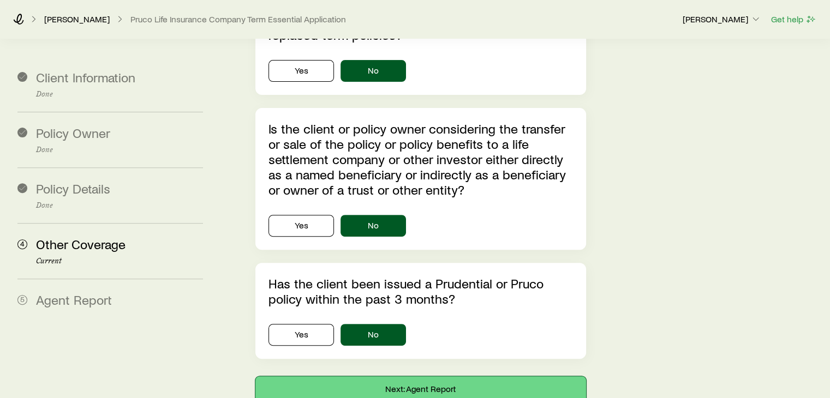
click at [411, 377] on button "Next: Agent Report" at bounding box center [420, 390] width 330 height 26
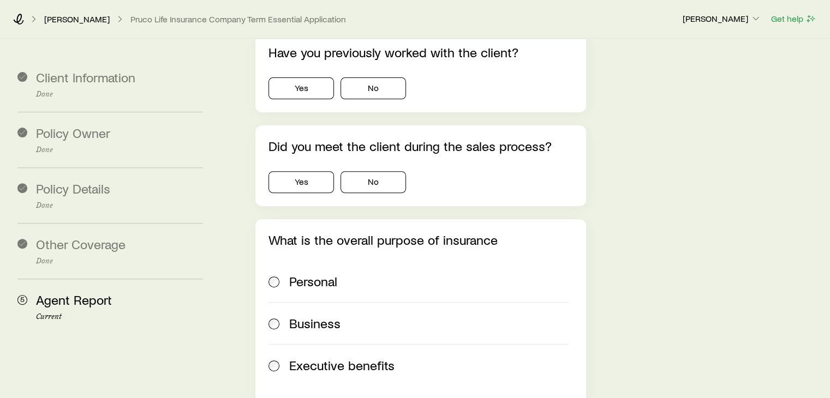
scroll to position [0, 0]
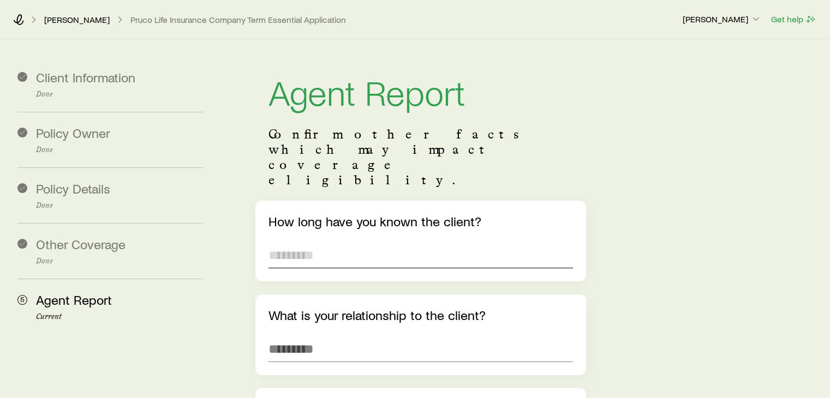
click at [493, 242] on input "text" at bounding box center [421, 255] width 304 height 26
type input "********"
type input "*******"
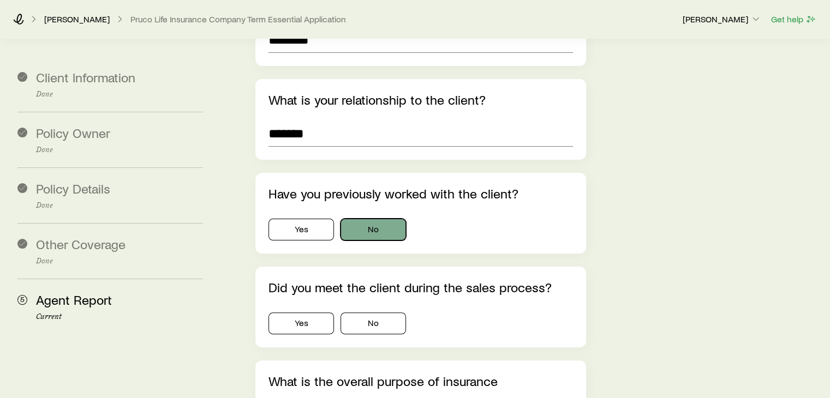
click at [380, 219] on button "No" at bounding box center [373, 230] width 65 height 22
click at [281, 219] on button "Yes" at bounding box center [301, 230] width 65 height 22
click at [370, 219] on button "No" at bounding box center [373, 230] width 65 height 22
click at [309, 313] on button "Yes" at bounding box center [301, 324] width 65 height 22
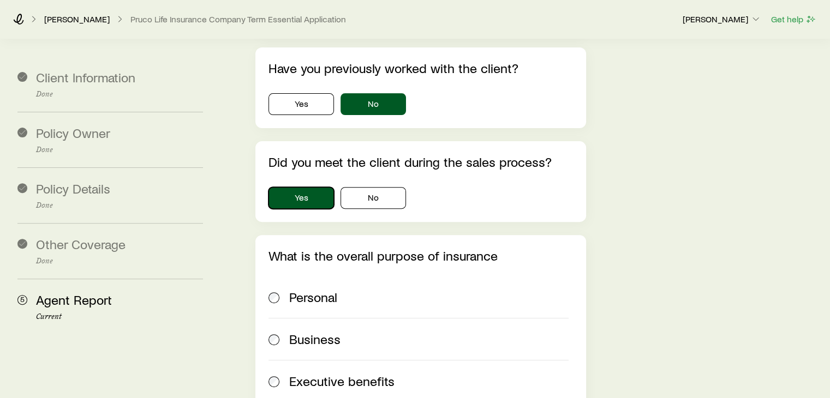
scroll to position [379, 0]
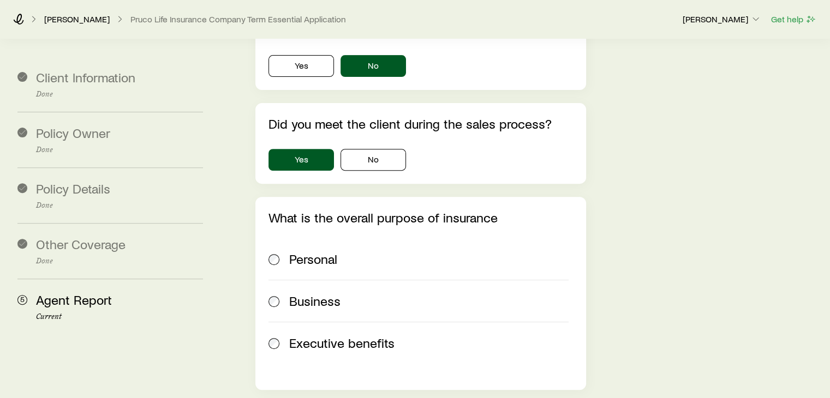
click at [273, 252] on span at bounding box center [275, 259] width 12 height 15
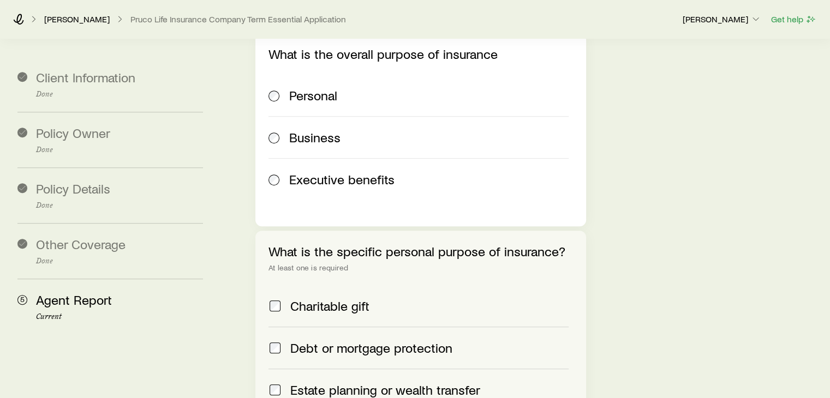
scroll to position [652, 0]
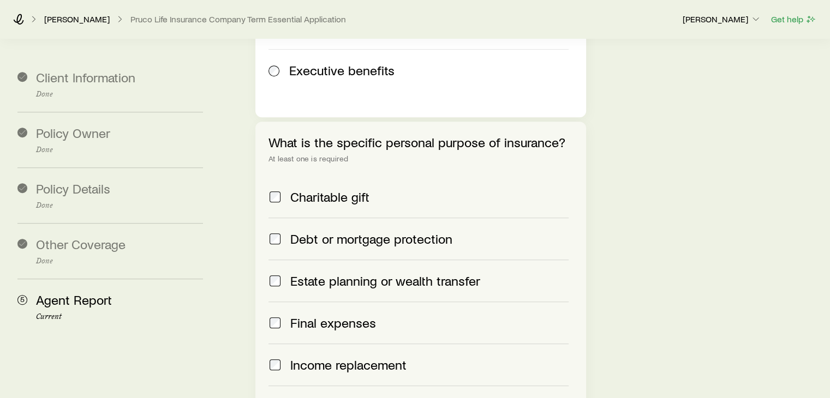
click at [283, 315] on div "Final expenses" at bounding box center [419, 322] width 300 height 15
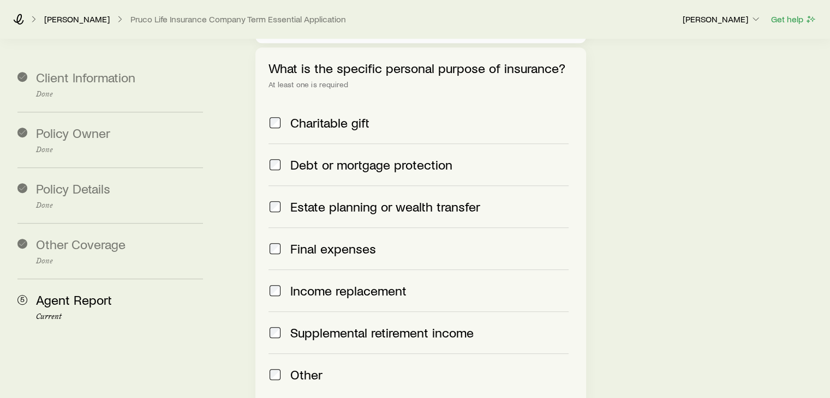
scroll to position [871, 0]
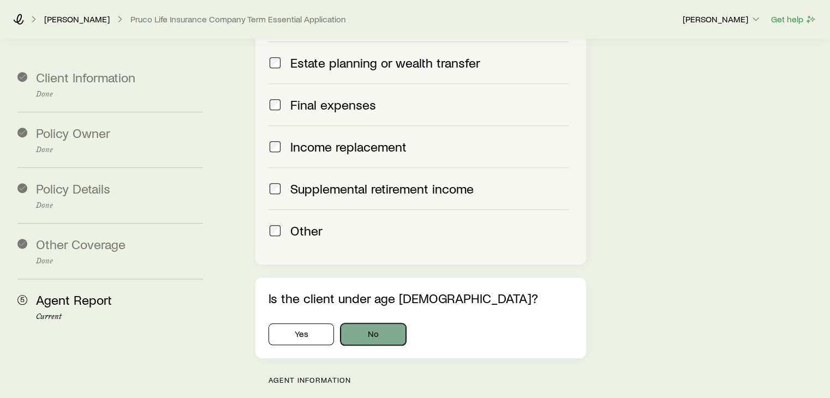
click at [388, 324] on button "No" at bounding box center [373, 335] width 65 height 22
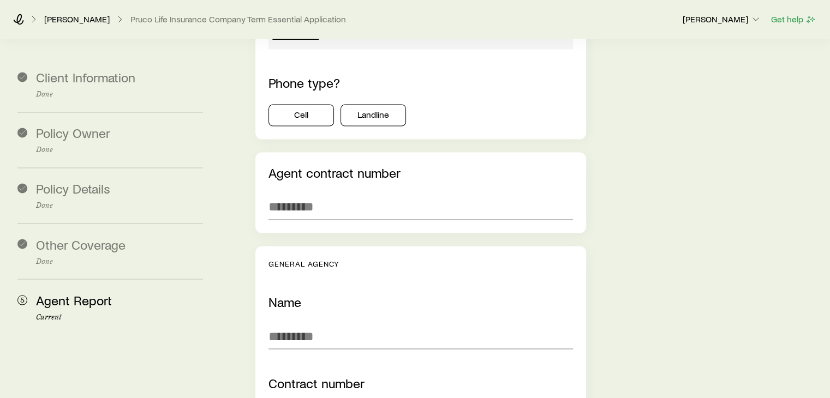
scroll to position [1798, 0]
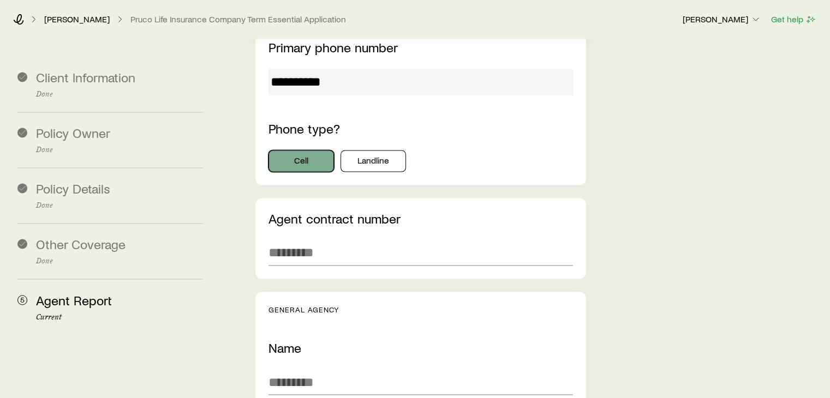
click at [306, 150] on button "Cell" at bounding box center [301, 161] width 65 height 22
click at [282, 240] on input "text" at bounding box center [421, 253] width 304 height 26
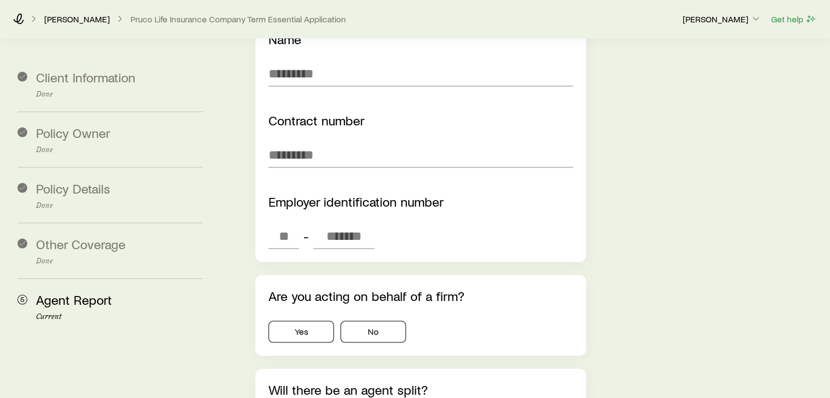
scroll to position [2126, 0]
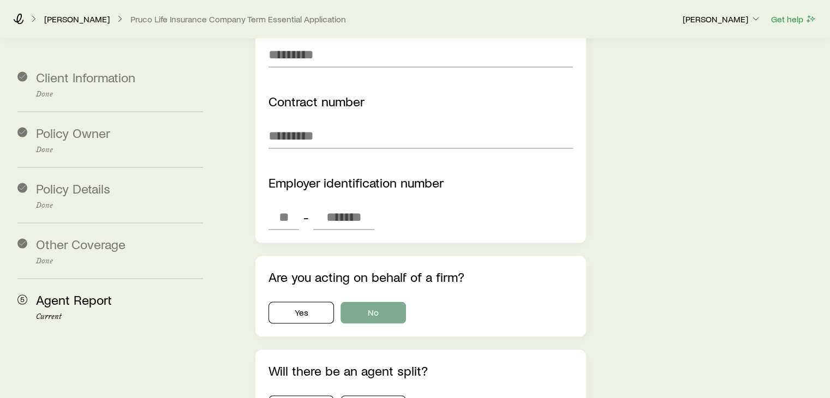
type input "******"
click at [366, 302] on button "No" at bounding box center [373, 313] width 65 height 22
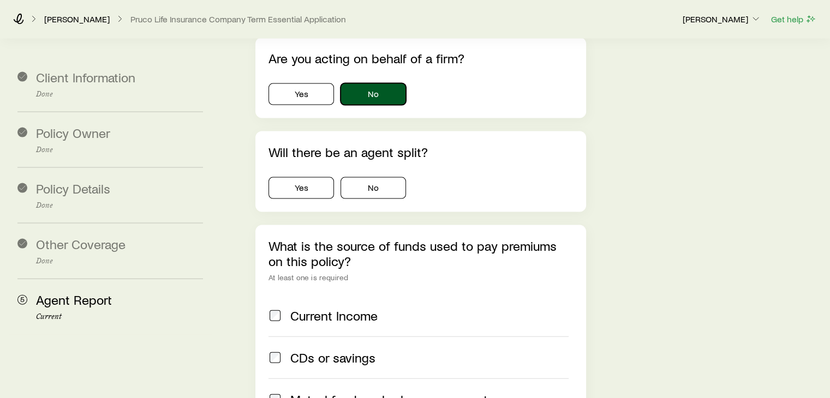
scroll to position [2290, 0]
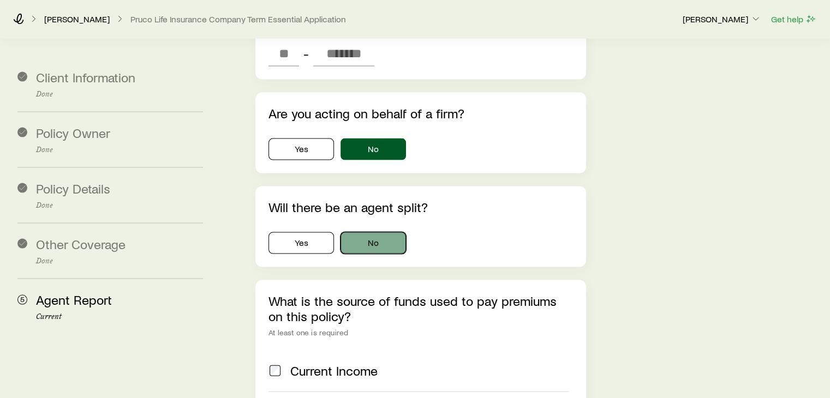
click at [354, 233] on button "No" at bounding box center [373, 244] width 65 height 22
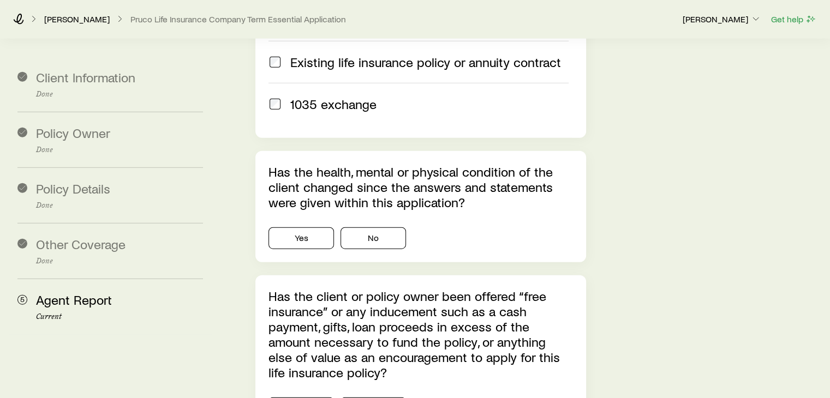
scroll to position [2781, 0]
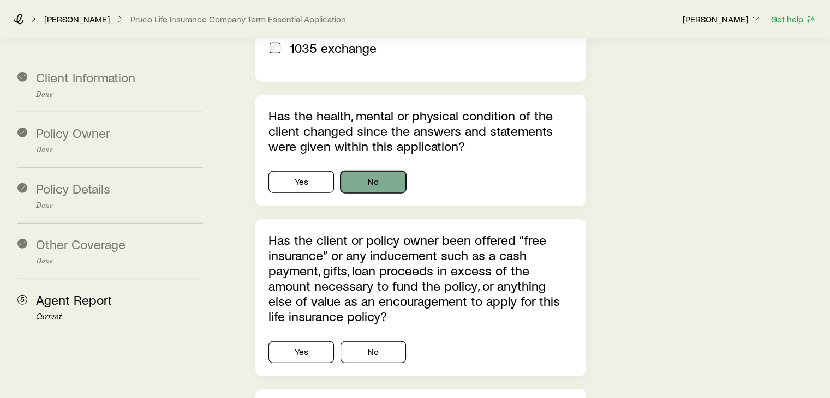
click at [370, 171] on button "No" at bounding box center [373, 182] width 65 height 22
click at [382, 342] on button "No" at bounding box center [373, 353] width 65 height 22
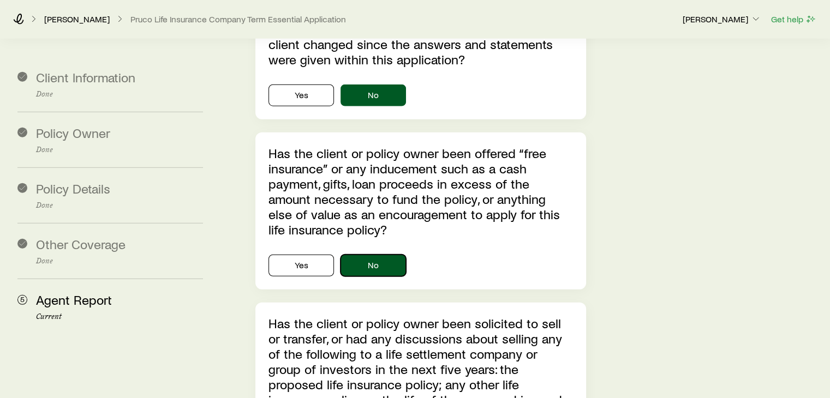
scroll to position [2945, 0]
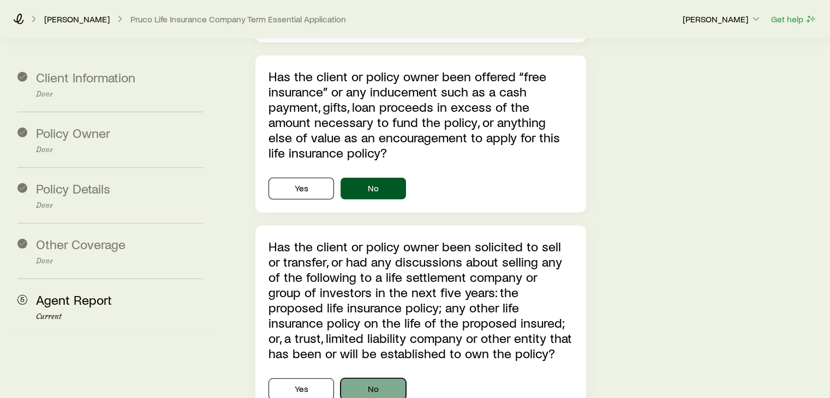
click at [385, 379] on button "No" at bounding box center [373, 390] width 65 height 22
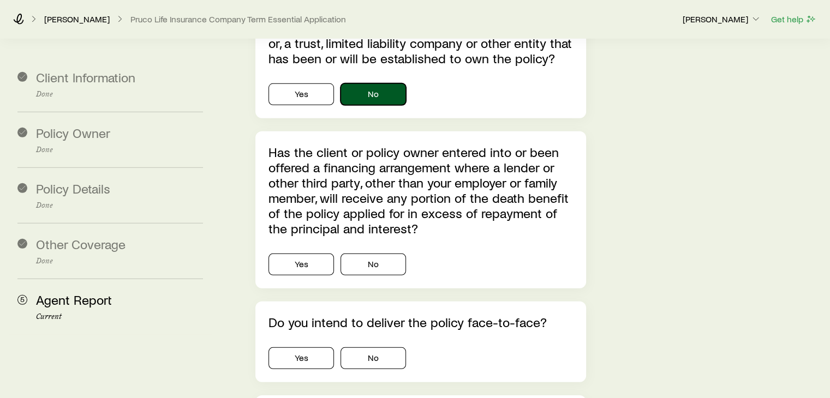
scroll to position [3272, 0]
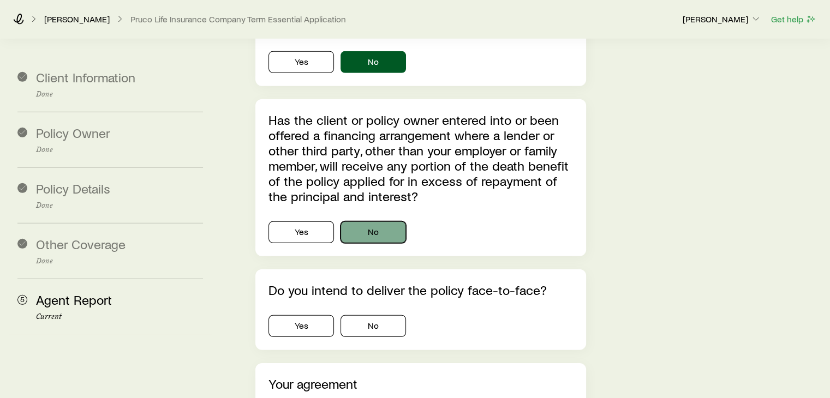
drag, startPoint x: 373, startPoint y: 190, endPoint x: 372, endPoint y: 220, distance: 29.5
click at [373, 222] on button "No" at bounding box center [373, 233] width 65 height 22
click at [320, 315] on button "Yes" at bounding box center [301, 326] width 65 height 22
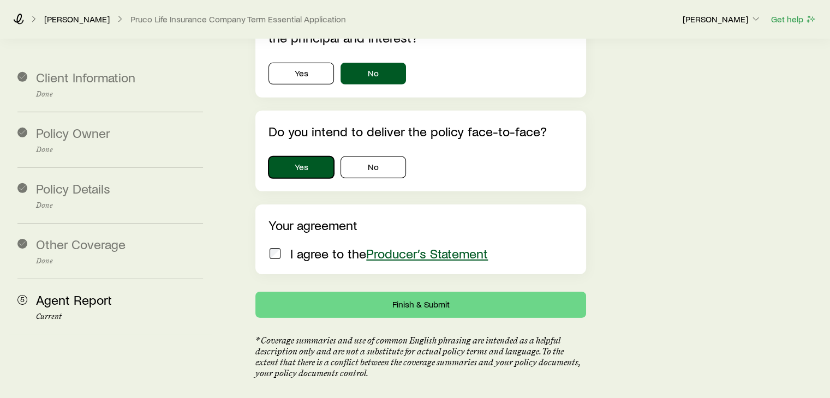
scroll to position [3436, 0]
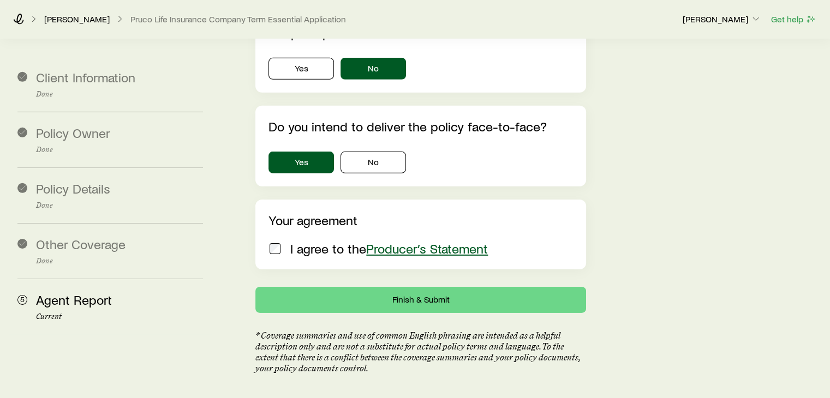
click at [279, 241] on span at bounding box center [275, 248] width 13 height 15
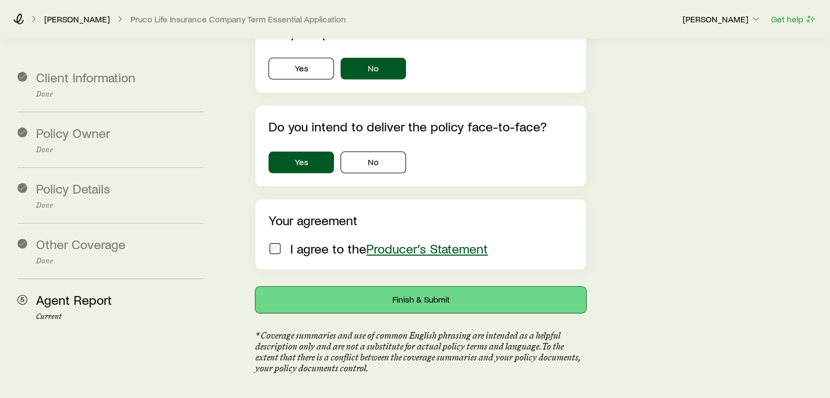
click at [415, 287] on button "Finish & Submit" at bounding box center [420, 300] width 330 height 26
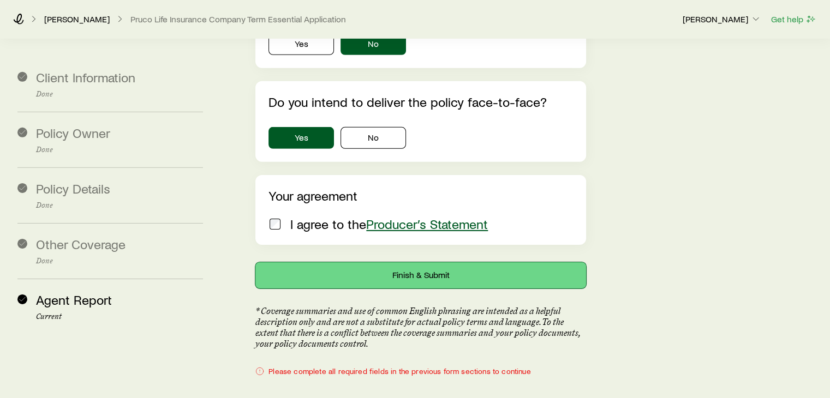
scroll to position [3484, 0]
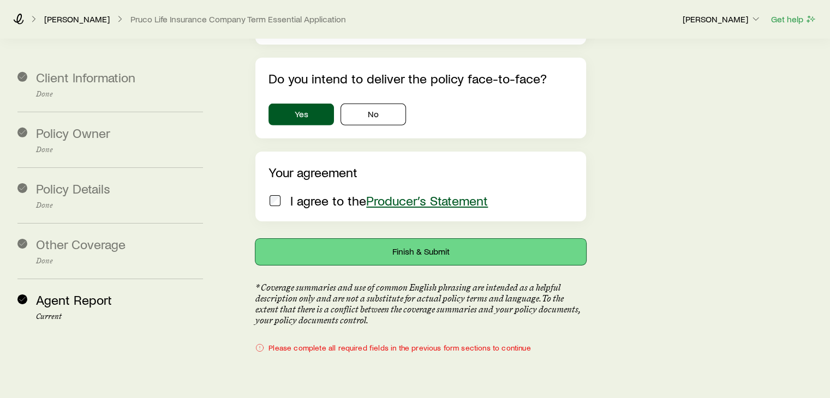
click at [399, 239] on button "Finish & Submit" at bounding box center [420, 252] width 330 height 26
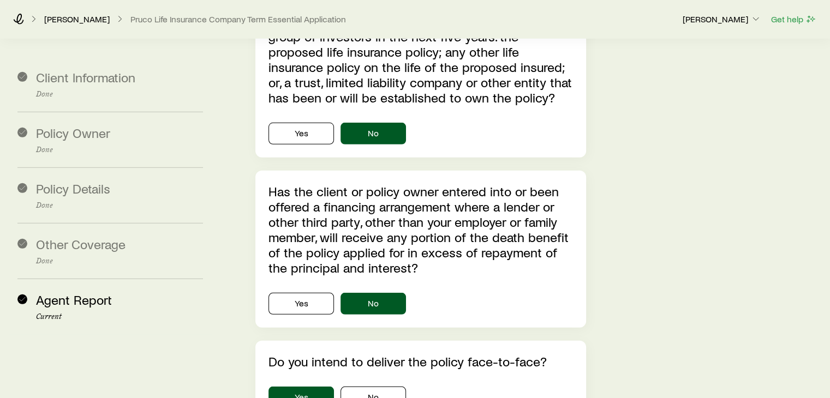
scroll to position [3102, 0]
